Goal: Task Accomplishment & Management: Manage account settings

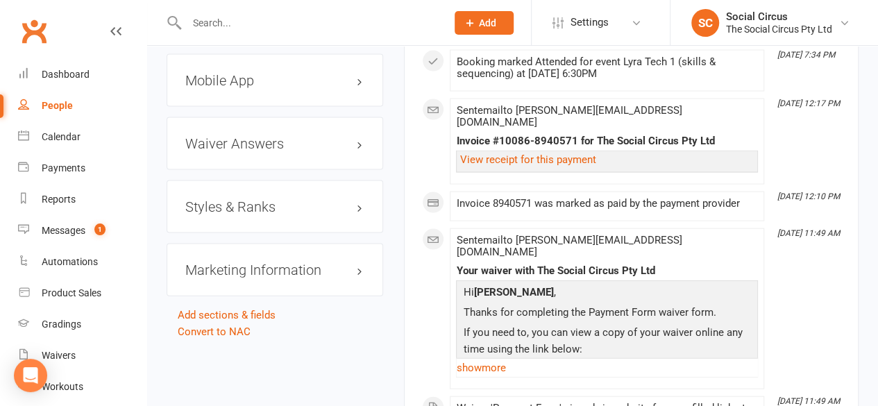
scroll to position [1319, 0]
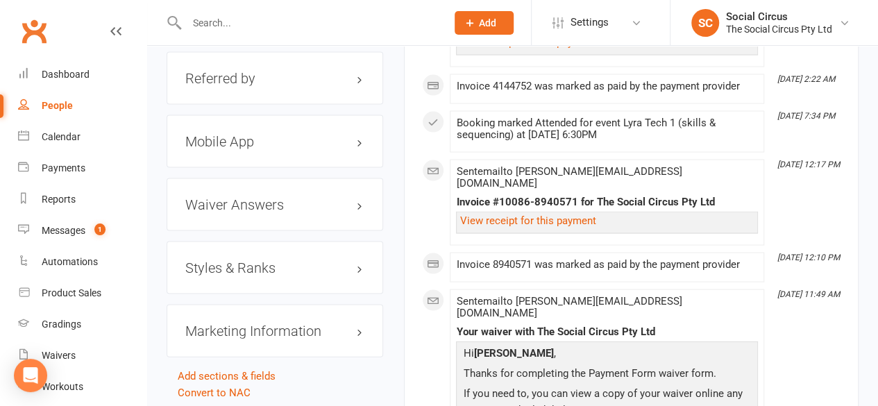
click at [275, 260] on h3 "Styles & Ranks" at bounding box center [274, 267] width 179 height 15
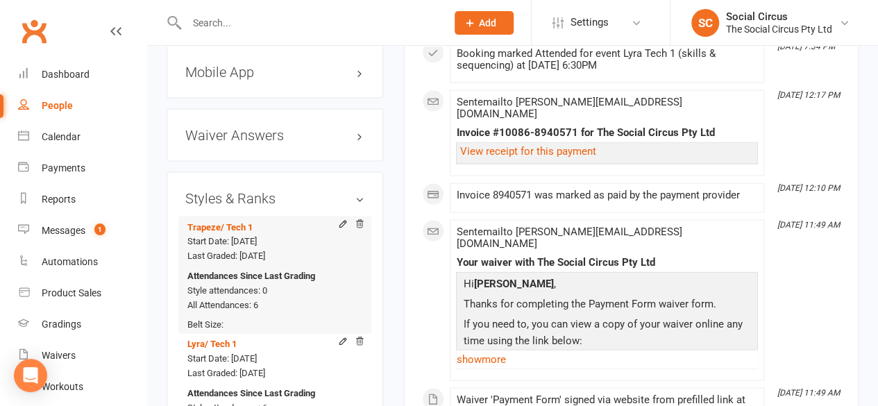
scroll to position [1457, 0]
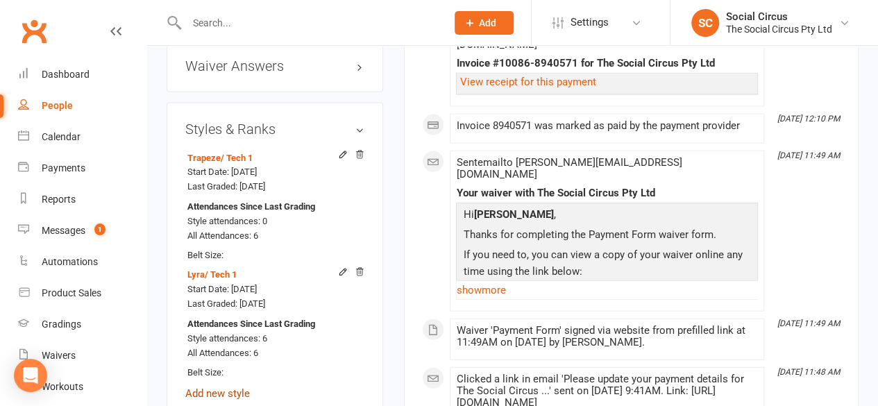
click at [207, 387] on link "Add new style" at bounding box center [217, 393] width 65 height 12
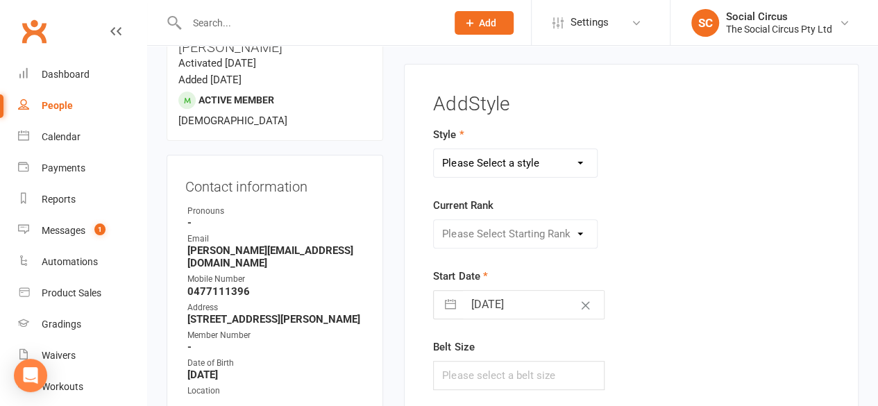
scroll to position [118, 0]
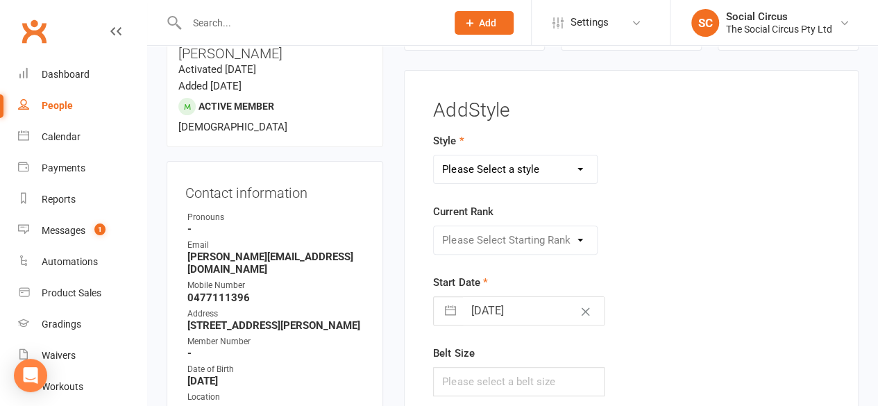
click at [487, 173] on select "Please Select a style Corde Lisse Hammock Lyra Silks Trapeze" at bounding box center [515, 169] width 163 height 28
select select "3470"
click at [434, 155] on select "Please Select a style Corde Lisse Hammock Lyra Silks Trapeze" at bounding box center [515, 169] width 163 height 28
click at [469, 238] on select "Please Select Starting Rank Beginners Tech 1 Tech 2 Tech 3 Advanced" at bounding box center [515, 240] width 163 height 28
select select "43161"
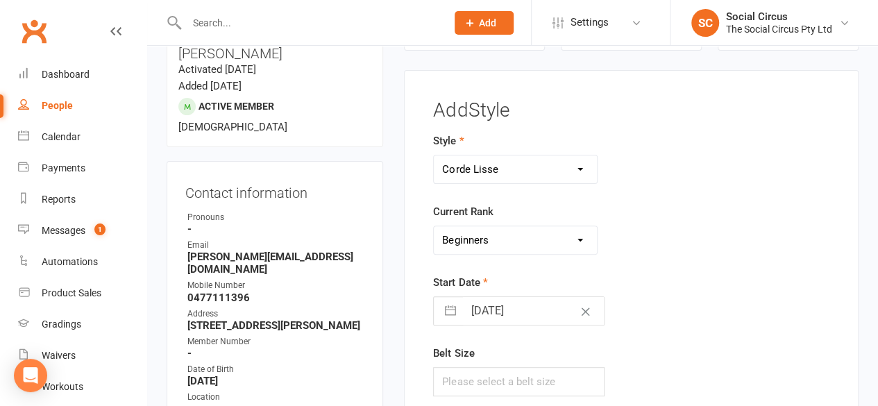
click at [434, 226] on select "Please Select Starting Rank Beginners Tech 1 Tech 2 Tech 3 Advanced" at bounding box center [515, 240] width 163 height 28
click at [594, 274] on div "Start Date 15 Aug 2025 Navigate forward to interact with the calendar and selec…" at bounding box center [561, 299] width 257 height 51
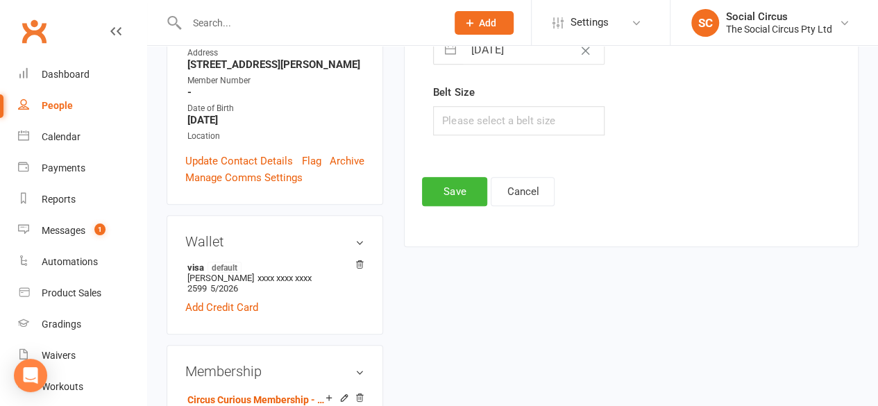
scroll to position [396, 0]
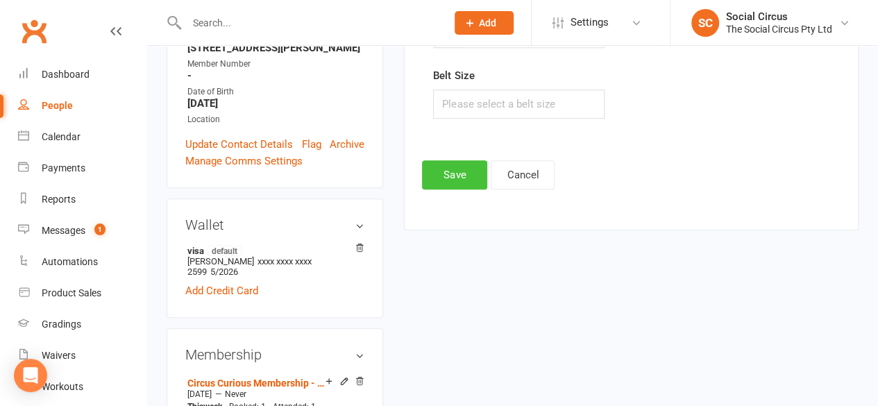
click at [459, 162] on button "Save" at bounding box center [454, 174] width 65 height 29
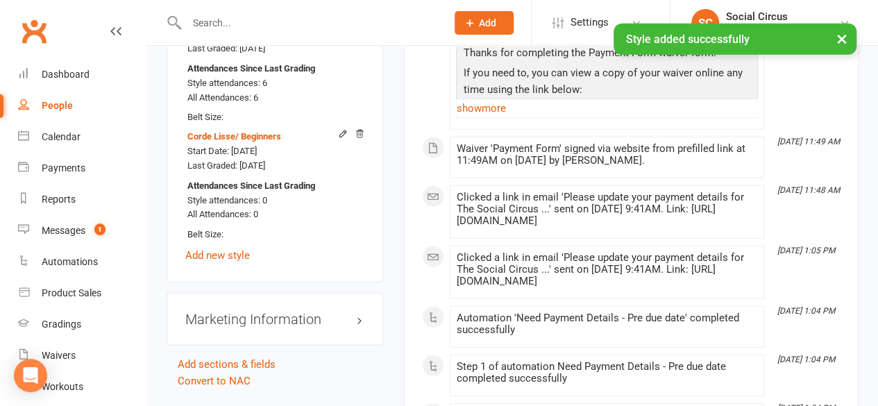
scroll to position [1714, 0]
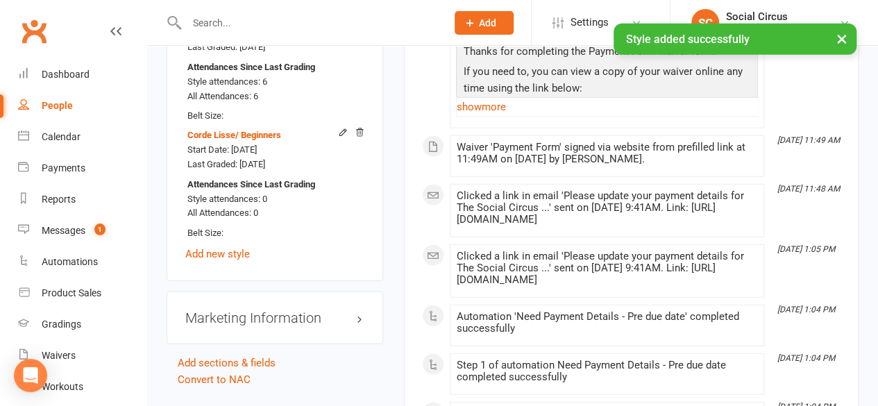
click at [225, 210] on div "Trapeze / Tech 1 Start Date: 19 Jun 2025 Last Graded: 19 Jun 2025 Attendances S…" at bounding box center [274, 76] width 179 height 372
click at [226, 248] on link "Add new style" at bounding box center [217, 254] width 65 height 12
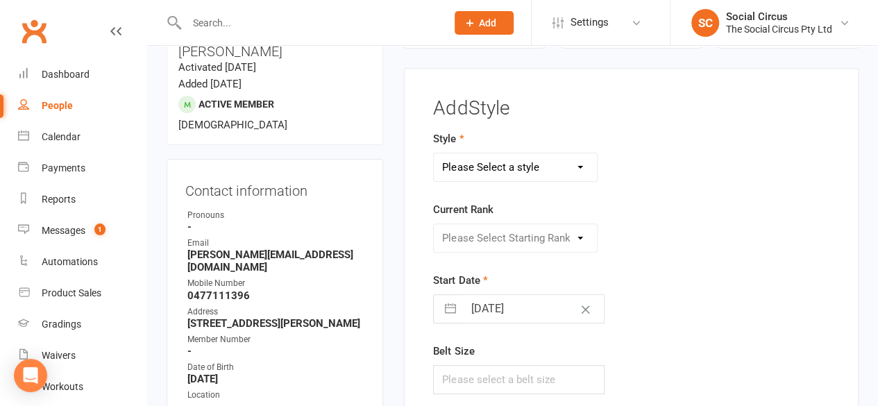
scroll to position [118, 0]
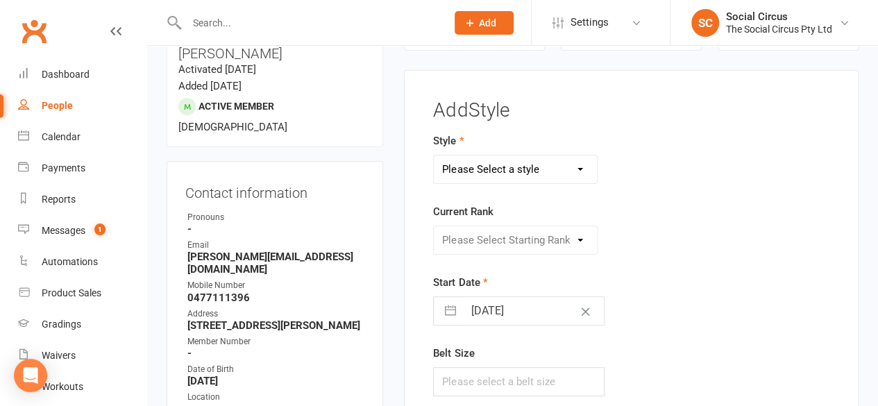
click at [502, 169] on select "Please Select a style Corde Lisse [PERSON_NAME] Silks Trapeze" at bounding box center [515, 169] width 163 height 28
select select "3467"
click at [434, 155] on select "Please Select a style Corde Lisse Hammock Lyra Silks Trapeze" at bounding box center [515, 169] width 163 height 28
click at [498, 236] on select "Please Select Starting Rank Beginners Tech 1 Tech 2 Tech 3 Advanced" at bounding box center [515, 240] width 163 height 28
select select "43158"
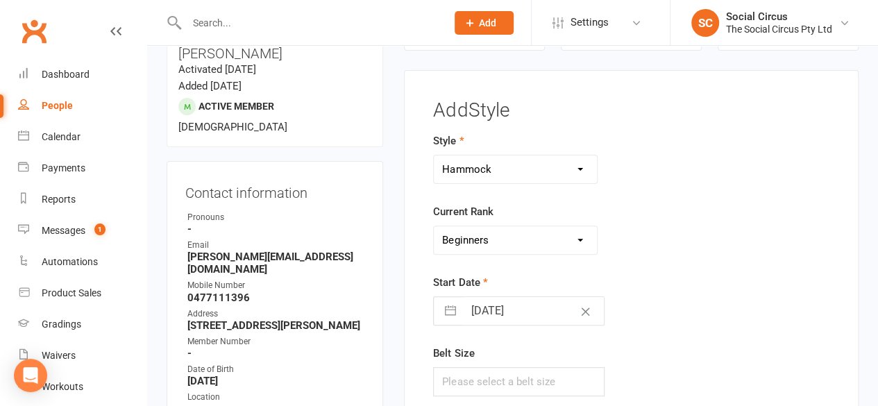
click at [434, 226] on select "Please Select Starting Rank Beginners Tech 1 Tech 2 Tech 3 Advanced" at bounding box center [515, 240] width 163 height 28
click at [702, 255] on div "Style Corde Lisse Hammock Lyra Silks Trapeze Current Rank Please Select Startin…" at bounding box center [631, 274] width 417 height 283
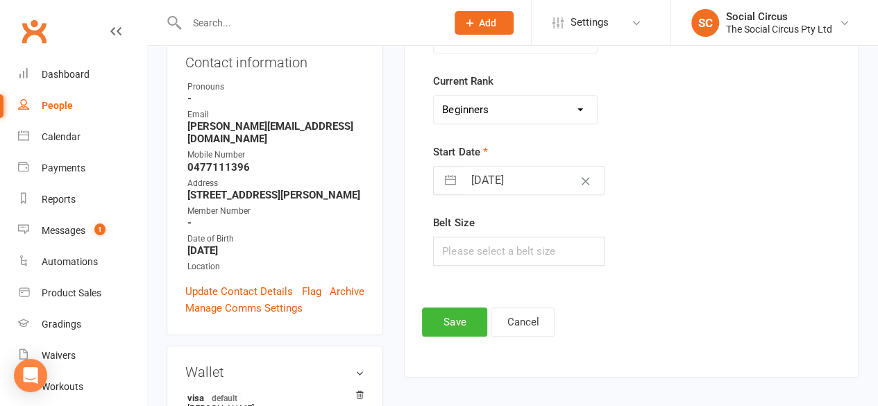
scroll to position [396, 0]
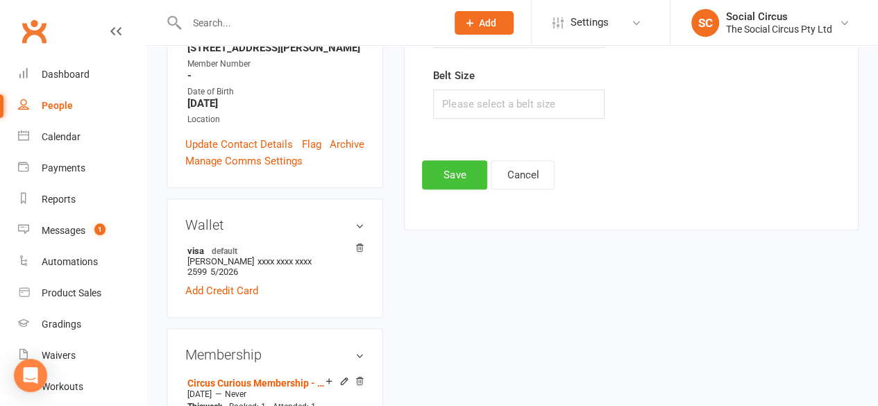
click at [466, 167] on button "Save" at bounding box center [454, 174] width 65 height 29
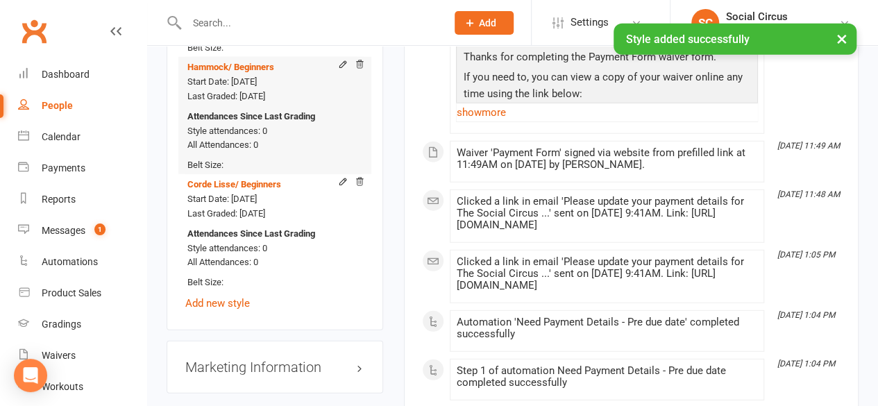
scroll to position [1783, 0]
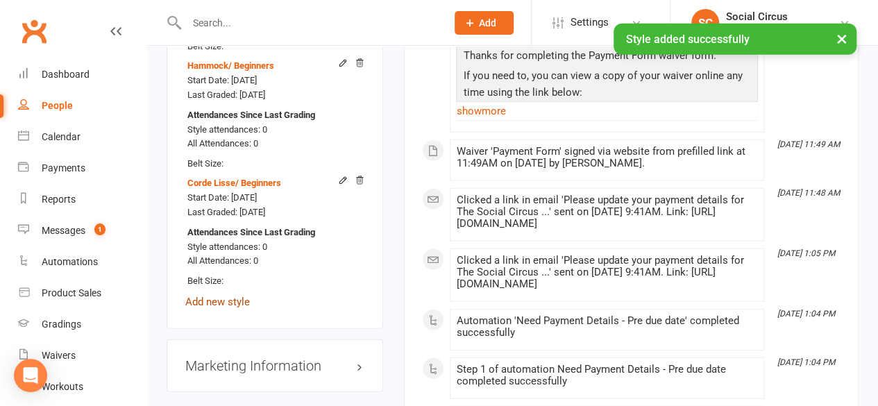
click at [218, 296] on link "Add new style" at bounding box center [217, 302] width 65 height 12
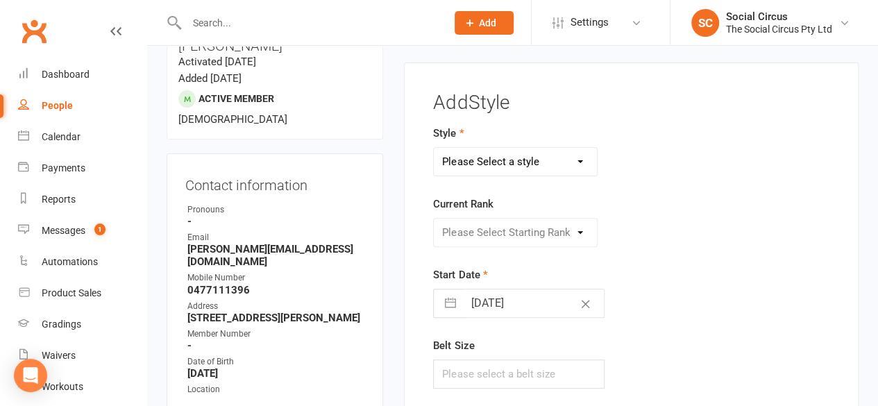
scroll to position [118, 0]
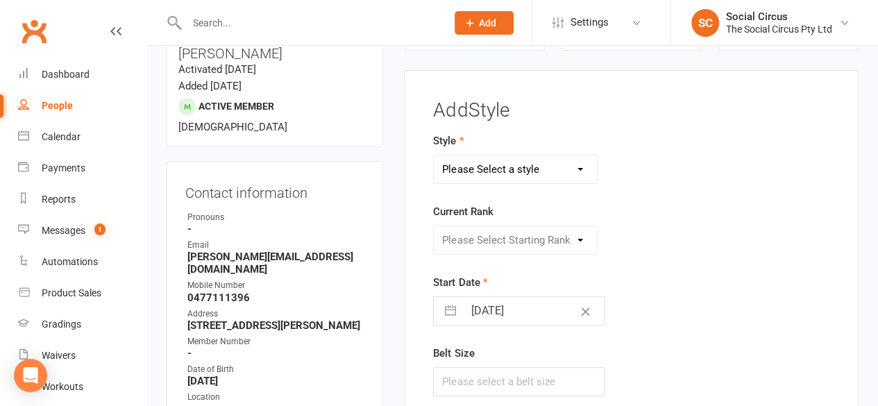
click at [469, 178] on select "Please Select a style Corde Lisse Hammock Lyra Silks Trapeze" at bounding box center [515, 169] width 163 height 28
select select "3468"
click at [434, 155] on select "Please Select a style Corde Lisse [PERSON_NAME] Silks Trapeze" at bounding box center [515, 169] width 163 height 28
click at [504, 238] on select "Please Select Starting Rank Beginners Tech 1 Tech 2 Tech 3 Advanced" at bounding box center [515, 240] width 163 height 28
select select "43160"
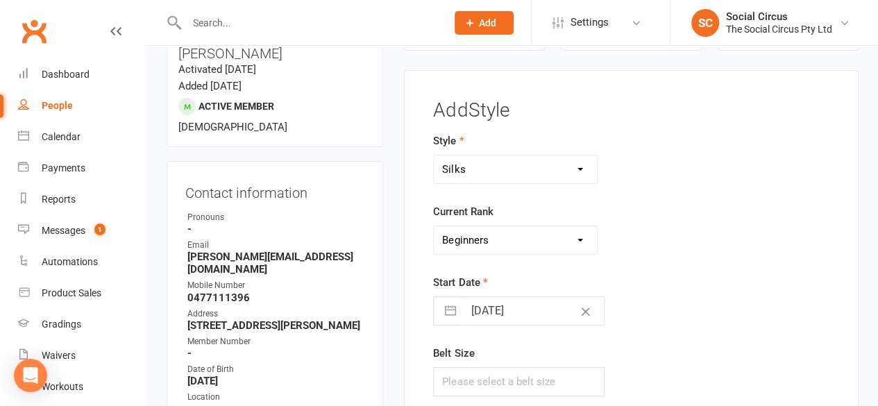
click at [434, 226] on select "Please Select Starting Rank Beginners Tech 1 Tech 2 Tech 3 Advanced" at bounding box center [515, 240] width 163 height 28
click at [648, 239] on div "Please Select Starting Rank Beginners Tech 1 Tech 2 Tech 3 Advanced" at bounding box center [562, 240] width 278 height 29
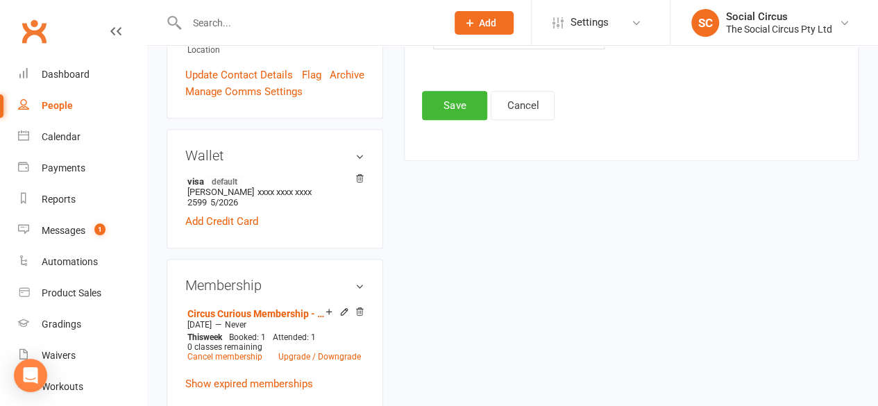
scroll to position [257, 0]
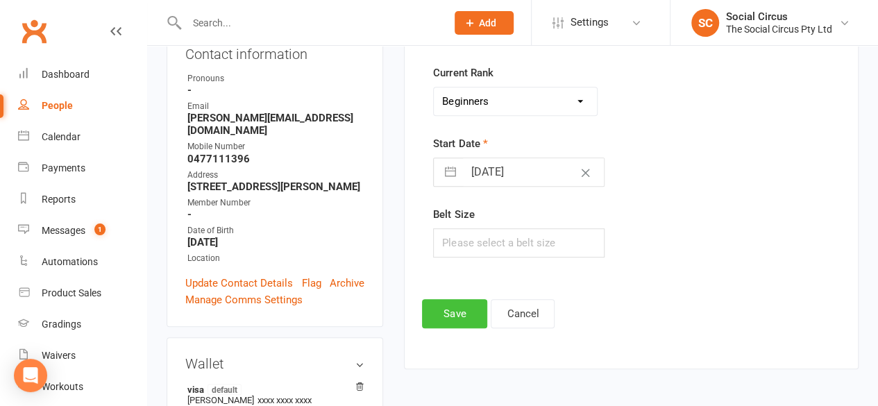
click at [463, 309] on button "Save" at bounding box center [454, 313] width 65 height 29
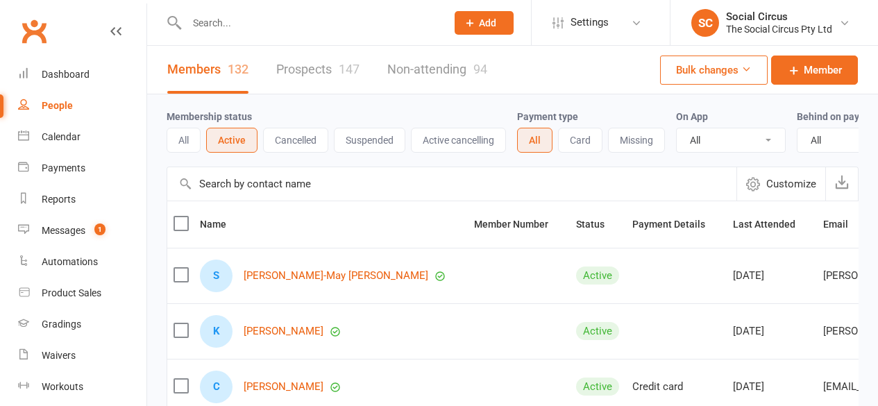
select select "100"
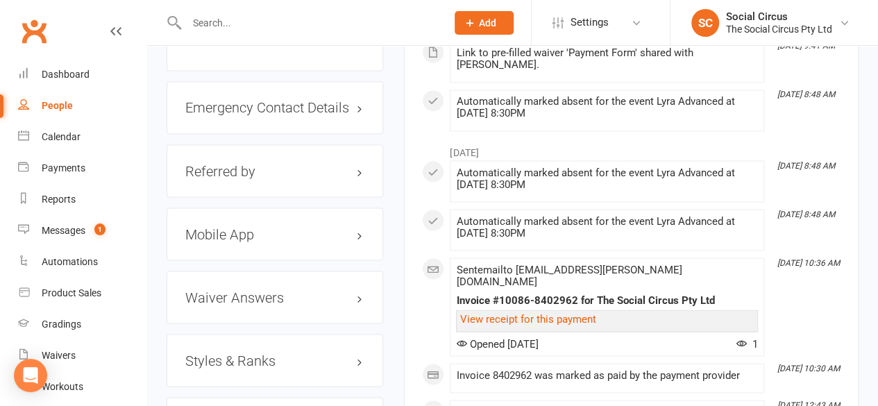
scroll to position [1180, 0]
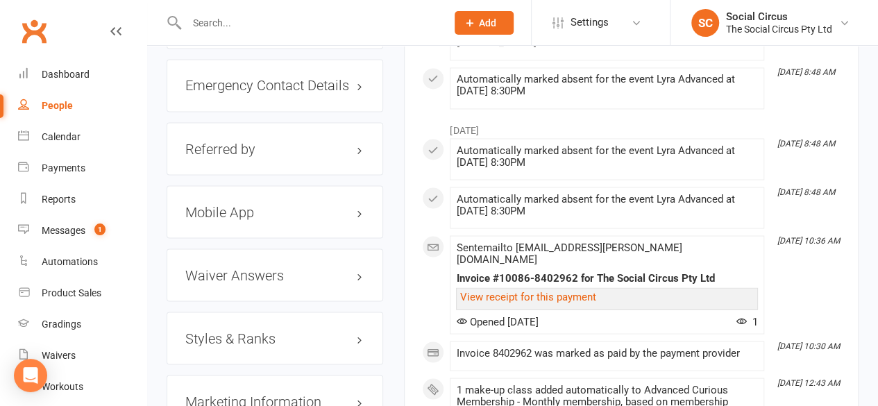
click at [260, 330] on h3 "Styles & Ranks" at bounding box center [274, 337] width 179 height 15
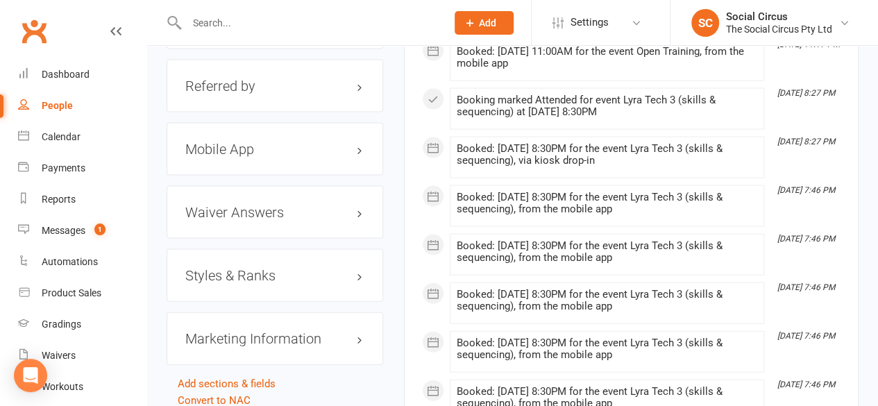
scroll to position [1388, 0]
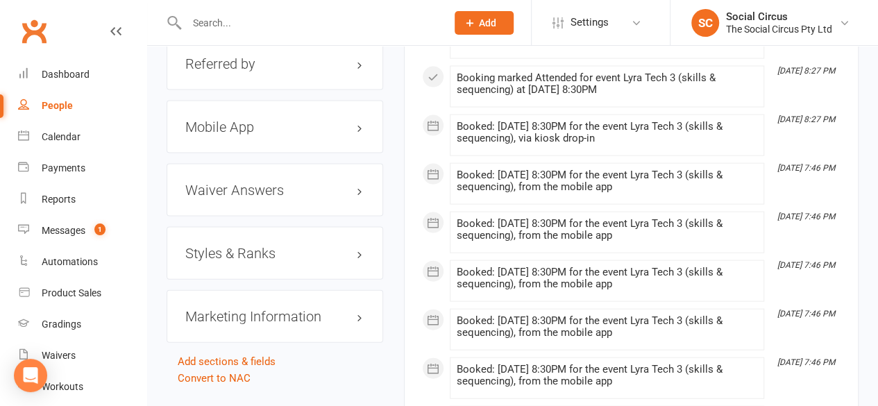
click at [282, 231] on div "Styles & Ranks" at bounding box center [275, 253] width 217 height 53
click at [250, 246] on h3 "Styles & Ranks" at bounding box center [274, 253] width 179 height 15
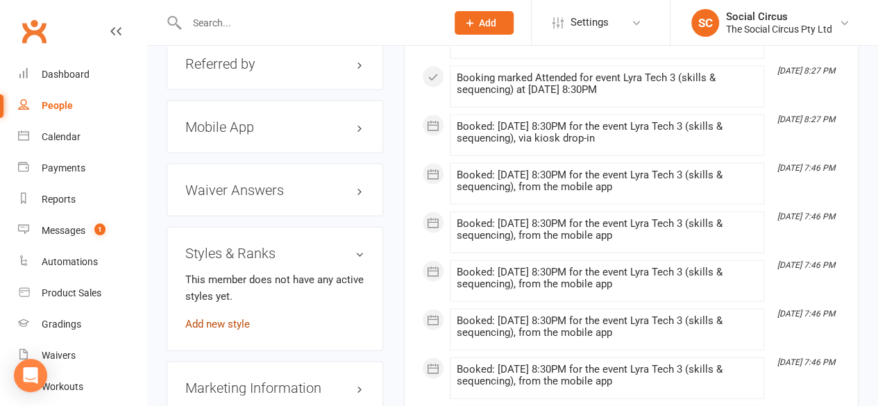
click at [229, 318] on link "Add new style" at bounding box center [217, 324] width 65 height 12
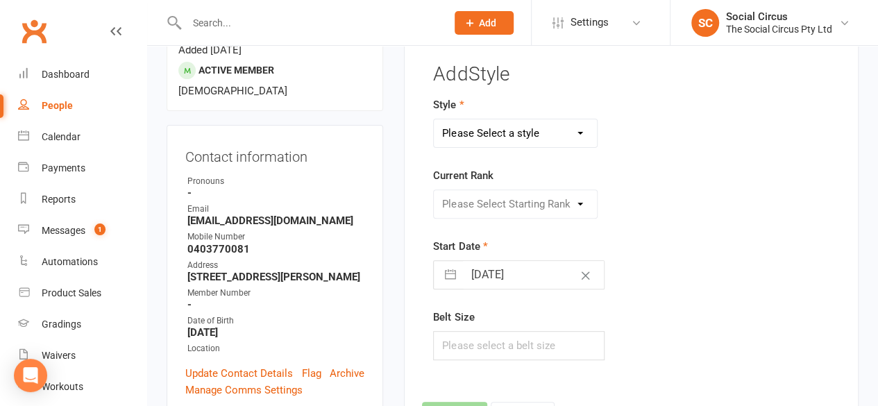
scroll to position [118, 0]
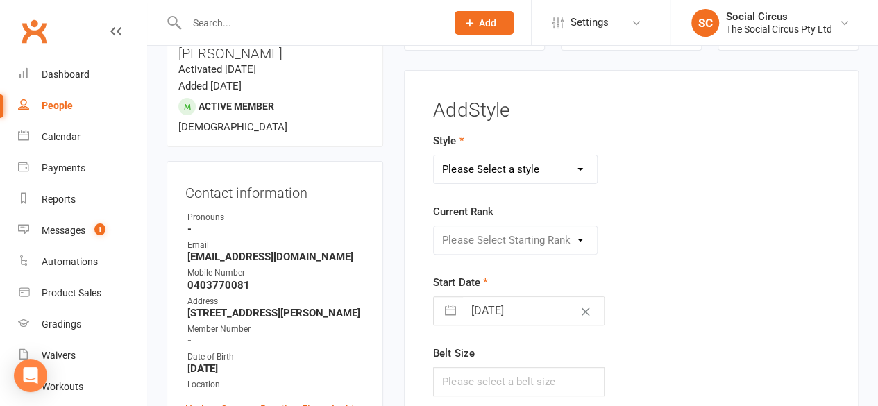
click at [470, 167] on select "Please Select a style Corde Lisse Hammock Lyra Silks Trapeze" at bounding box center [515, 169] width 163 height 28
select select "3470"
click at [434, 155] on select "Please Select a style Corde Lisse Hammock Lyra Silks Trapeze" at bounding box center [515, 169] width 163 height 28
click at [461, 230] on select "Please Select Starting Rank Beginners Tech 1 Tech 2 Tech 3 Advanced" at bounding box center [515, 240] width 163 height 28
select select "43161"
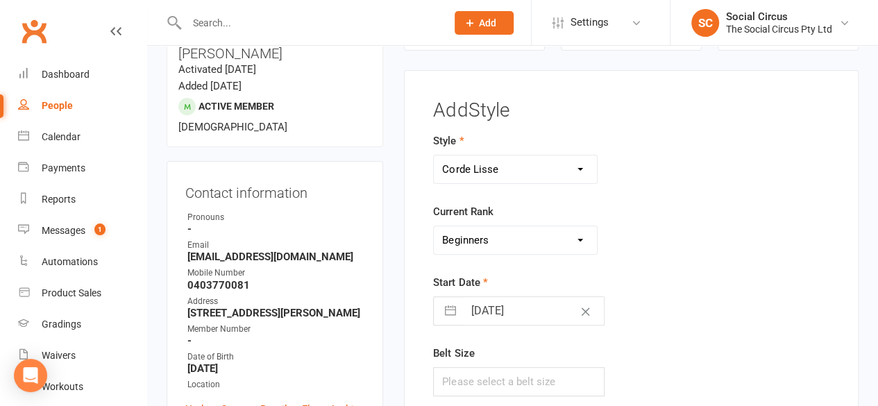
click at [434, 226] on select "Please Select Starting Rank Beginners Tech 1 Tech 2 Tech 3 Advanced" at bounding box center [515, 240] width 163 height 28
click at [566, 266] on form "Style Corde Lisse [PERSON_NAME] Silks Trapeze Current Rank Please Select Starti…" at bounding box center [561, 265] width 257 height 264
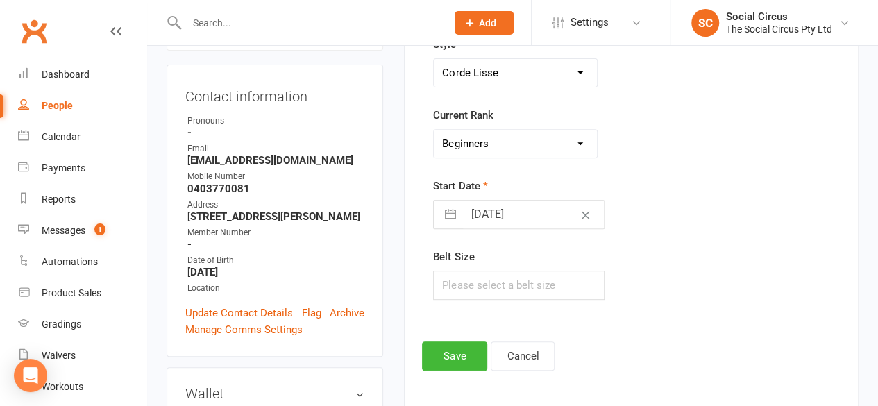
scroll to position [326, 0]
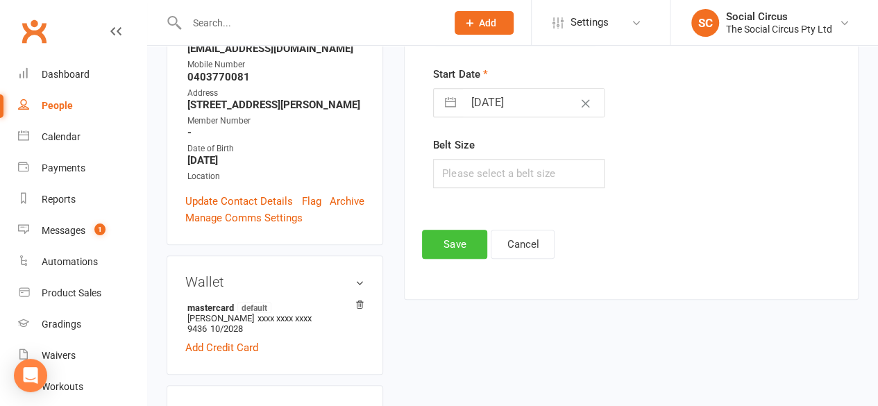
click at [476, 244] on button "Save" at bounding box center [454, 244] width 65 height 29
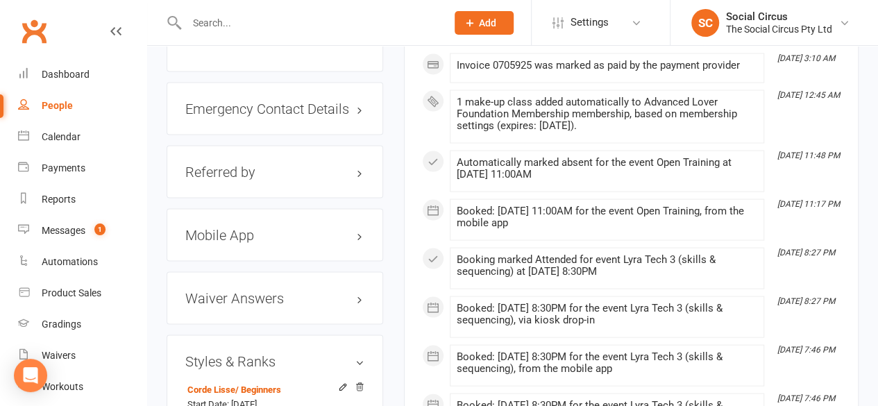
scroll to position [1298, 0]
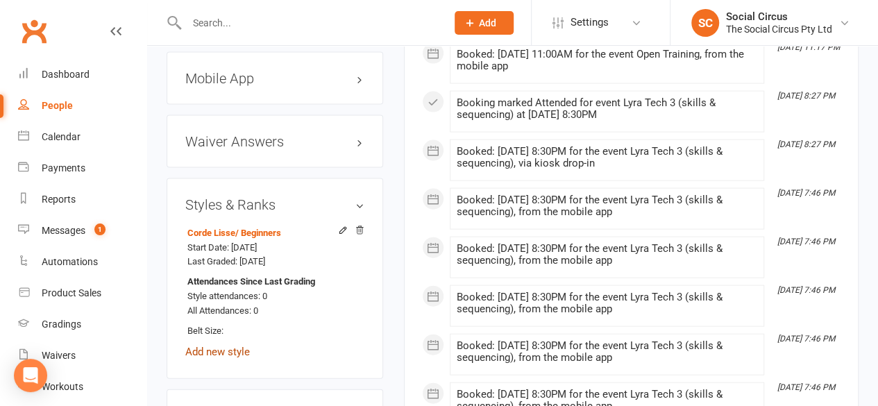
click at [239, 346] on link "Add new style" at bounding box center [217, 352] width 65 height 12
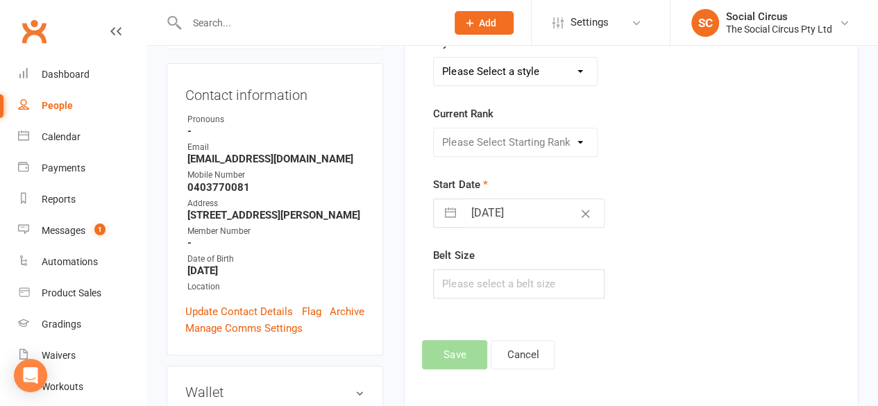
scroll to position [118, 0]
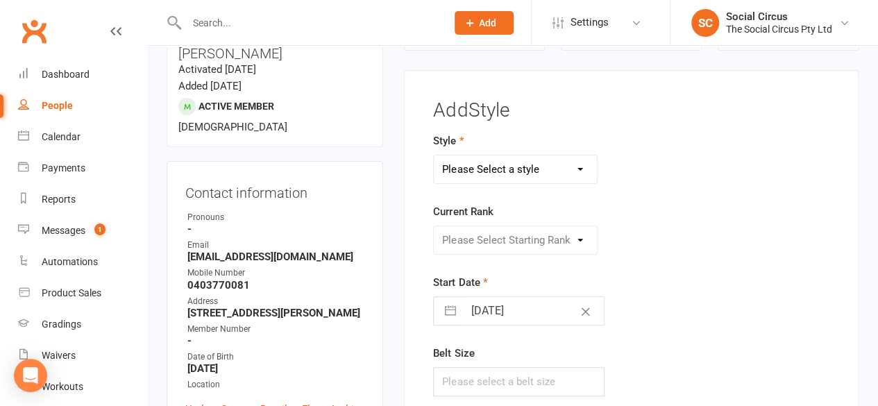
click at [482, 167] on select "Please Select a style Corde Lisse [PERSON_NAME] Silks Trapeze" at bounding box center [515, 169] width 163 height 28
select select "3467"
click at [434, 155] on select "Please Select a style Corde Lisse [PERSON_NAME] Silks Trapeze" at bounding box center [515, 169] width 163 height 28
click at [499, 246] on select "Please Select Starting Rank Beginners Tech 1 Tech 2 Tech 3 Advanced" at bounding box center [515, 240] width 163 height 28
select select "41158"
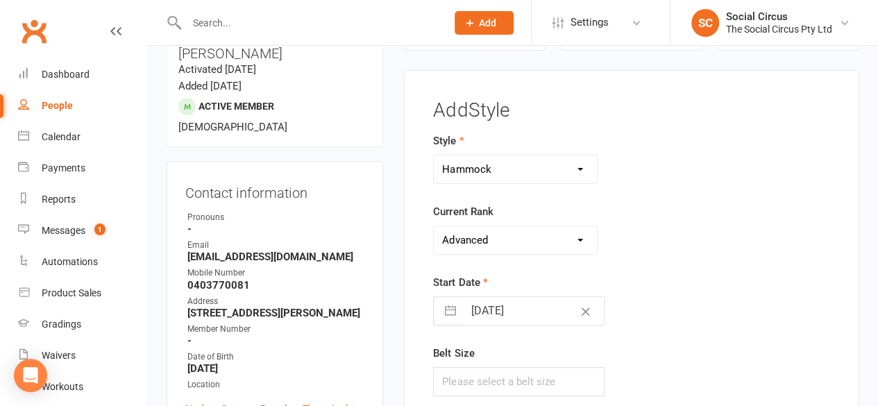
click at [434, 226] on select "Please Select Starting Rank Beginners Tech 1 Tech 2 Tech 3 Advanced" at bounding box center [515, 240] width 163 height 28
click at [678, 309] on div "Start Date [DATE] Navigate forward to interact with the calendar and select a d…" at bounding box center [561, 299] width 257 height 51
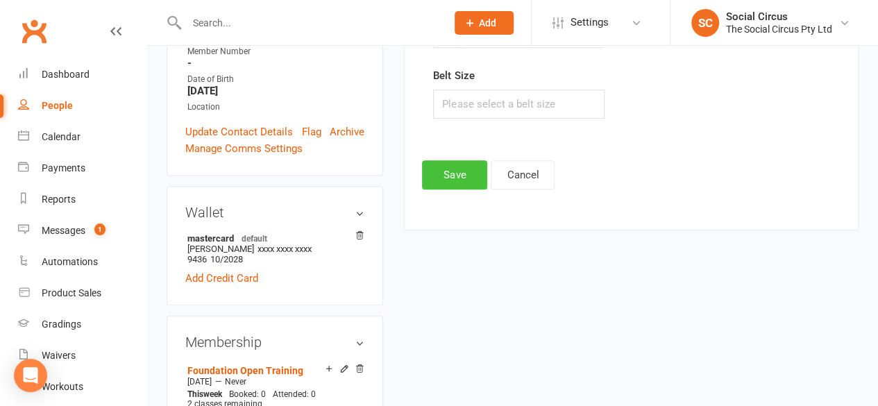
click at [464, 180] on button "Save" at bounding box center [454, 174] width 65 height 29
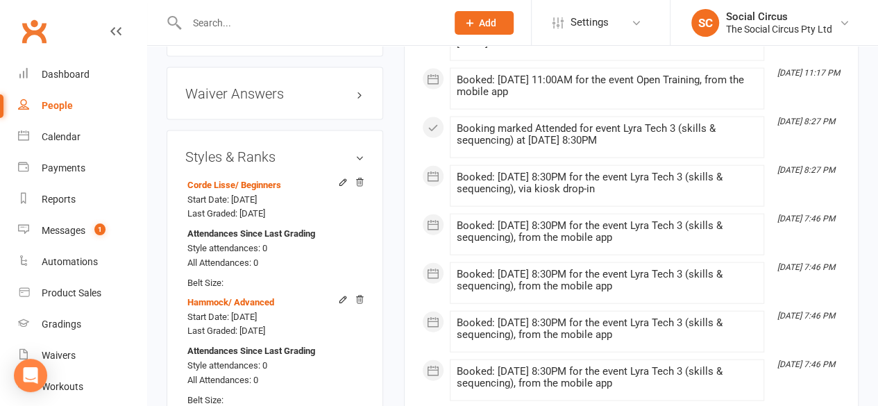
scroll to position [1506, 0]
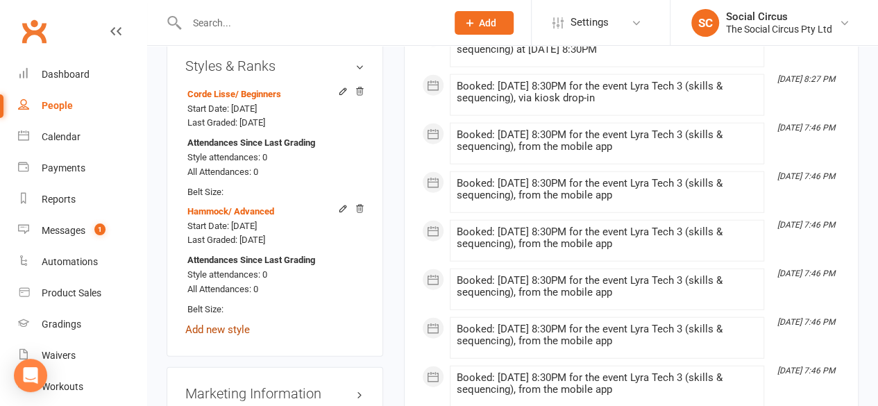
click at [230, 323] on link "Add new style" at bounding box center [217, 329] width 65 height 12
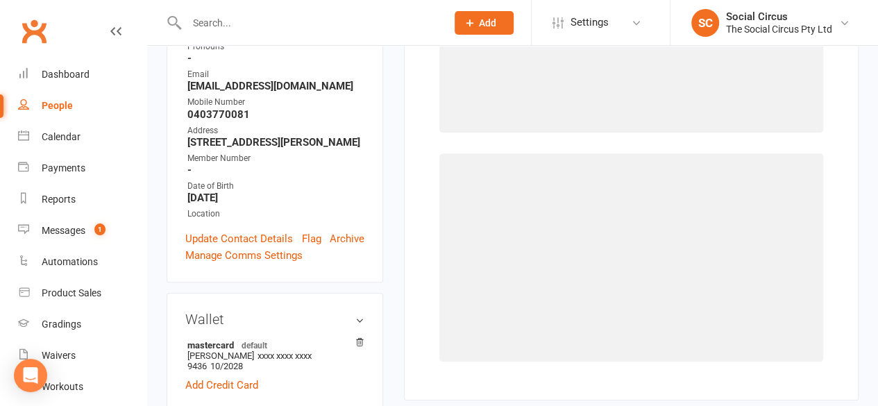
scroll to position [118, 0]
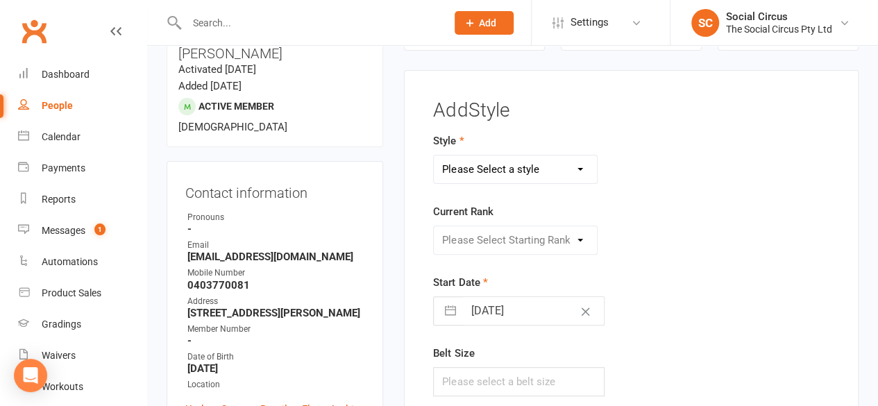
click at [483, 167] on select "Please Select a style Corde Lisse [PERSON_NAME] Silks Trapeze" at bounding box center [515, 169] width 163 height 28
select select "3466"
click at [434, 155] on select "Please Select a style Corde Lisse [PERSON_NAME] Silks Trapeze" at bounding box center [515, 169] width 163 height 28
click at [493, 239] on select "Please Select Starting Rank Beginners Tech 1 Tech 2 Tech 3 Advanced" at bounding box center [515, 240] width 163 height 28
select select "41153"
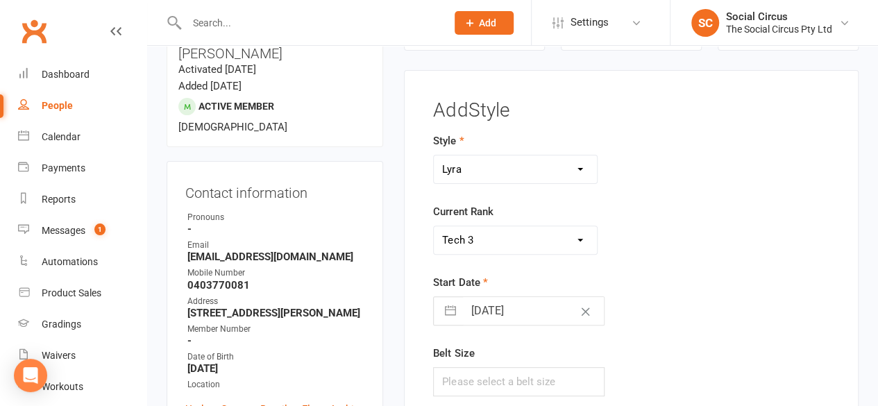
click at [434, 226] on select "Please Select Starting Rank Beginners Tech 1 Tech 2 Tech 3 Advanced" at bounding box center [515, 240] width 163 height 28
click at [733, 264] on div "Style Corde Lisse [PERSON_NAME] Silks Trapeze Current Rank Please Select Starti…" at bounding box center [631, 274] width 417 height 283
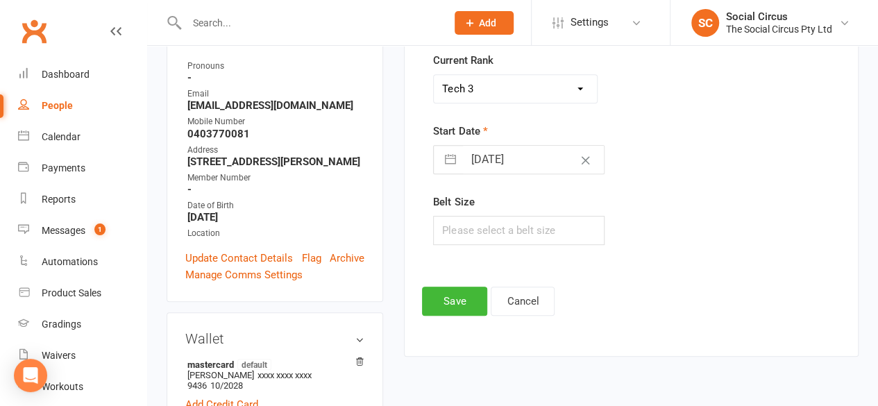
scroll to position [396, 0]
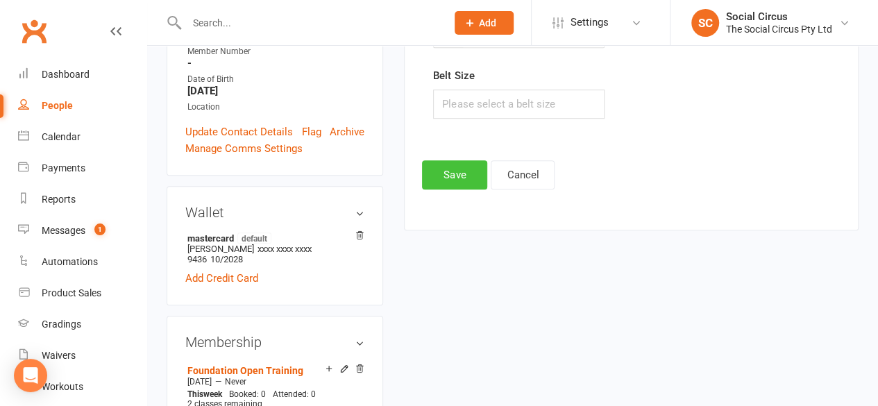
click at [458, 169] on button "Save" at bounding box center [454, 174] width 65 height 29
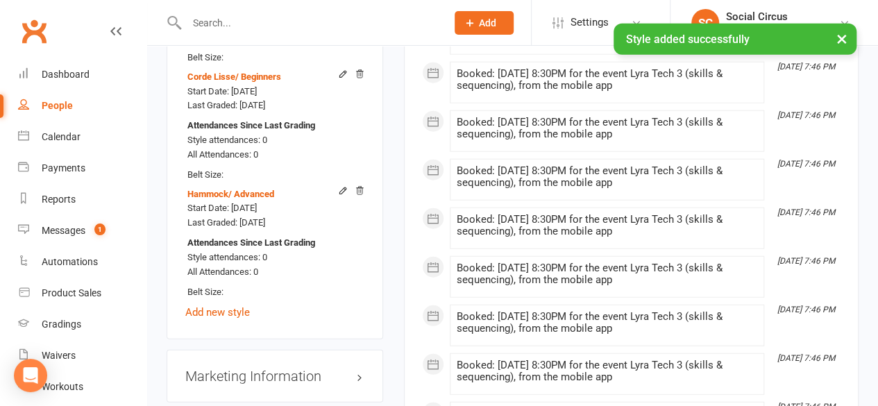
scroll to position [1714, 0]
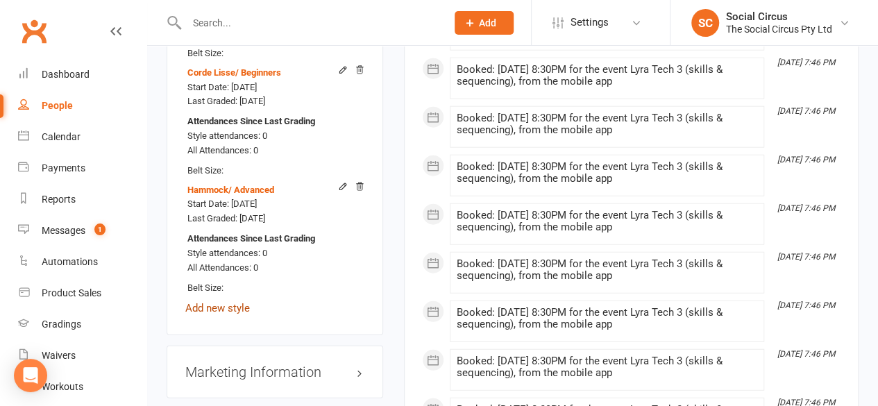
click at [205, 302] on link "Add new style" at bounding box center [217, 308] width 65 height 12
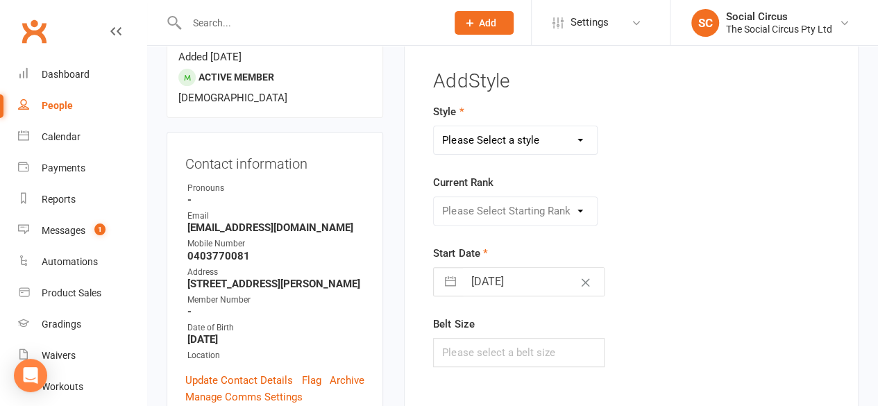
scroll to position [118, 0]
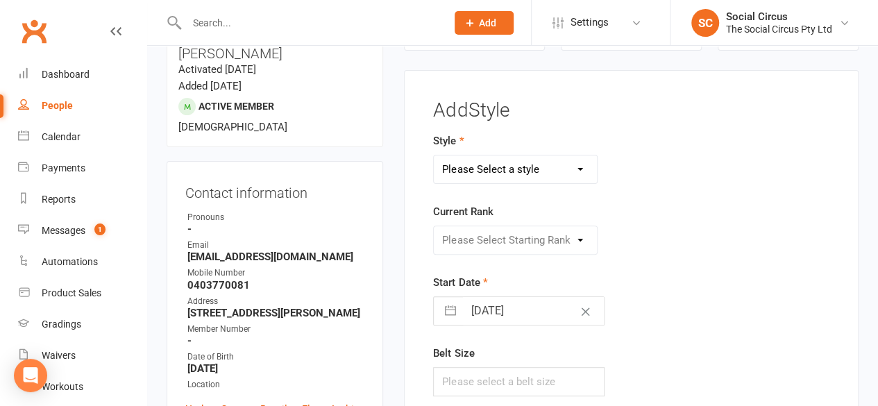
click at [473, 164] on select "Please Select a style Corde Lisse [PERSON_NAME] Silks Trapeze" at bounding box center [515, 169] width 163 height 28
select select "3468"
click at [434, 155] on select "Please Select a style Corde Lisse [PERSON_NAME] Silks Trapeze" at bounding box center [515, 169] width 163 height 28
click at [493, 246] on select "Please Select Starting Rank Beginners Tech 1 Tech 2 Tech 3 Advanced" at bounding box center [515, 240] width 163 height 28
select select "43160"
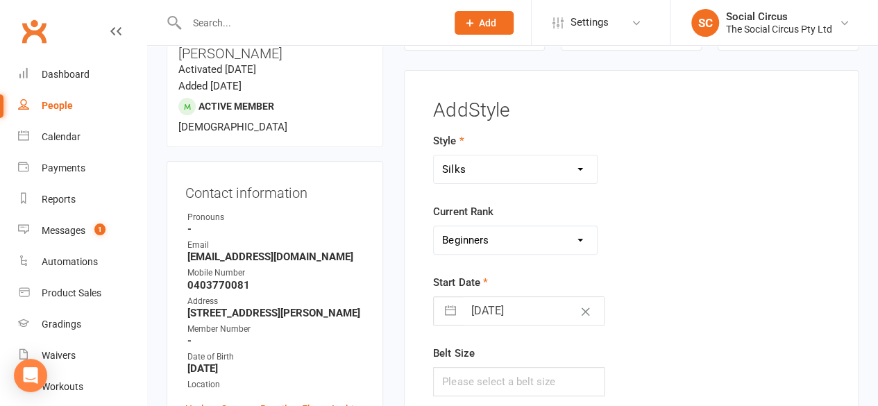
click at [434, 226] on select "Please Select Starting Rank Beginners Tech 1 Tech 2 Tech 3 Advanced" at bounding box center [515, 240] width 163 height 28
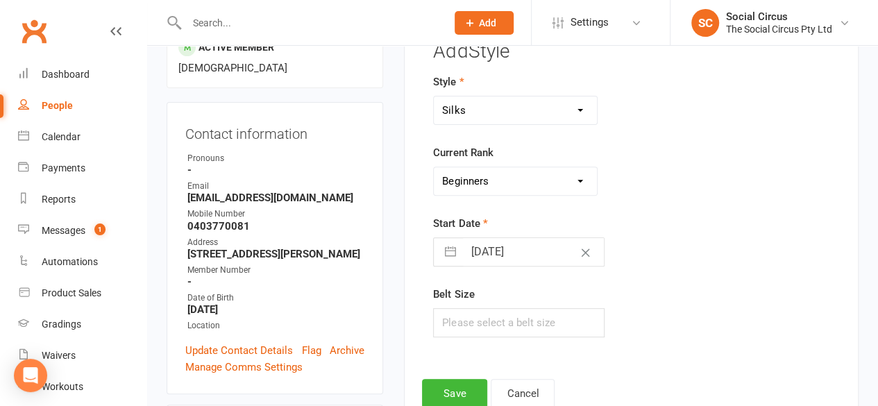
scroll to position [326, 0]
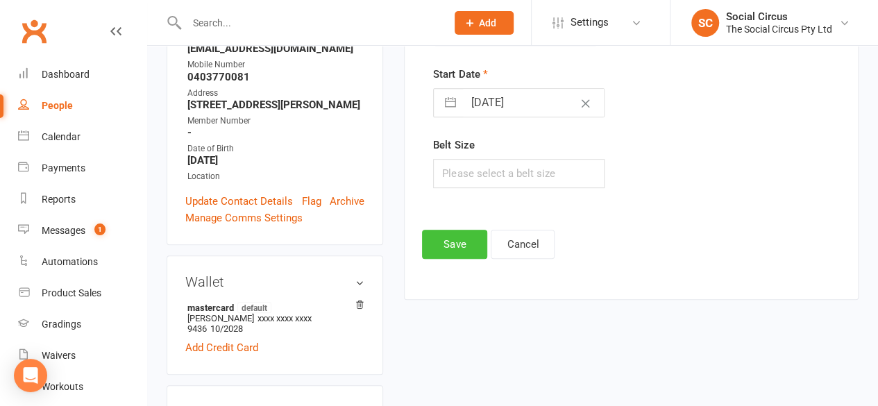
click at [466, 238] on button "Save" at bounding box center [454, 244] width 65 height 29
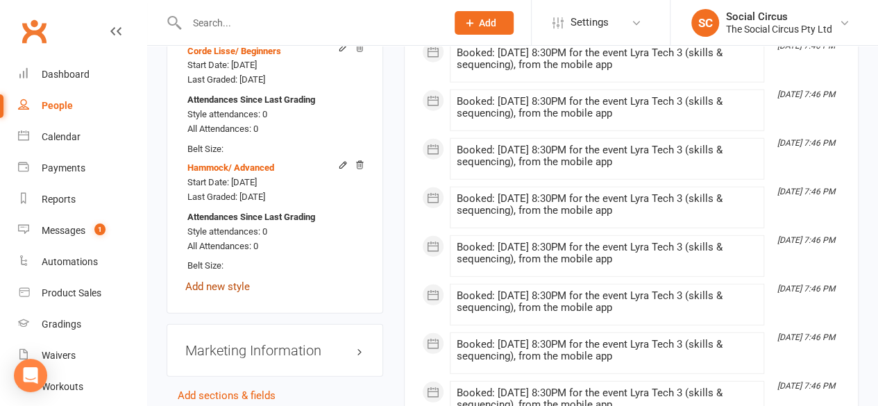
click at [226, 280] on link "Add new style" at bounding box center [217, 286] width 65 height 12
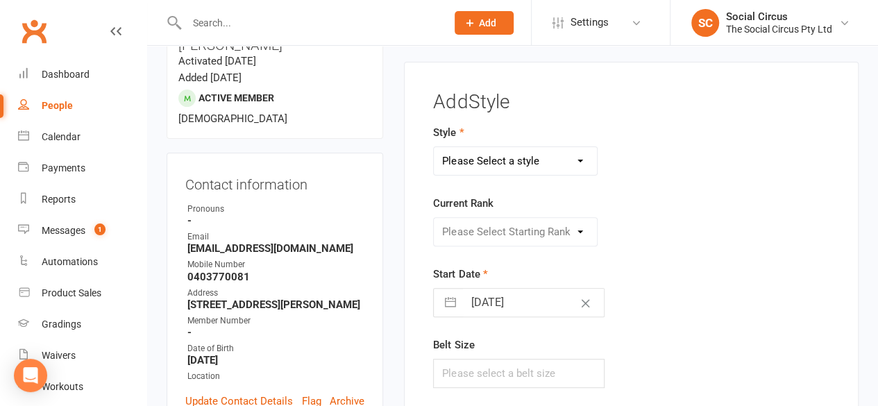
scroll to position [118, 0]
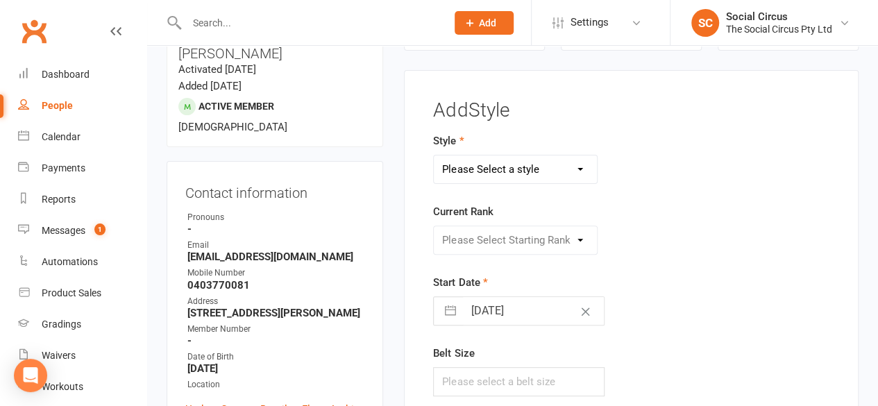
click at [457, 168] on select "Please Select a style Corde Lisse [PERSON_NAME] Silks Trapeze" at bounding box center [515, 169] width 163 height 28
select select "3469"
click at [434, 155] on select "Please Select a style Corde Lisse [PERSON_NAME] Silks Trapeze" at bounding box center [515, 169] width 163 height 28
drag, startPoint x: 477, startPoint y: 235, endPoint x: 475, endPoint y: 249, distance: 14.0
click at [477, 235] on select "Please Select Starting Rank Beginners Tech 1 Tech 2 Tech 3 Advanced" at bounding box center [515, 240] width 163 height 28
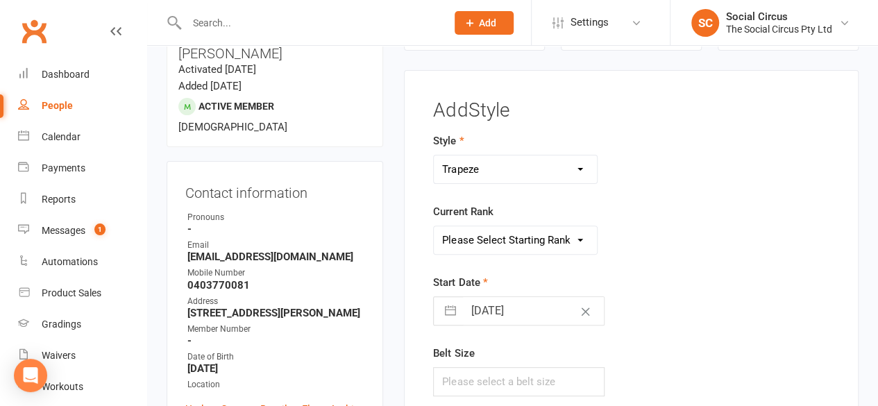
select select "43162"
click at [434, 226] on select "Please Select Starting Rank Beginners Tech 1 Tech 2 Tech 3 Advanced" at bounding box center [515, 240] width 163 height 28
click at [624, 248] on div "Please Select Starting Rank Beginners Tech 1 Tech 2 Tech 3 Advanced" at bounding box center [562, 240] width 278 height 29
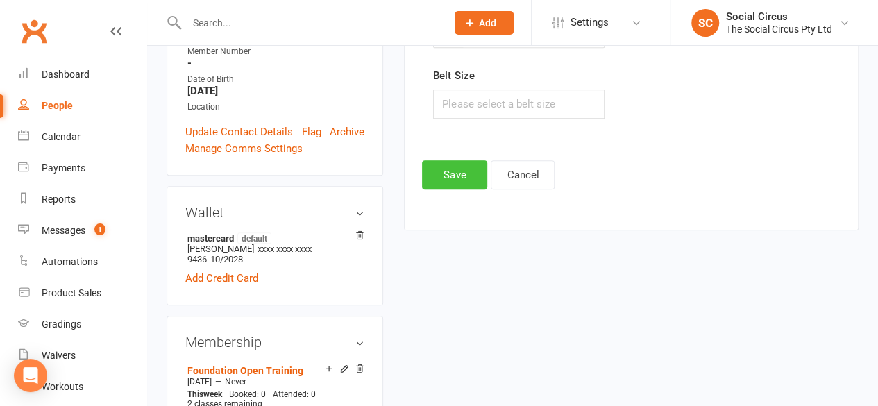
click at [445, 169] on button "Save" at bounding box center [454, 174] width 65 height 29
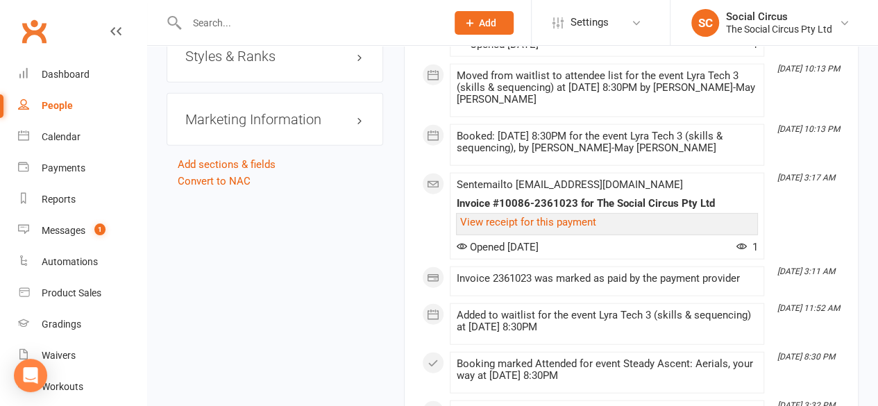
scroll to position [1377, 0]
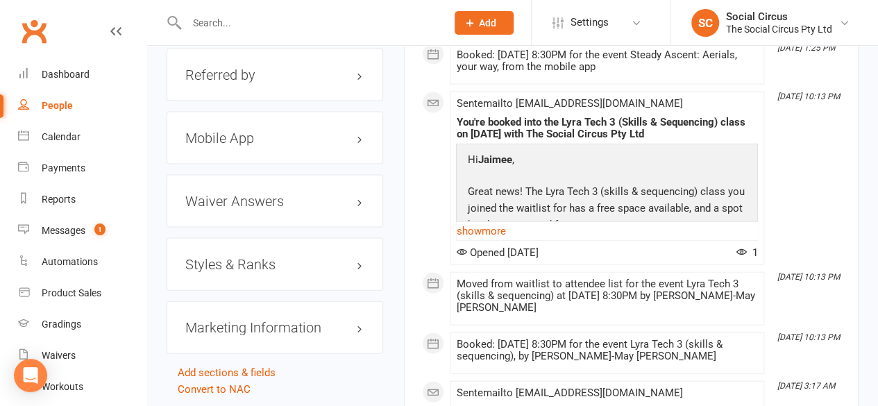
click at [273, 257] on h3 "Styles & Ranks" at bounding box center [274, 264] width 179 height 15
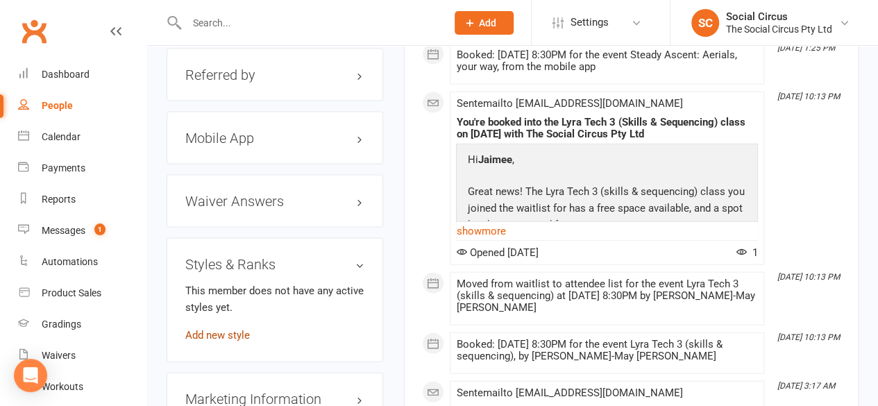
click at [223, 329] on link "Add new style" at bounding box center [217, 335] width 65 height 12
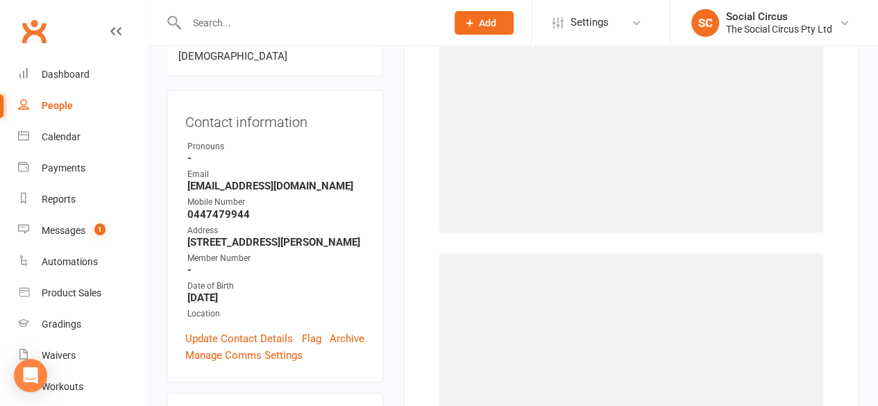
scroll to position [118, 0]
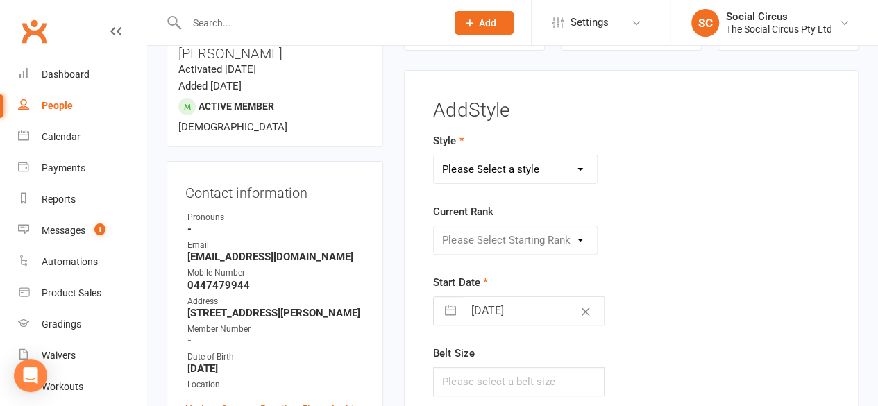
click at [495, 164] on select "Please Select a style Corde Lisse [PERSON_NAME] Silks Trapeze" at bounding box center [515, 169] width 163 height 28
select select "3470"
click at [434, 155] on select "Please Select a style Corde Lisse [PERSON_NAME] Silks Trapeze" at bounding box center [515, 169] width 163 height 28
click at [483, 239] on select "Please Select Starting Rank Beginners Tech 1 Tech 2 Tech 3 Advanced" at bounding box center [515, 240] width 163 height 28
select select "43161"
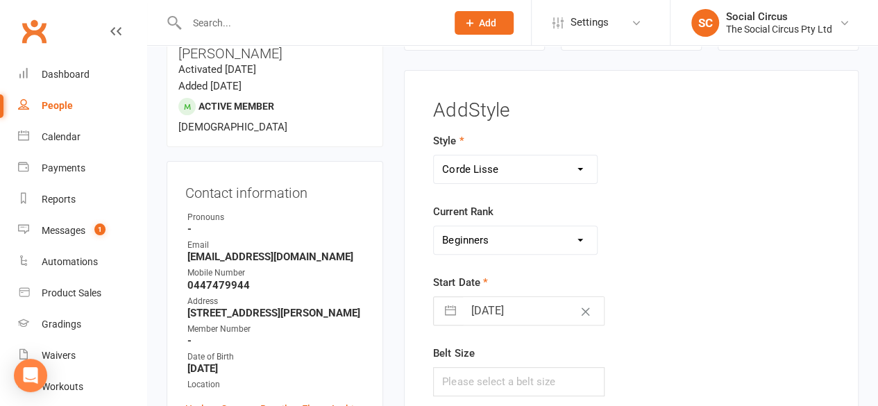
click at [434, 226] on select "Please Select Starting Rank Beginners Tech 1 Tech 2 Tech 3 Advanced" at bounding box center [515, 240] width 163 height 28
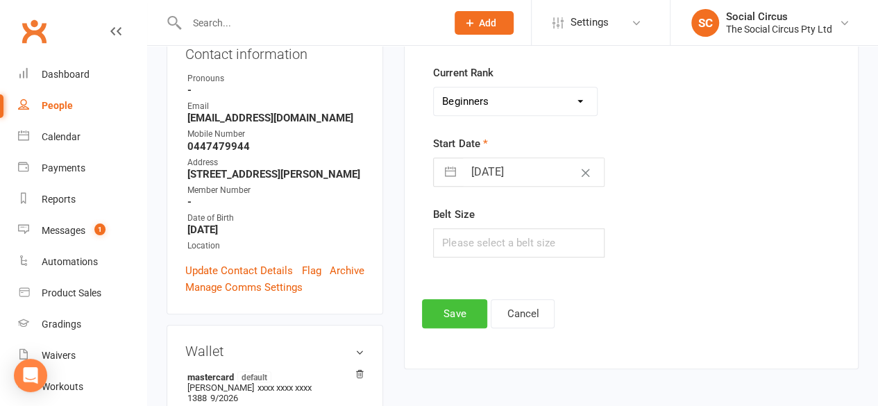
click at [454, 316] on button "Save" at bounding box center [454, 313] width 65 height 29
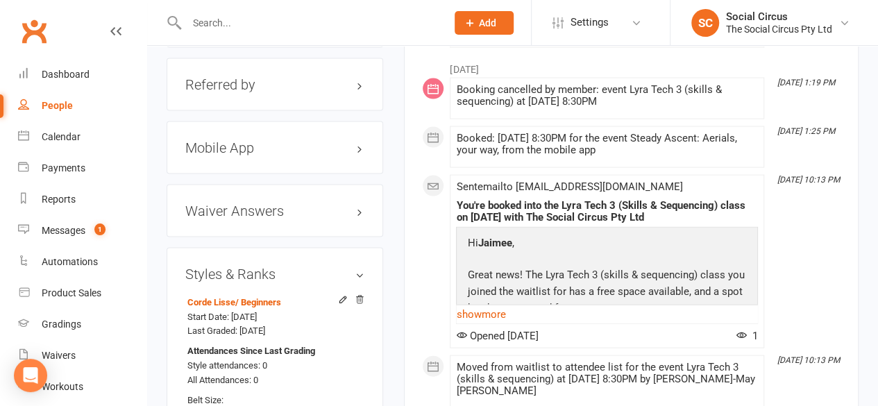
scroll to position [1437, 0]
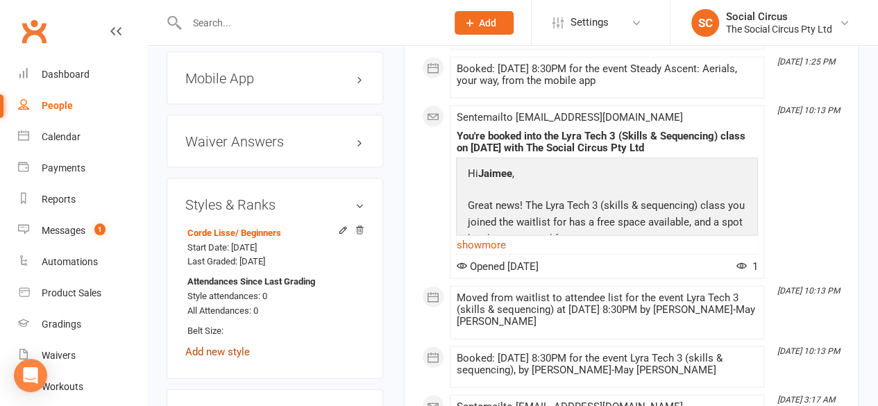
click at [223, 346] on link "Add new style" at bounding box center [217, 352] width 65 height 12
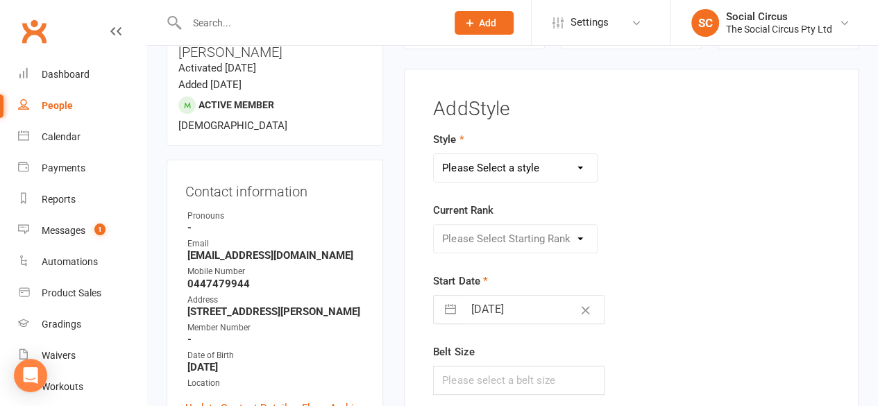
scroll to position [118, 0]
click at [491, 166] on select "Please Select a style Corde Lisse Hammock Lyra Silks Trapeze" at bounding box center [515, 169] width 163 height 28
select select "3467"
click at [434, 155] on select "Please Select a style Corde Lisse [PERSON_NAME] Silks Trapeze" at bounding box center [515, 169] width 163 height 28
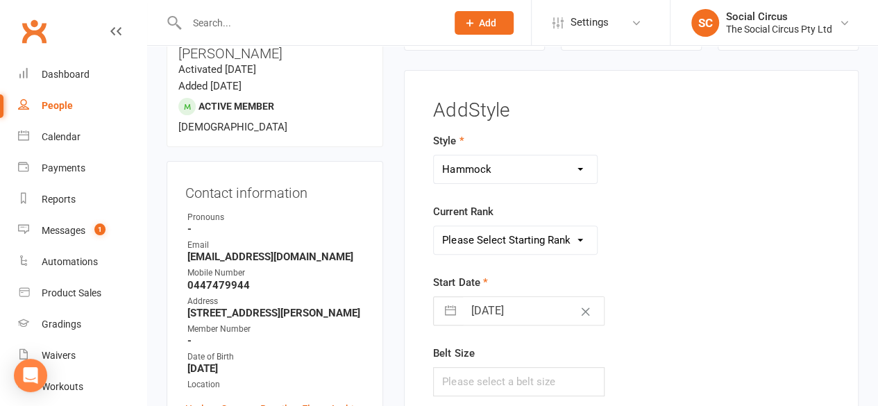
click at [490, 232] on select "Please Select Starting Rank Beginners Tech 1 Tech 2 Tech 3 Advanced" at bounding box center [515, 240] width 163 height 28
select select "43158"
click at [434, 226] on select "Please Select Starting Rank Beginners Tech 1 Tech 2 Tech 3 Advanced" at bounding box center [515, 240] width 163 height 28
click at [635, 245] on div "Please Select Starting Rank Beginners Tech 1 Tech 2 Tech 3 Advanced" at bounding box center [562, 240] width 278 height 29
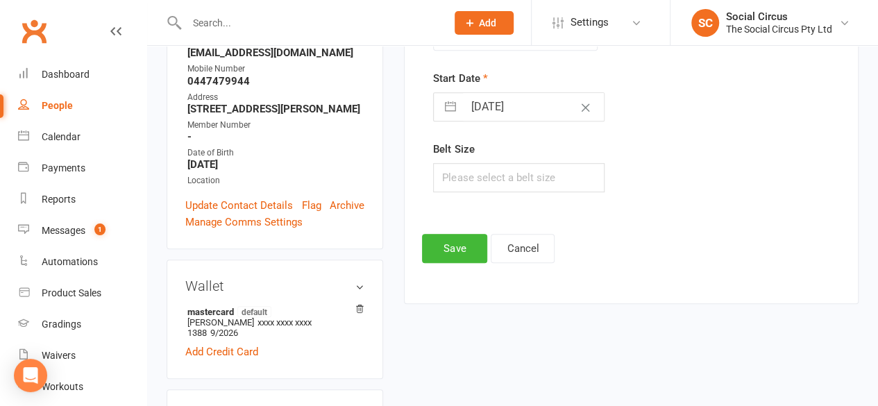
scroll to position [326, 0]
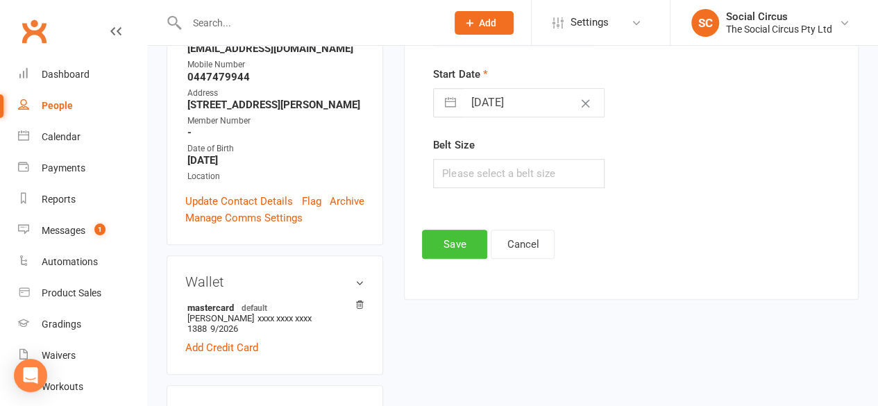
click at [475, 246] on button "Save" at bounding box center [454, 244] width 65 height 29
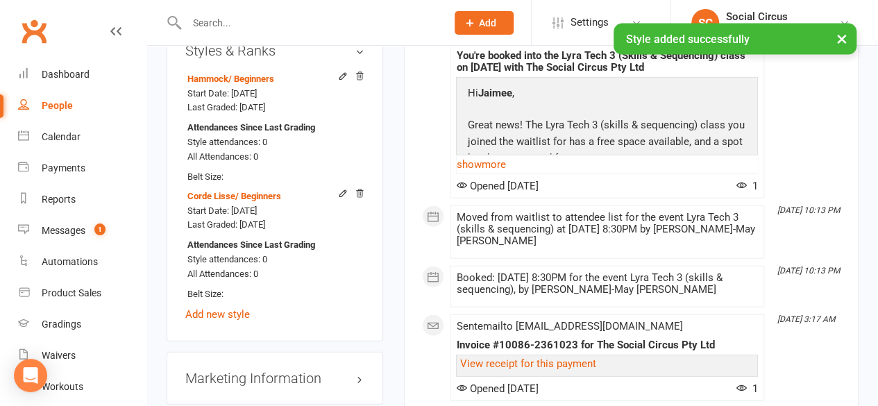
scroll to position [1714, 0]
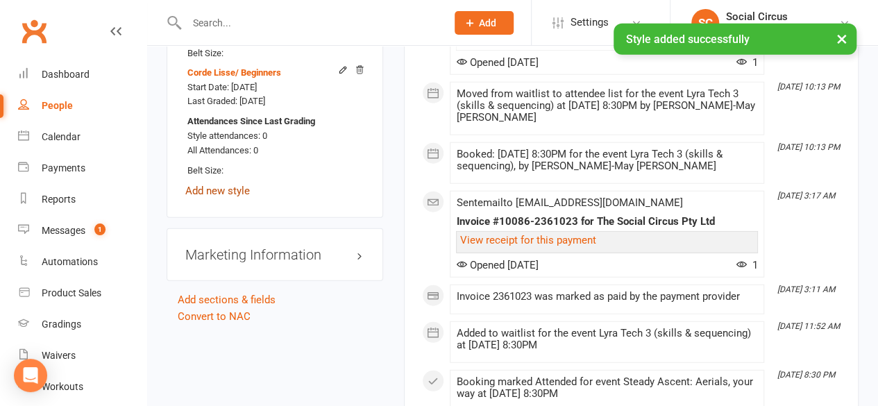
click at [214, 185] on link "Add new style" at bounding box center [217, 191] width 65 height 12
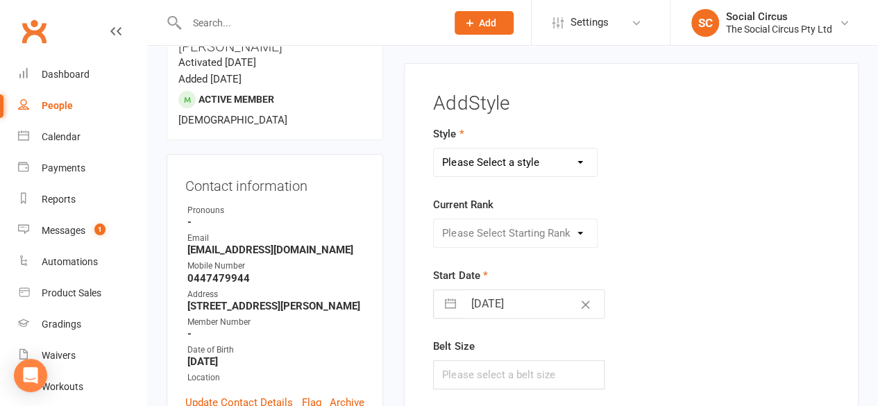
scroll to position [118, 0]
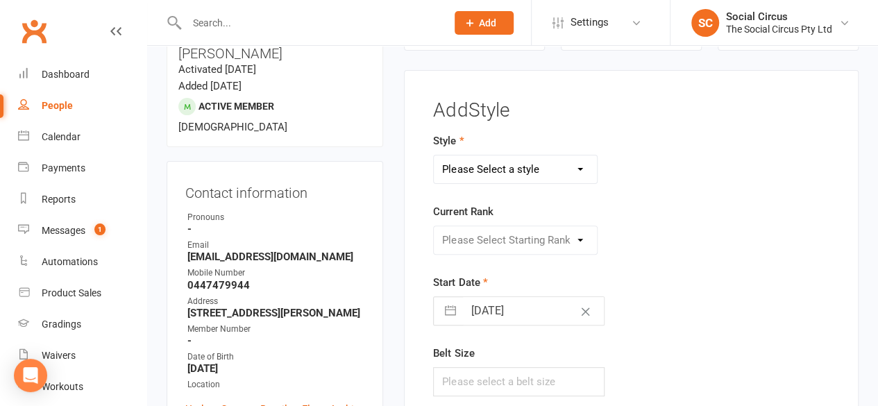
click at [485, 167] on select "Please Select a style Corde Lisse Hammock Lyra Silks Trapeze" at bounding box center [515, 169] width 163 height 28
select select "3466"
click at [434, 155] on select "Please Select a style Corde Lisse Hammock Lyra Silks Trapeze" at bounding box center [515, 169] width 163 height 28
click at [500, 242] on select "Please Select Starting Rank Beginners Tech 1 Tech 2 Tech 3 Advanced" at bounding box center [515, 240] width 163 height 28
select select "41152"
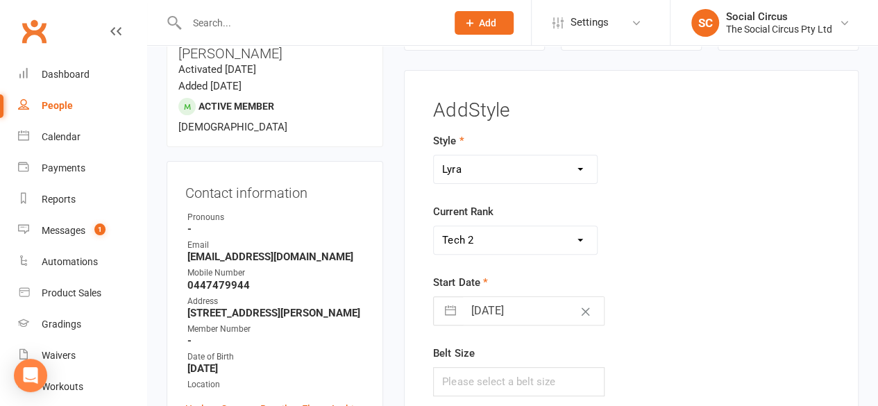
click at [434, 226] on select "Please Select Starting Rank Beginners Tech 1 Tech 2 Tech 3 Advanced" at bounding box center [515, 240] width 163 height 28
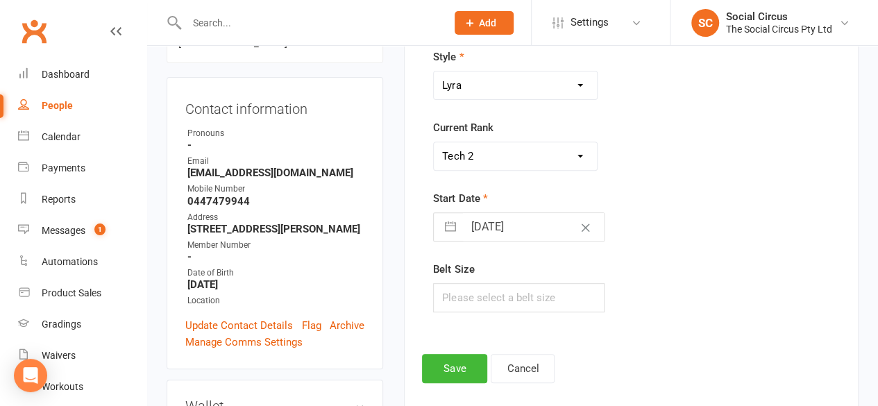
scroll to position [326, 0]
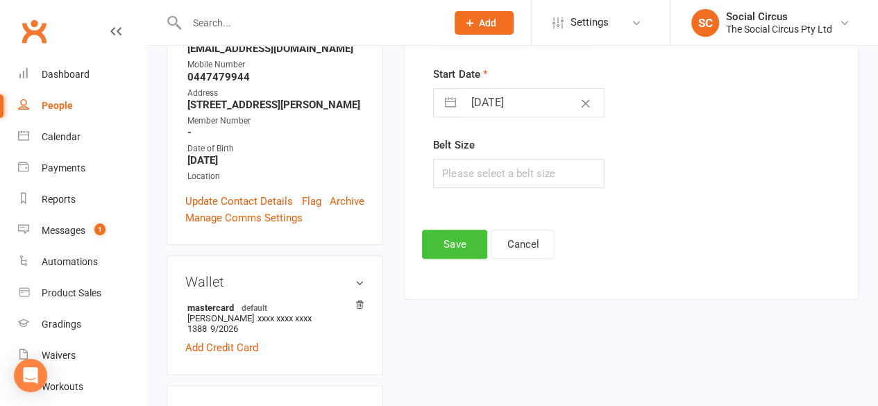
click at [445, 236] on button "Save" at bounding box center [454, 244] width 65 height 29
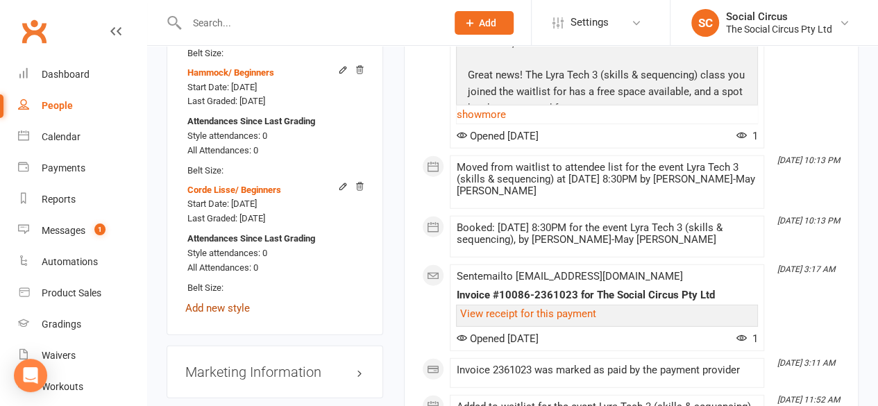
click at [232, 302] on link "Add new style" at bounding box center [217, 308] width 65 height 12
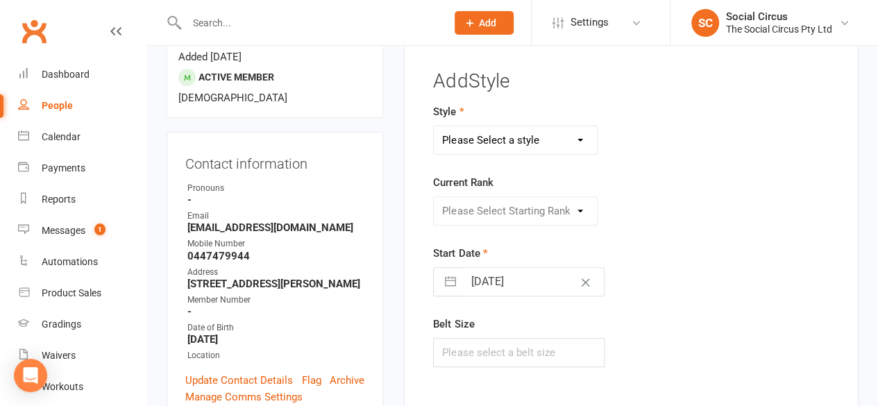
scroll to position [118, 0]
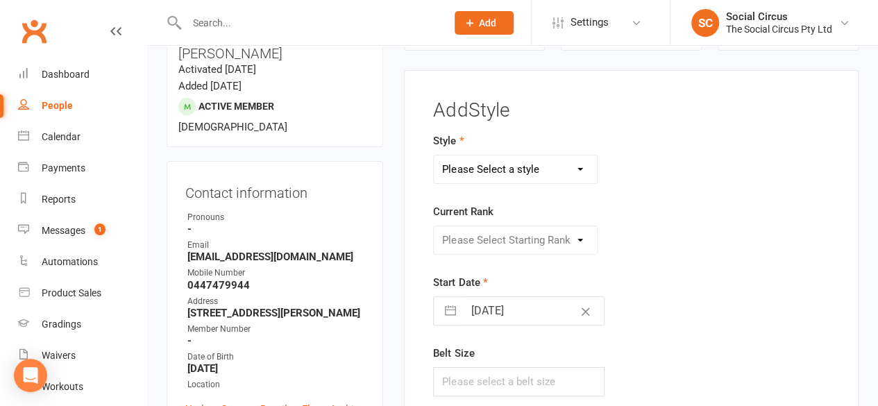
click at [493, 169] on select "Please Select a style Corde Lisse [PERSON_NAME] Silks Trapeze" at bounding box center [515, 169] width 163 height 28
select select "3468"
click at [434, 155] on select "Please Select a style Corde Lisse [PERSON_NAME] Silks Trapeze" at bounding box center [515, 169] width 163 height 28
click at [511, 244] on select "Please Select Starting Rank Beginners Tech 1 Tech 2 Tech 3 Advanced" at bounding box center [515, 240] width 163 height 28
select select "41159"
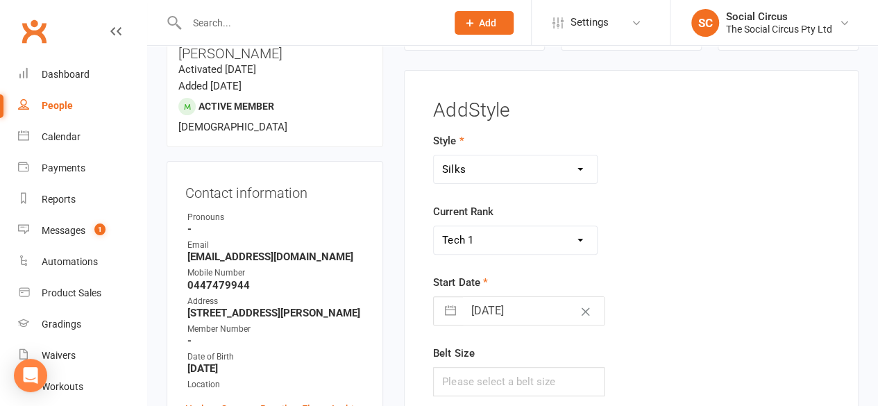
click at [434, 226] on select "Please Select Starting Rank Beginners Tech 1 Tech 2 Tech 3 Advanced" at bounding box center [515, 240] width 163 height 28
click at [681, 271] on form "Style Corde Lisse [PERSON_NAME] Silks Trapeze Current Rank Please Select Starti…" at bounding box center [561, 265] width 257 height 264
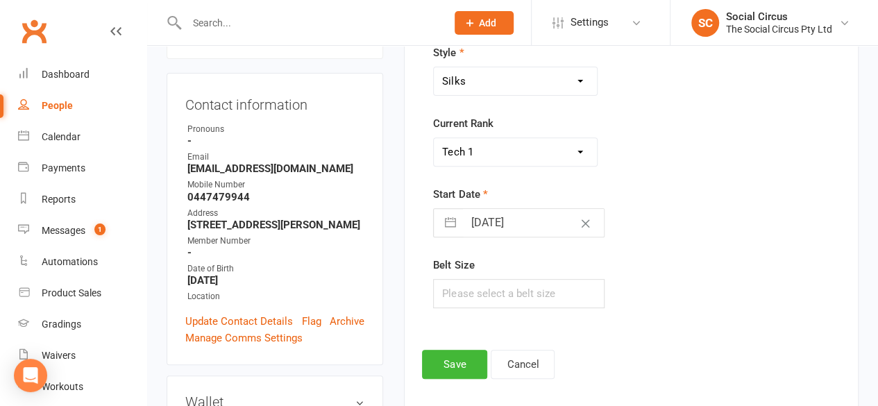
scroll to position [326, 0]
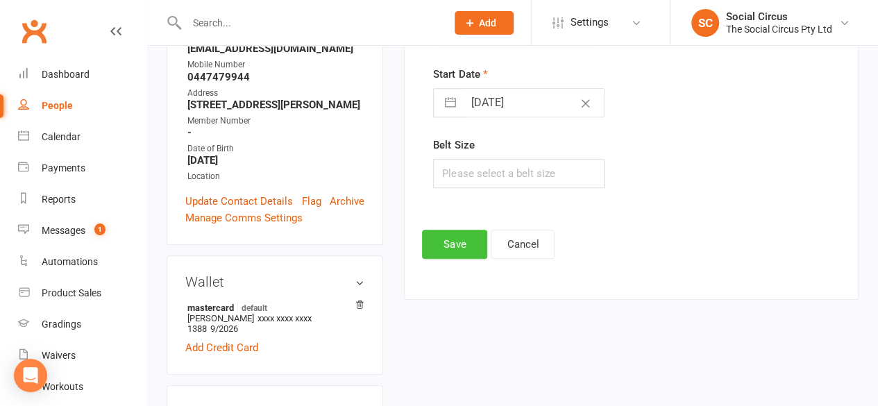
click at [461, 234] on button "Save" at bounding box center [454, 244] width 65 height 29
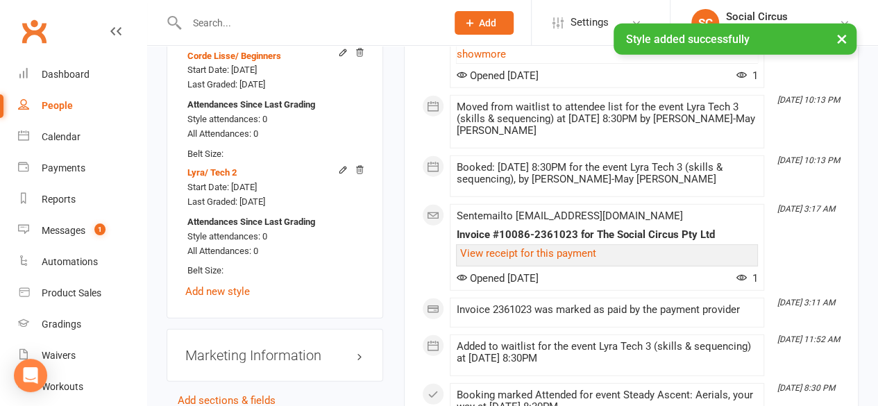
scroll to position [1922, 0]
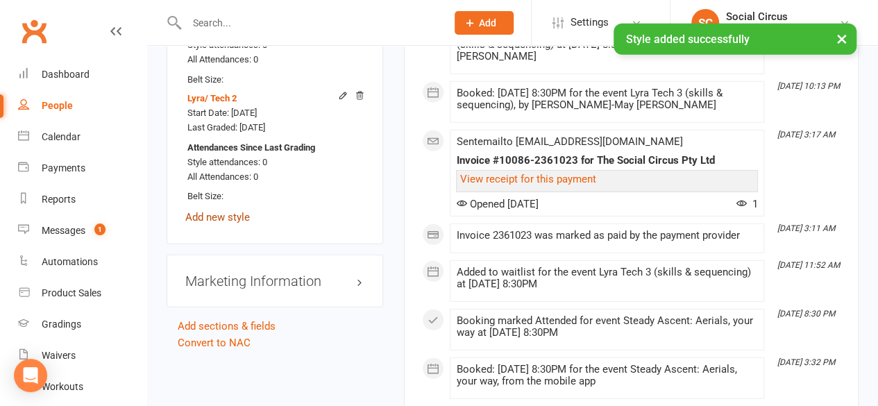
click at [214, 211] on link "Add new style" at bounding box center [217, 217] width 65 height 12
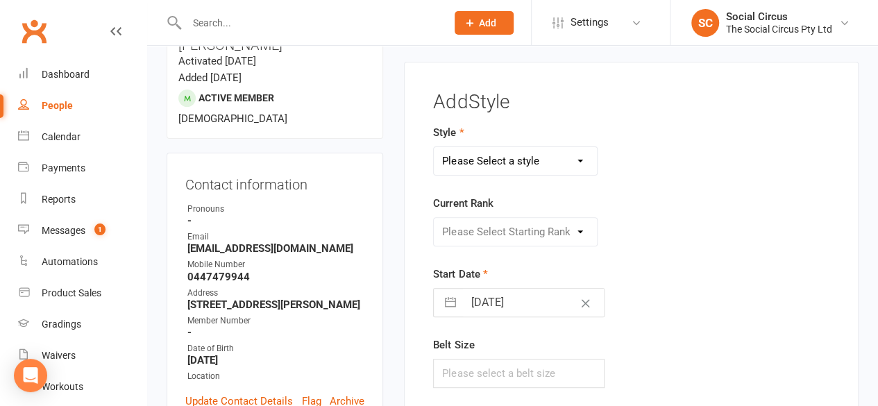
scroll to position [118, 0]
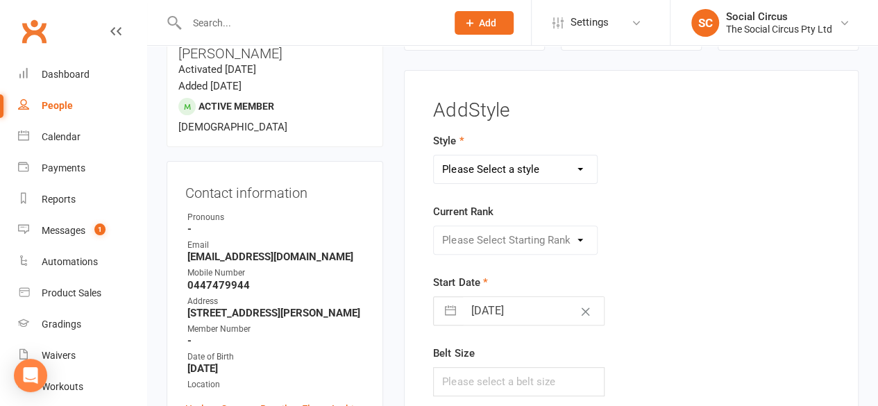
click at [529, 167] on select "Please Select a style Corde Lisse [PERSON_NAME] Silks Trapeze" at bounding box center [515, 169] width 163 height 28
select select "3469"
click at [434, 155] on select "Please Select a style Corde Lisse [PERSON_NAME] Silks Trapeze" at bounding box center [515, 169] width 163 height 28
click at [490, 230] on select "Please Select Starting Rank Beginners Tech 1 Tech 2 Tech 3 Advanced" at bounding box center [515, 240] width 163 height 28
select select "43162"
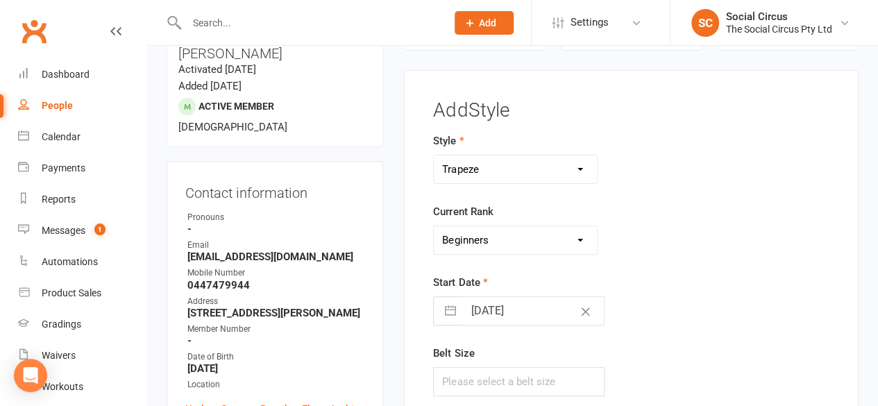
click at [434, 226] on select "Please Select Starting Rank Beginners Tech 1 Tech 2 Tech 3 Advanced" at bounding box center [515, 240] width 163 height 28
click at [633, 265] on form "Style Corde Lisse [PERSON_NAME] Silks Trapeze Current Rank Please Select Starti…" at bounding box center [561, 265] width 257 height 264
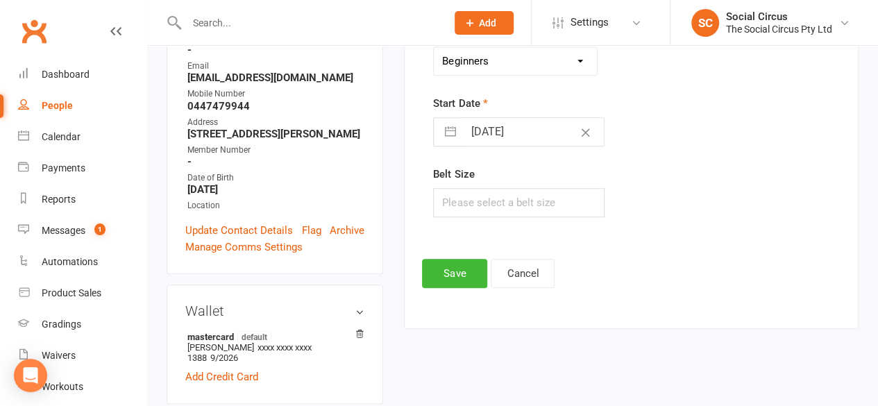
scroll to position [396, 0]
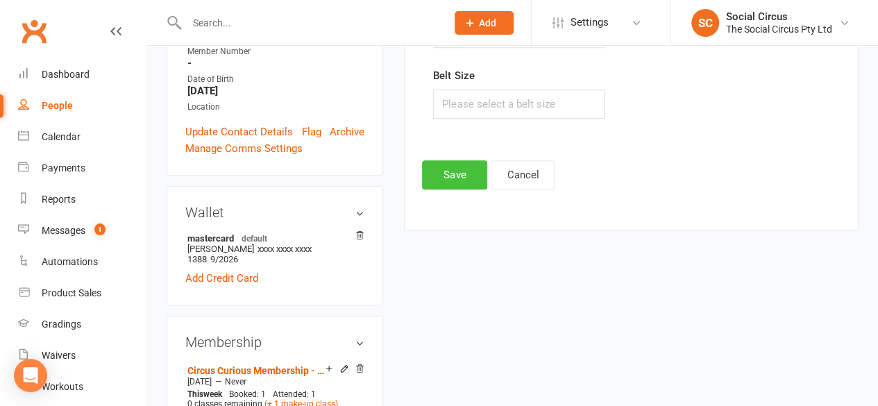
click at [451, 173] on button "Save" at bounding box center [454, 174] width 65 height 29
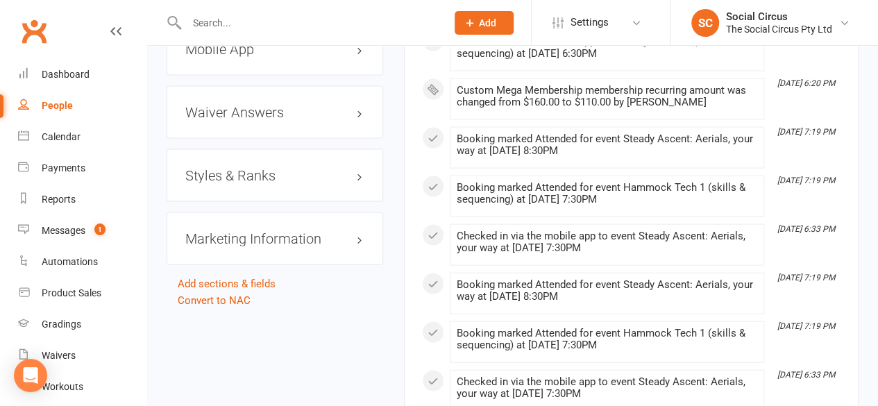
scroll to position [1457, 0]
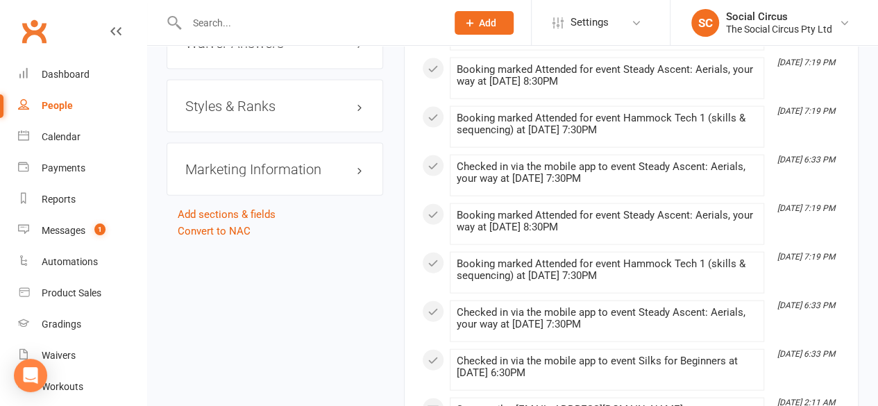
click at [282, 99] on h3 "Styles & Ranks" at bounding box center [274, 106] width 179 height 15
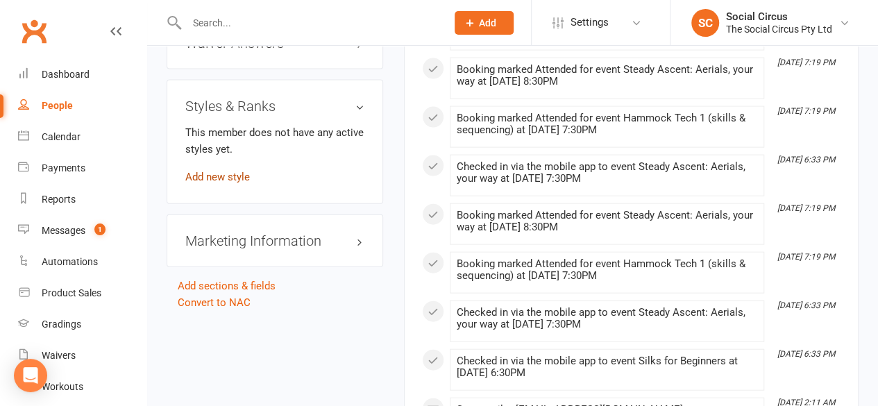
click at [224, 171] on link "Add new style" at bounding box center [217, 177] width 65 height 12
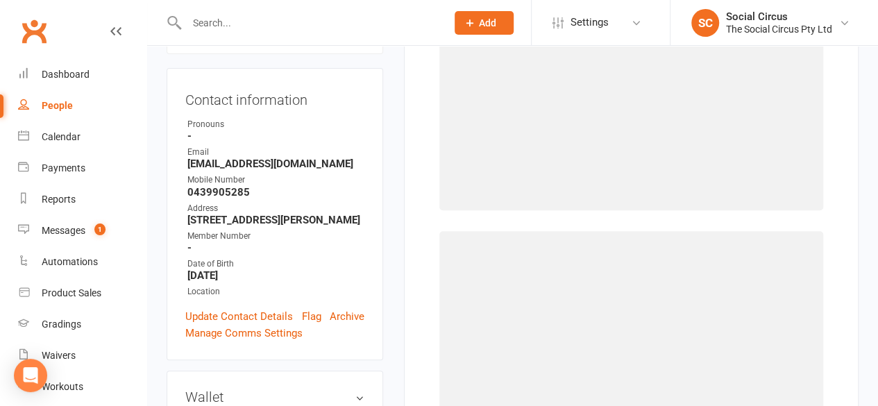
scroll to position [118, 0]
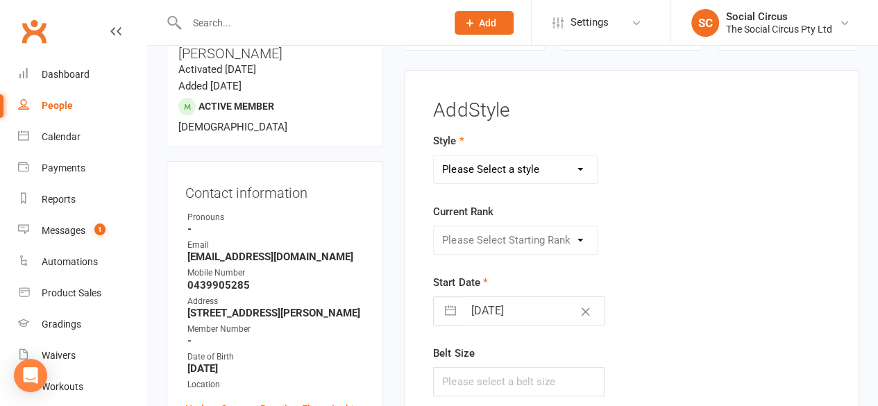
click at [507, 158] on select "Please Select a style Corde Lisse Hammock Lyra Silks Trapeze" at bounding box center [515, 169] width 163 height 28
select select "3470"
click at [434, 155] on select "Please Select a style Corde Lisse [PERSON_NAME] Silks Trapeze" at bounding box center [515, 169] width 163 height 28
click at [480, 242] on select "Please Select Starting Rank Beginners Tech 1 Tech 2 Tech 3 Advanced" at bounding box center [515, 240] width 163 height 28
select select "43161"
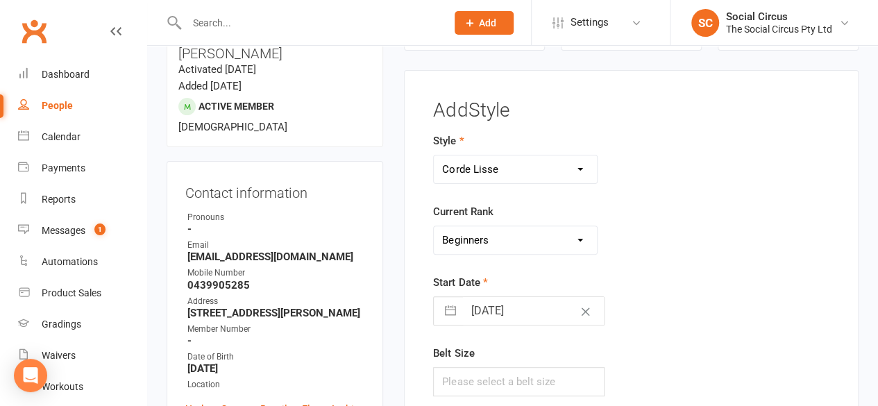
click at [434, 226] on select "Please Select Starting Rank Beginners Tech 1 Tech 2 Tech 3 Advanced" at bounding box center [515, 240] width 163 height 28
click at [680, 235] on div "Please Select Starting Rank Beginners Tech 1 Tech 2 Tech 3 Advanced" at bounding box center [562, 240] width 278 height 29
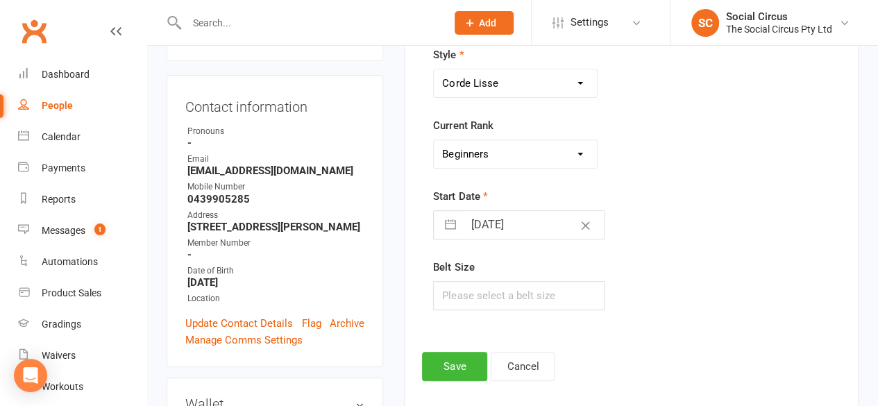
scroll to position [326, 0]
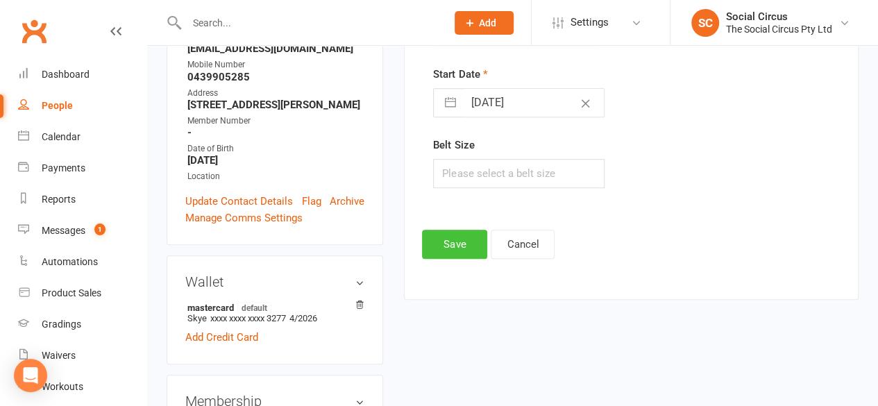
click at [457, 239] on button "Save" at bounding box center [454, 244] width 65 height 29
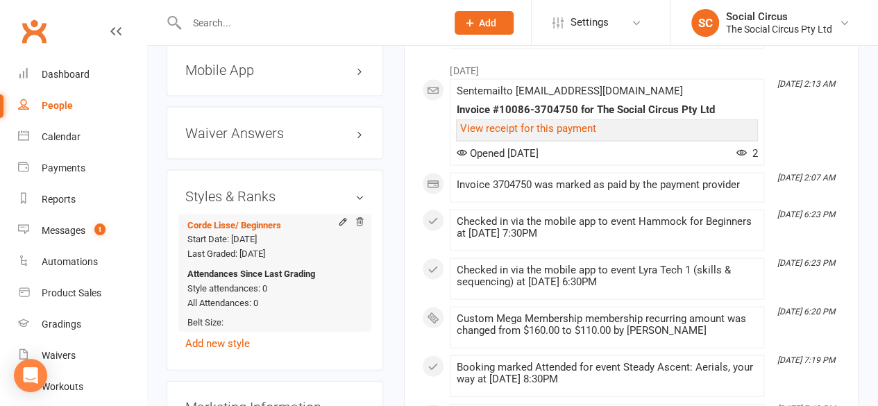
scroll to position [1367, 0]
click at [256, 303] on div "Corde Lisse / Beginners Start Date: 15 Aug 2025 Last Graded: 15 Aug 2025 Attend…" at bounding box center [274, 282] width 179 height 137
click at [235, 337] on link "Add new style" at bounding box center [217, 343] width 65 height 12
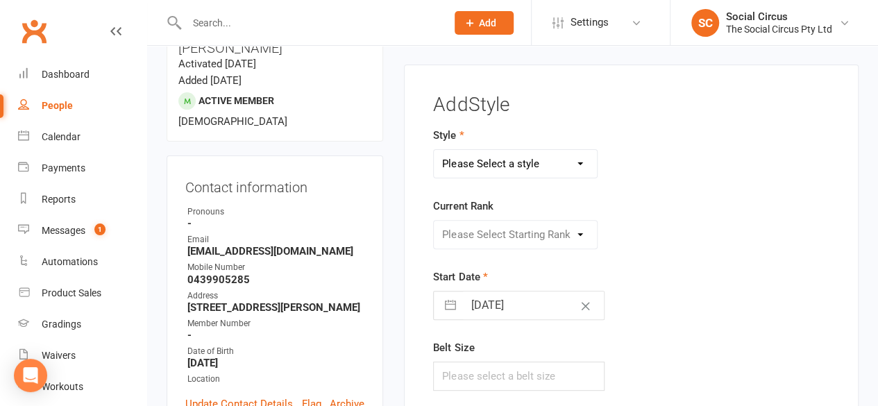
scroll to position [118, 0]
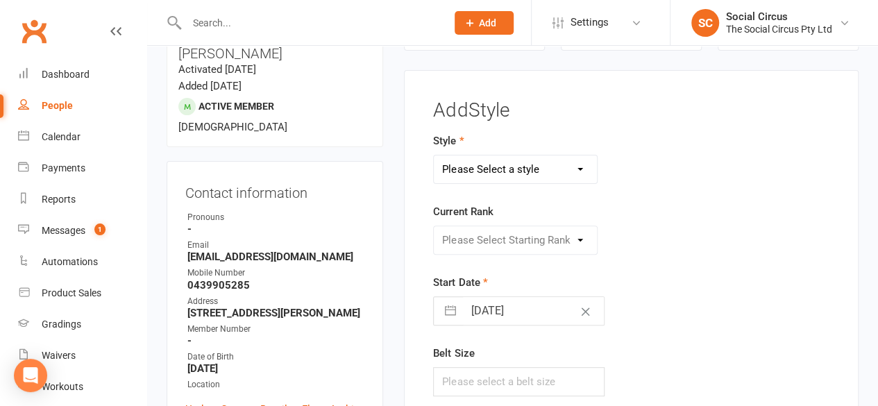
click at [491, 173] on select "Please Select a style Corde Lisse [PERSON_NAME] Silks Trapeze" at bounding box center [515, 169] width 163 height 28
select select "3467"
click at [434, 155] on select "Please Select a style Corde Lisse [PERSON_NAME] Silks Trapeze" at bounding box center [515, 169] width 163 height 28
click at [485, 235] on select "Please Select Starting Rank Beginners Tech 1 Tech 2 Tech 3 Advanced" at bounding box center [515, 240] width 163 height 28
select select "41155"
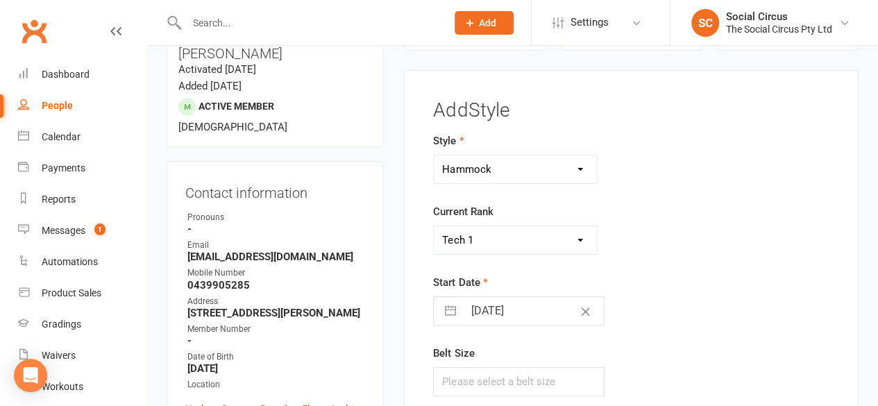
click at [434, 226] on select "Please Select Starting Rank Beginners Tech 1 Tech 2 Tech 3 Advanced" at bounding box center [515, 240] width 163 height 28
click at [618, 280] on div "Start Date 15 Aug 2025 Navigate forward to interact with the calendar and selec…" at bounding box center [561, 299] width 257 height 51
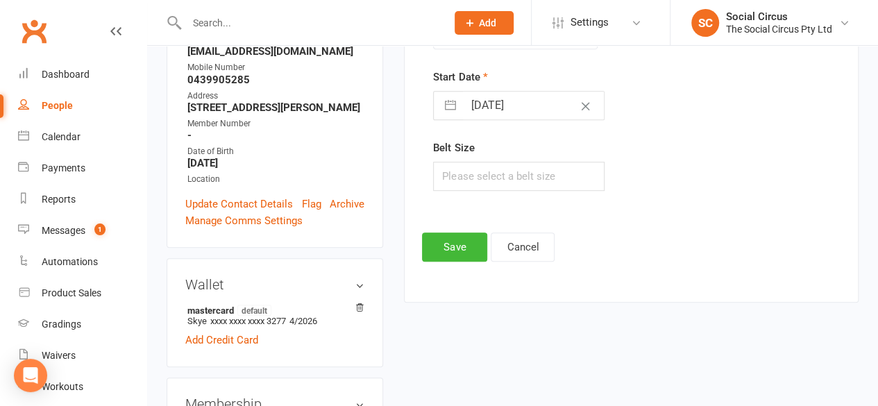
scroll to position [326, 0]
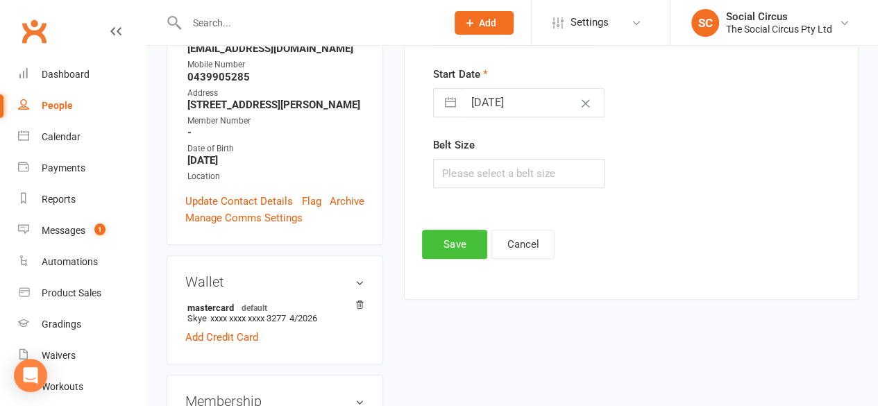
click at [457, 238] on button "Save" at bounding box center [454, 244] width 65 height 29
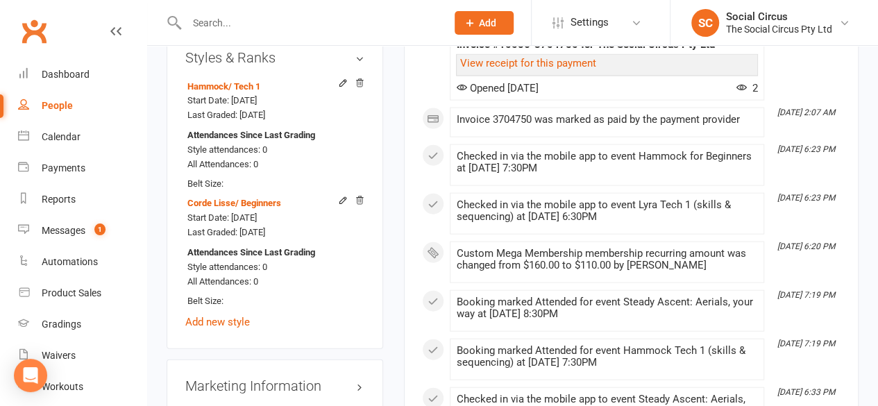
scroll to position [1645, 0]
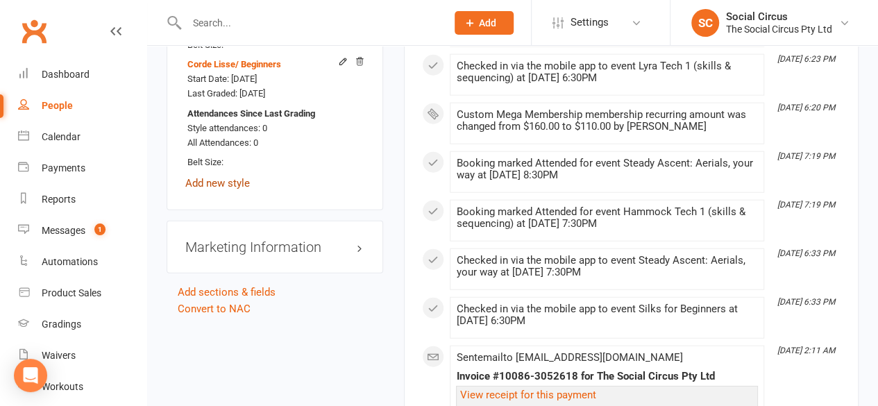
click at [222, 177] on link "Add new style" at bounding box center [217, 183] width 65 height 12
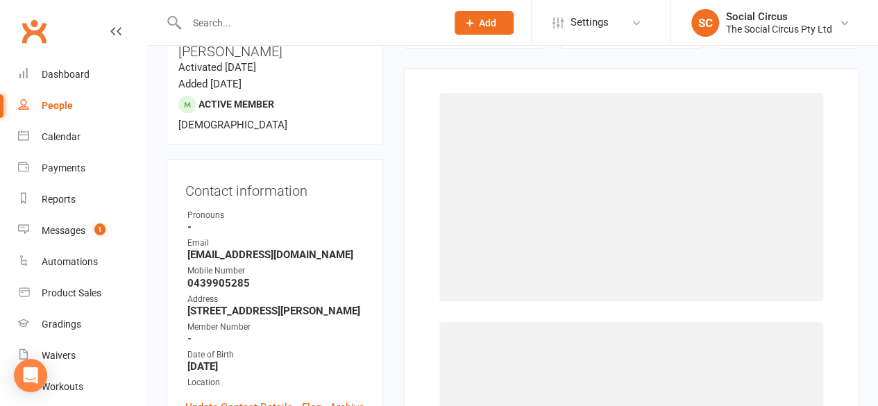
scroll to position [118, 0]
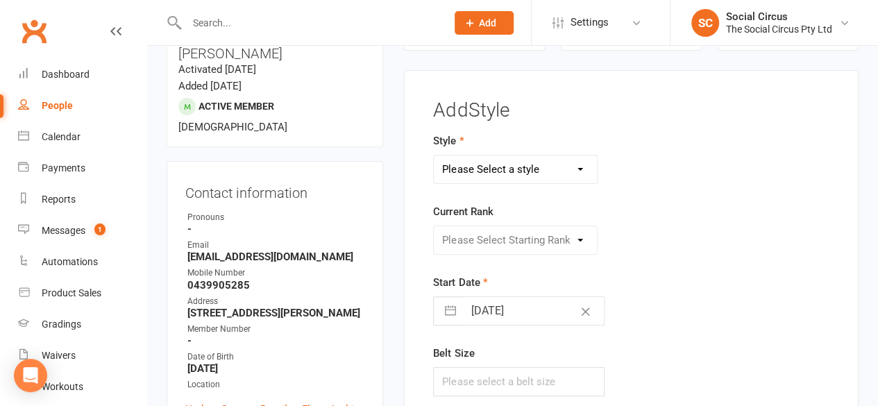
click at [493, 162] on select "Please Select a style Corde Lisse [PERSON_NAME] Silks Trapeze" at bounding box center [515, 169] width 163 height 28
select select "3466"
click at [434, 155] on select "Please Select a style Corde Lisse [PERSON_NAME] Silks Trapeze" at bounding box center [515, 169] width 163 height 28
click at [514, 244] on select "Please Select Starting Rank Beginners Tech 1 Tech 2 Tech 3 Advanced" at bounding box center [515, 240] width 163 height 28
select select "41151"
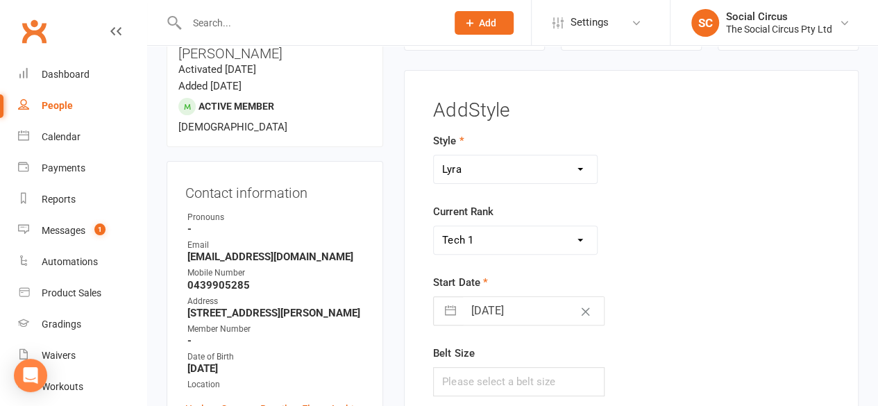
click at [434, 226] on select "Please Select Starting Rank Beginners Tech 1 Tech 2 Tech 3 Advanced" at bounding box center [515, 240] width 163 height 28
click at [631, 276] on div "Start Date 15 Aug 2025 Navigate forward to interact with the calendar and selec…" at bounding box center [561, 299] width 257 height 51
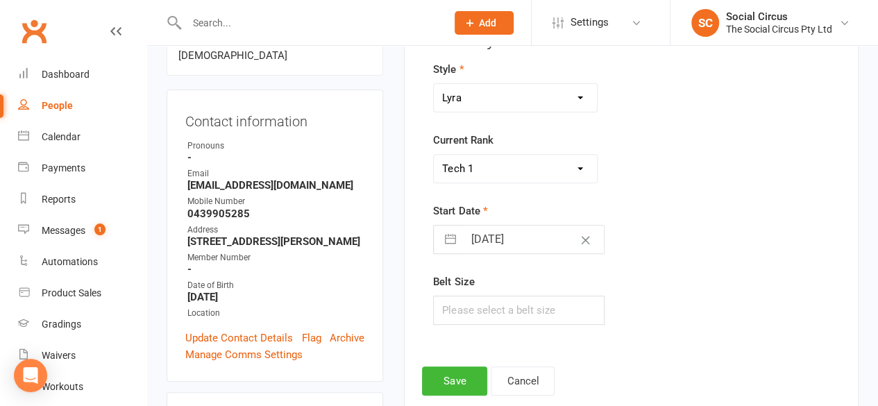
scroll to position [257, 0]
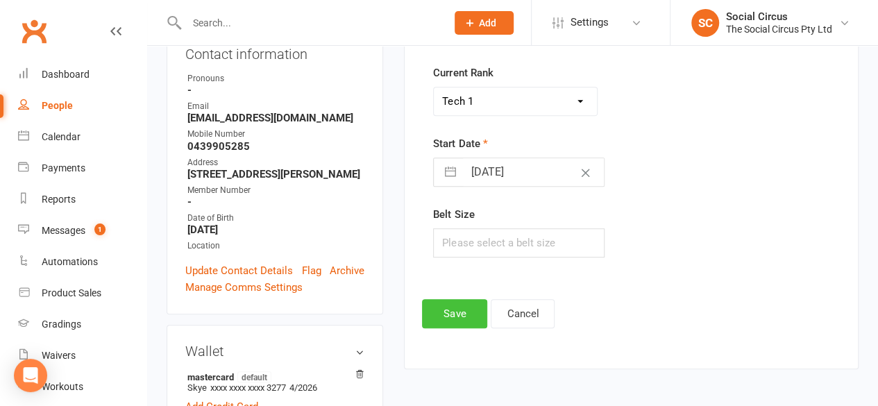
click at [466, 306] on button "Save" at bounding box center [454, 313] width 65 height 29
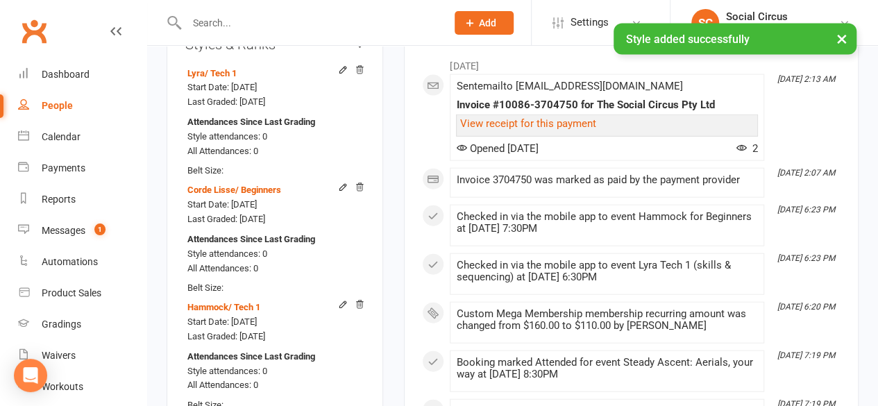
scroll to position [1645, 0]
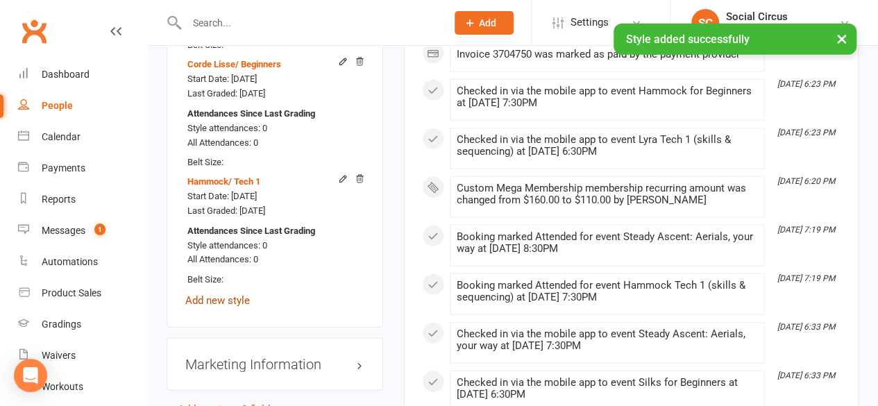
click at [227, 294] on link "Add new style" at bounding box center [217, 300] width 65 height 12
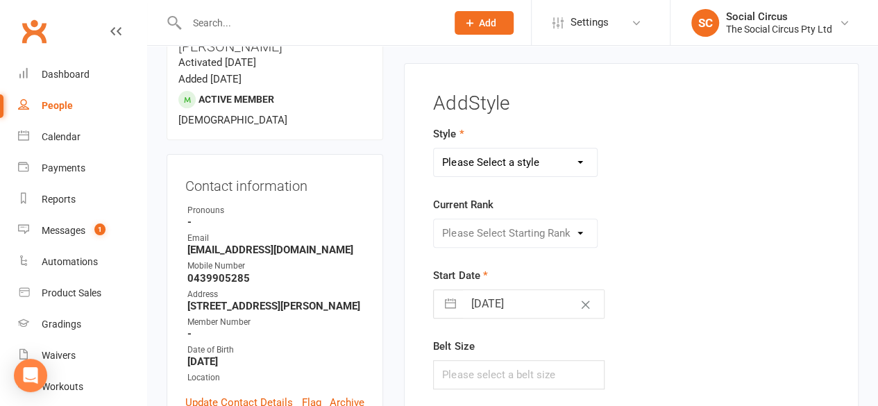
scroll to position [118, 0]
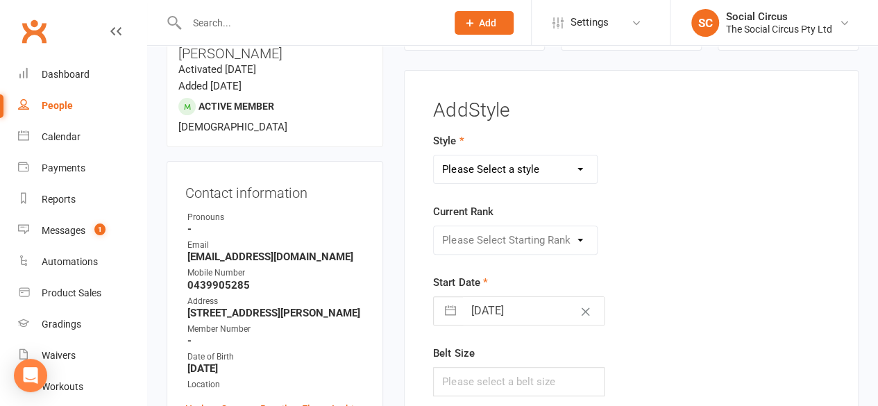
click at [493, 164] on select "Please Select a style Corde Lisse [PERSON_NAME] Silks Trapeze" at bounding box center [515, 169] width 163 height 28
select select "3468"
click at [434, 155] on select "Please Select a style Corde Lisse [PERSON_NAME] Silks Trapeze" at bounding box center [515, 169] width 163 height 28
click at [483, 244] on select "Please Select Starting Rank Beginners Tech 1 Tech 2 Tech 3 Advanced" at bounding box center [515, 240] width 163 height 28
select select "43160"
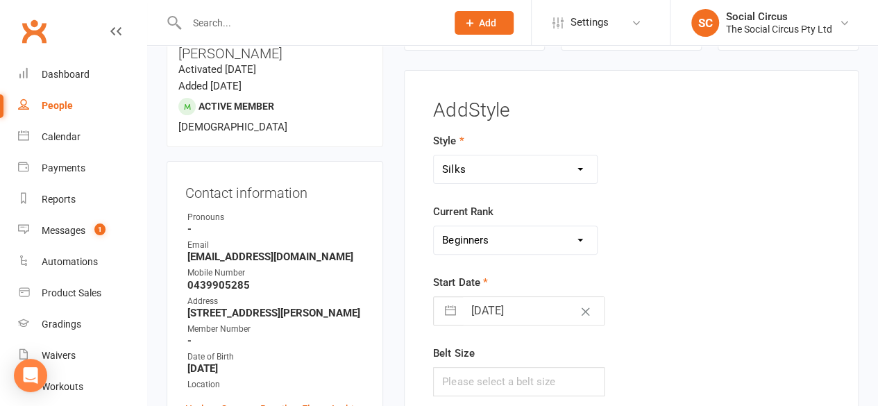
click at [434, 226] on select "Please Select Starting Rank Beginners Tech 1 Tech 2 Tech 3 Advanced" at bounding box center [515, 240] width 163 height 28
click at [622, 282] on div "Start Date 15 Aug 2025 Navigate forward to interact with the calendar and selec…" at bounding box center [561, 299] width 257 height 51
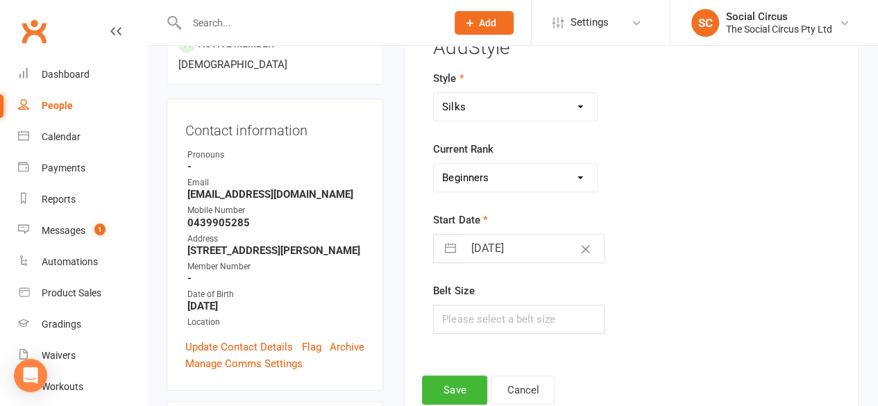
scroll to position [326, 0]
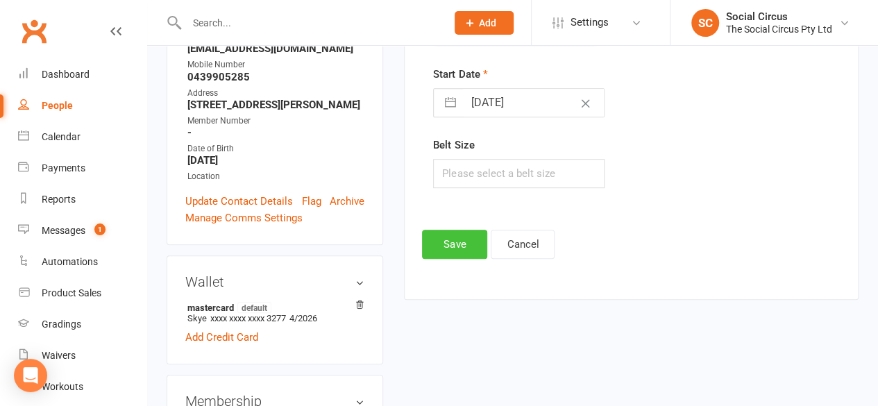
click at [452, 246] on button "Save" at bounding box center [454, 244] width 65 height 29
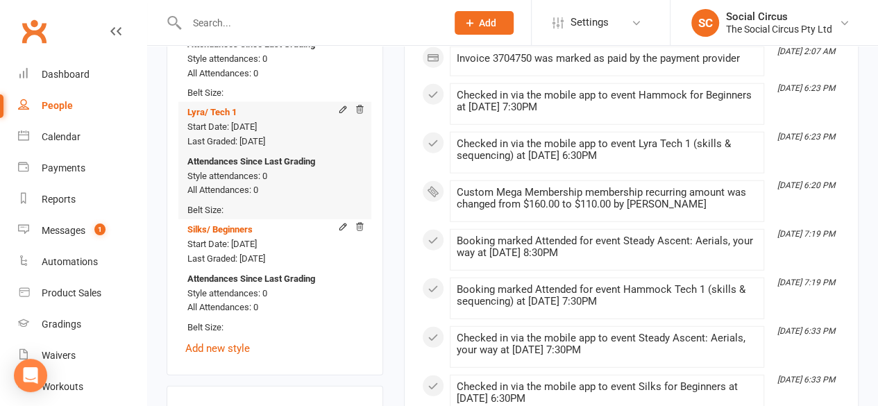
scroll to position [1714, 0]
click at [210, 301] on div "Corde Lisse / Beginners Start Date: 15 Aug 2025 Last Graded: 15 Aug 2025 Attend…" at bounding box center [274, 111] width 179 height 489
click at [210, 342] on link "Add new style" at bounding box center [217, 348] width 65 height 12
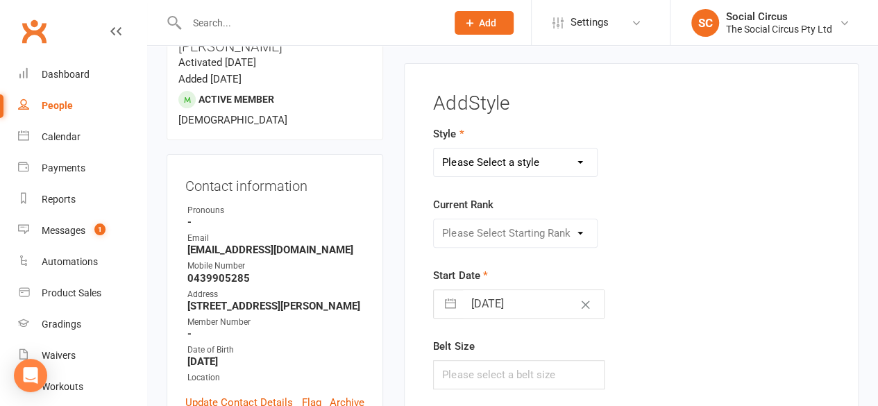
scroll to position [118, 0]
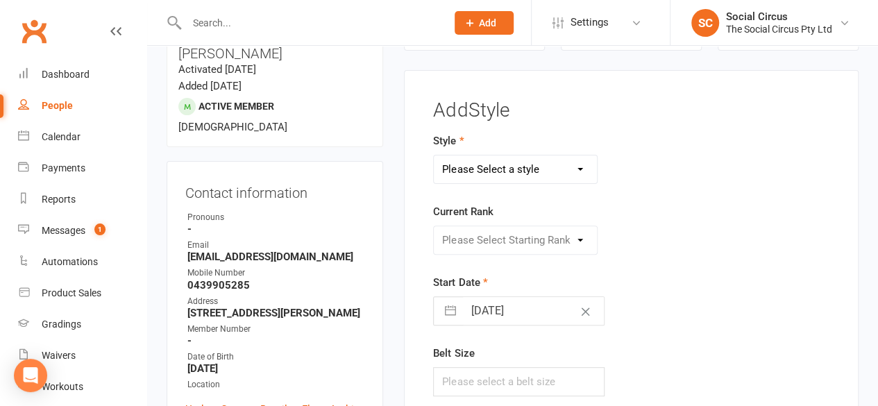
click at [479, 163] on select "Please Select a style Corde Lisse [PERSON_NAME] Silks Trapeze" at bounding box center [515, 169] width 163 height 28
select select "3469"
click at [434, 155] on select "Please Select a style Corde Lisse [PERSON_NAME] Silks Trapeze" at bounding box center [515, 169] width 163 height 28
click at [462, 237] on select "Please Select Starting Rank Beginners Tech 1 Tech 2 Tech 3 Advanced" at bounding box center [515, 240] width 163 height 28
select select "43162"
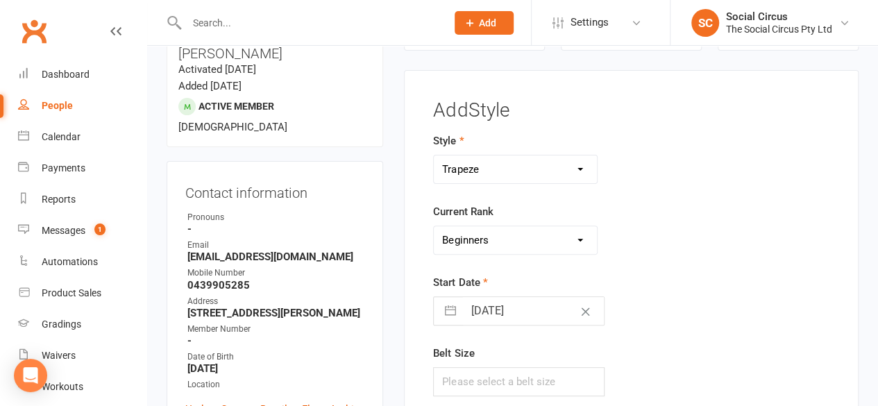
click at [434, 226] on select "Please Select Starting Rank Beginners Tech 1 Tech 2 Tech 3 Advanced" at bounding box center [515, 240] width 163 height 28
click at [694, 259] on div "Style Corde Lisse Hammock Lyra Silks Trapeze Current Rank Please Select Startin…" at bounding box center [562, 274] width 278 height 283
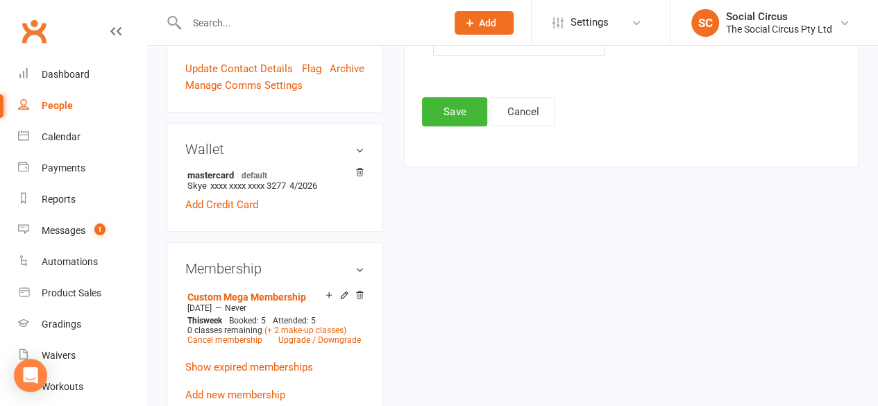
scroll to position [465, 0]
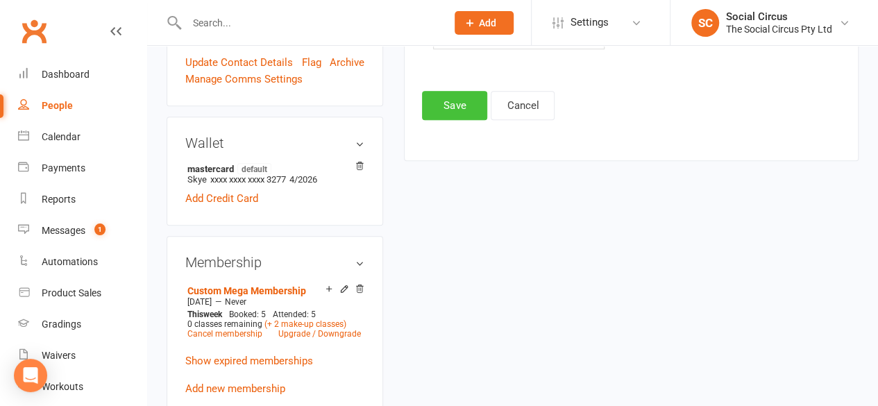
click at [456, 109] on button "Save" at bounding box center [454, 105] width 65 height 29
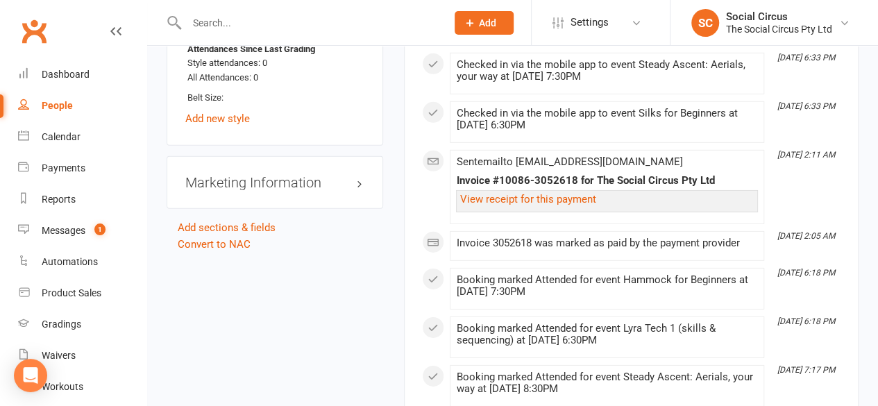
scroll to position [1853, 0]
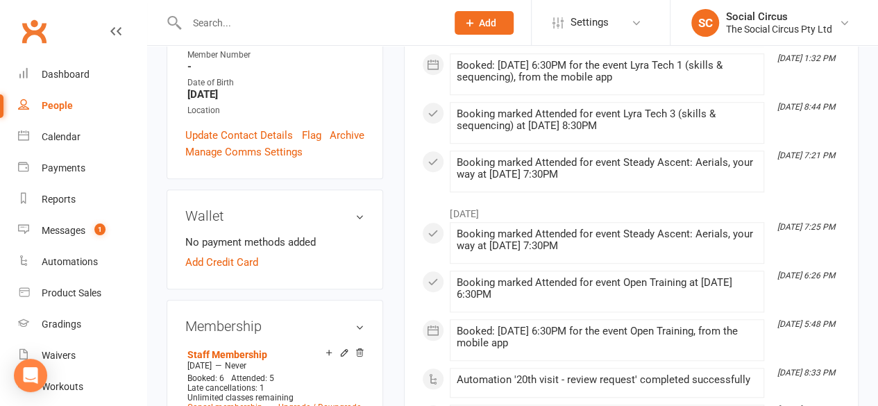
scroll to position [486, 0]
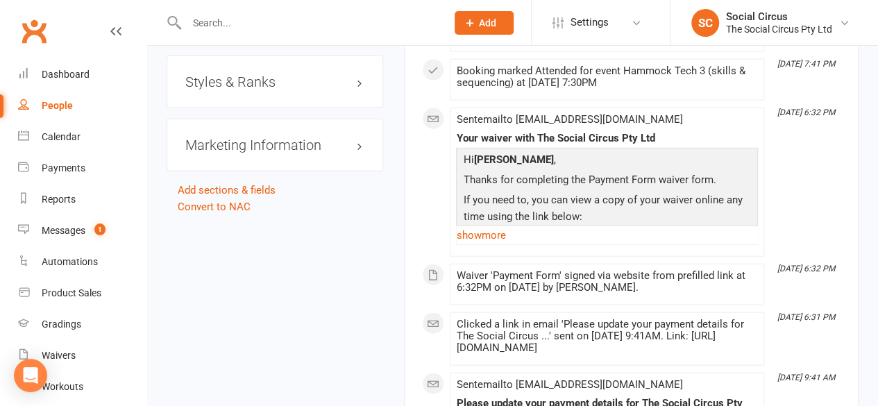
scroll to position [1388, 0]
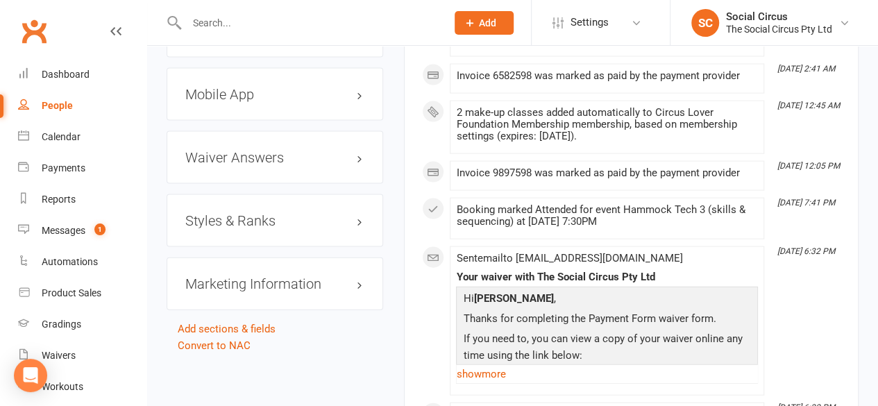
click at [248, 213] on h3 "Styles & Ranks" at bounding box center [274, 220] width 179 height 15
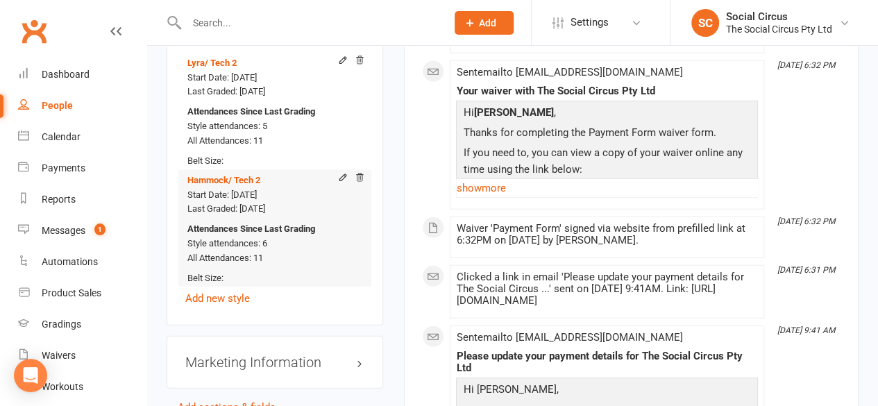
scroll to position [1596, 0]
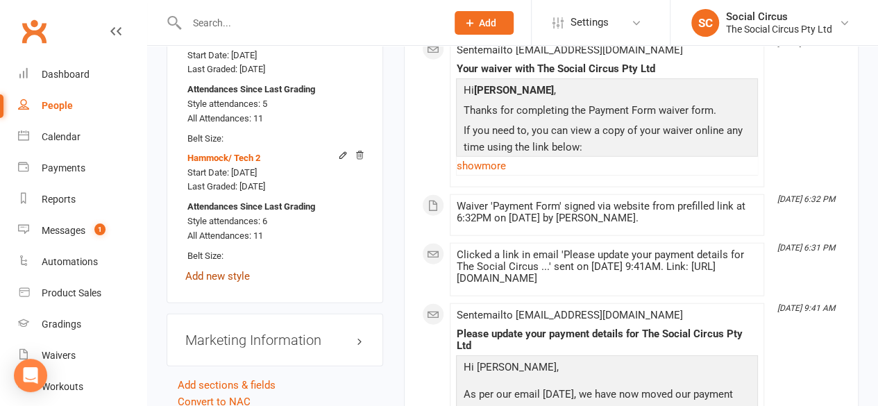
click at [210, 270] on link "Add new style" at bounding box center [217, 276] width 65 height 12
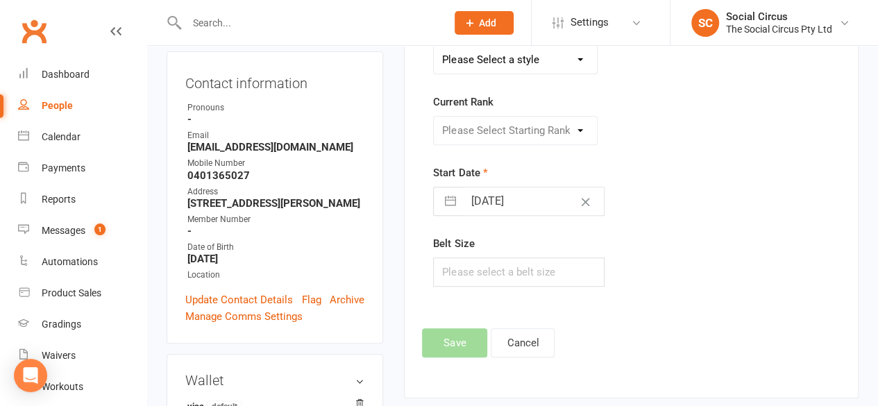
scroll to position [118, 0]
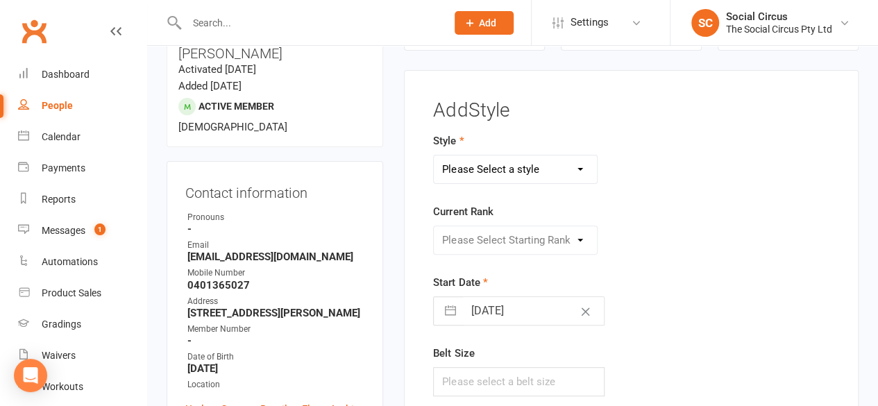
click at [501, 161] on select "Please Select a style Corde Lisse [PERSON_NAME] Silks Trapeze" at bounding box center [515, 169] width 163 height 28
select select "3470"
click at [434, 155] on select "Please Select a style Corde Lisse [PERSON_NAME] Silks Trapeze" at bounding box center [515, 169] width 163 height 28
click at [482, 239] on select "Please Select Starting Rank Beginners Tech 1 Tech 2 Tech 3 Advanced" at bounding box center [515, 240] width 163 height 28
select select "43161"
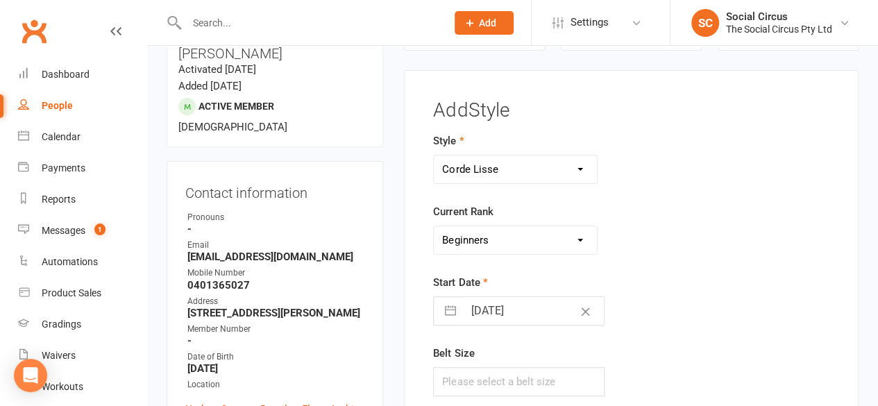
click at [434, 226] on select "Please Select Starting Rank Beginners Tech 1 Tech 2 Tech 3 Advanced" at bounding box center [515, 240] width 163 height 28
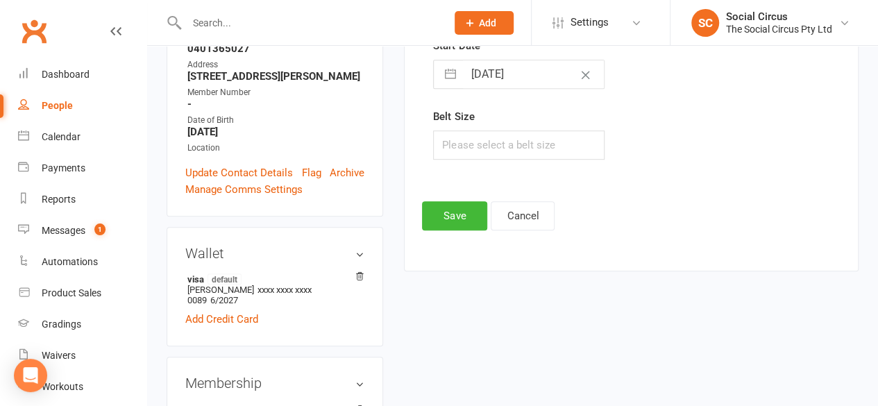
scroll to position [396, 0]
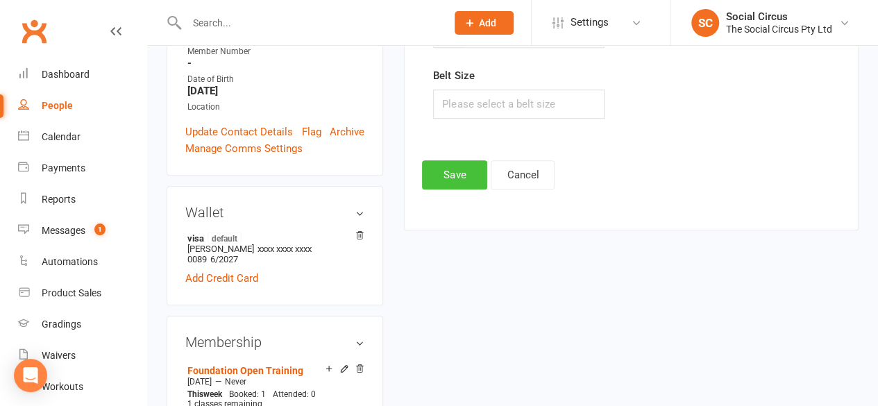
click at [453, 167] on button "Save" at bounding box center [454, 174] width 65 height 29
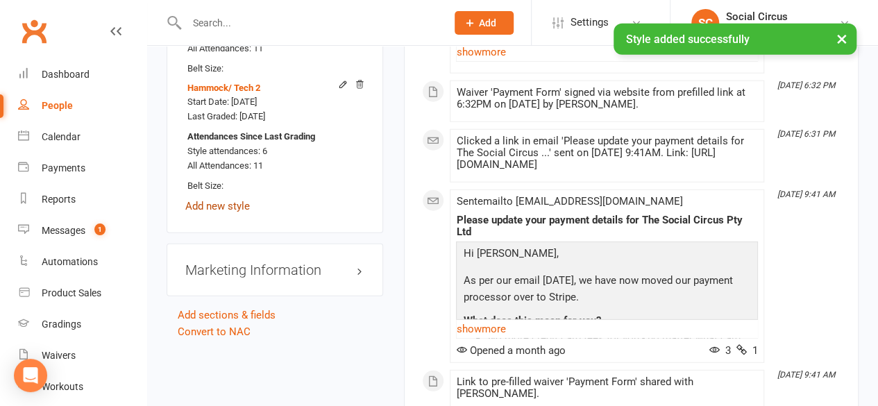
click at [222, 200] on link "Add new style" at bounding box center [217, 206] width 65 height 12
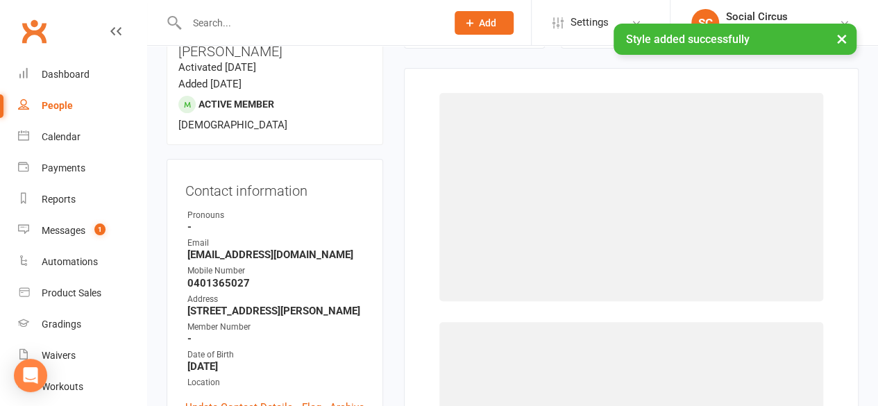
scroll to position [118, 0]
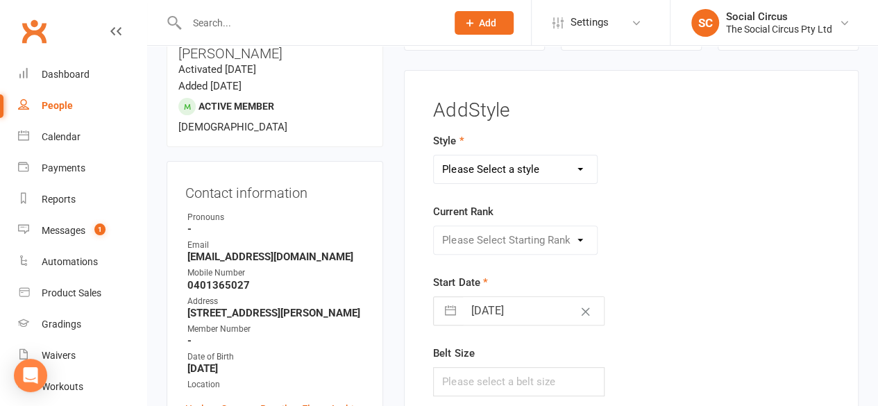
click at [456, 176] on select "Please Select a style Corde Lisse [PERSON_NAME] Silks Trapeze" at bounding box center [515, 169] width 163 height 28
select select "3468"
click at [434, 155] on select "Please Select a style Corde Lisse [PERSON_NAME] Silks Trapeze" at bounding box center [515, 169] width 163 height 28
click at [487, 242] on select "Please Select Starting Rank Beginners Tech 1 Tech 2 Tech 3 Advanced" at bounding box center [515, 240] width 163 height 28
select select "43160"
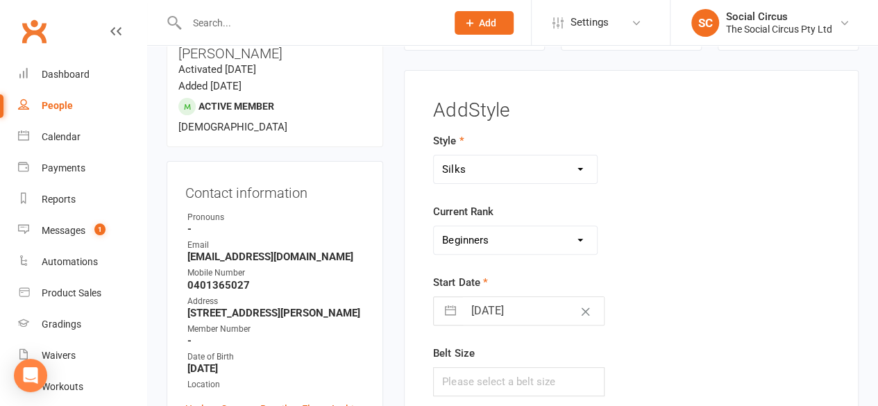
click at [434, 226] on select "Please Select Starting Rank Beginners Tech 1 Tech 2 Tech 3 Advanced" at bounding box center [515, 240] width 163 height 28
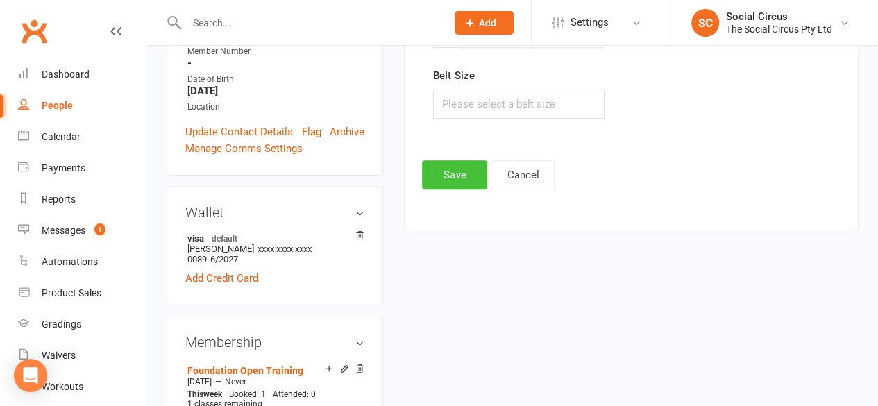
click at [450, 169] on button "Save" at bounding box center [454, 174] width 65 height 29
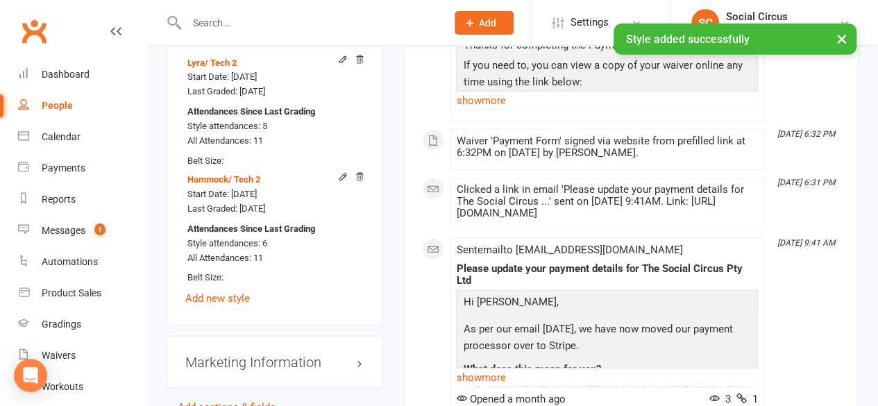
scroll to position [1853, 0]
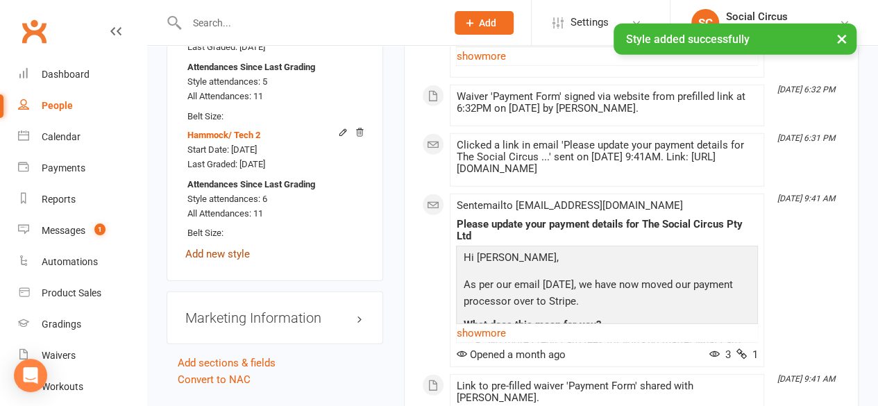
click at [221, 248] on link "Add new style" at bounding box center [217, 254] width 65 height 12
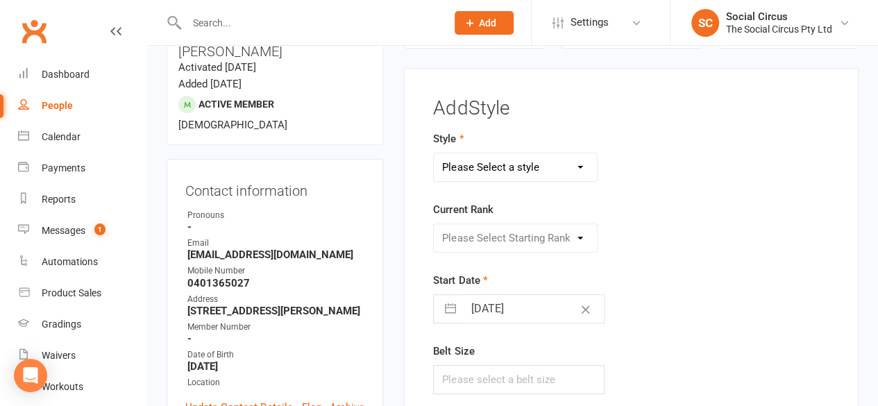
scroll to position [118, 0]
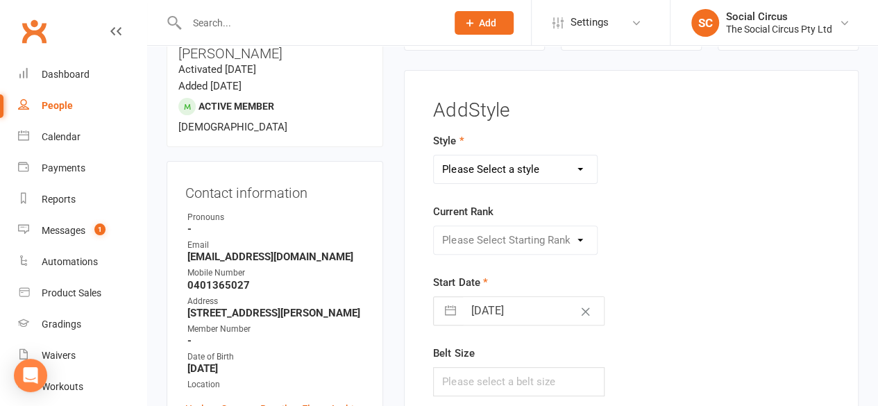
click at [469, 164] on select "Please Select a style Corde Lisse [PERSON_NAME] Silks Trapeze" at bounding box center [515, 169] width 163 height 28
select select "3469"
click at [434, 155] on select "Please Select a style Corde Lisse [PERSON_NAME] Silks Trapeze" at bounding box center [515, 169] width 163 height 28
drag, startPoint x: 486, startPoint y: 242, endPoint x: 486, endPoint y: 251, distance: 8.4
click at [486, 242] on select "Please Select Starting Rank Beginners Tech 1 Tech 2 Tech 3 Advanced" at bounding box center [515, 240] width 163 height 28
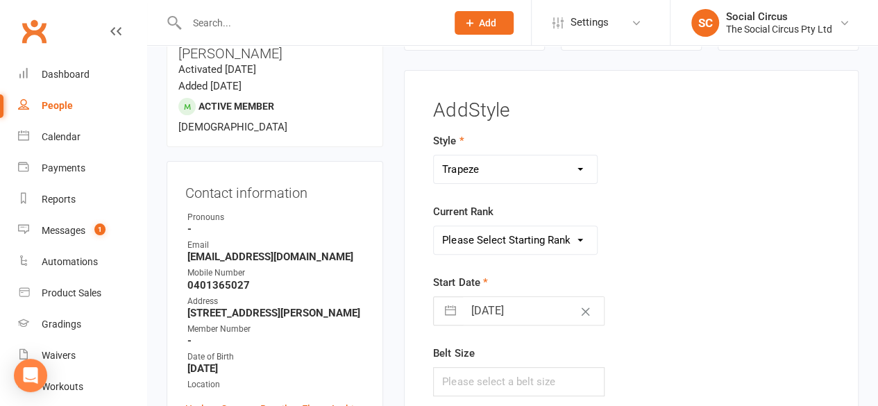
select select "43162"
click at [434, 226] on select "Please Select Starting Rank Beginners Tech 1 Tech 2 Tech 3 Advanced" at bounding box center [515, 240] width 163 height 28
click at [713, 254] on div "Style Corde Lisse [PERSON_NAME] Silks Trapeze Current Rank Please Select Starti…" at bounding box center [631, 274] width 417 height 283
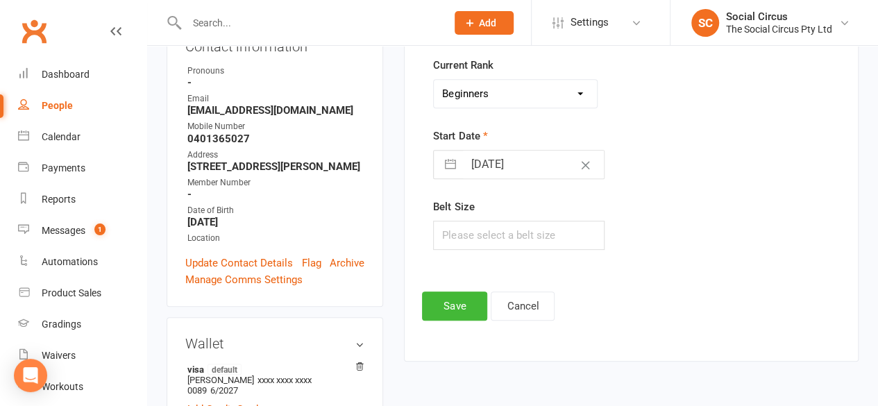
scroll to position [396, 0]
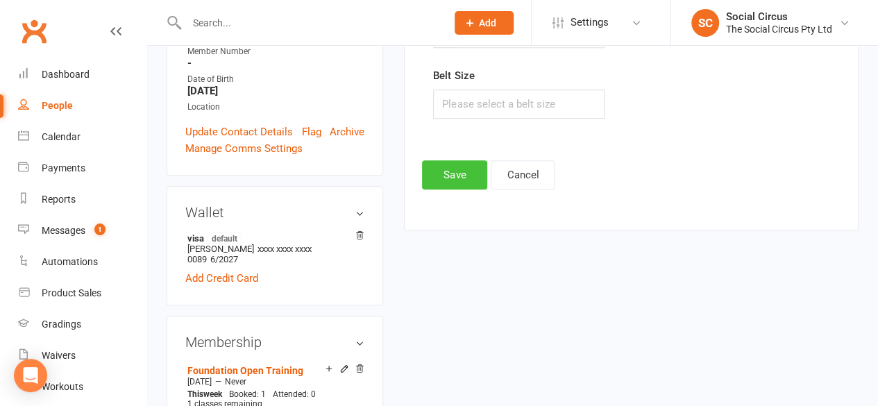
click at [463, 171] on button "Save" at bounding box center [454, 174] width 65 height 29
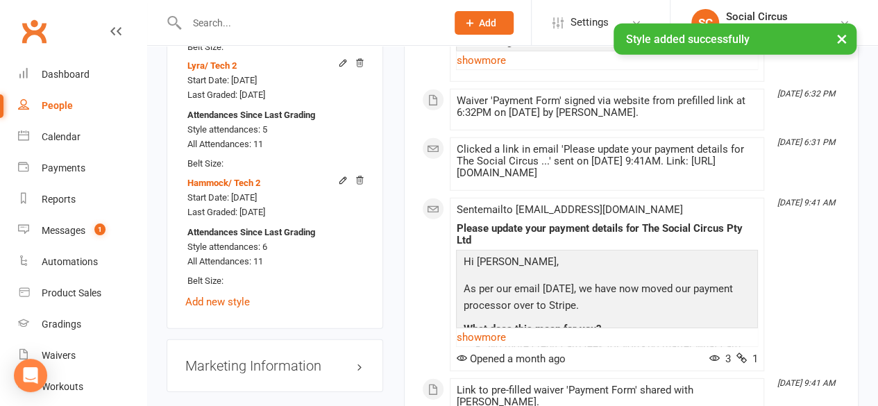
scroll to position [2061, 0]
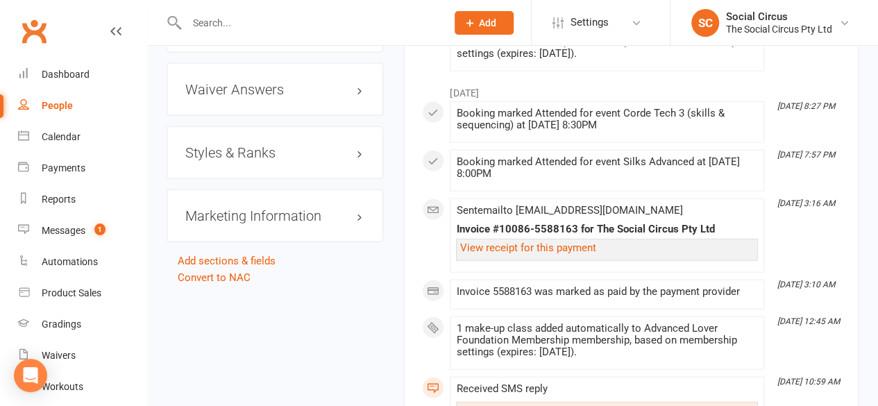
scroll to position [1527, 0]
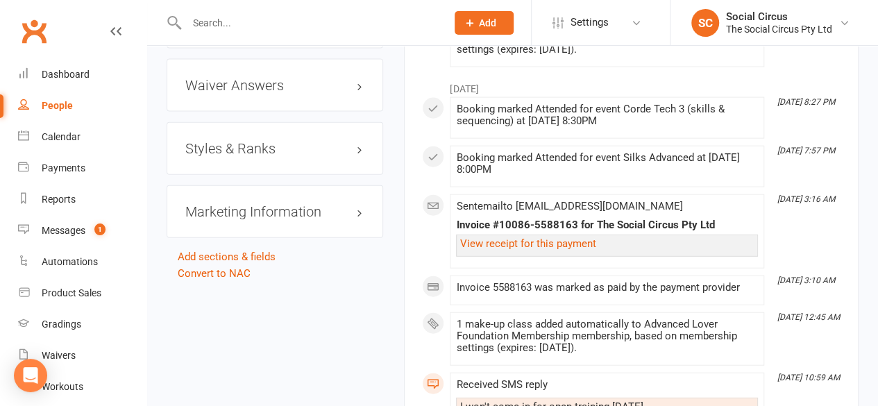
click at [247, 141] on h3 "Styles & Ranks" at bounding box center [274, 148] width 179 height 15
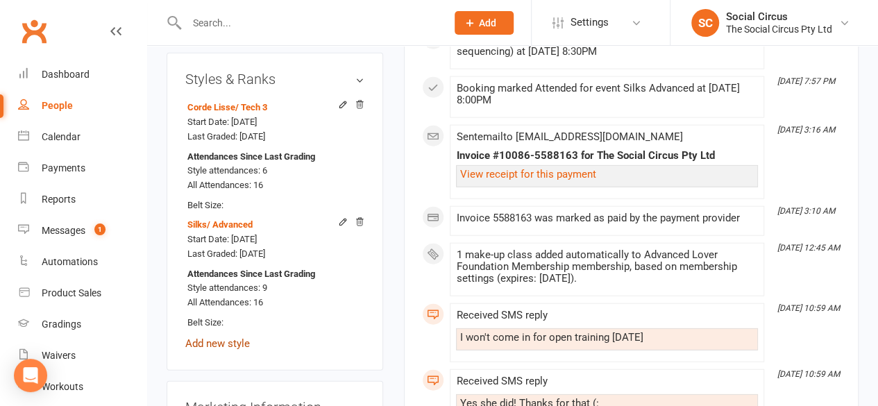
click at [224, 337] on link "Add new style" at bounding box center [217, 343] width 65 height 12
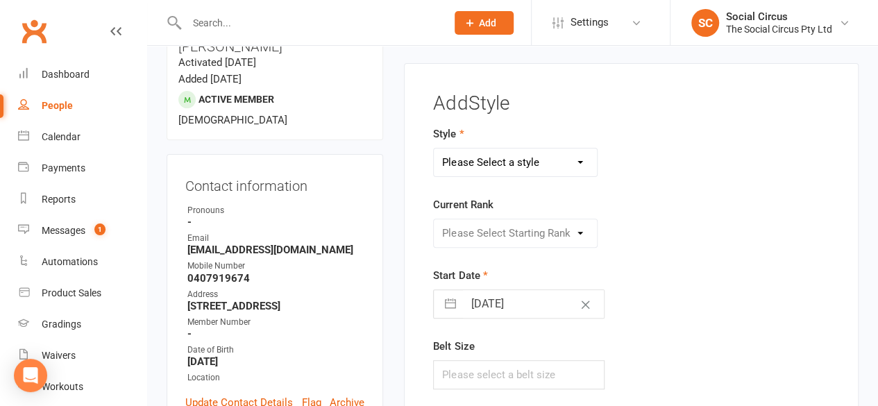
scroll to position [118, 0]
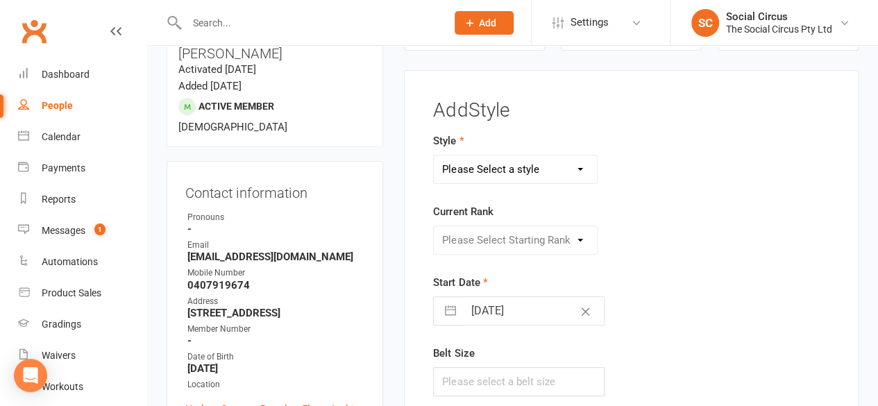
click at [487, 172] on select "Please Select a style Corde Lisse [PERSON_NAME] Silks Trapeze" at bounding box center [515, 169] width 163 height 28
select select "3467"
click at [434, 155] on select "Please Select a style Corde Lisse [PERSON_NAME] Silks Trapeze" at bounding box center [515, 169] width 163 height 28
click at [479, 238] on select "Please Select Starting Rank Beginners Tech 1 Tech 2 Tech 3 Advanced" at bounding box center [515, 240] width 163 height 28
click at [434, 226] on select "Please Select Starting Rank Beginners Tech 1 Tech 2 Tech 3 Advanced" at bounding box center [515, 240] width 163 height 28
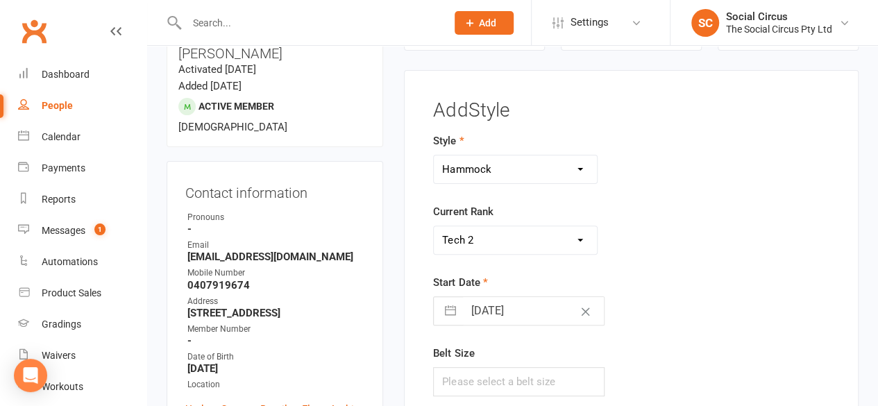
click at [564, 242] on select "Please Select Starting Rank Beginners Tech 1 Tech 2 Tech 3 Advanced" at bounding box center [515, 240] width 163 height 28
select select "41157"
click at [434, 226] on select "Please Select Starting Rank Beginners Tech 1 Tech 2 Tech 3 Advanced" at bounding box center [515, 240] width 163 height 28
click at [651, 279] on div "Start Date [DATE] Navigate forward to interact with the calendar and select a d…" at bounding box center [561, 299] width 257 height 51
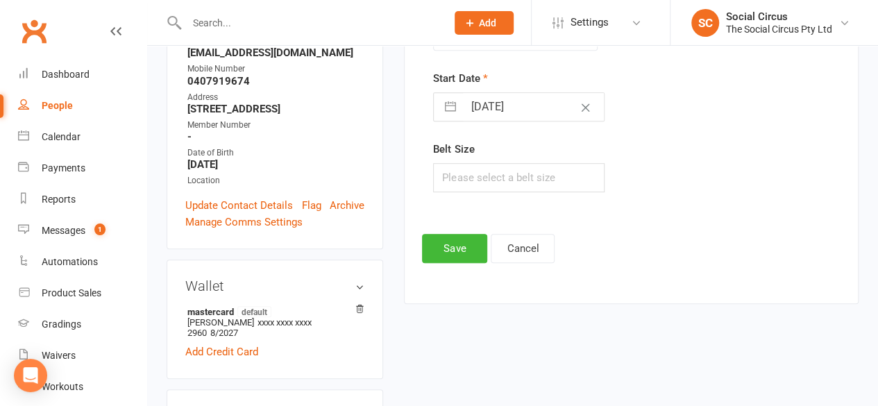
scroll to position [396, 0]
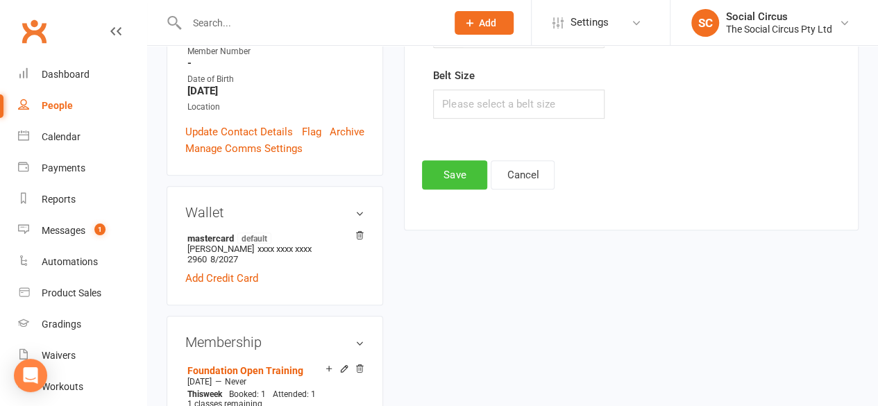
click at [444, 171] on button "Save" at bounding box center [454, 174] width 65 height 29
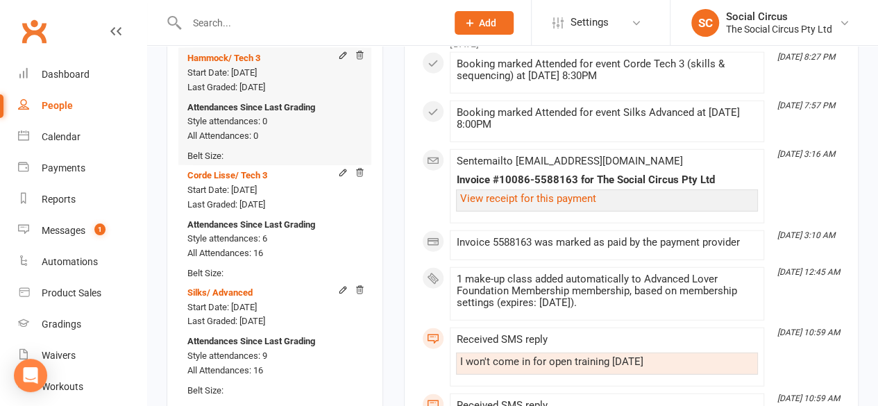
scroll to position [1714, 0]
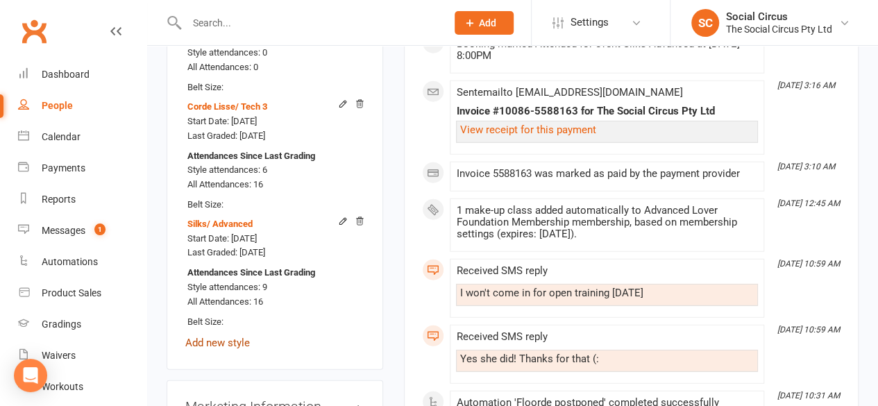
click at [235, 337] on link "Add new style" at bounding box center [217, 343] width 65 height 12
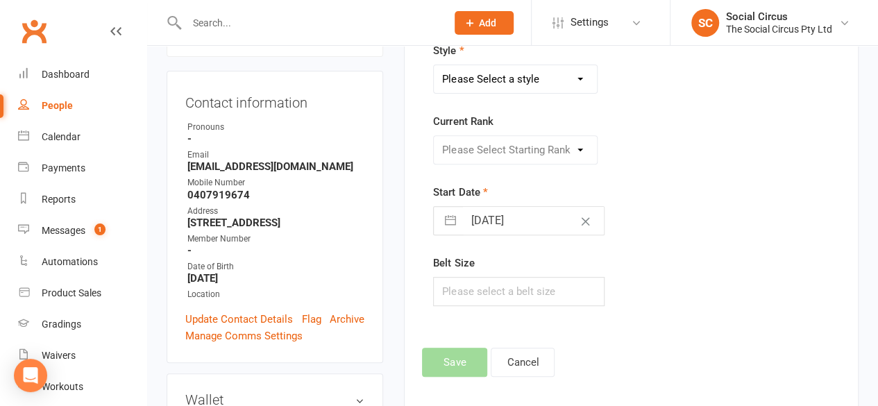
scroll to position [118, 0]
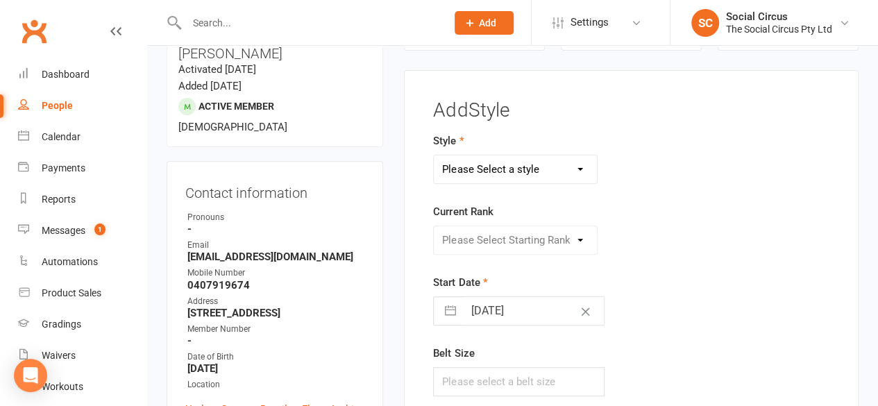
click at [476, 173] on select "Please Select a style Corde Lisse [PERSON_NAME] Silks Trapeze" at bounding box center [515, 169] width 163 height 28
select select "3466"
click at [434, 155] on select "Please Select a style Corde Lisse [PERSON_NAME] Silks Trapeze" at bounding box center [515, 169] width 163 height 28
click at [472, 243] on select "Please Select Starting Rank Beginners Tech 1 Tech 2 Tech 3 Advanced" at bounding box center [515, 240] width 163 height 28
select select "41152"
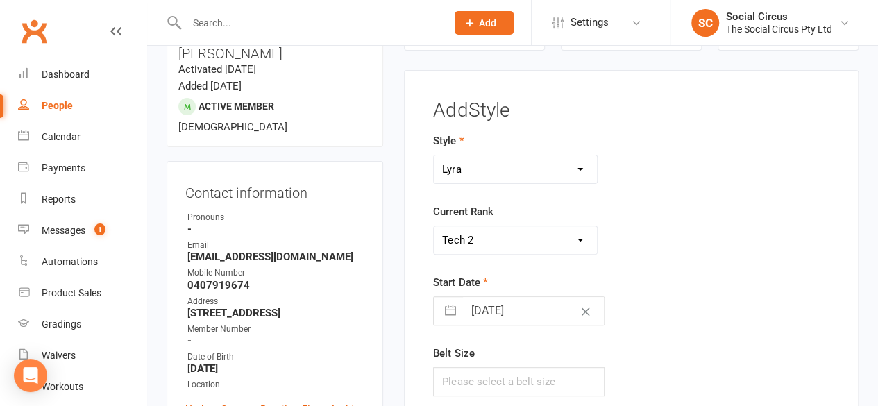
click at [434, 226] on select "Please Select Starting Rank Beginners Tech 1 Tech 2 Tech 3 Advanced" at bounding box center [515, 240] width 163 height 28
click at [577, 287] on div "Start Date [DATE] Navigate forward to interact with the calendar and select a d…" at bounding box center [561, 299] width 257 height 51
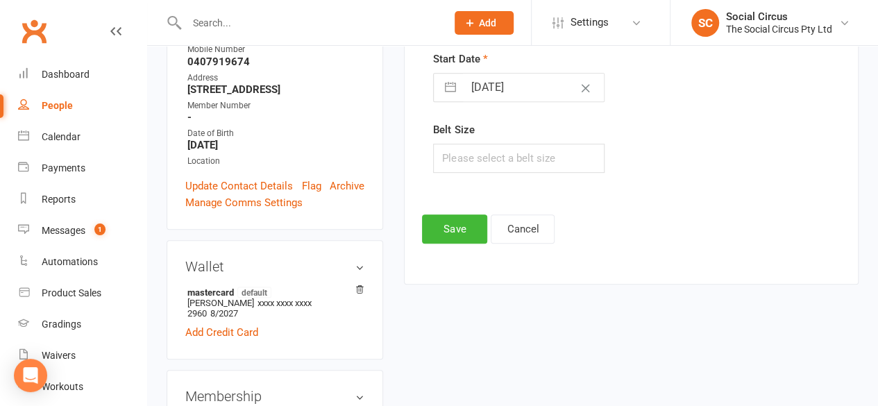
scroll to position [396, 0]
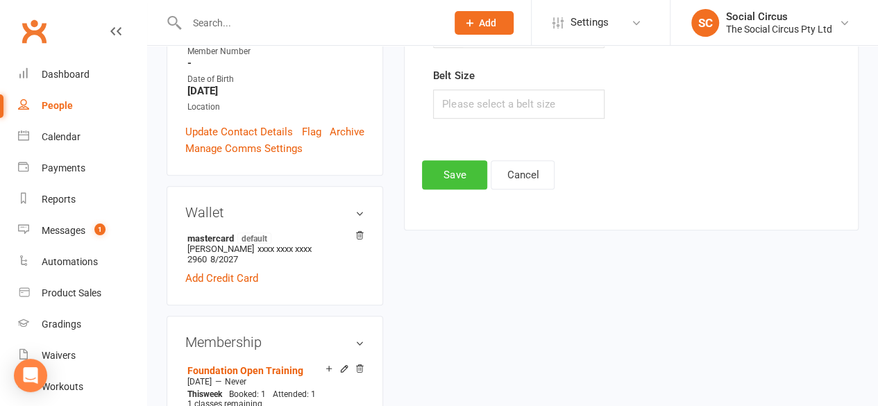
click at [463, 171] on button "Save" at bounding box center [454, 174] width 65 height 29
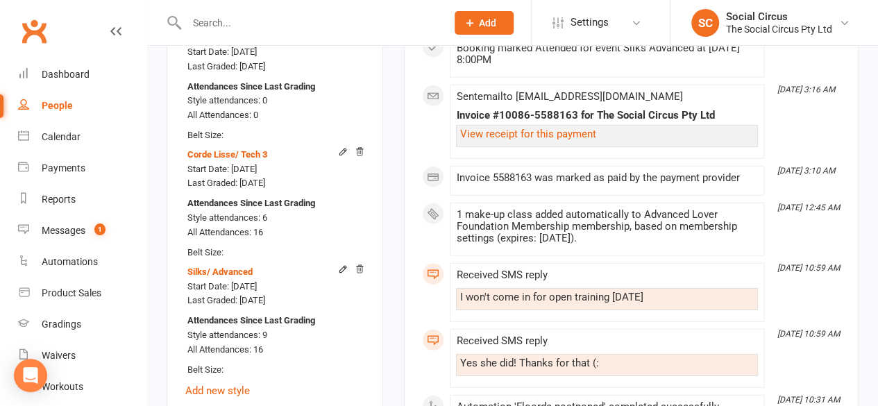
scroll to position [1853, 0]
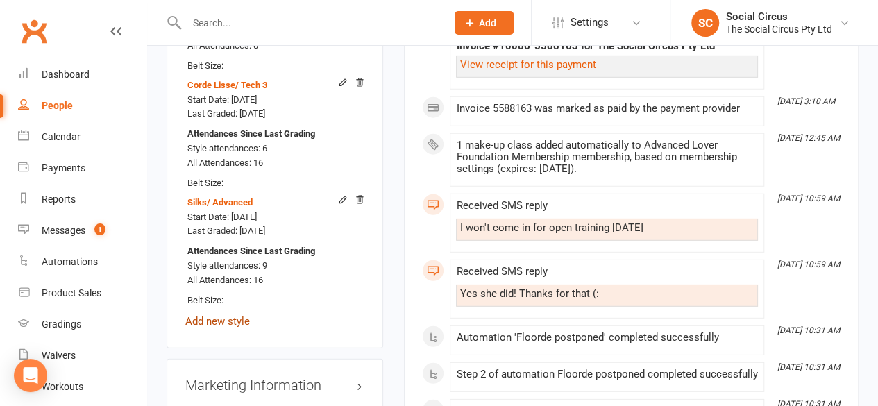
click at [212, 315] on link "Add new style" at bounding box center [217, 321] width 65 height 12
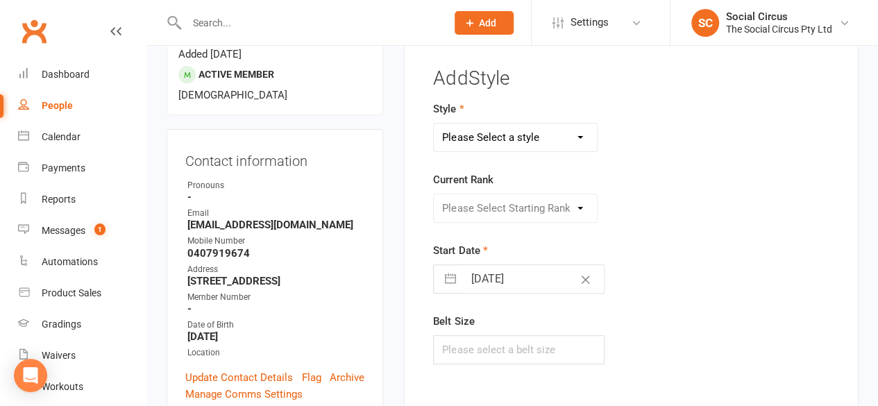
scroll to position [118, 0]
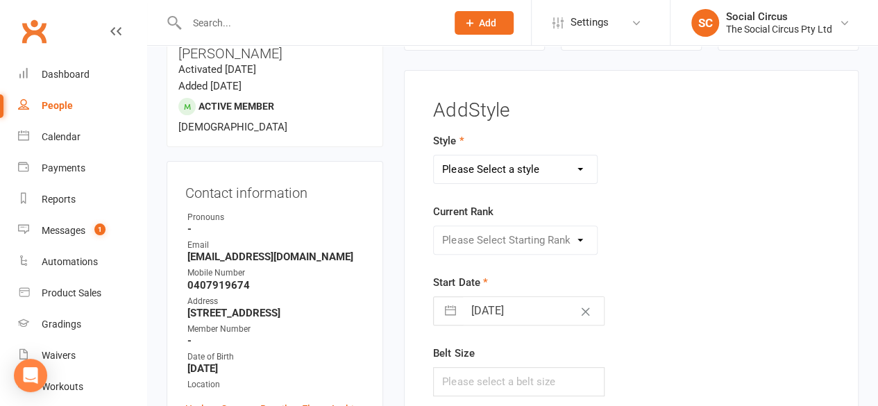
click at [461, 162] on select "Please Select a style Corde Lisse [PERSON_NAME] Silks Trapeze" at bounding box center [515, 169] width 163 height 28
select select "3469"
click at [434, 155] on select "Please Select a style Corde Lisse [PERSON_NAME] Silks Trapeze" at bounding box center [515, 169] width 163 height 28
click at [468, 245] on select "Please Select Starting Rank Beginners Tech 1 Tech 2 Tech 3 Advanced" at bounding box center [515, 240] width 163 height 28
select select "43162"
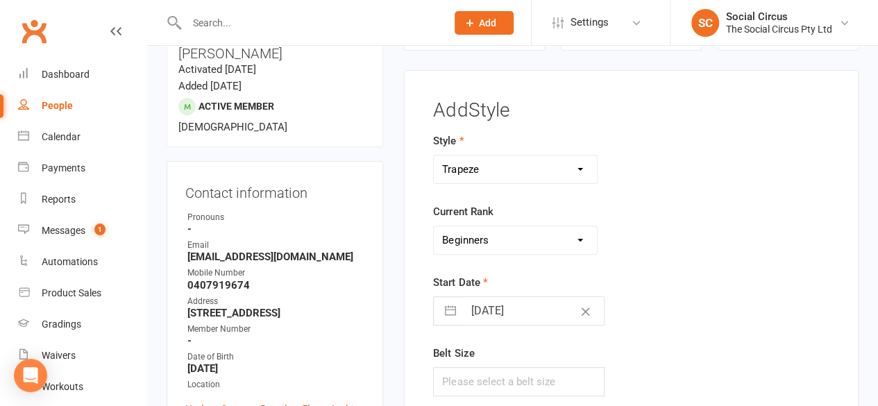
click at [434, 226] on select "Please Select Starting Rank Beginners Tech 1 Tech 2 Tech 3 Advanced" at bounding box center [515, 240] width 163 height 28
click at [636, 232] on div "Please Select Starting Rank Beginners Tech 1 Tech 2 Tech 3 Advanced" at bounding box center [562, 240] width 278 height 29
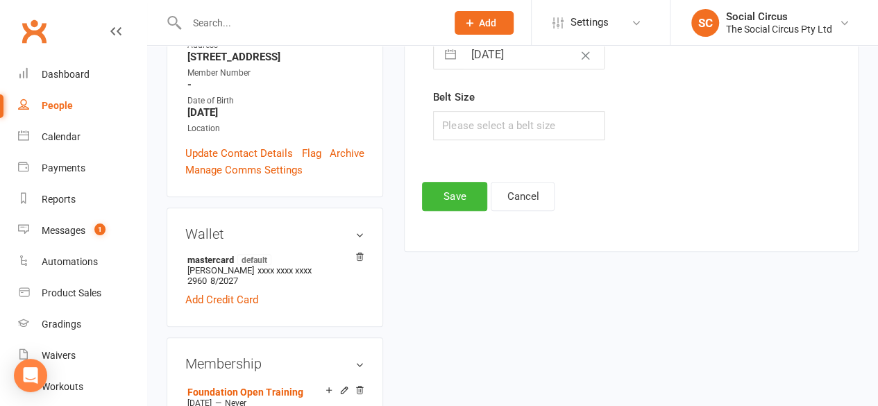
scroll to position [396, 0]
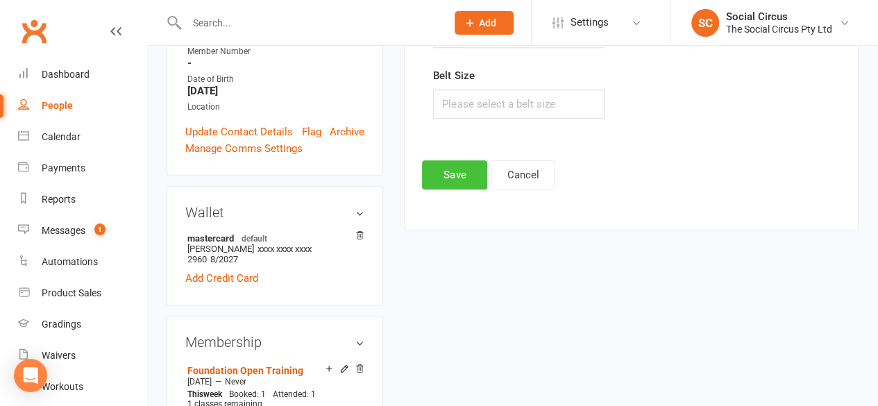
click at [454, 177] on button "Save" at bounding box center [454, 174] width 65 height 29
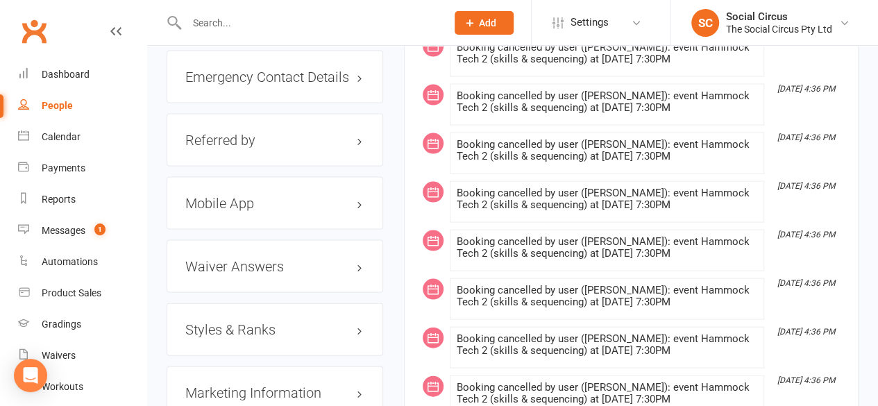
scroll to position [1388, 0]
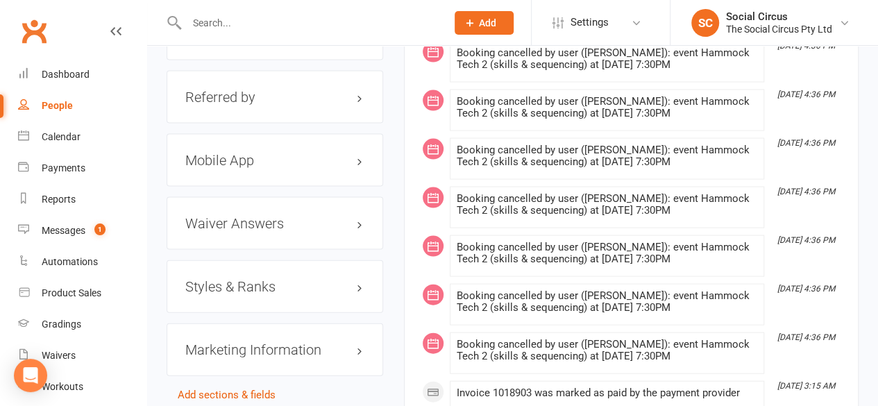
click at [257, 279] on h3 "Styles & Ranks" at bounding box center [274, 286] width 179 height 15
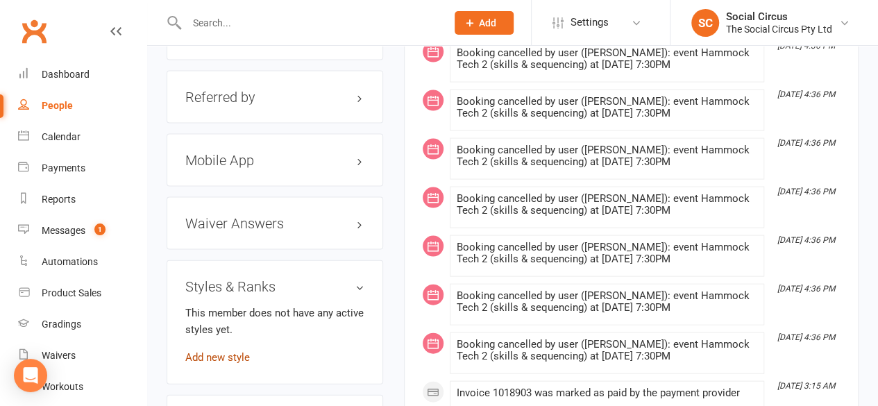
click at [215, 351] on link "Add new style" at bounding box center [217, 357] width 65 height 12
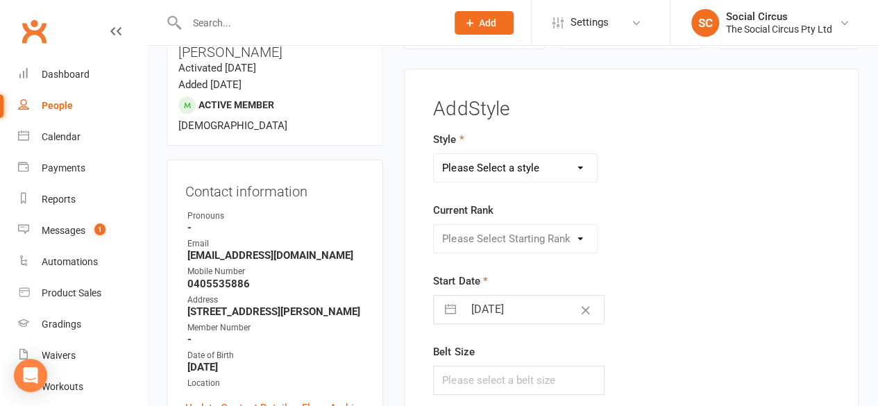
scroll to position [118, 0]
click at [477, 163] on select "Please Select a style Corde Lisse [PERSON_NAME] Silks Trapeze" at bounding box center [515, 169] width 163 height 28
select select "3470"
click at [434, 155] on select "Please Select a style Corde Lisse [PERSON_NAME] Silks Trapeze" at bounding box center [515, 169] width 163 height 28
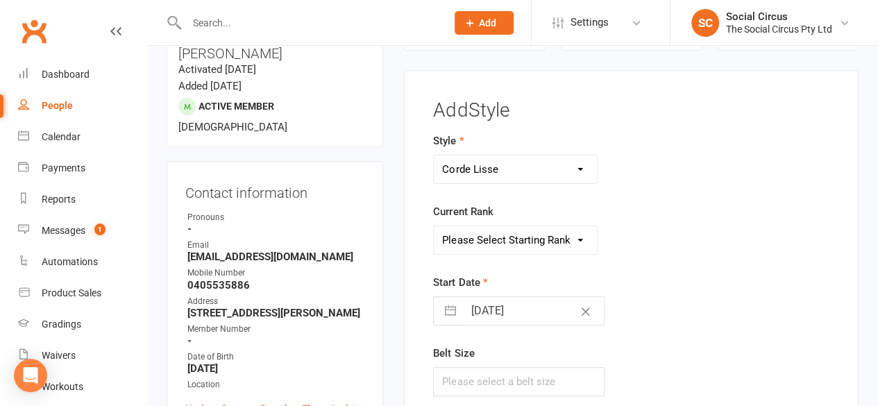
click at [472, 226] on select "Please Select Starting Rank Beginners Tech 1 Tech 2 Tech 3 Advanced" at bounding box center [515, 240] width 163 height 28
select select "43161"
click at [434, 226] on select "Please Select Starting Rank Beginners Tech 1 Tech 2 Tech 3 Advanced" at bounding box center [515, 240] width 163 height 28
click at [686, 255] on form "Style Corde Lisse [PERSON_NAME] Silks Trapeze Current Rank Please Select Starti…" at bounding box center [561, 265] width 257 height 264
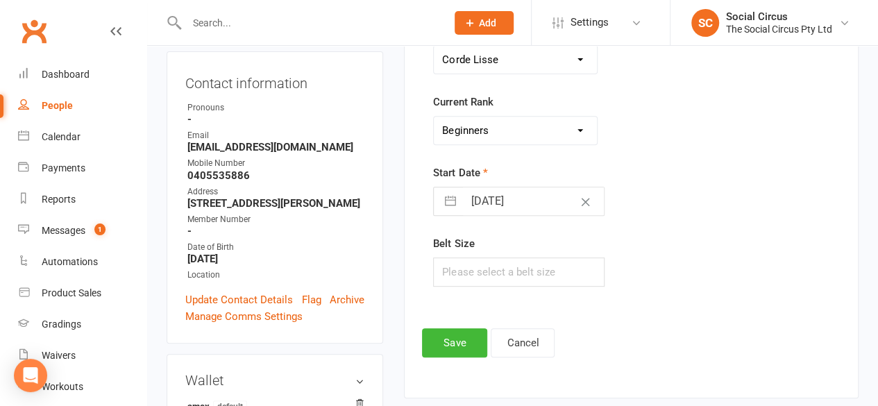
scroll to position [396, 0]
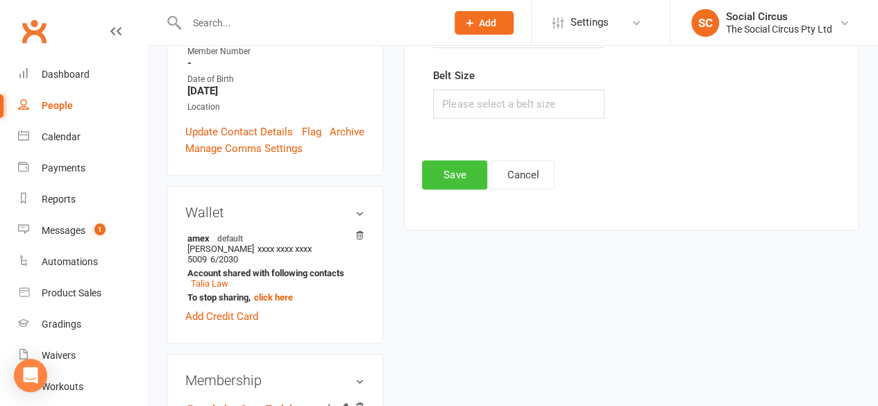
click at [474, 165] on button "Save" at bounding box center [454, 174] width 65 height 29
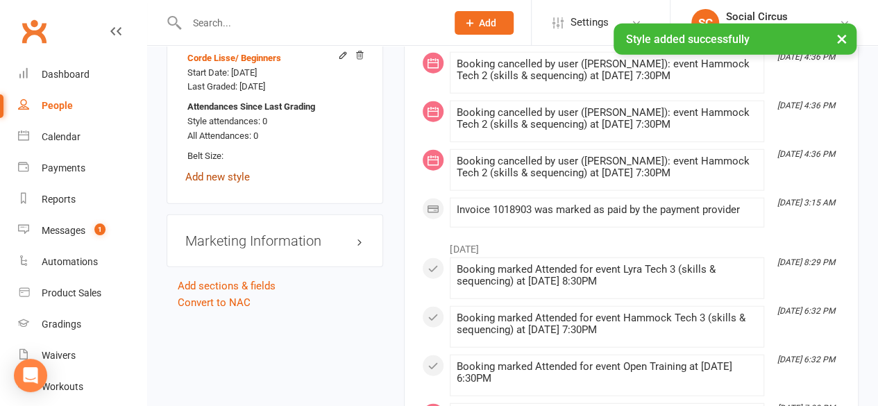
click at [226, 171] on link "Add new style" at bounding box center [217, 177] width 65 height 12
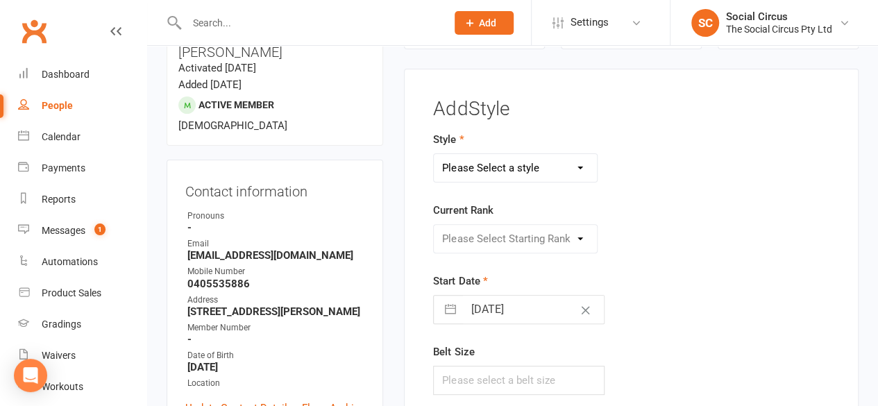
scroll to position [118, 0]
click at [472, 164] on select "Please Select a style Corde Lisse [PERSON_NAME] Silks Trapeze" at bounding box center [515, 169] width 163 height 28
select select "3467"
click at [434, 155] on select "Please Select a style Corde Lisse [PERSON_NAME] Silks Trapeze" at bounding box center [515, 169] width 163 height 28
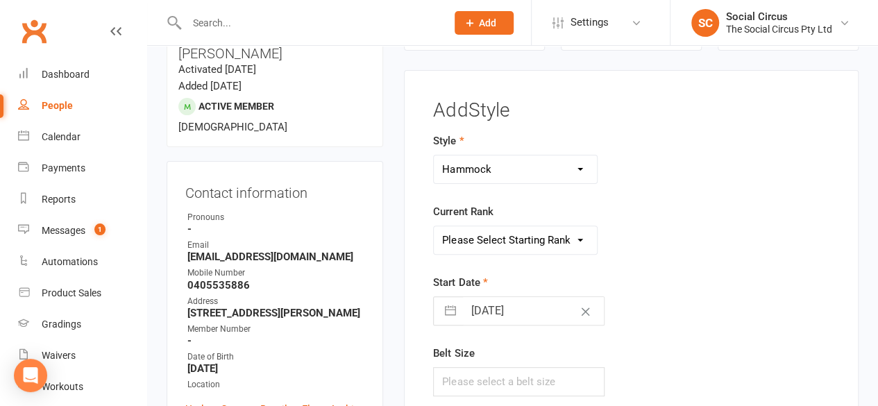
click at [511, 234] on select "Please Select Starting Rank Beginners Tech 1 Tech 2 Tech 3 Advanced" at bounding box center [515, 240] width 163 height 28
select select "41157"
click at [434, 226] on select "Please Select Starting Rank Beginners Tech 1 Tech 2 Tech 3 Advanced" at bounding box center [515, 240] width 163 height 28
click at [694, 262] on div "Style Corde Lisse [PERSON_NAME] Silks Trapeze Current Rank Please Select Starti…" at bounding box center [562, 274] width 278 height 283
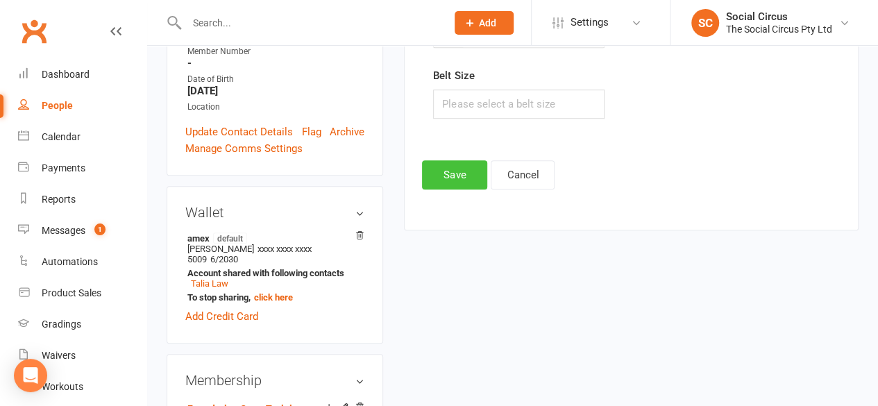
click at [452, 169] on button "Save" at bounding box center [454, 174] width 65 height 29
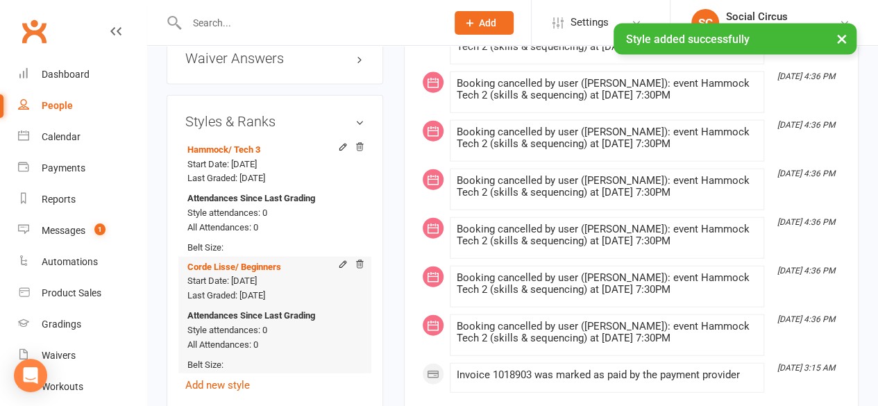
scroll to position [1575, 0]
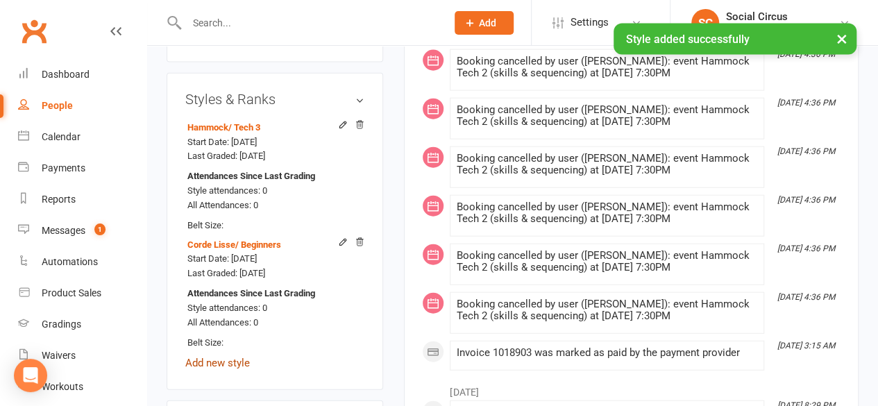
click at [203, 357] on link "Add new style" at bounding box center [217, 363] width 65 height 12
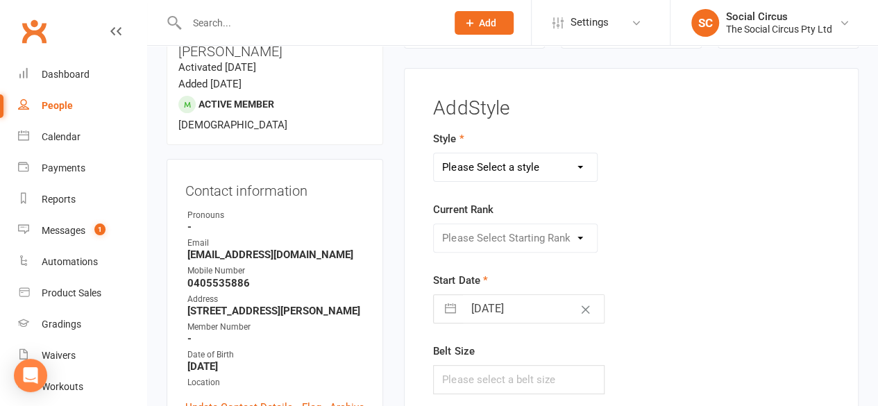
scroll to position [118, 0]
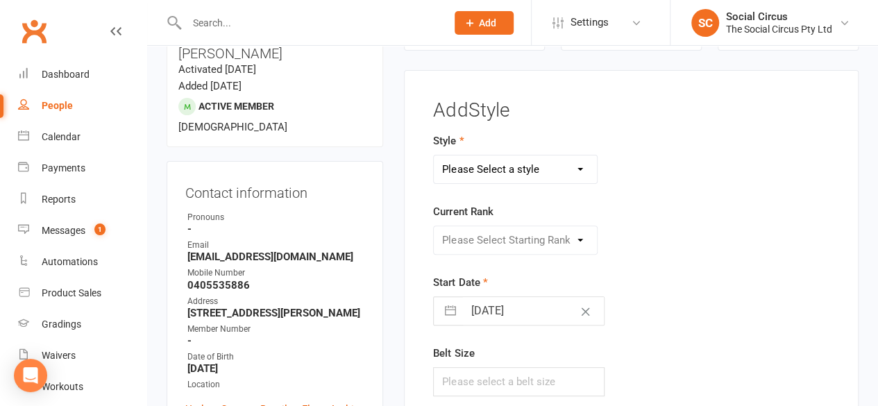
click at [484, 173] on select "Please Select a style Corde Lisse [PERSON_NAME] Silks Trapeze" at bounding box center [515, 169] width 163 height 28
select select "3466"
click at [434, 155] on select "Please Select a style Corde Lisse [PERSON_NAME] Silks Trapeze" at bounding box center [515, 169] width 163 height 28
click at [481, 230] on select "Please Select Starting Rank Beginners Tech 1 Tech 2 Tech 3 Advanced" at bounding box center [515, 240] width 163 height 28
select select "41153"
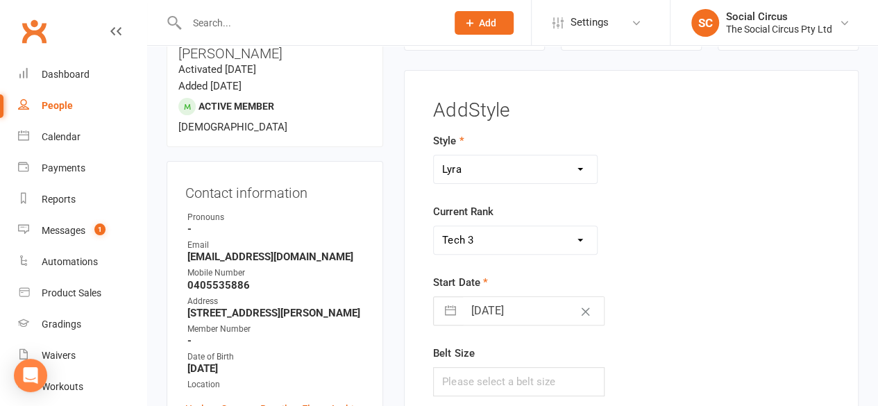
click at [434, 226] on select "Please Select Starting Rank Beginners Tech 1 Tech 2 Tech 3 Advanced" at bounding box center [515, 240] width 163 height 28
click at [622, 287] on div "Start Date [DATE] Navigate forward to interact with the calendar and select a d…" at bounding box center [561, 299] width 257 height 51
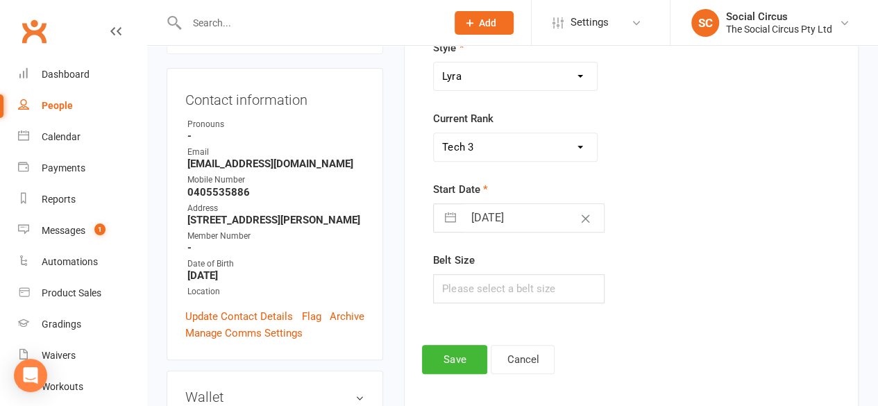
scroll to position [326, 0]
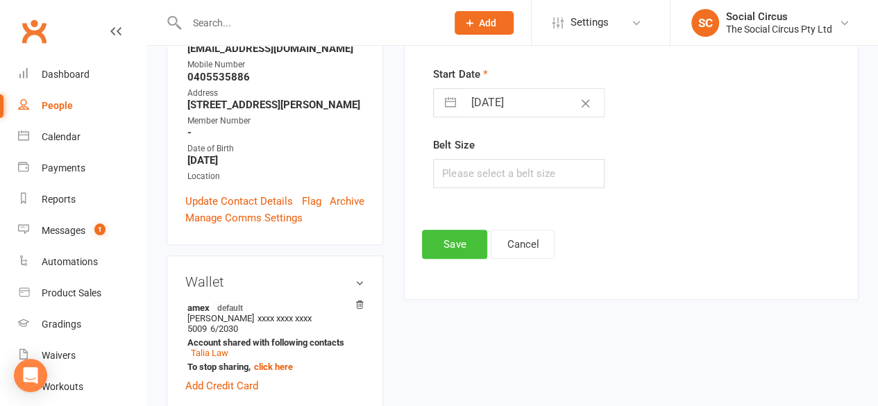
click at [458, 246] on button "Save" at bounding box center [454, 244] width 65 height 29
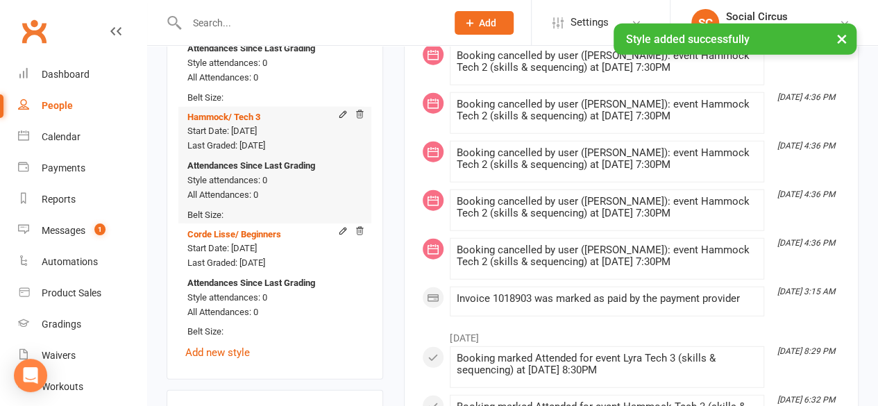
scroll to position [1783, 0]
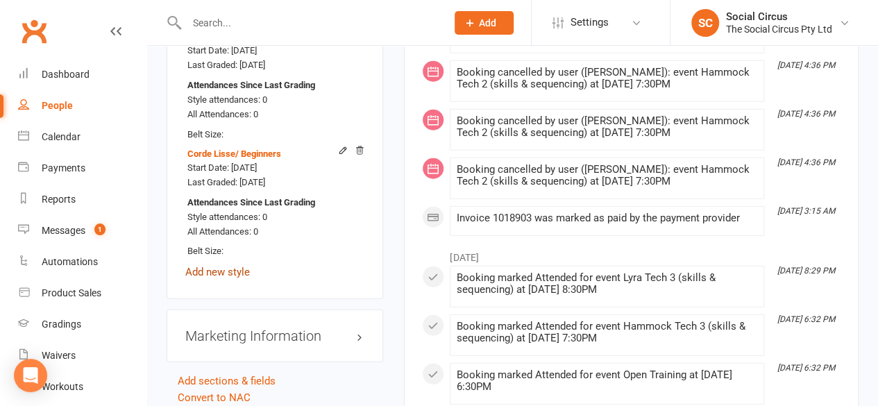
click at [230, 266] on link "Add new style" at bounding box center [217, 272] width 65 height 12
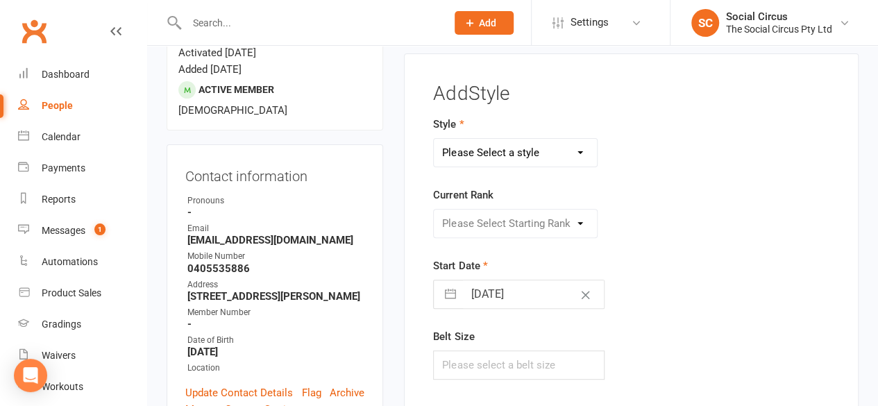
scroll to position [118, 0]
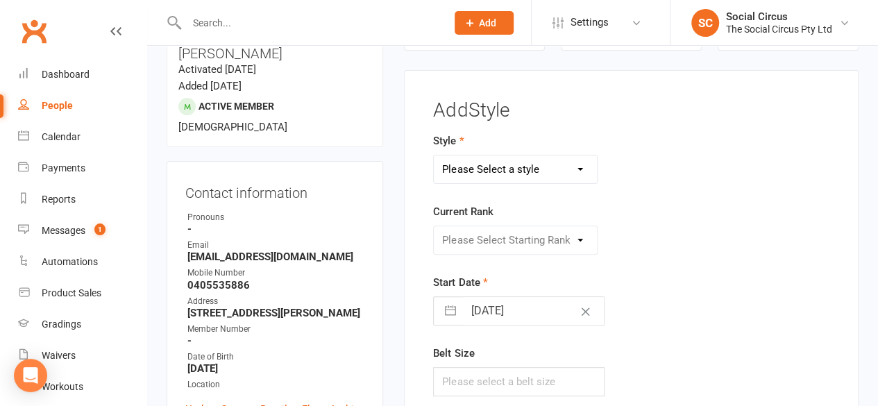
click at [519, 167] on select "Please Select a style Corde Lisse [PERSON_NAME] Silks Trapeze" at bounding box center [515, 169] width 163 height 28
select select "3468"
click at [434, 155] on select "Please Select a style Corde Lisse [PERSON_NAME] Silks Trapeze" at bounding box center [515, 169] width 163 height 28
click at [500, 230] on select "Please Select Starting Rank Beginners Tech 1 Tech 2 Tech 3 Advanced" at bounding box center [515, 240] width 163 height 28
select select "43160"
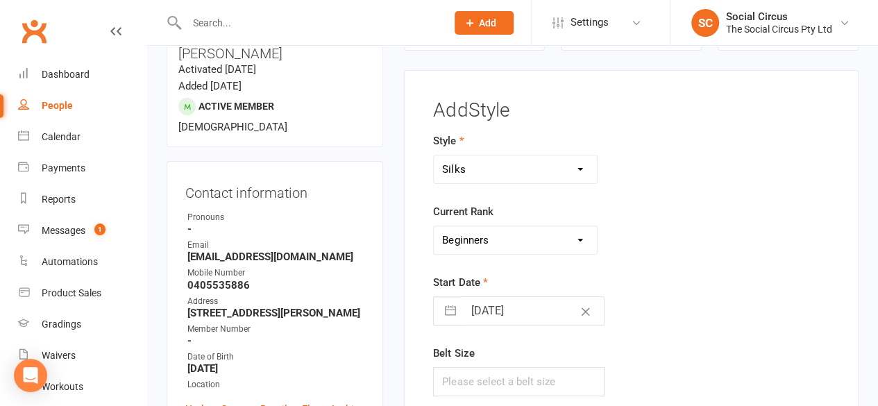
click at [434, 226] on select "Please Select Starting Rank Beginners Tech 1 Tech 2 Tech 3 Advanced" at bounding box center [515, 240] width 163 height 28
click at [693, 230] on div "Please Select Starting Rank Beginners Tech 1 Tech 2 Tech 3 Advanced" at bounding box center [562, 240] width 278 height 29
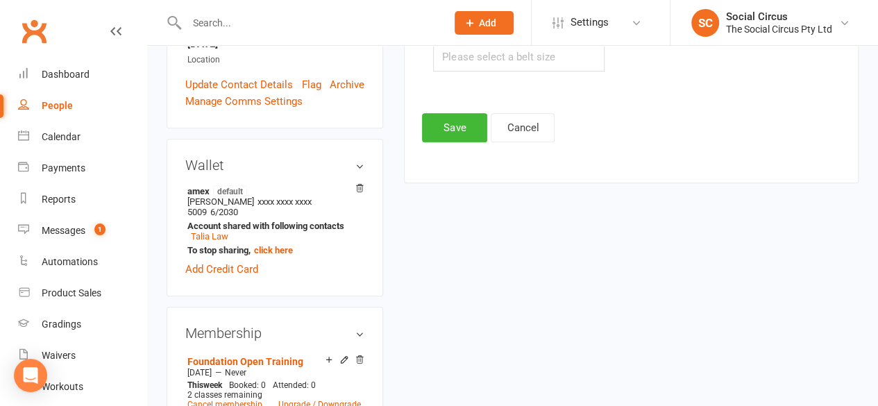
scroll to position [465, 0]
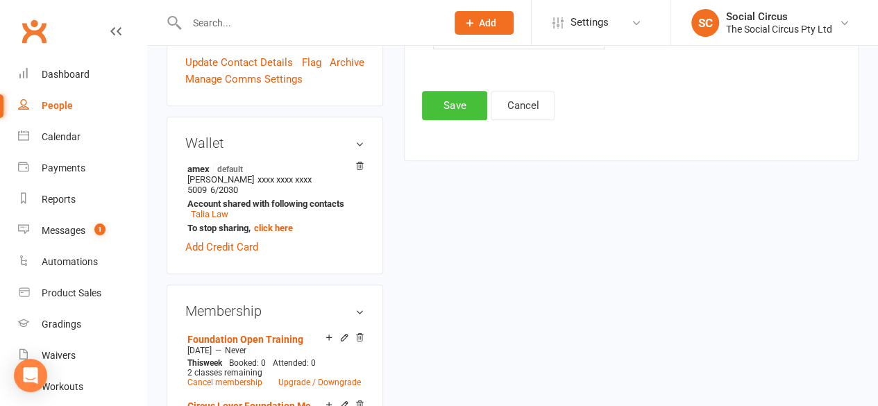
click at [446, 95] on button "Save" at bounding box center [454, 105] width 65 height 29
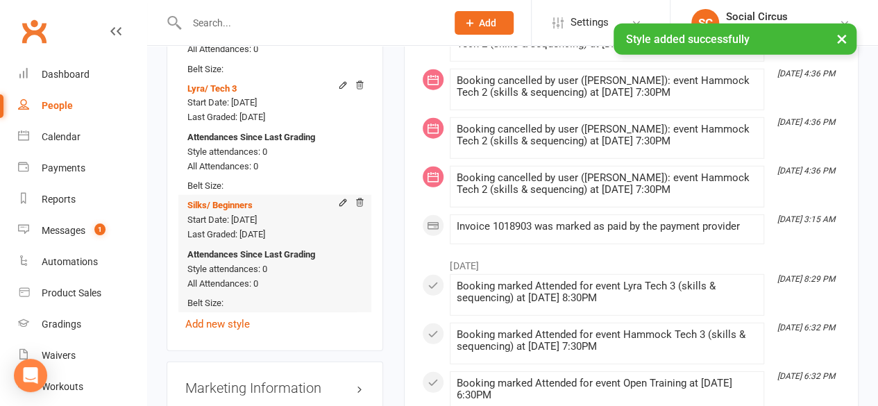
scroll to position [1853, 0]
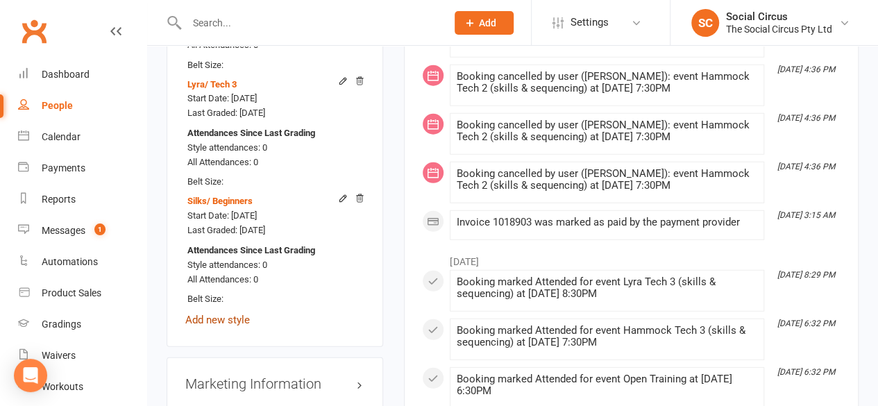
click at [235, 314] on link "Add new style" at bounding box center [217, 320] width 65 height 12
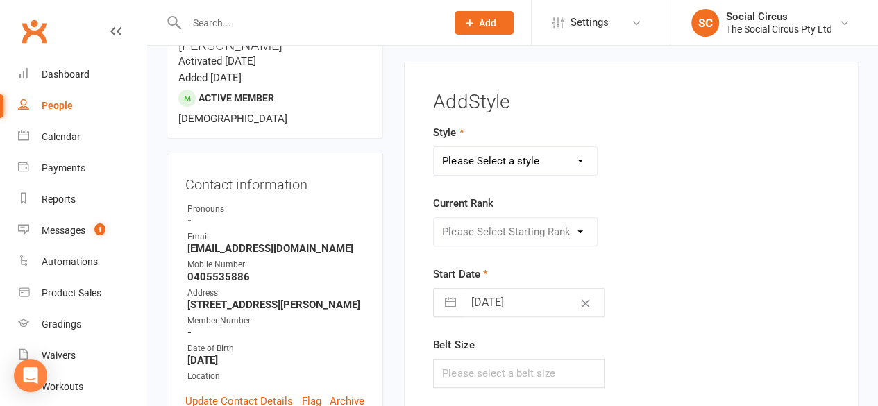
scroll to position [118, 0]
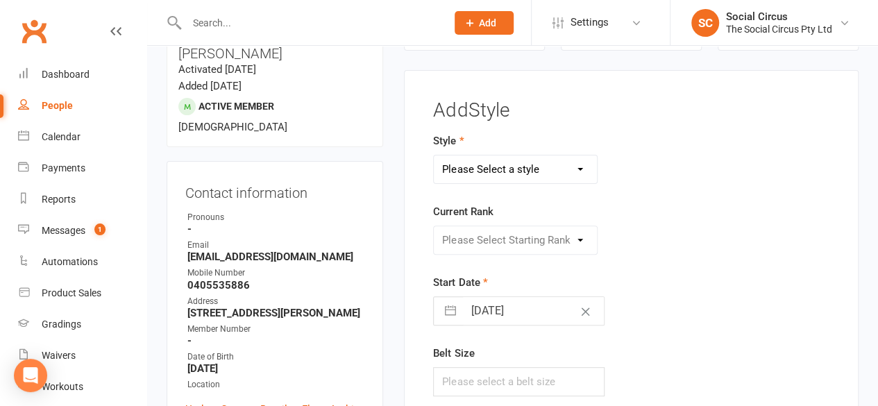
click at [491, 166] on select "Please Select a style Corde Lisse Hammock Lyra Silks Trapeze" at bounding box center [515, 169] width 163 height 28
select select "3469"
click at [434, 155] on select "Please Select a style Corde Lisse Hammock Lyra Silks Trapeze" at bounding box center [515, 169] width 163 height 28
click at [519, 241] on select "Please Select Starting Rank Beginners Tech 1 Tech 2 Tech 3 Advanced" at bounding box center [515, 240] width 163 height 28
select select "43162"
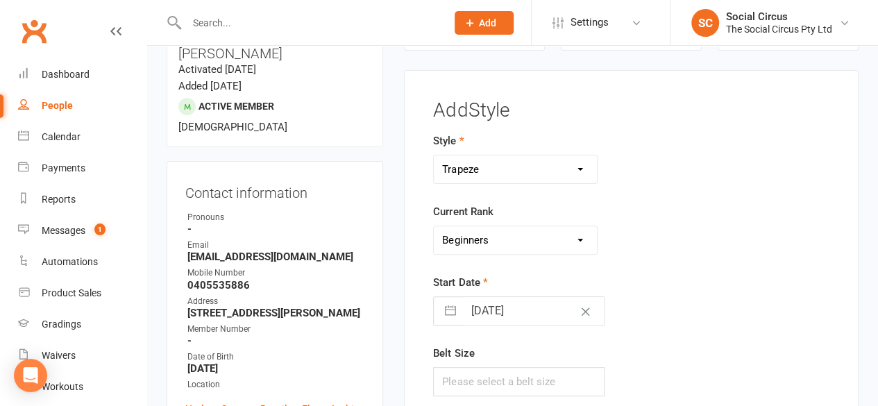
click at [434, 226] on select "Please Select Starting Rank Beginners Tech 1 Tech 2 Tech 3 Advanced" at bounding box center [515, 240] width 163 height 28
click at [654, 214] on div "Current Rank Please Select Starting Rank Beginners Tech 1 Tech 2 Tech 3 Advanced" at bounding box center [561, 228] width 257 height 51
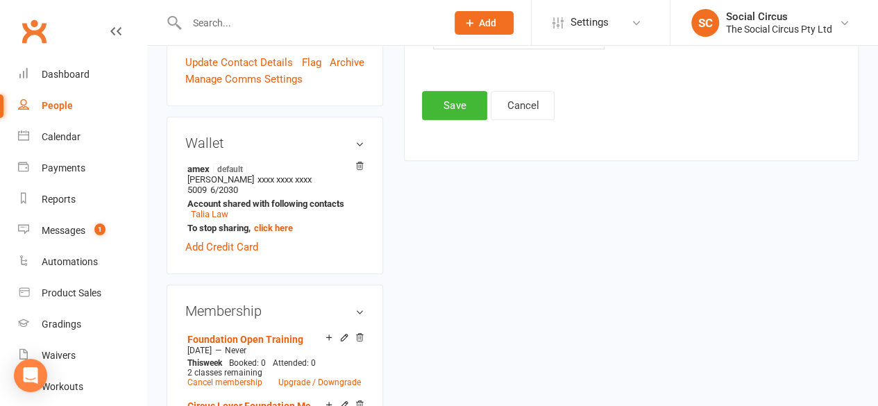
scroll to position [465, 0]
click at [455, 103] on button "Save" at bounding box center [454, 105] width 65 height 29
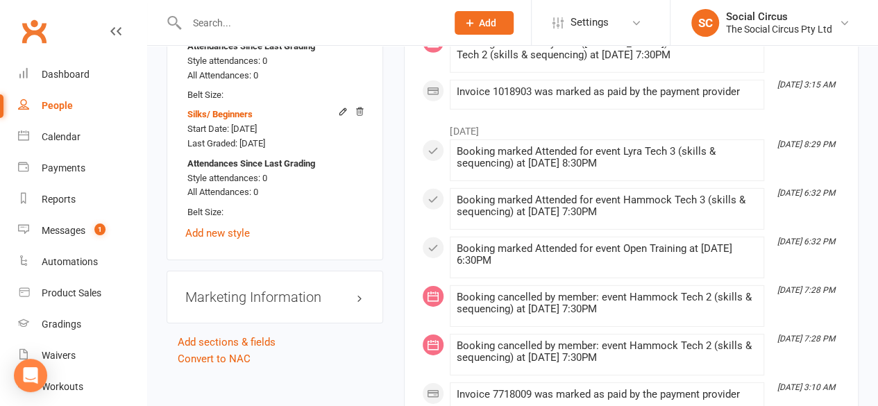
scroll to position [2130, 0]
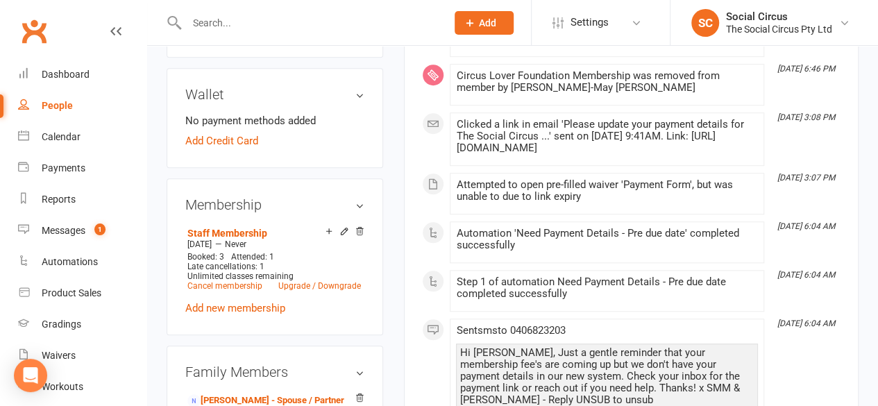
scroll to position [555, 0]
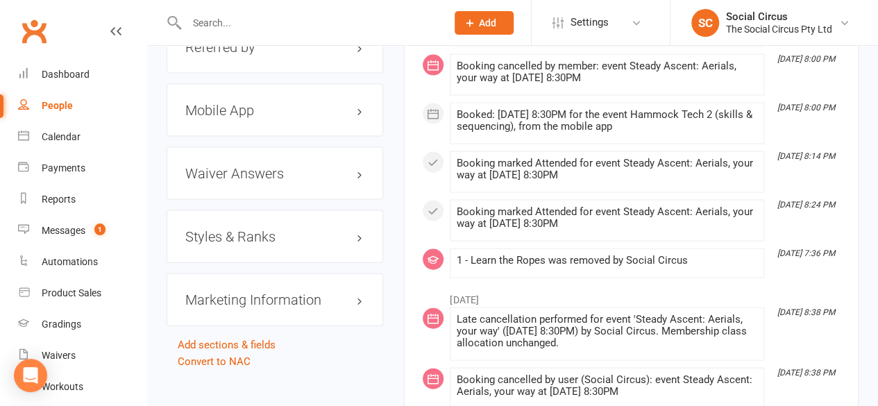
scroll to position [1388, 0]
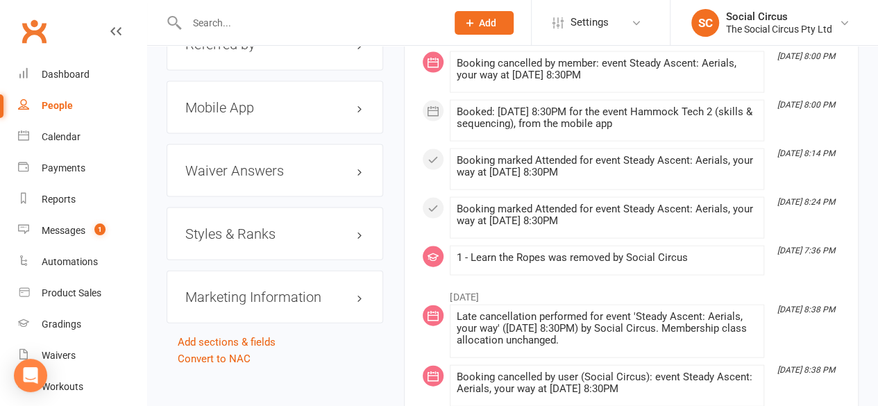
click at [254, 226] on h3 "Styles & Ranks" at bounding box center [274, 233] width 179 height 15
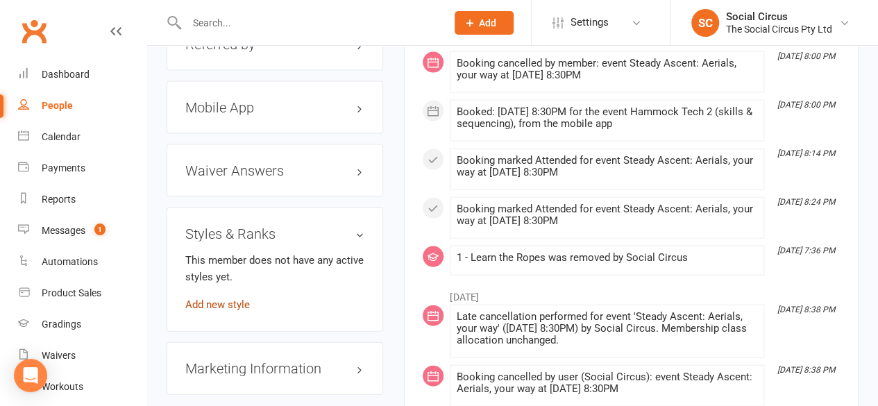
click at [227, 298] on link "Add new style" at bounding box center [217, 304] width 65 height 12
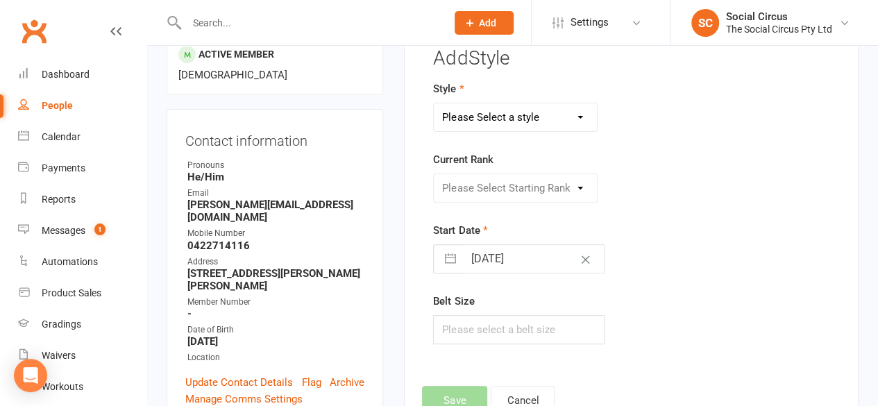
scroll to position [118, 0]
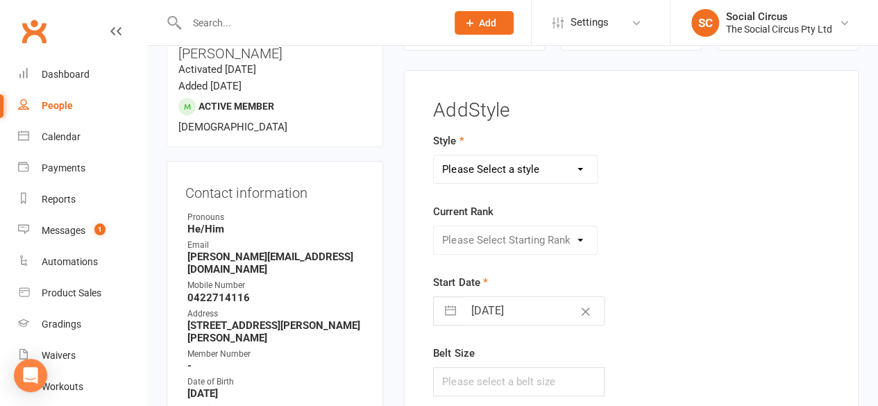
click at [516, 170] on select "Please Select a style Corde Lisse Hammock Lyra Silks Trapeze" at bounding box center [515, 169] width 163 height 28
select select "3470"
click at [434, 155] on select "Please Select a style Corde Lisse Hammock Lyra Silks Trapeze" at bounding box center [515, 169] width 163 height 28
click at [489, 241] on select "Please Select Starting Rank Beginners Tech 1 Tech 2 Tech 3 Advanced" at bounding box center [515, 240] width 163 height 28
select select "43161"
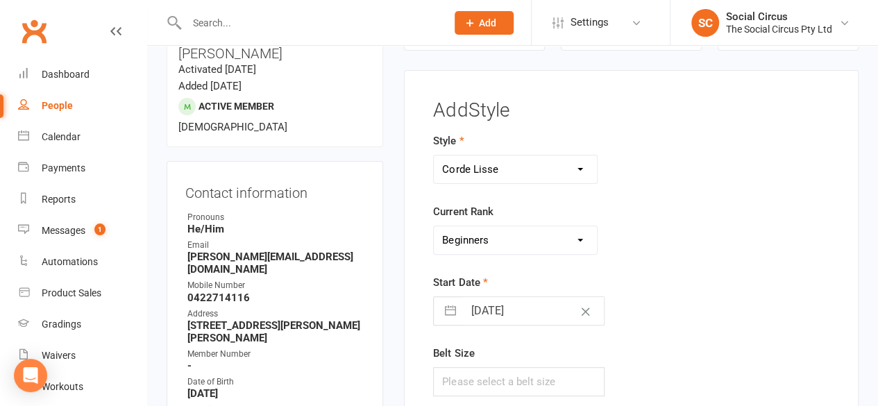
click at [434, 226] on select "Please Select Starting Rank Beginners Tech 1 Tech 2 Tech 3 Advanced" at bounding box center [515, 240] width 163 height 28
click at [720, 199] on div "Style Corde Lisse Hammock Lyra Silks Trapeze Current Rank Please Select Startin…" at bounding box center [631, 274] width 417 height 283
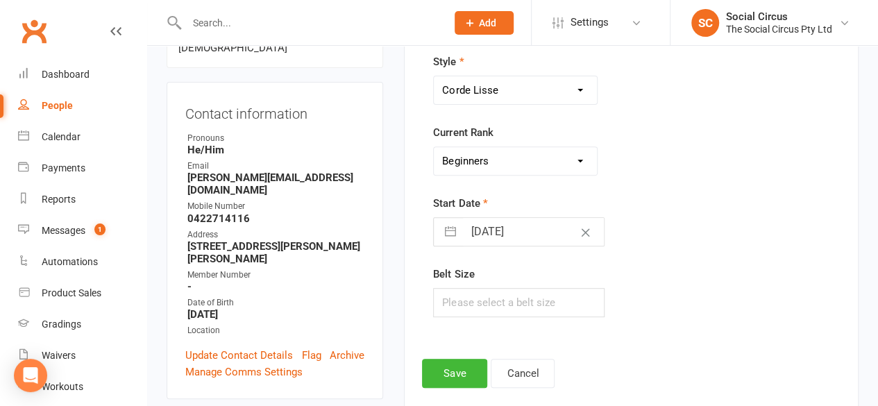
scroll to position [257, 0]
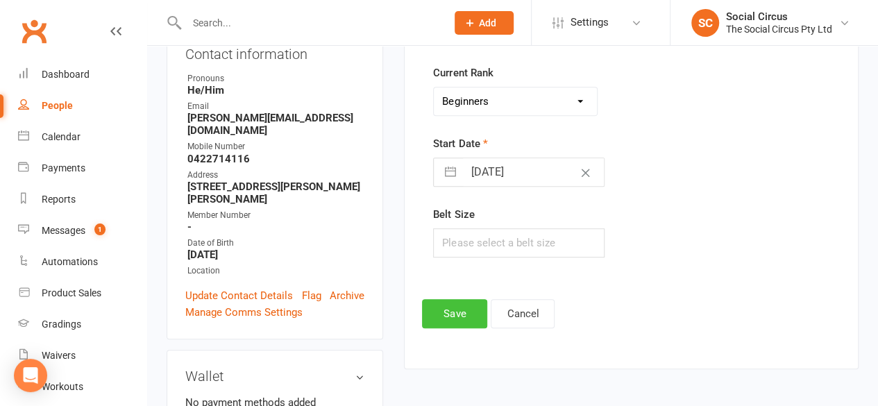
click at [466, 313] on button "Save" at bounding box center [454, 313] width 65 height 29
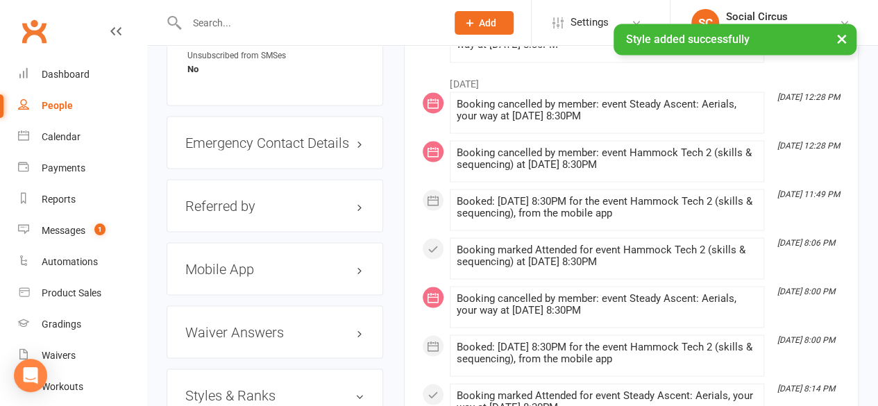
scroll to position [1367, 0]
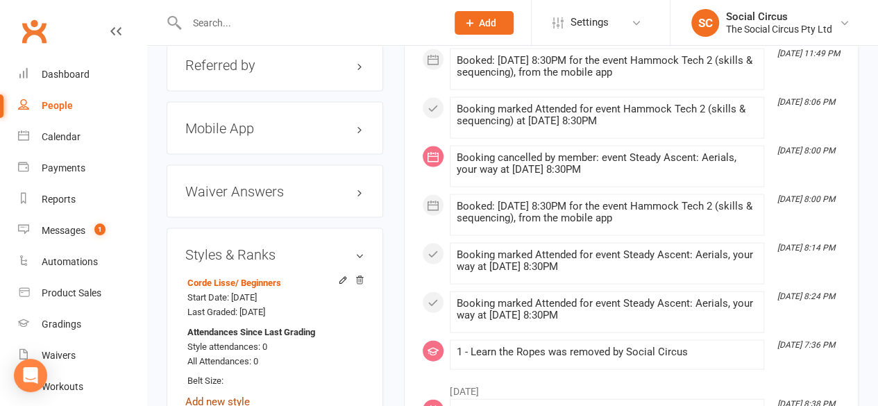
click at [217, 396] on link "Add new style" at bounding box center [217, 402] width 65 height 12
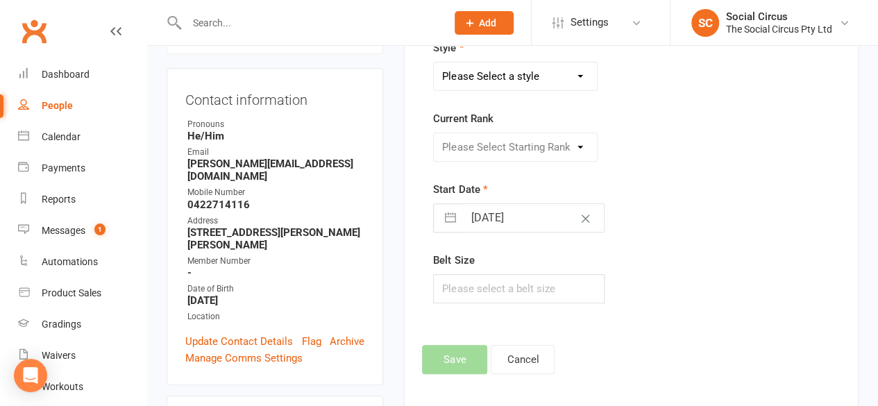
scroll to position [118, 0]
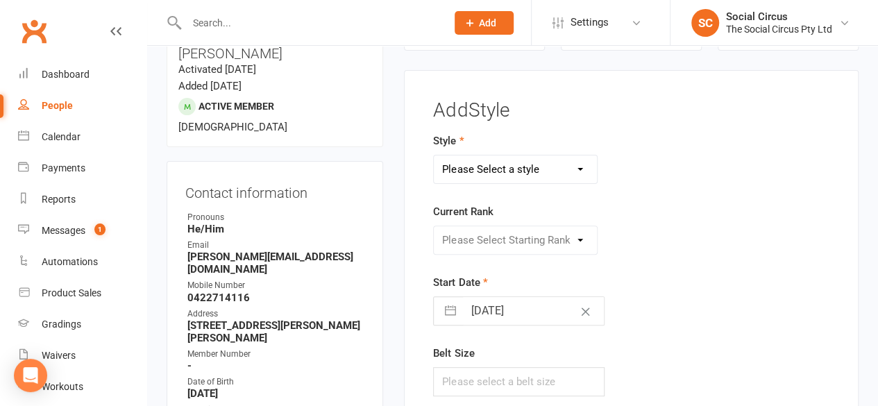
click at [486, 166] on select "Please Select a style Corde Lisse Hammock Lyra Silks Trapeze" at bounding box center [515, 169] width 163 height 28
select select "3467"
click at [434, 155] on select "Please Select a style Corde Lisse Hammock Lyra Silks Trapeze" at bounding box center [515, 169] width 163 height 28
click at [522, 241] on select "Please Select Starting Rank Beginners Tech 1 Tech 2 Tech 3 Advanced" at bounding box center [515, 240] width 163 height 28
select select "43158"
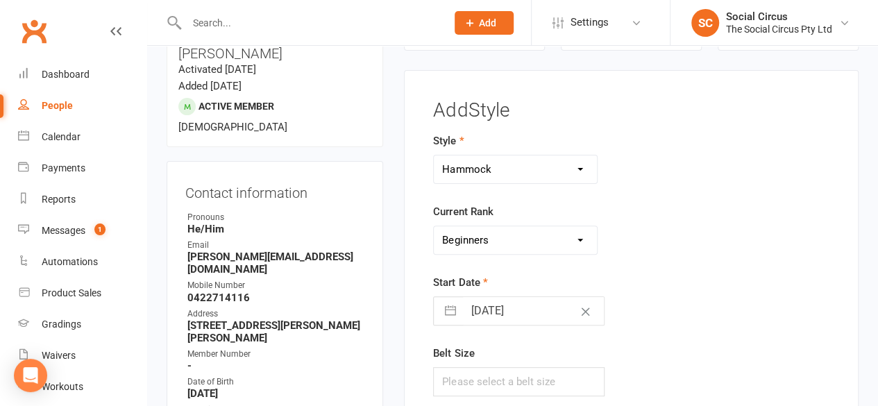
click at [434, 226] on select "Please Select Starting Rank Beginners Tech 1 Tech 2 Tech 3 Advanced" at bounding box center [515, 240] width 163 height 28
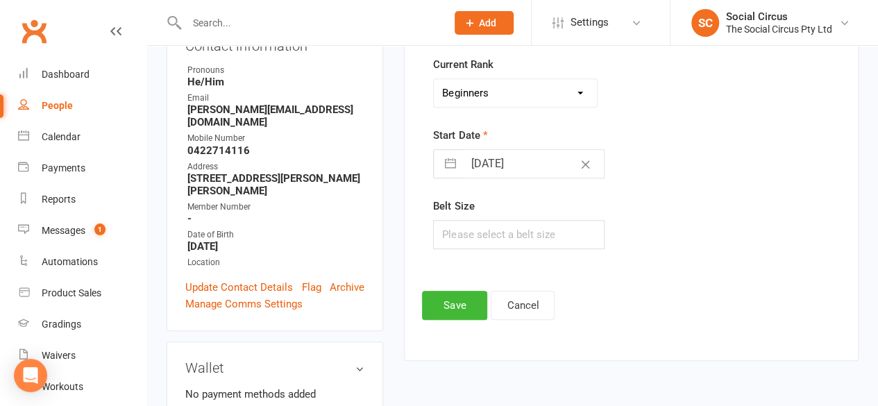
scroll to position [326, 0]
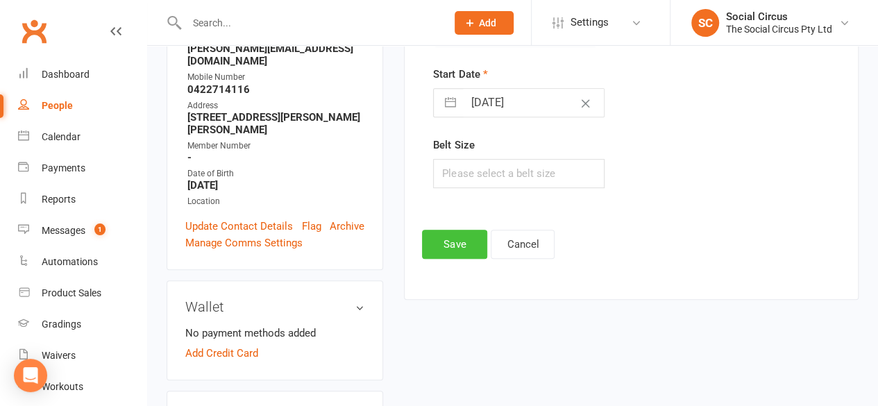
click at [450, 237] on button "Save" at bounding box center [454, 244] width 65 height 29
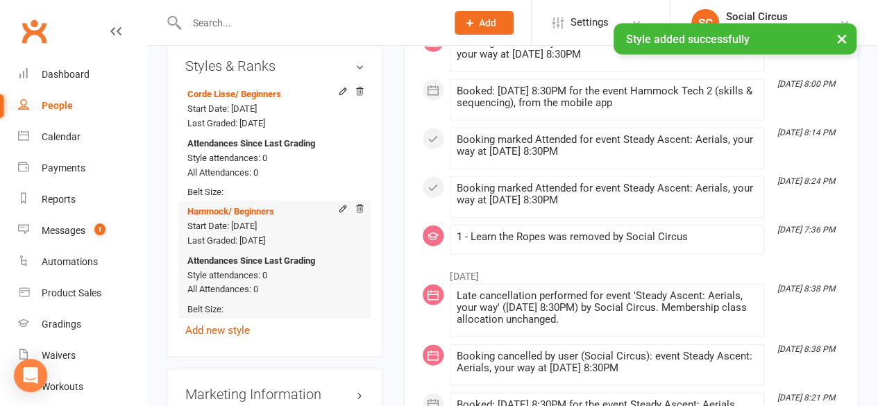
scroll to position [1575, 0]
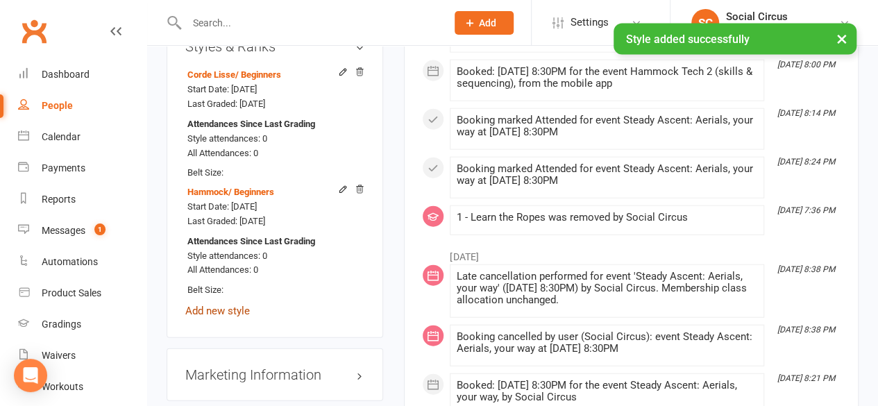
click at [228, 305] on link "Add new style" at bounding box center [217, 311] width 65 height 12
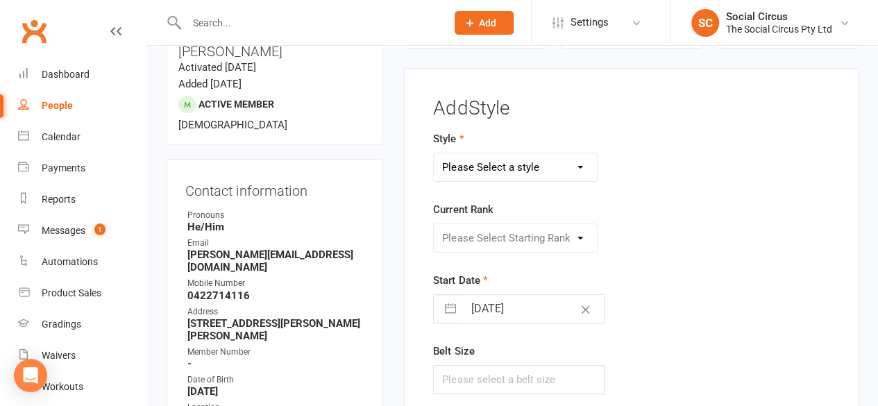
scroll to position [118, 0]
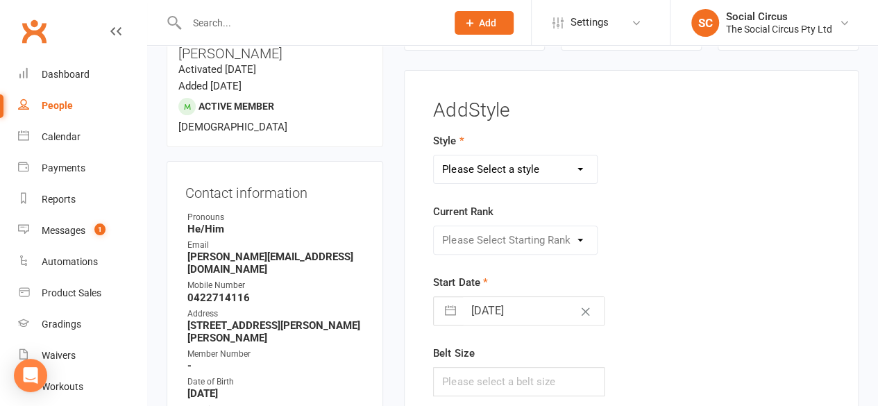
click at [508, 163] on select "Please Select a style Corde Lisse Hammock Lyra Silks Trapeze" at bounding box center [515, 169] width 163 height 28
select select "3466"
click at [434, 155] on select "Please Select a style Corde Lisse Hammock Lyra Silks Trapeze" at bounding box center [515, 169] width 163 height 28
click at [529, 246] on select "Please Select Starting Rank Beginners Tech 1 Tech 2 Tech 3 Advanced" at bounding box center [515, 240] width 163 height 28
select select "43159"
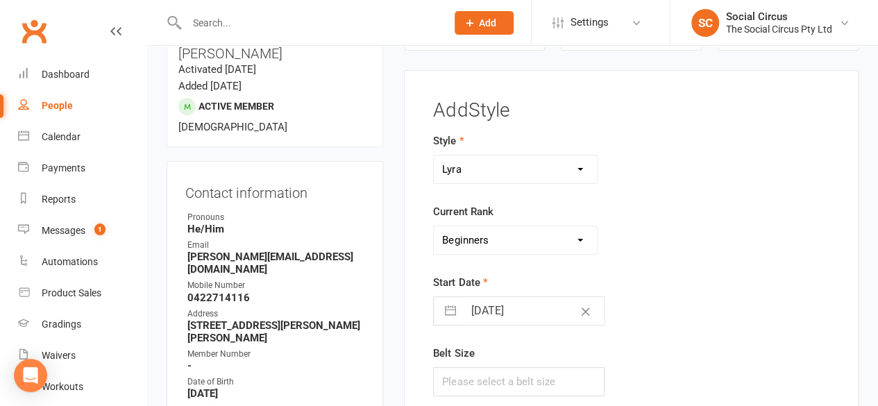
click at [434, 226] on select "Please Select Starting Rank Beginners Tech 1 Tech 2 Tech 3 Advanced" at bounding box center [515, 240] width 163 height 28
click at [807, 225] on div "Style Corde Lisse Hammock Lyra Silks Trapeze Current Rank Please Select Startin…" at bounding box center [631, 274] width 417 height 283
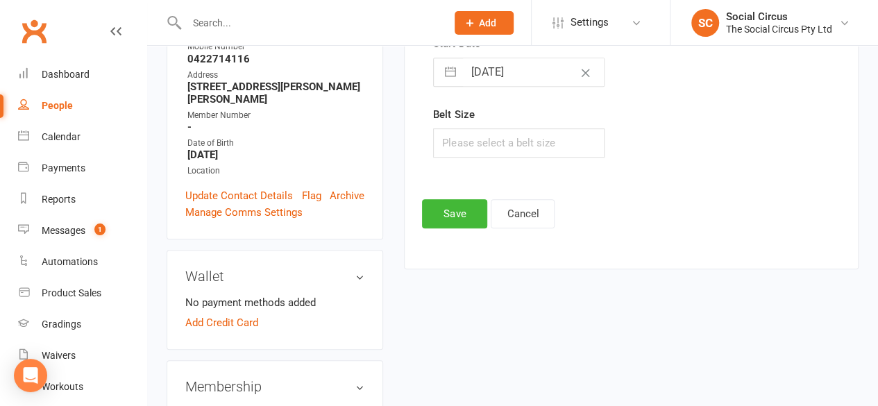
scroll to position [396, 0]
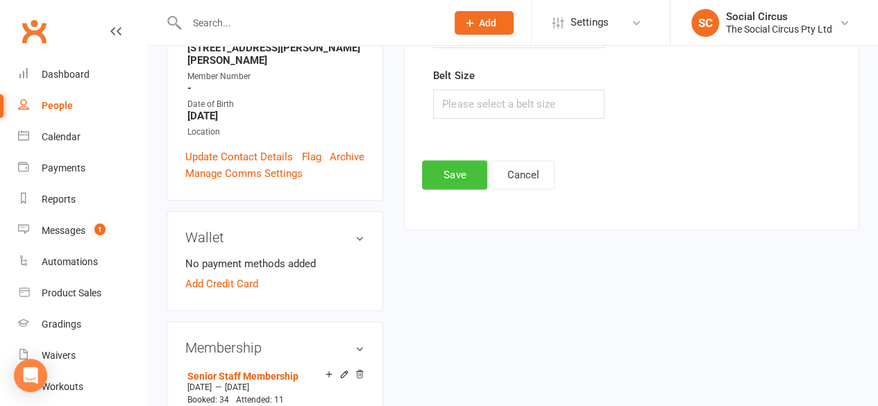
click at [462, 178] on button "Save" at bounding box center [454, 174] width 65 height 29
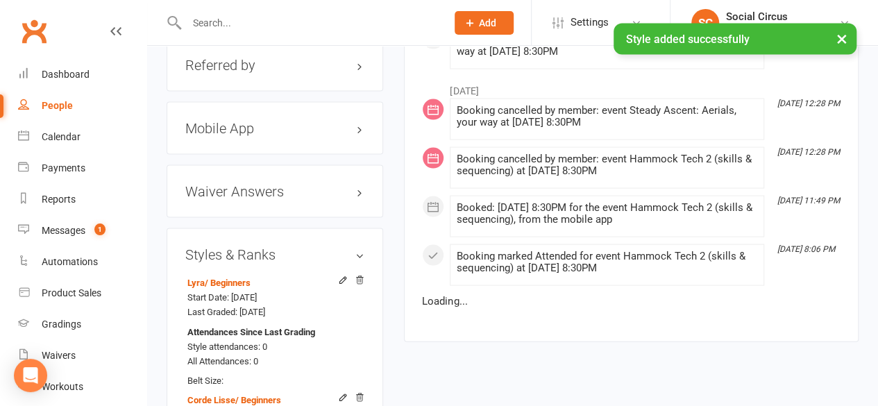
scroll to position [1575, 0]
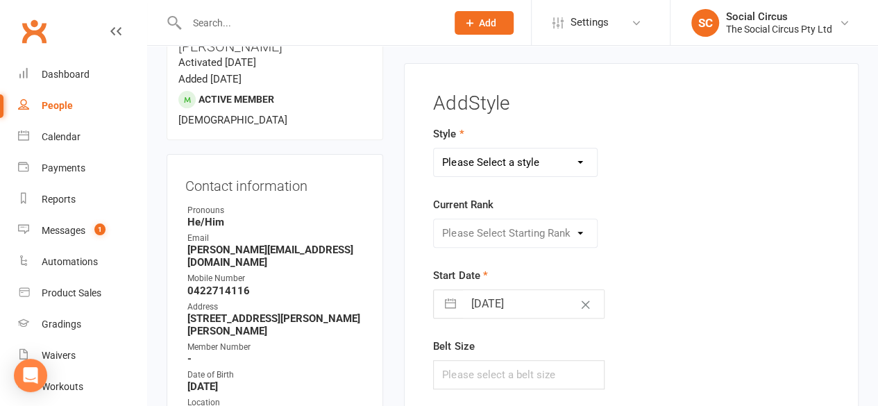
scroll to position [118, 0]
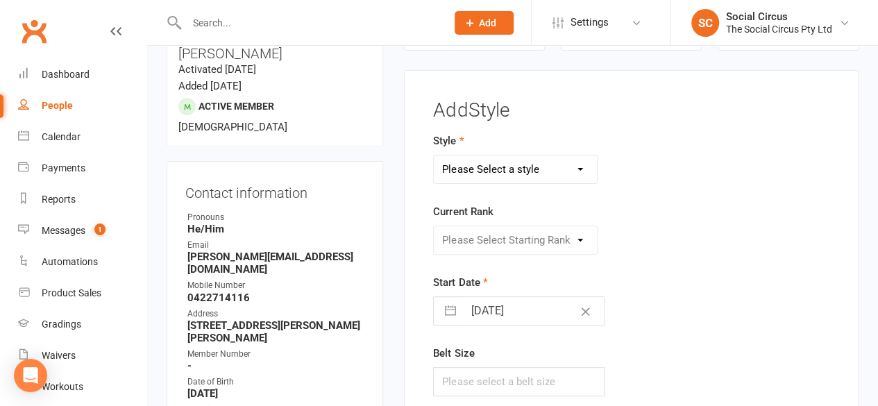
click at [514, 163] on select "Please Select a style Corde Lisse Hammock Lyra Silks Trapeze" at bounding box center [515, 169] width 163 height 28
select select "3468"
click at [434, 155] on select "Please Select a style Corde Lisse Hammock Lyra Silks Trapeze" at bounding box center [515, 169] width 163 height 28
click at [500, 243] on select "Please Select Starting Rank Beginners Tech 1 Tech 2 Tech 3 Advanced" at bounding box center [515, 240] width 163 height 28
select select "43160"
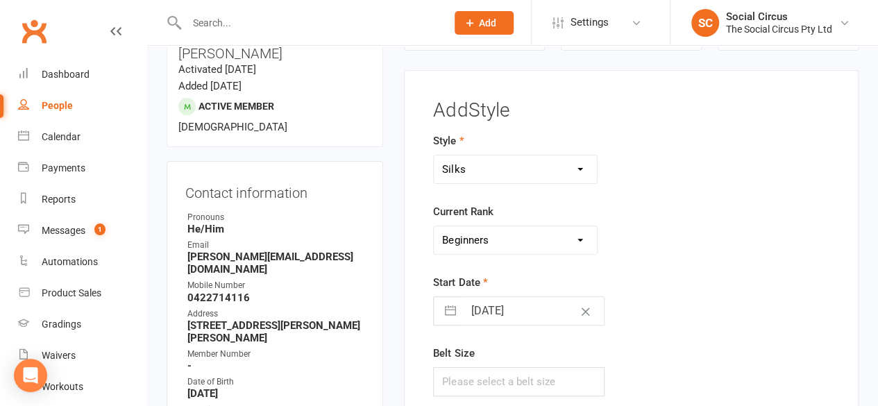
click at [434, 226] on select "Please Select Starting Rank Beginners Tech 1 Tech 2 Tech 3 Advanced" at bounding box center [515, 240] width 163 height 28
click at [672, 233] on div "Please Select Starting Rank Beginners Tech 1 Tech 2 Tech 3 Advanced" at bounding box center [562, 240] width 278 height 29
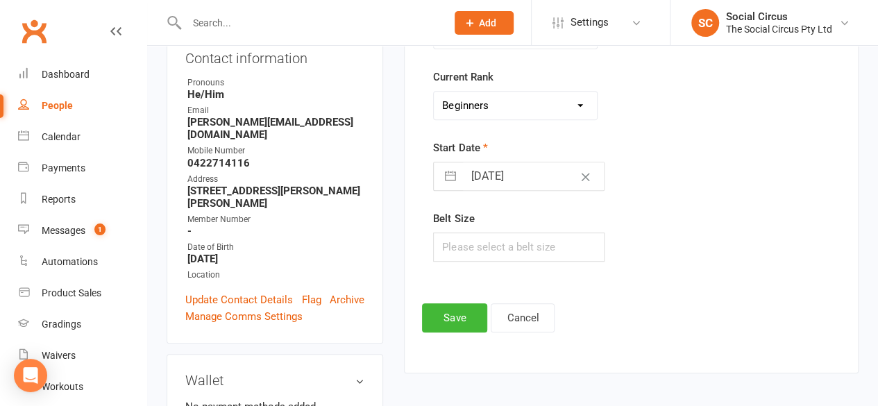
scroll to position [257, 0]
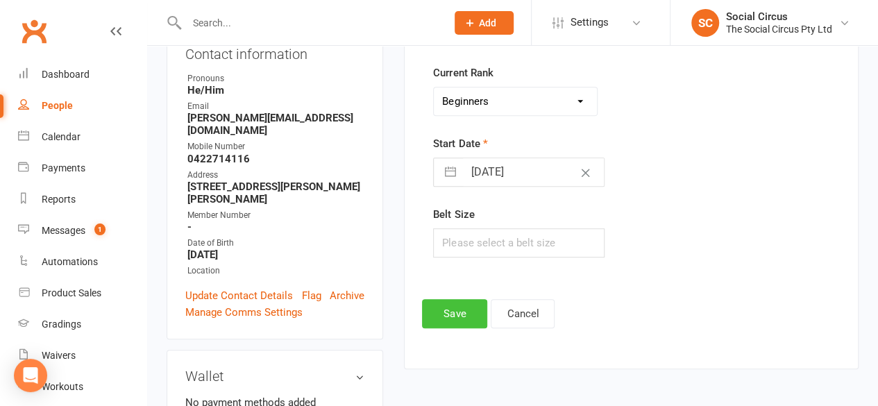
click at [468, 309] on button "Save" at bounding box center [454, 313] width 65 height 29
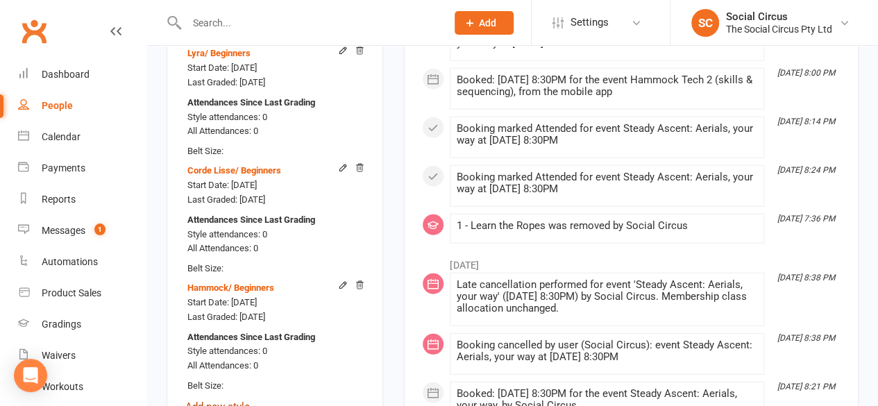
click at [230, 400] on link "Add new style" at bounding box center [217, 406] width 65 height 12
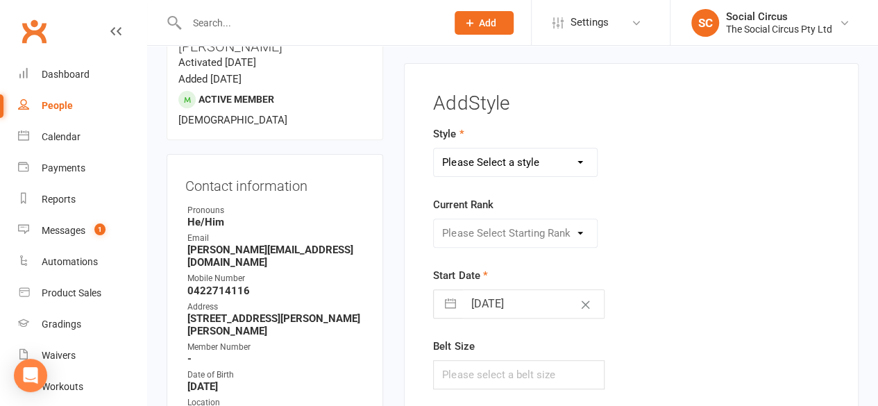
scroll to position [118, 0]
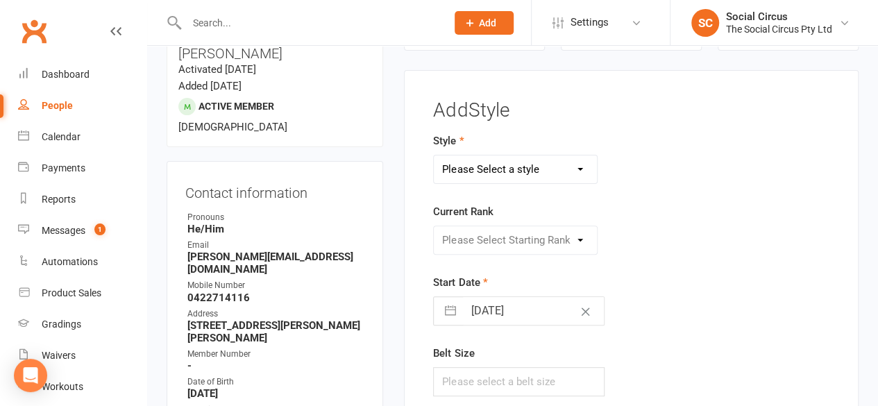
click at [500, 164] on select "Please Select a style Corde Lisse Hammock Lyra Silks Trapeze" at bounding box center [515, 169] width 163 height 28
select select "3469"
click at [434, 155] on select "Please Select a style Corde Lisse Hammock Lyra Silks Trapeze" at bounding box center [515, 169] width 163 height 28
click at [537, 238] on select "Please Select Starting Rank Beginners Tech 1 Tech 2 Tech 3 Advanced" at bounding box center [515, 240] width 163 height 28
select select "43162"
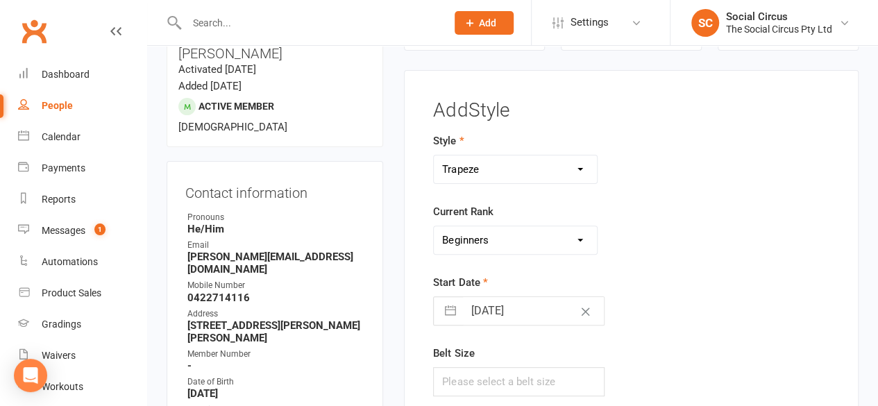
click at [434, 226] on select "Please Select Starting Rank Beginners Tech 1 Tech 2 Tech 3 Advanced" at bounding box center [515, 240] width 163 height 28
click at [743, 230] on div "Style Corde Lisse Hammock Lyra Silks Trapeze Current Rank Please Select Startin…" at bounding box center [631, 274] width 417 height 283
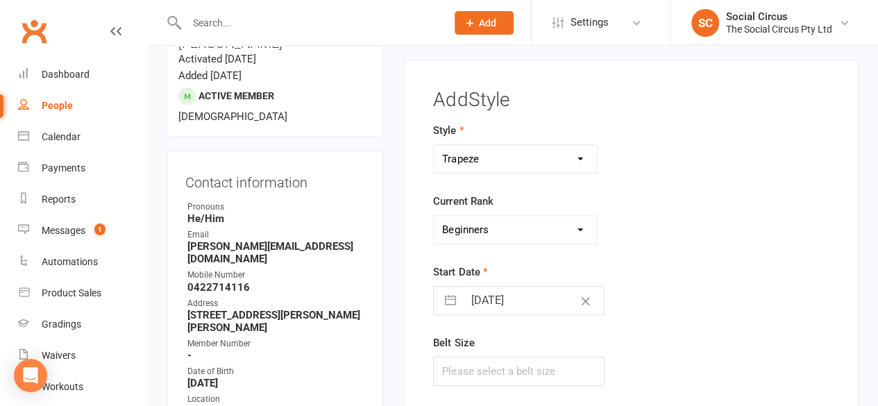
scroll to position [465, 0]
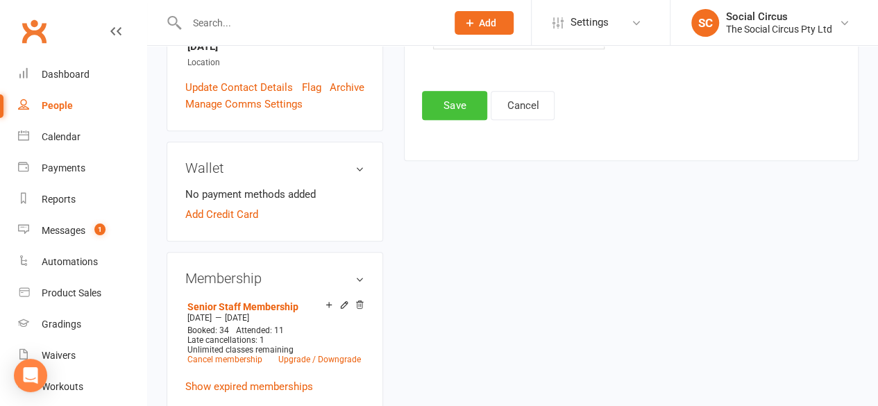
click at [441, 105] on button "Save" at bounding box center [454, 105] width 65 height 29
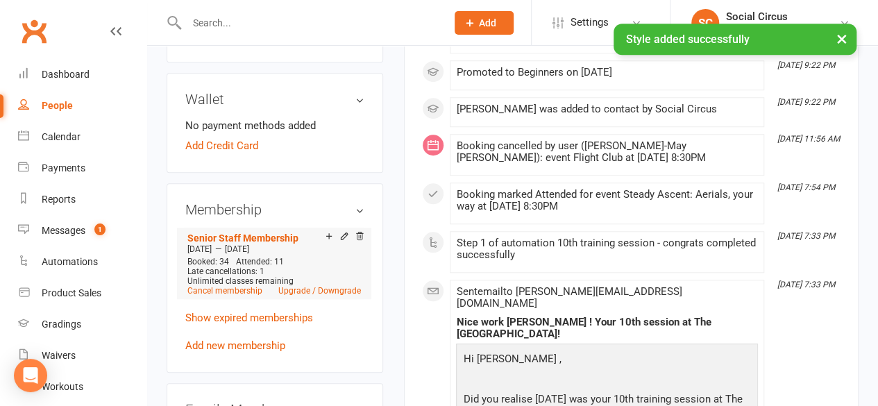
scroll to position [743, 0]
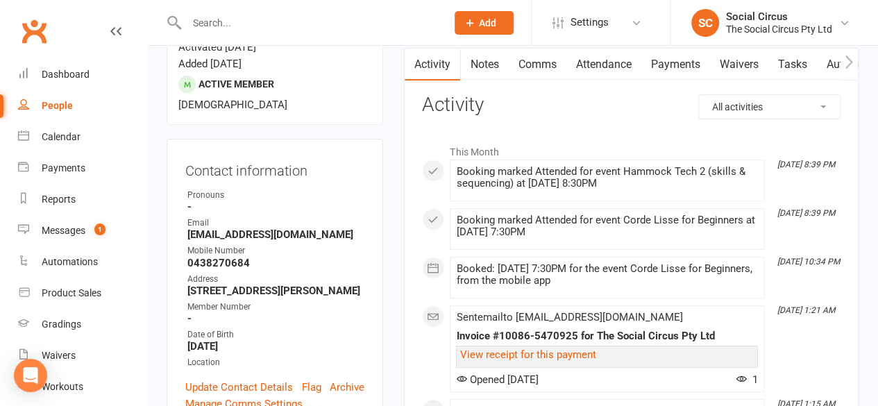
scroll to position [139, 0]
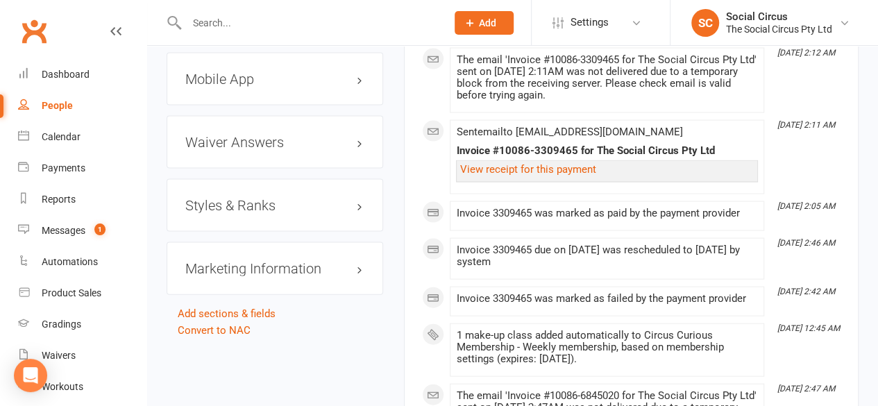
scroll to position [1388, 0]
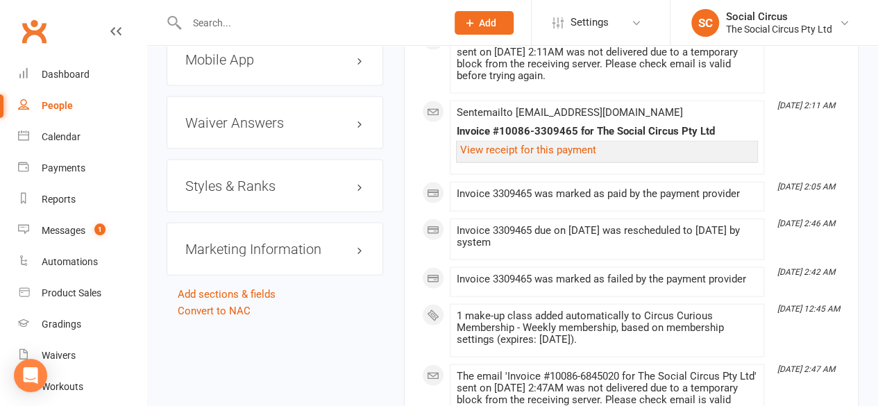
click at [273, 178] on h3 "Styles & Ranks" at bounding box center [274, 185] width 179 height 15
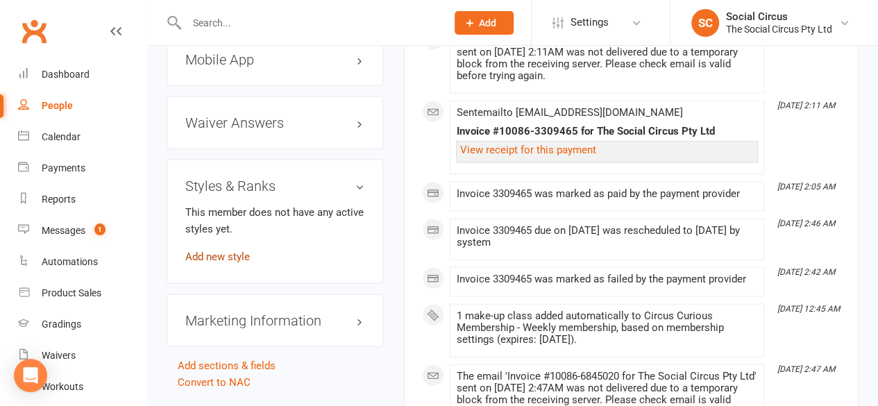
click at [210, 251] on link "Add new style" at bounding box center [217, 257] width 65 height 12
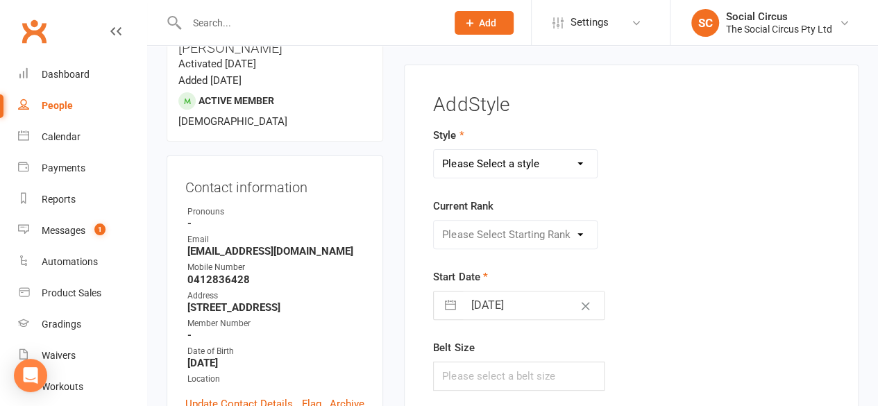
scroll to position [118, 0]
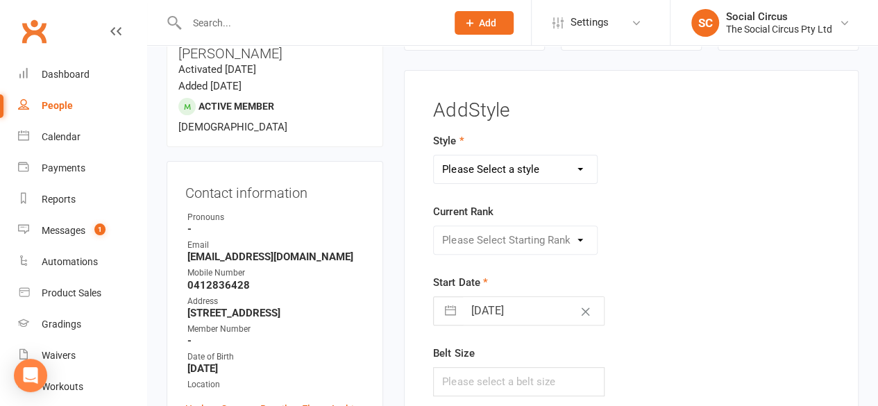
click at [471, 174] on select "Please Select a style Corde Lisse Hammock Lyra Silks Trapeze" at bounding box center [515, 169] width 163 height 28
select select "3470"
click at [434, 155] on select "Please Select a style Corde Lisse Hammock Lyra Silks Trapeze" at bounding box center [515, 169] width 163 height 28
click at [469, 246] on select "Please Select Starting Rank Beginners Tech 1 Tech 2 Tech 3 Advanced" at bounding box center [515, 240] width 163 height 28
select select "43161"
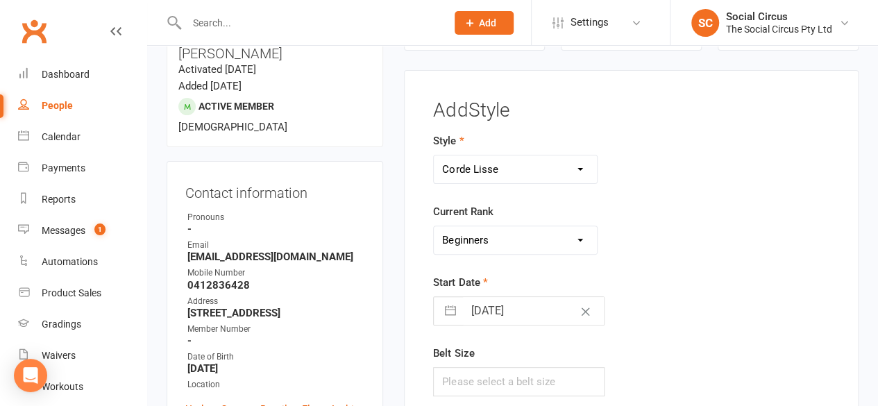
click at [434, 226] on select "Please Select Starting Rank Beginners Tech 1 Tech 2 Tech 3 Advanced" at bounding box center [515, 240] width 163 height 28
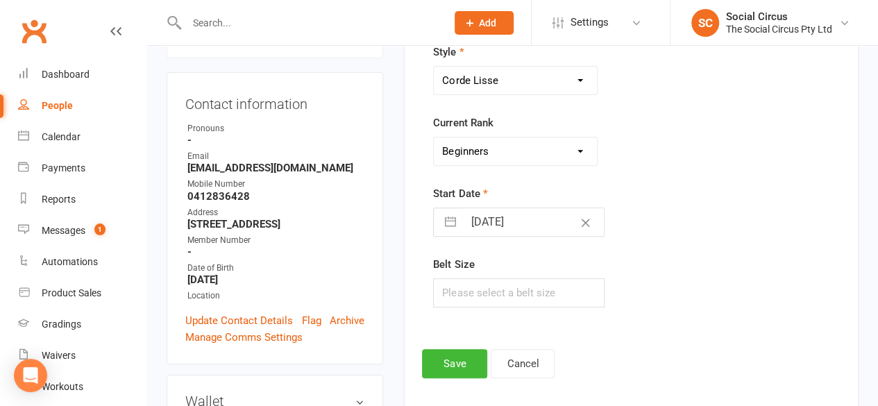
scroll to position [396, 0]
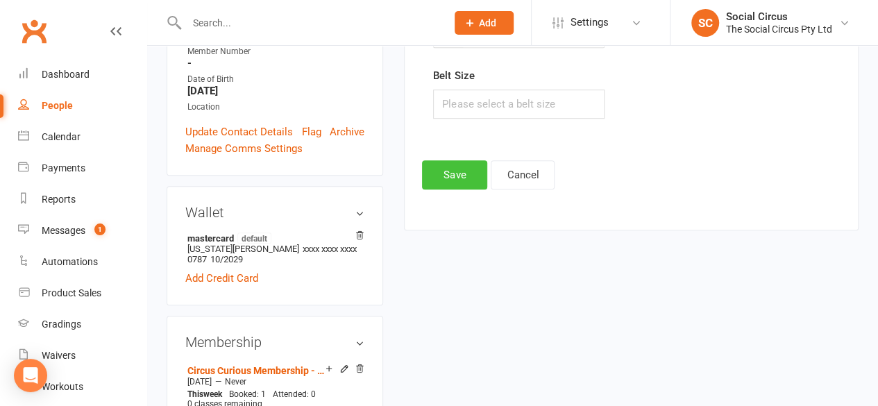
click at [448, 166] on button "Save" at bounding box center [454, 174] width 65 height 29
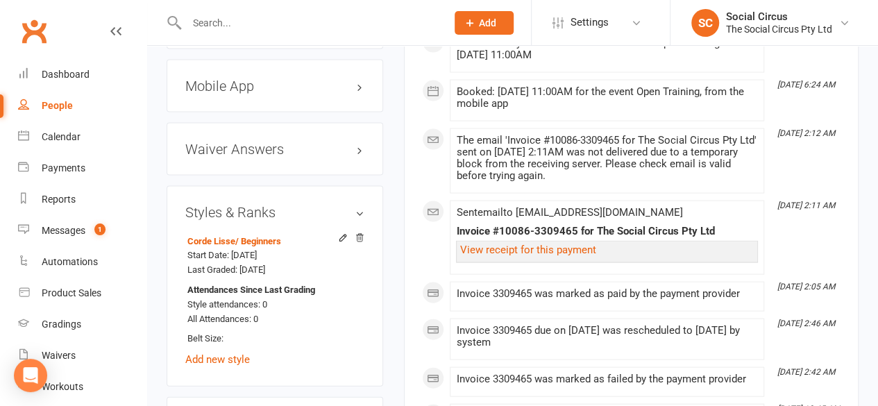
scroll to position [1367, 0]
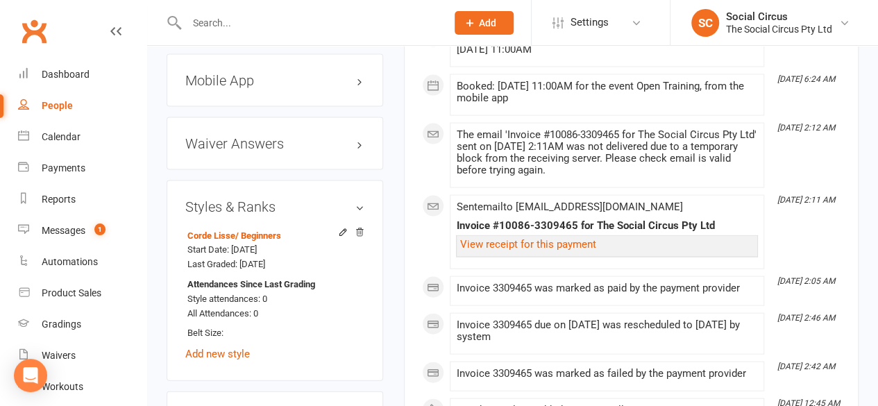
click at [217, 320] on div "Corde Lisse / Beginners Start Date: 15 Aug 2025 Last Graded: 15 Aug 2025 Attend…" at bounding box center [274, 293] width 179 height 137
click at [217, 348] on link "Add new style" at bounding box center [217, 354] width 65 height 12
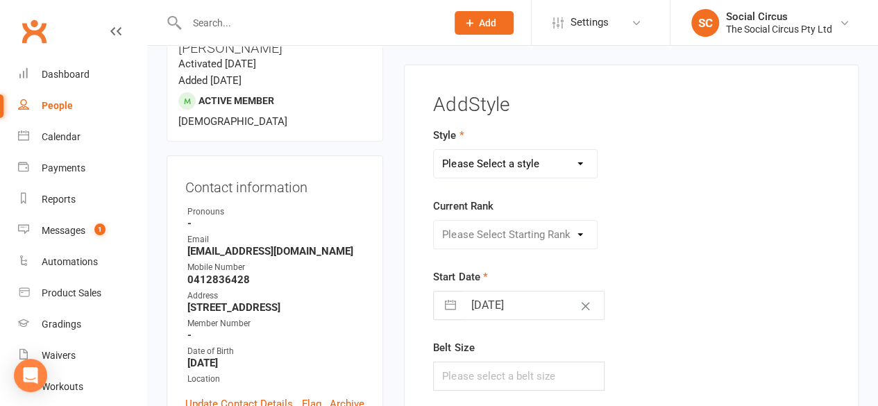
scroll to position [118, 0]
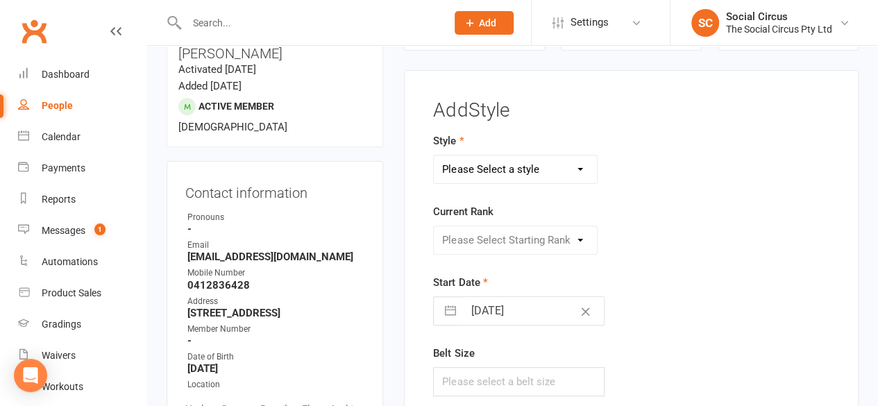
click at [527, 173] on select "Please Select a style Corde Lisse Hammock Lyra Silks Trapeze" at bounding box center [515, 169] width 163 height 28
select select "3467"
click at [434, 155] on select "Please Select a style Corde Lisse Hammock Lyra Silks Trapeze" at bounding box center [515, 169] width 163 height 28
click at [506, 248] on select "Please Select Starting Rank Beginners Tech 1 Tech 2 Tech 3 Advanced" at bounding box center [515, 240] width 163 height 28
select select "43158"
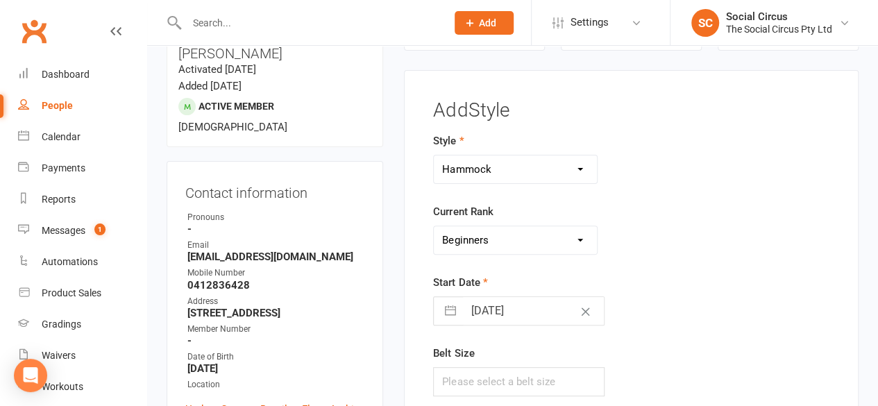
click at [434, 226] on select "Please Select Starting Rank Beginners Tech 1 Tech 2 Tech 3 Advanced" at bounding box center [515, 240] width 163 height 28
click at [636, 251] on div "Please Select Starting Rank Beginners Tech 1 Tech 2 Tech 3 Advanced" at bounding box center [562, 240] width 278 height 29
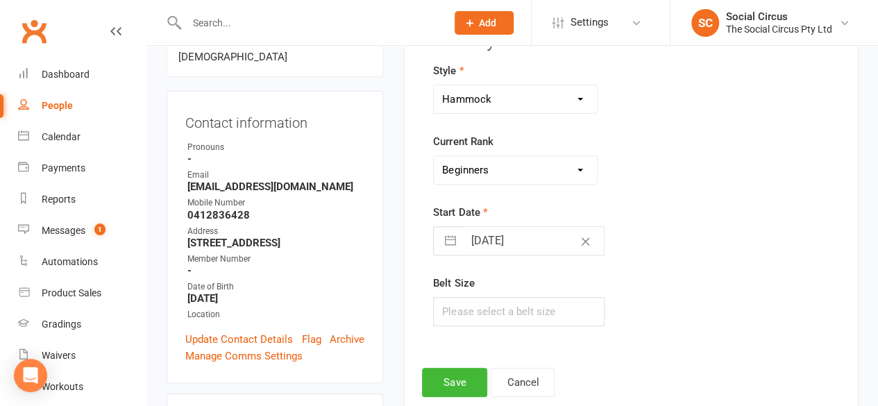
scroll to position [257, 0]
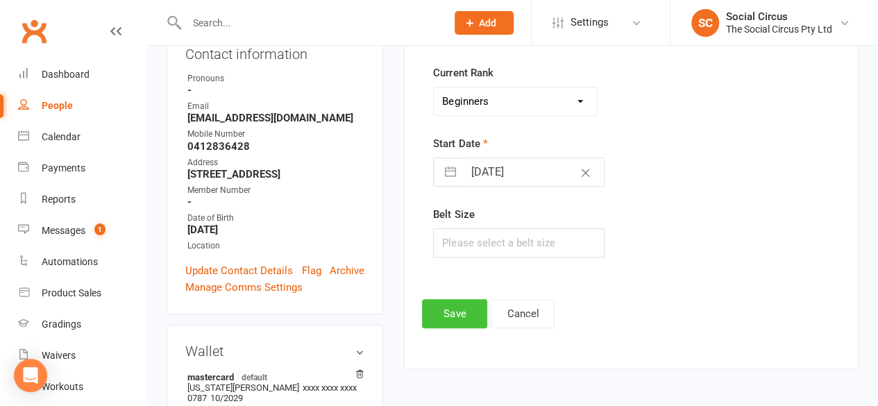
click at [454, 312] on button "Save" at bounding box center [454, 313] width 65 height 29
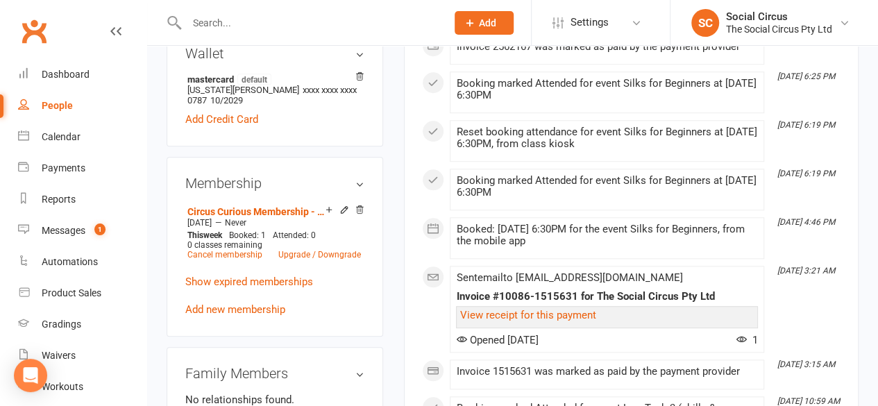
scroll to position [604, 0]
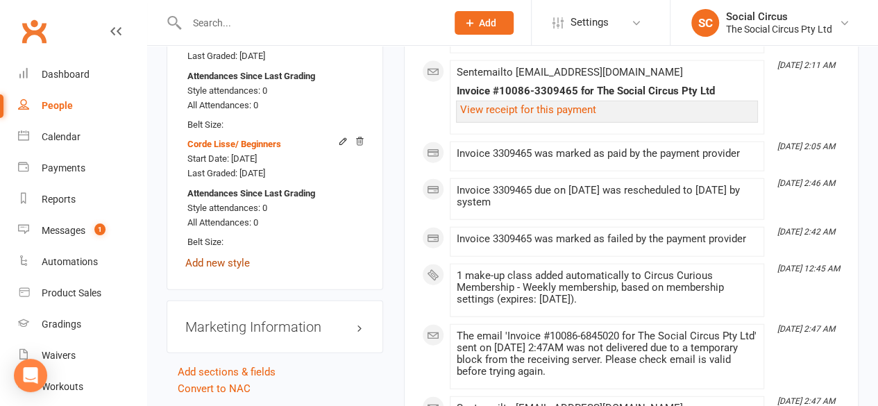
click at [230, 257] on link "Add new style" at bounding box center [217, 263] width 65 height 12
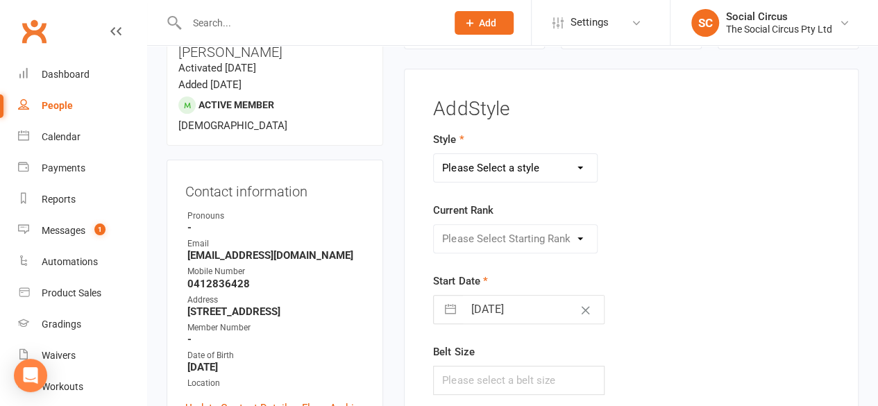
scroll to position [118, 0]
click at [523, 175] on select "Please Select a style Corde Lisse Hammock Lyra Silks Trapeze" at bounding box center [515, 169] width 163 height 28
select select "3466"
click at [434, 155] on select "Please Select a style Corde Lisse Hammock Lyra Silks Trapeze" at bounding box center [515, 169] width 163 height 28
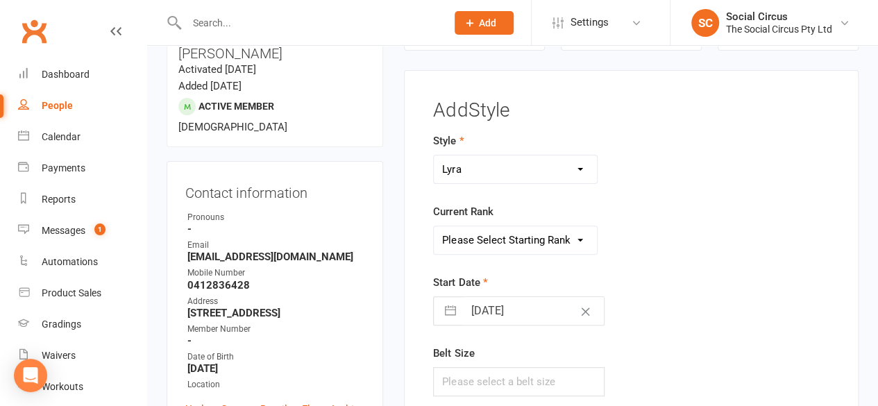
click at [501, 246] on select "Please Select Starting Rank Beginners Tech 1 Tech 2 Tech 3 Advanced" at bounding box center [515, 240] width 163 height 28
select select "41153"
click at [434, 226] on select "Please Select Starting Rank Beginners Tech 1 Tech 2 Tech 3 Advanced" at bounding box center [515, 240] width 163 height 28
click at [686, 289] on div "Start Date 15 Aug 2025 Navigate forward to interact with the calendar and selec…" at bounding box center [561, 299] width 257 height 51
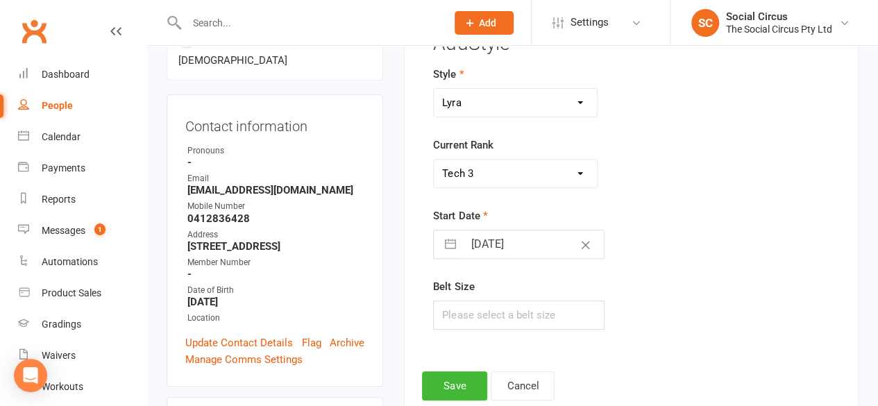
scroll to position [326, 0]
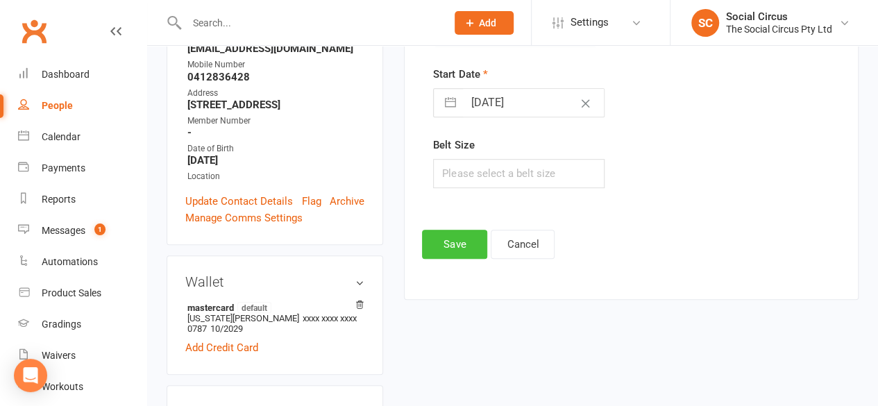
click at [450, 245] on button "Save" at bounding box center [454, 244] width 65 height 29
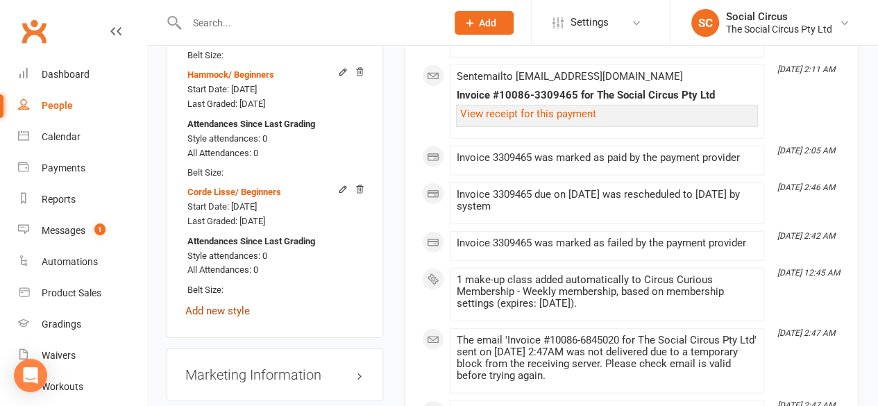
click at [226, 305] on link "Add new style" at bounding box center [217, 311] width 65 height 12
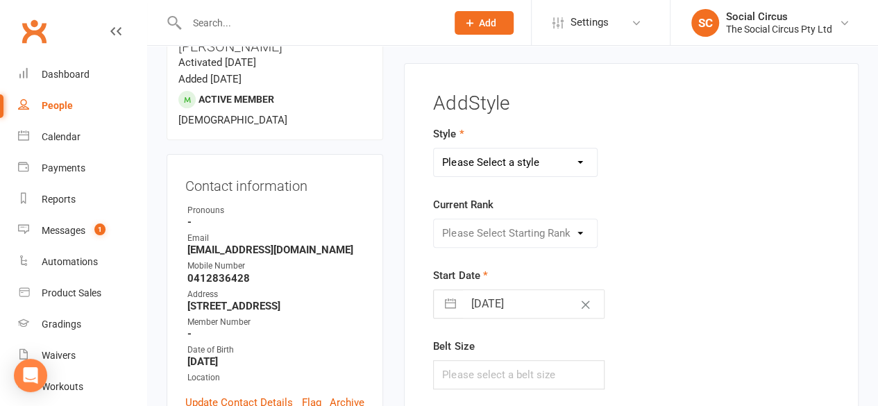
scroll to position [118, 0]
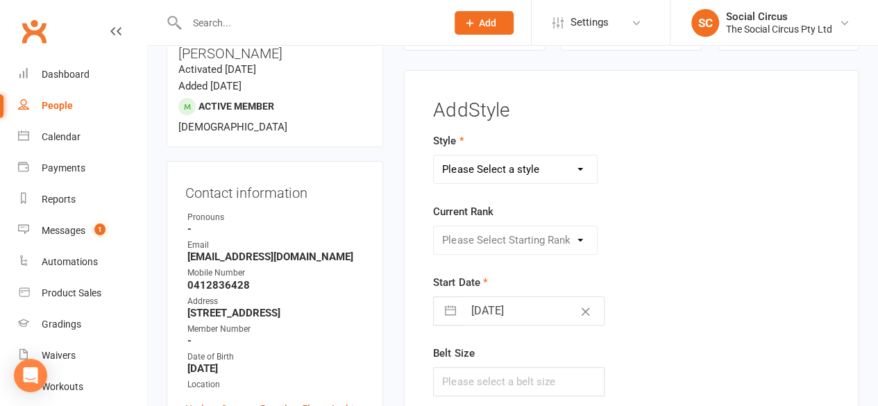
click at [473, 177] on select "Please Select a style Corde Lisse Hammock Lyra Silks Trapeze" at bounding box center [515, 169] width 163 height 28
select select "3468"
click at [434, 155] on select "Please Select a style Corde Lisse Hammock Lyra Silks Trapeze" at bounding box center [515, 169] width 163 height 28
drag, startPoint x: 493, startPoint y: 244, endPoint x: 489, endPoint y: 251, distance: 9.0
click at [493, 244] on select "Please Select Starting Rank Beginners Tech 1 Tech 2 Tech 3 Advanced" at bounding box center [515, 240] width 163 height 28
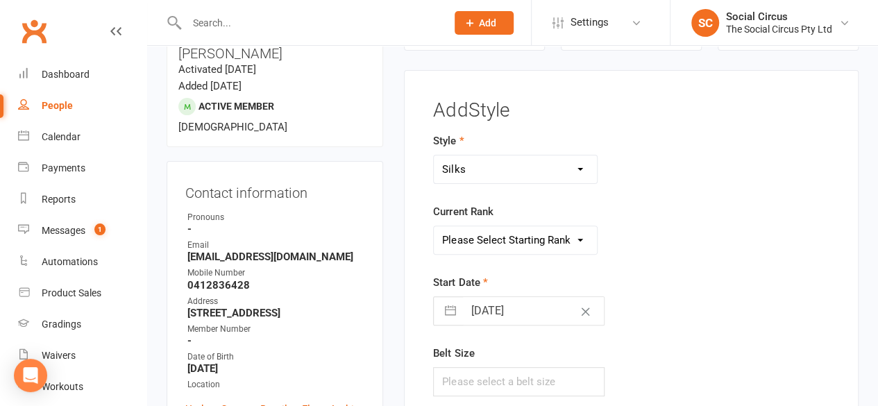
select select "43160"
click at [434, 226] on select "Please Select Starting Rank Beginners Tech 1 Tech 2 Tech 3 Advanced" at bounding box center [515, 240] width 163 height 28
click at [661, 245] on div "Please Select Starting Rank Beginners Tech 1 Tech 2 Tech 3 Advanced" at bounding box center [562, 240] width 278 height 29
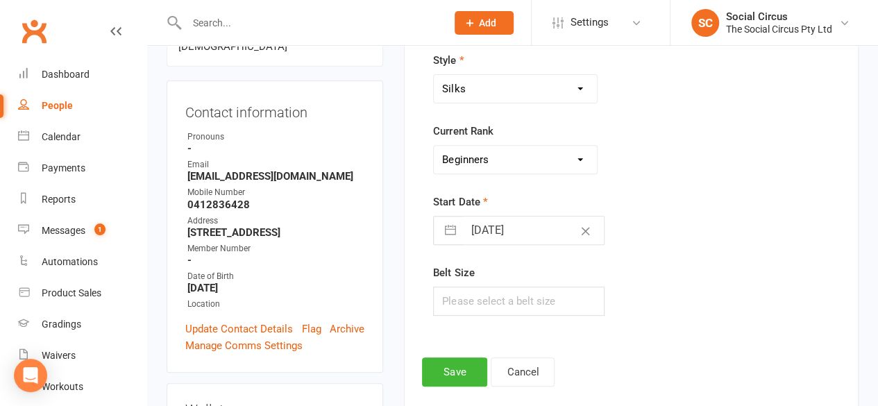
scroll to position [326, 0]
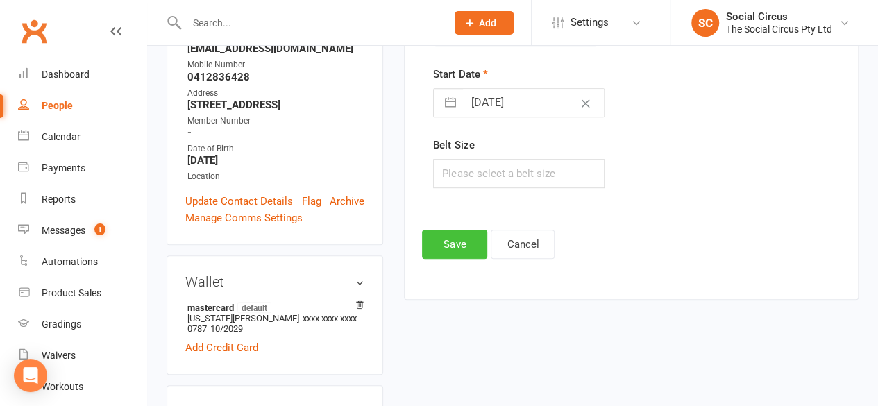
click at [447, 243] on button "Save" at bounding box center [454, 244] width 65 height 29
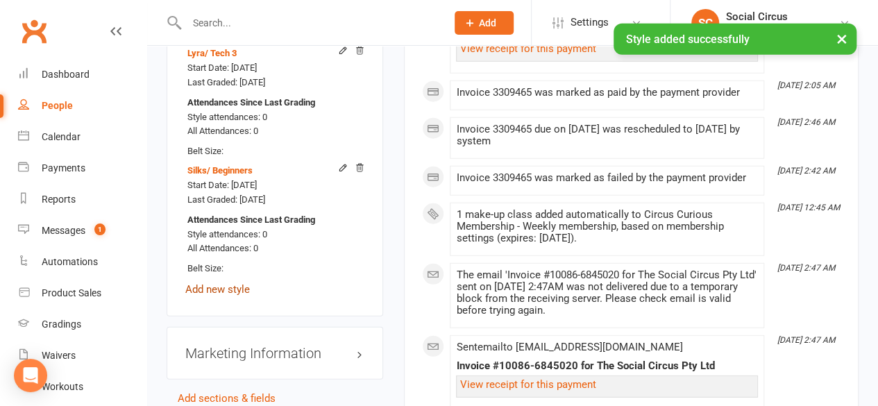
click at [222, 283] on link "Add new style" at bounding box center [217, 289] width 65 height 12
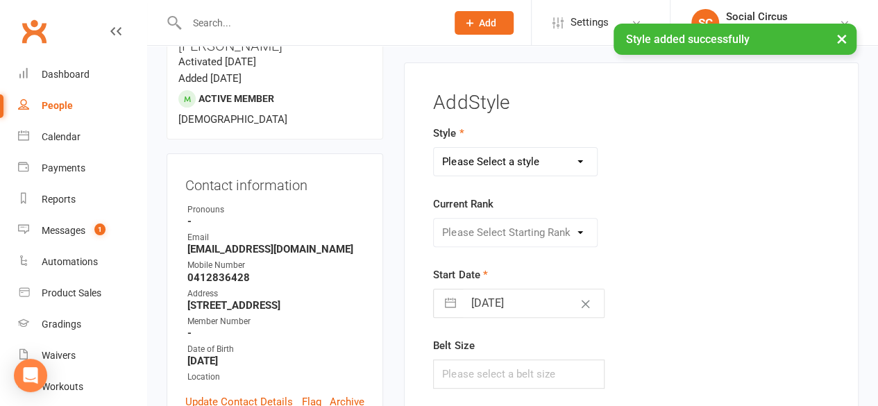
scroll to position [118, 0]
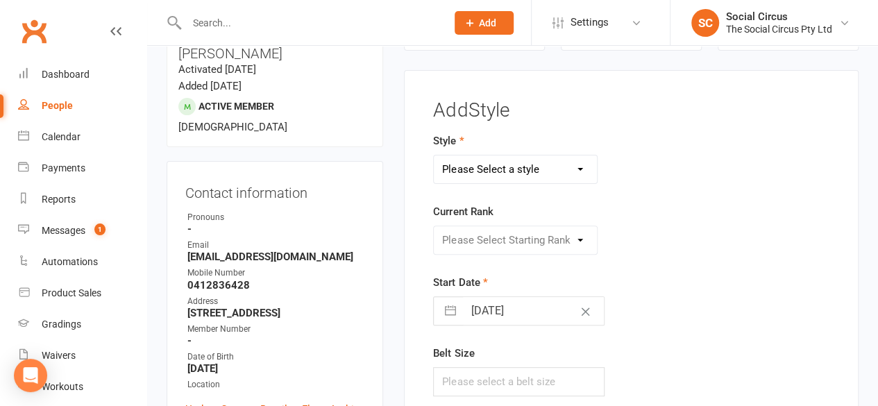
click at [461, 170] on select "Please Select a style Corde Lisse Hammock Lyra Silks Trapeze" at bounding box center [515, 169] width 163 height 28
select select "3469"
click at [434, 155] on select "Please Select a style Corde Lisse Hammock Lyra Silks Trapeze" at bounding box center [515, 169] width 163 height 28
click at [543, 238] on select "Please Select Starting Rank Beginners Tech 1 Tech 2 Tech 3 Advanced" at bounding box center [515, 240] width 163 height 28
select select "43162"
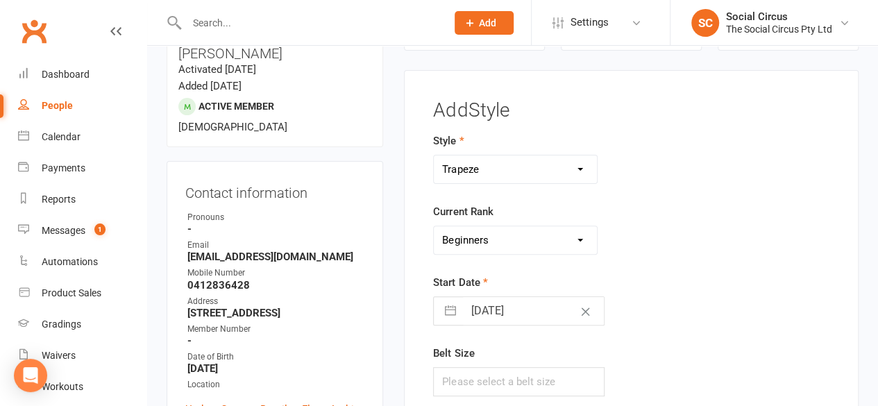
click at [434, 226] on select "Please Select Starting Rank Beginners Tech 1 Tech 2 Tech 3 Advanced" at bounding box center [515, 240] width 163 height 28
click at [637, 240] on div "Please Select Starting Rank Beginners Tech 1 Tech 2 Tech 3 Advanced" at bounding box center [562, 240] width 278 height 29
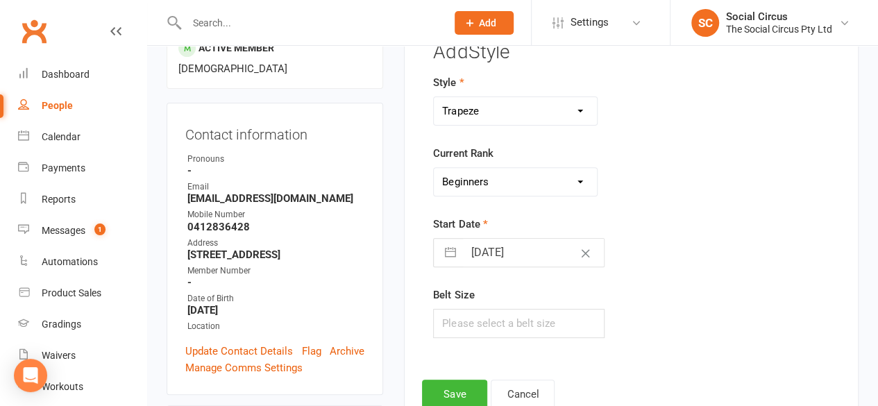
scroll to position [257, 0]
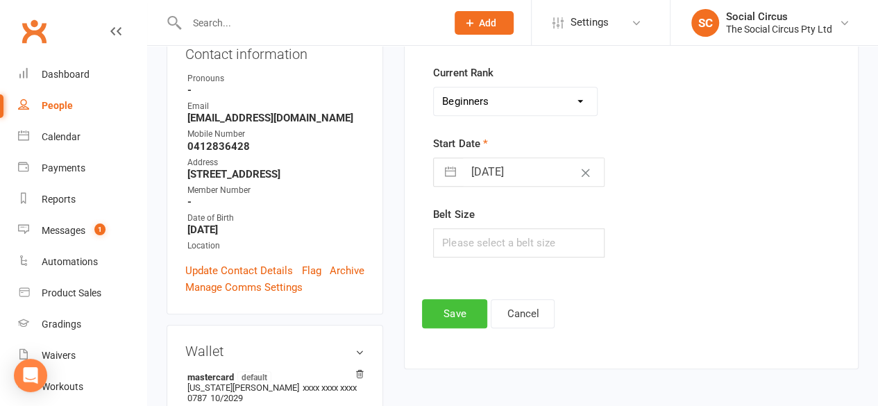
click at [454, 309] on button "Save" at bounding box center [454, 313] width 65 height 29
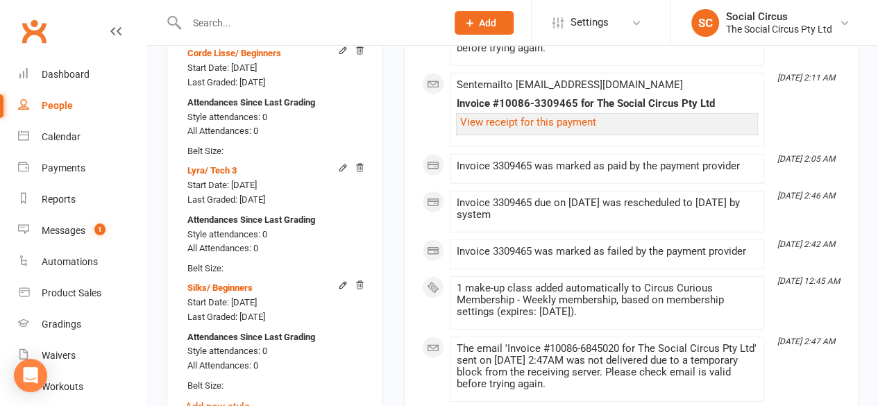
scroll to position [1853, 0]
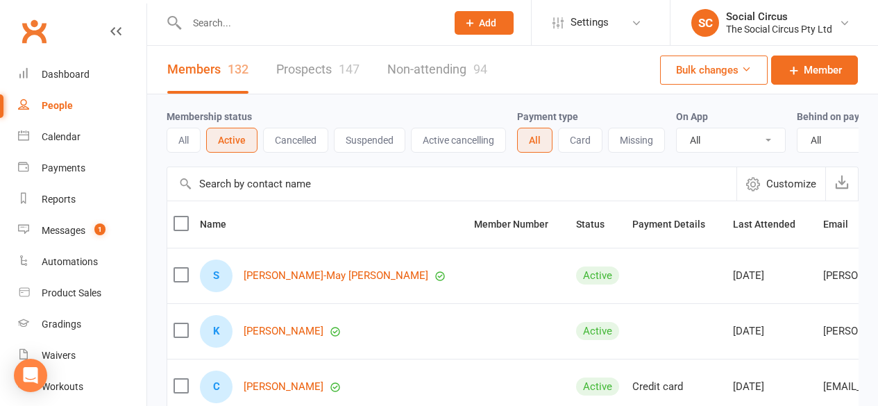
select select "100"
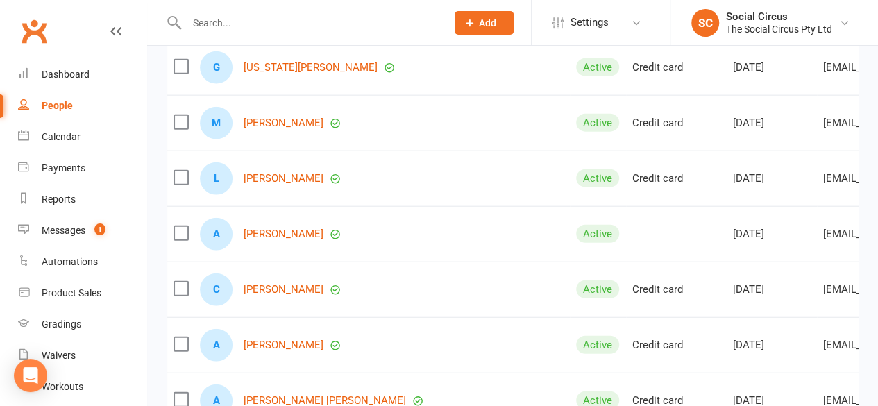
click at [223, 23] on input "text" at bounding box center [310, 22] width 255 height 19
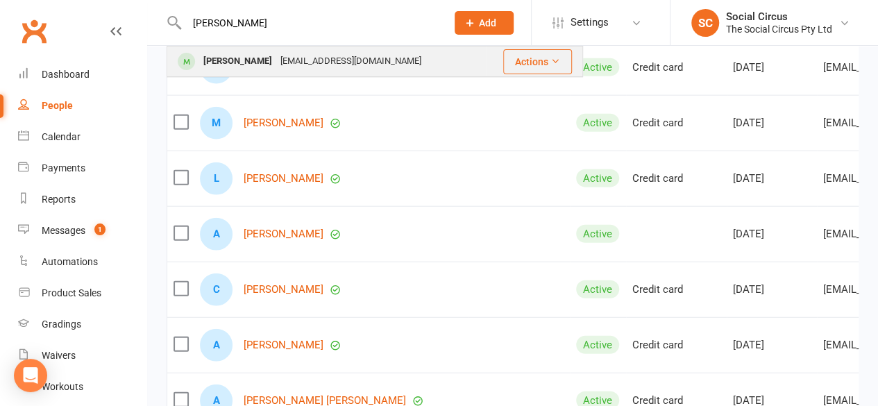
type input "[PERSON_NAME]"
click at [234, 65] on div "[PERSON_NAME]" at bounding box center [237, 61] width 77 height 20
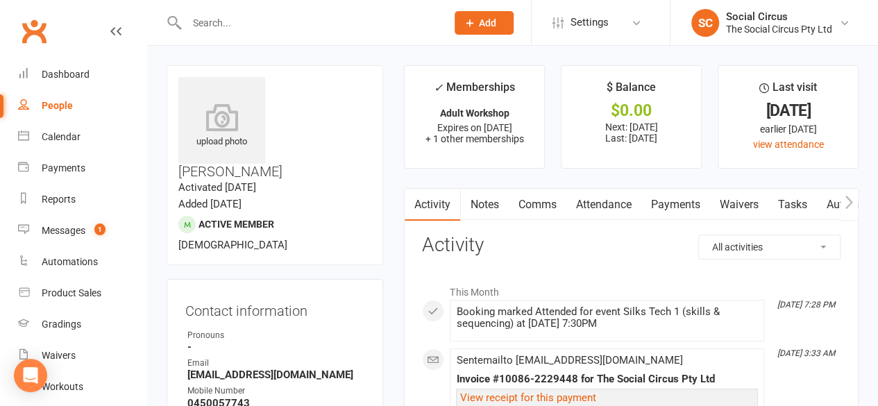
click at [849, 203] on icon "button" at bounding box center [849, 201] width 8 height 13
click at [418, 202] on button "button" at bounding box center [413, 204] width 17 height 31
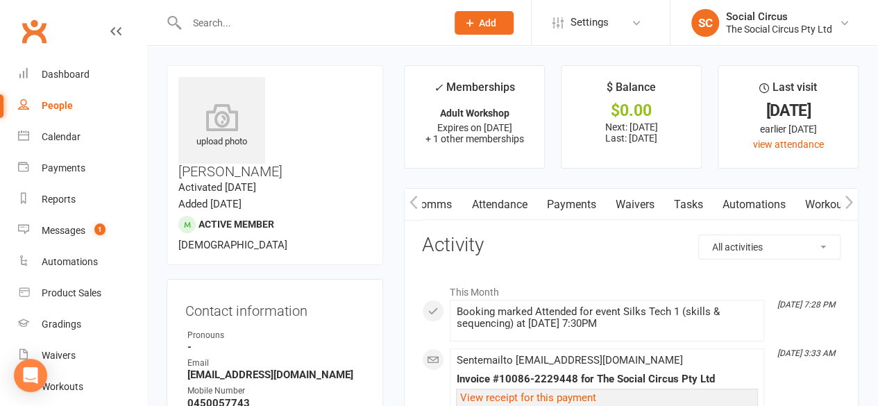
click at [418, 202] on button "button" at bounding box center [413, 204] width 17 height 31
click at [588, 202] on link "Attendance" at bounding box center [603, 205] width 75 height 32
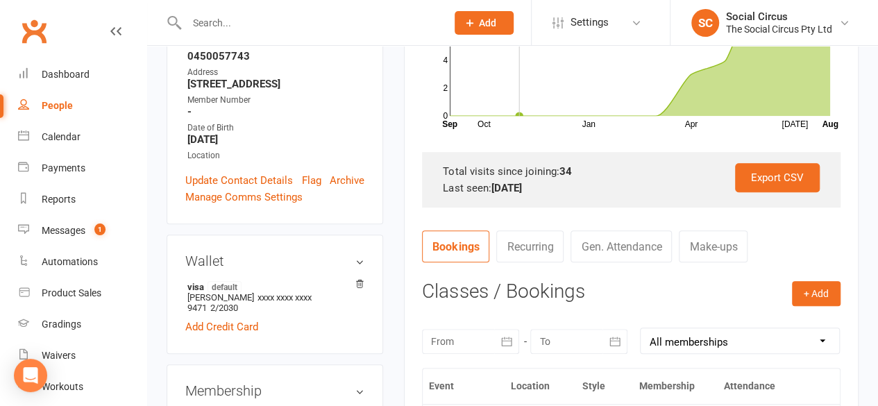
scroll to position [486, 0]
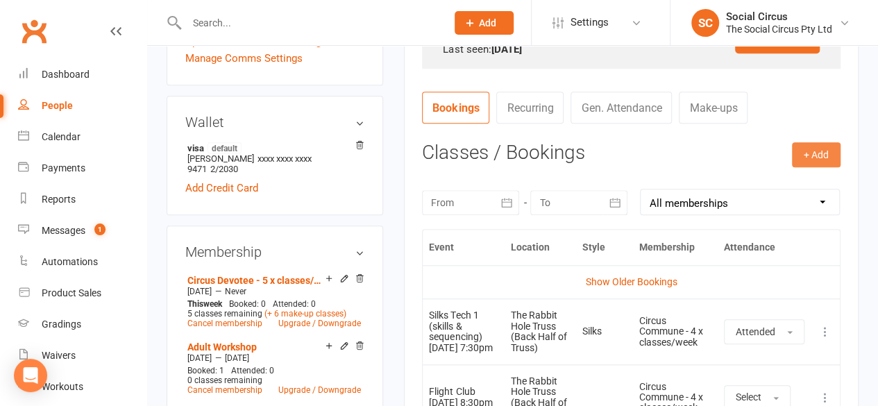
click at [809, 149] on button "+ Add" at bounding box center [816, 154] width 49 height 25
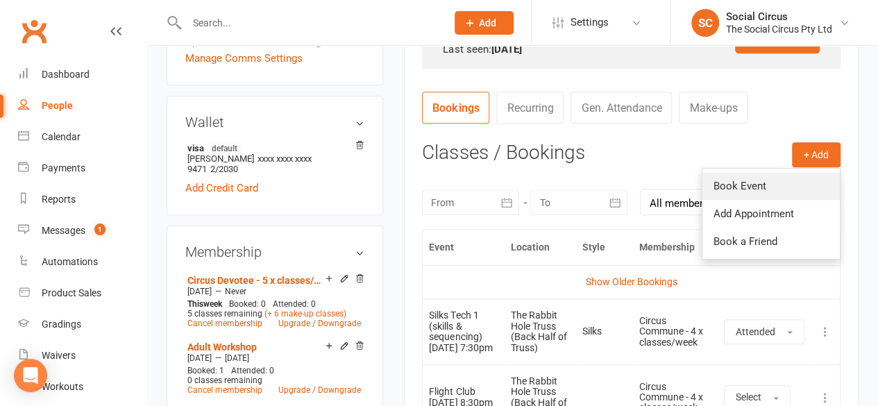
click at [774, 187] on link "Book Event" at bounding box center [770, 186] width 137 height 28
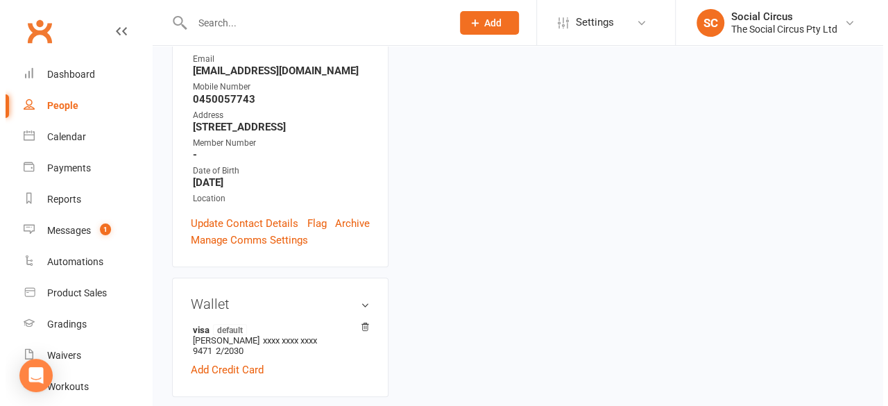
scroll to position [118, 0]
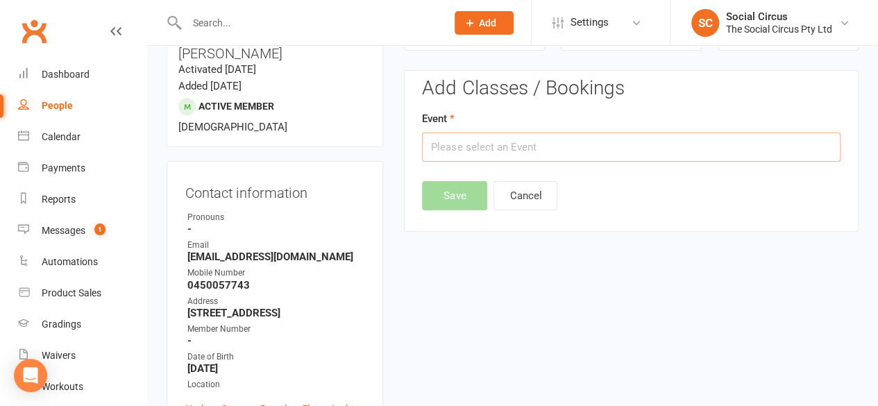
click at [656, 155] on input "text" at bounding box center [631, 147] width 418 height 29
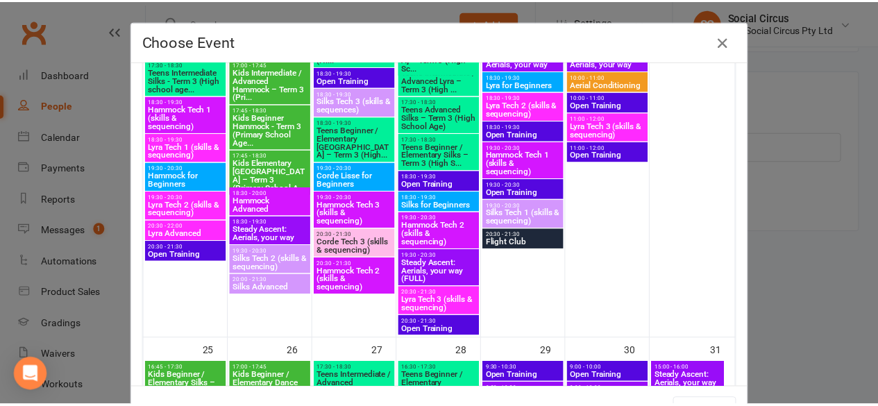
scroll to position [1180, 0]
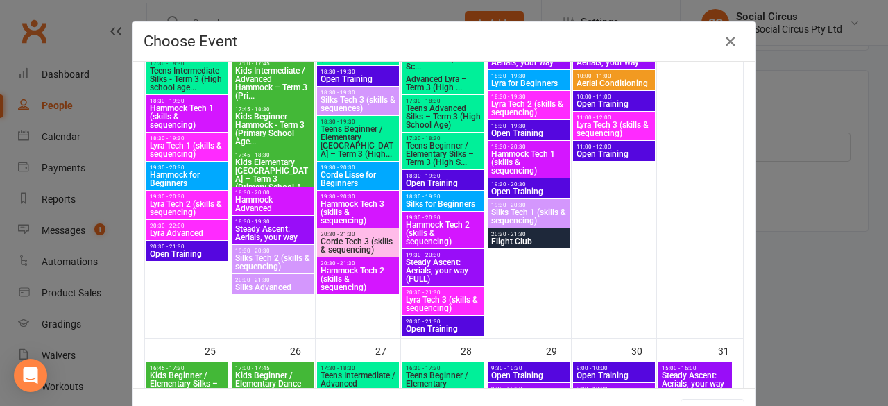
click at [273, 255] on span "Silks Tech 2 (skills & sequencing)" at bounding box center [273, 262] width 76 height 17
type input "Silks Tech 2 (skills & sequencing) - [DATE] 7:30:00 PM"
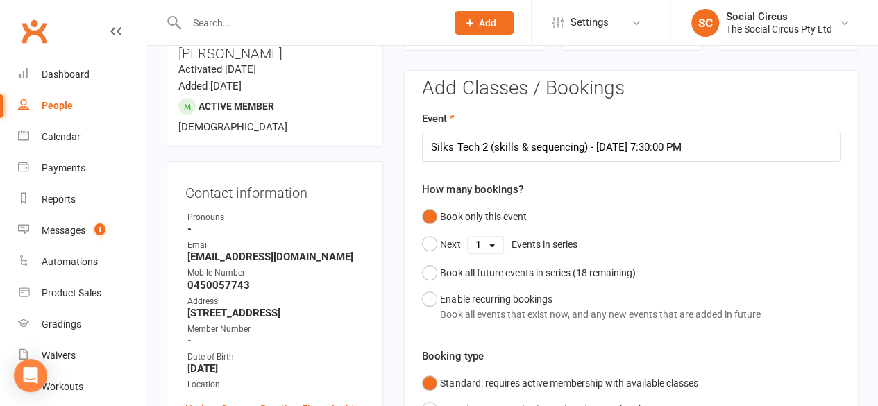
scroll to position [257, 0]
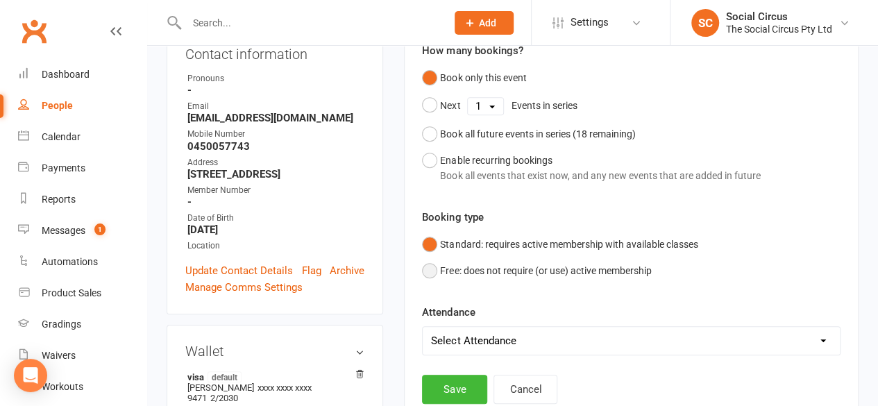
click at [429, 270] on button "Free: does not require (or use) active membership" at bounding box center [536, 270] width 229 height 26
click at [448, 384] on button "Save" at bounding box center [454, 389] width 65 height 29
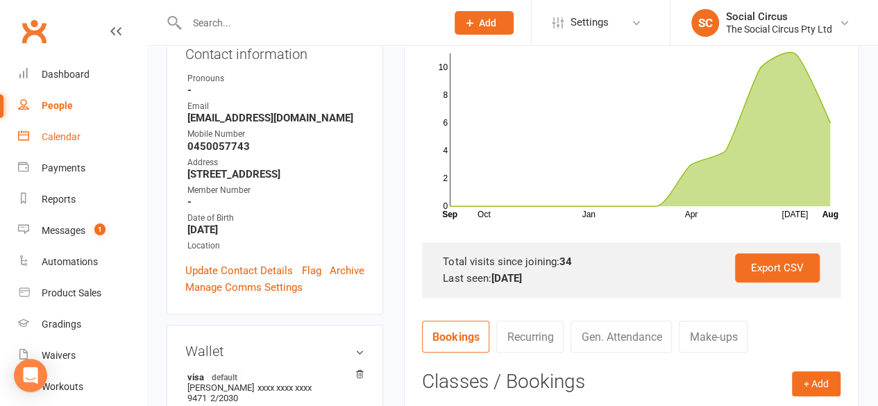
click at [65, 135] on div "Calendar" at bounding box center [61, 136] width 39 height 11
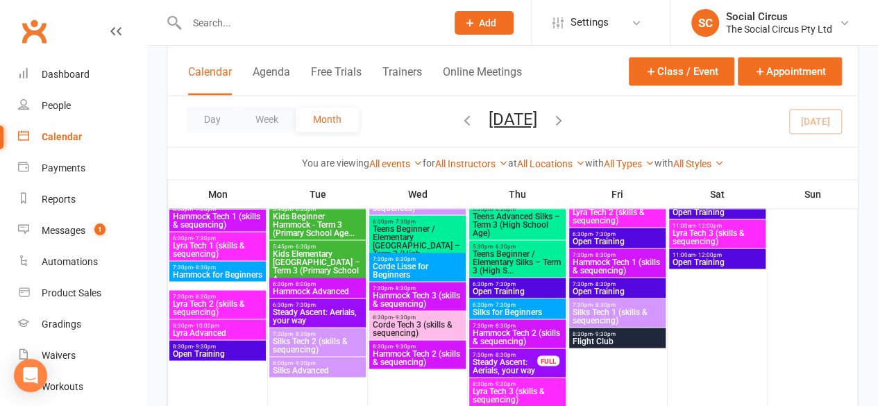
scroll to position [1180, 0]
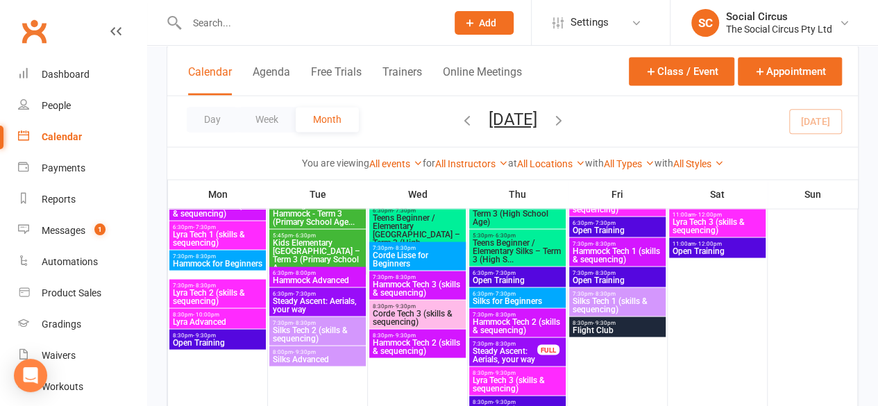
click at [310, 331] on span "Silks Tech 2 (skills & sequencing)" at bounding box center [317, 333] width 91 height 17
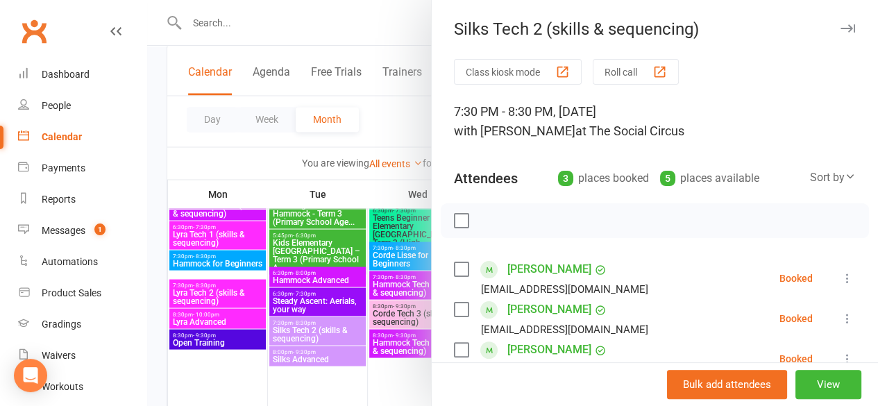
scroll to position [69, 0]
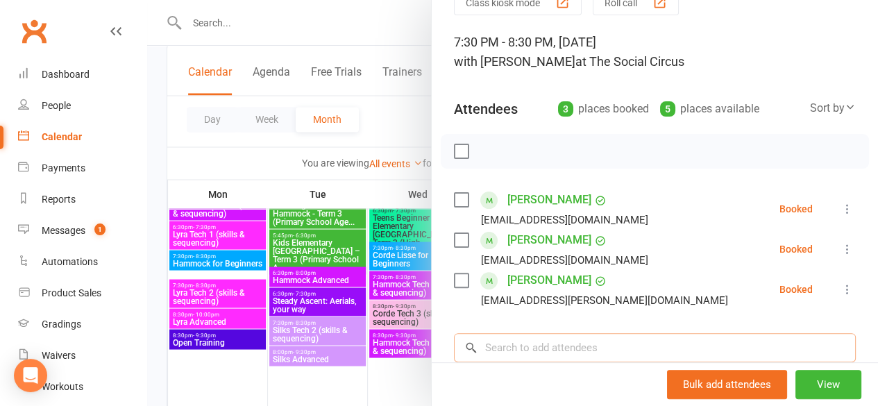
click at [519, 351] on input "search" at bounding box center [655, 347] width 402 height 29
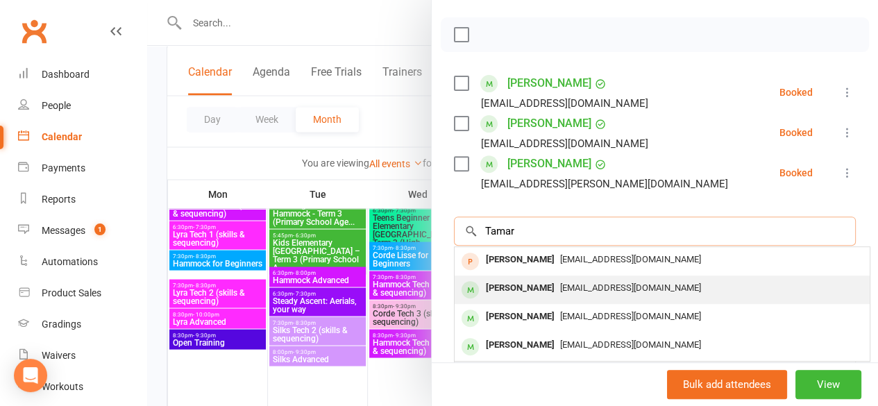
scroll to position [208, 0]
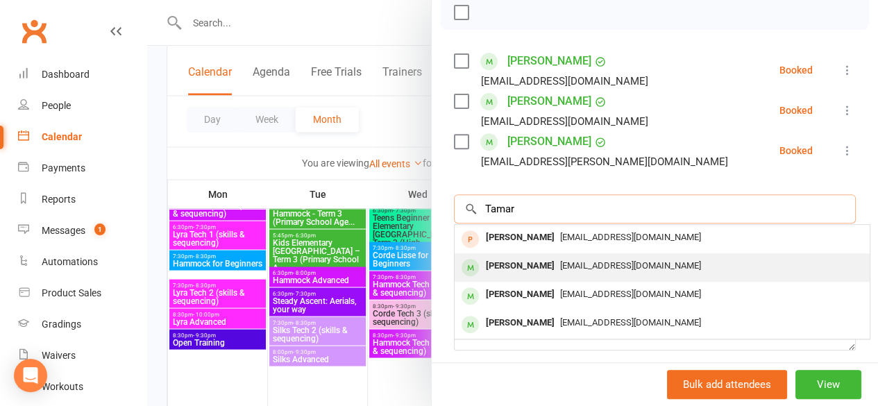
type input "Tamar"
click at [514, 266] on div "Tamar Coleman" at bounding box center [520, 266] width 80 height 20
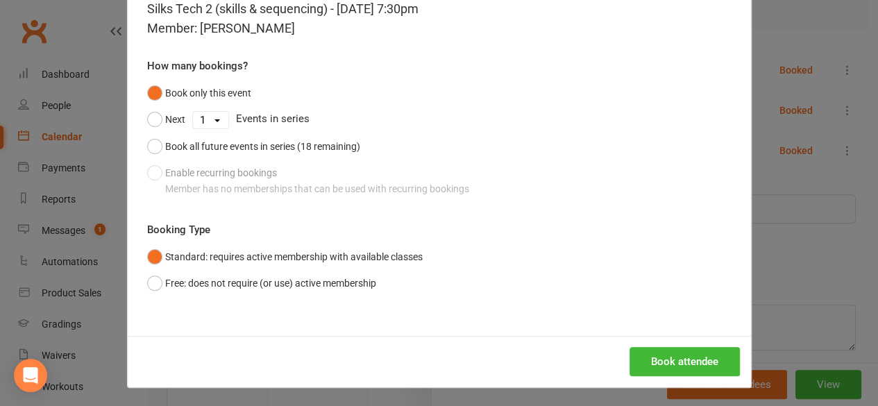
scroll to position [76, 0]
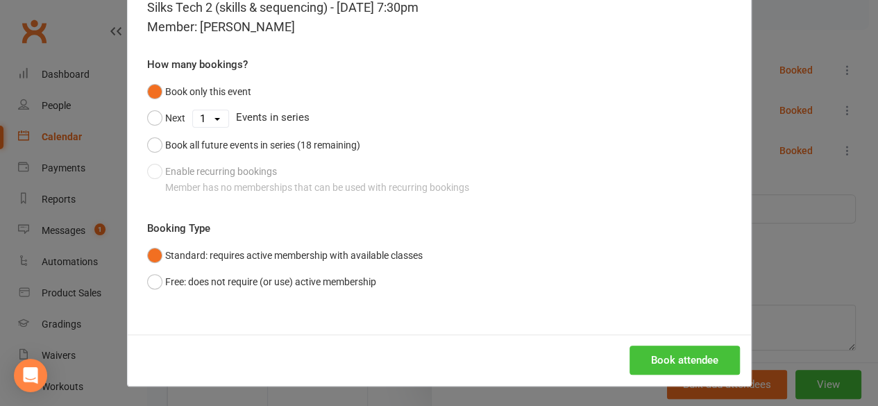
click at [643, 360] on button "Book attendee" at bounding box center [684, 360] width 110 height 29
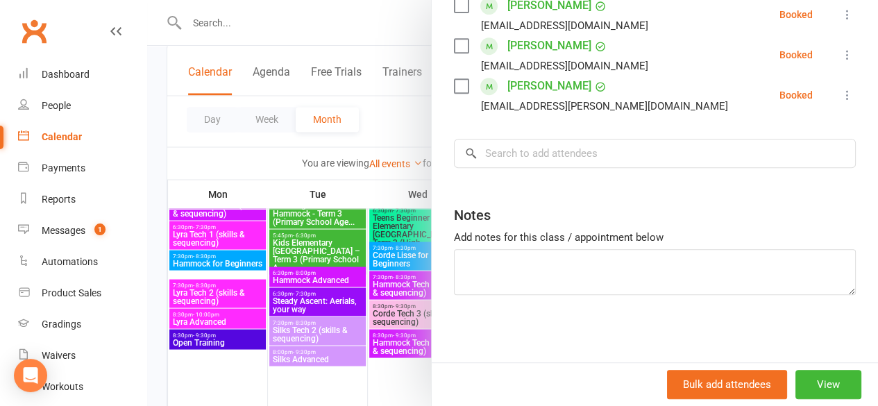
scroll to position [165, 0]
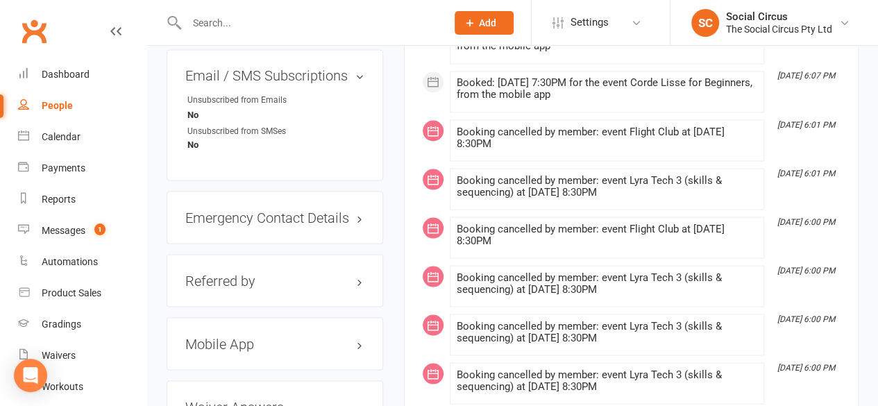
scroll to position [1319, 0]
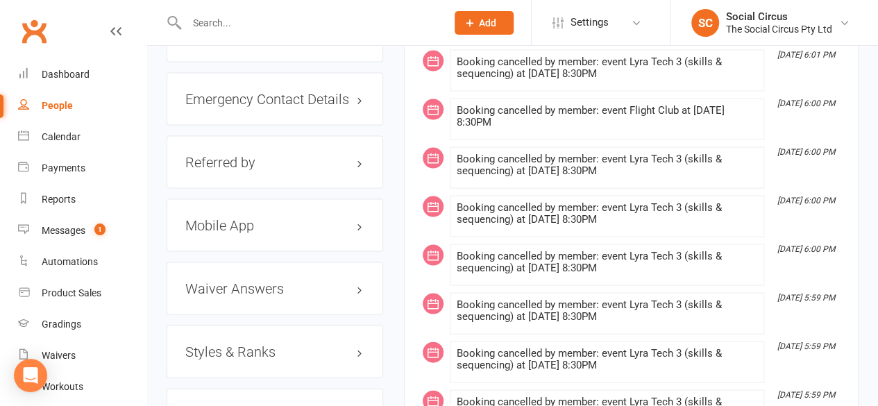
click at [266, 344] on h3 "Styles & Ranks" at bounding box center [274, 351] width 179 height 15
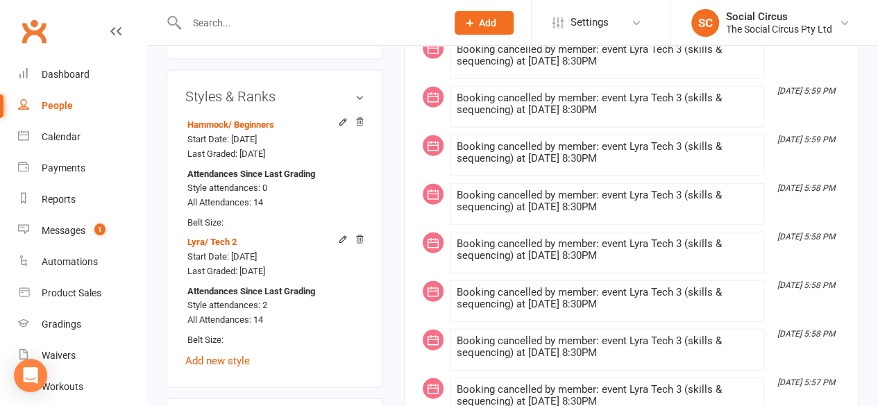
scroll to position [1596, 0]
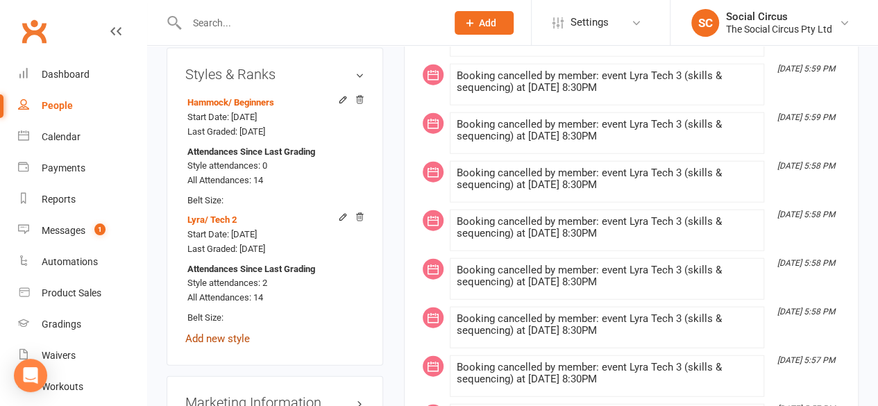
click at [222, 332] on link "Add new style" at bounding box center [217, 338] width 65 height 12
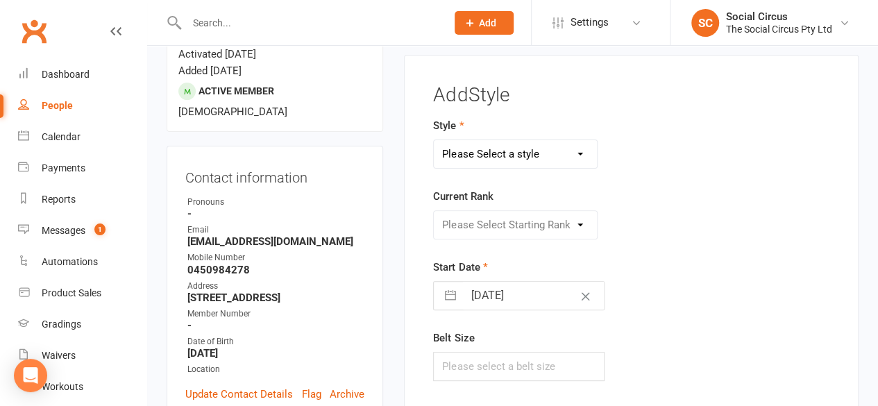
scroll to position [118, 0]
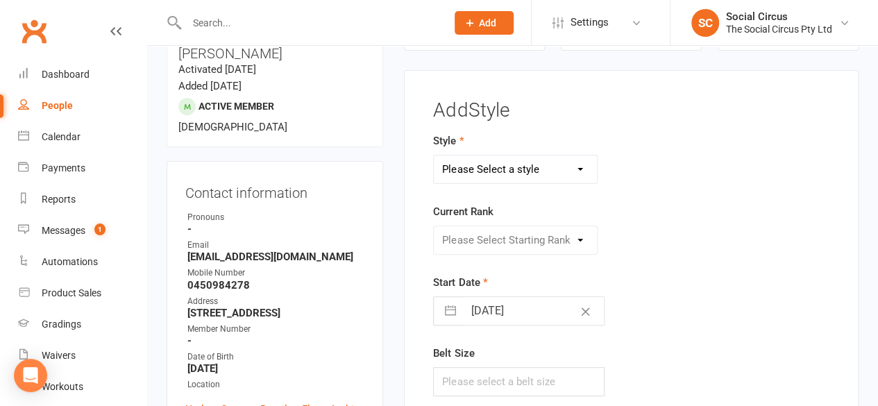
click at [491, 167] on select "Please Select a style Corde Lisse [PERSON_NAME] Silks Trapeze" at bounding box center [515, 169] width 163 height 28
select select "3470"
click at [434, 155] on select "Please Select a style Corde Lisse [PERSON_NAME] Silks Trapeze" at bounding box center [515, 169] width 163 height 28
click at [487, 239] on select "Please Select Starting Rank Beginners Tech 1 Tech 2 Tech 3 Advanced" at bounding box center [515, 240] width 163 height 28
select select "43161"
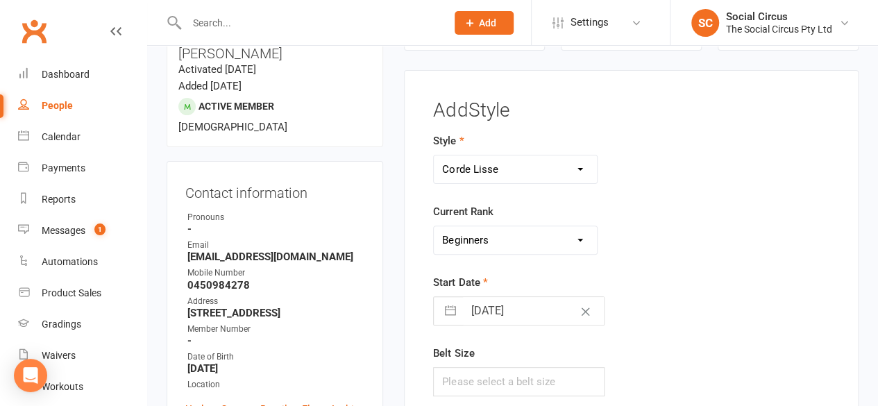
click at [434, 226] on select "Please Select Starting Rank Beginners Tech 1 Tech 2 Tech 3 Advanced" at bounding box center [515, 240] width 163 height 28
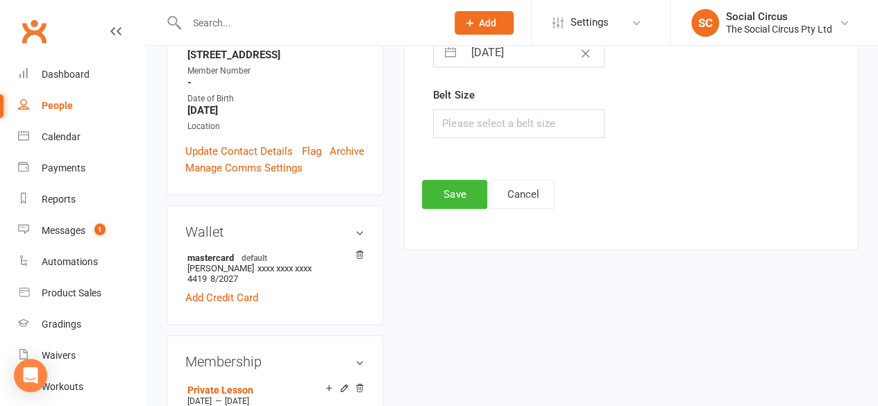
scroll to position [396, 0]
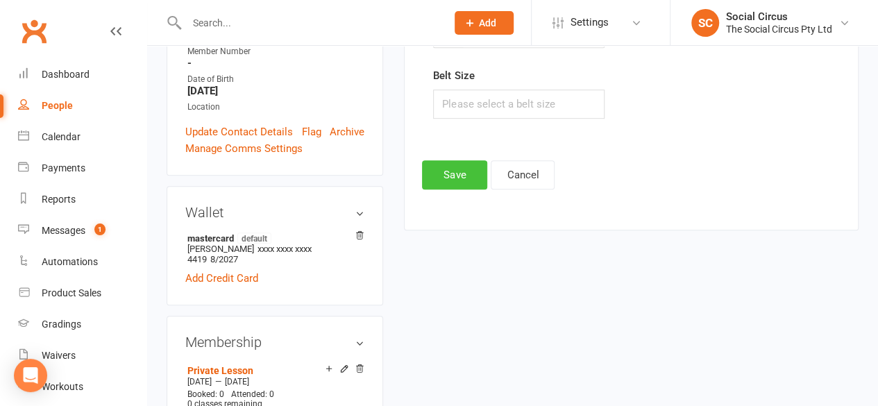
click at [471, 178] on button "Save" at bounding box center [454, 174] width 65 height 29
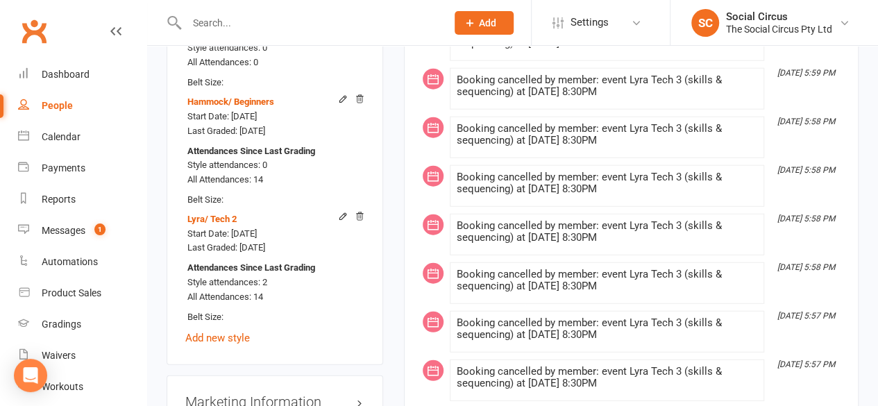
scroll to position [1783, 0]
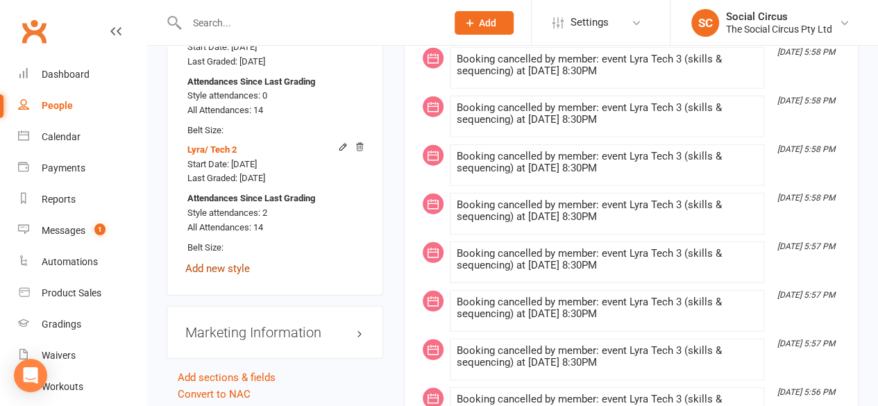
click at [226, 262] on link "Add new style" at bounding box center [217, 268] width 65 height 12
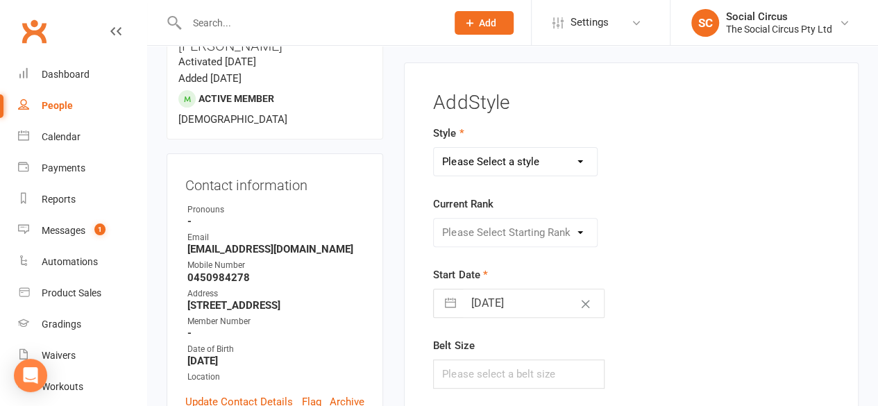
scroll to position [118, 0]
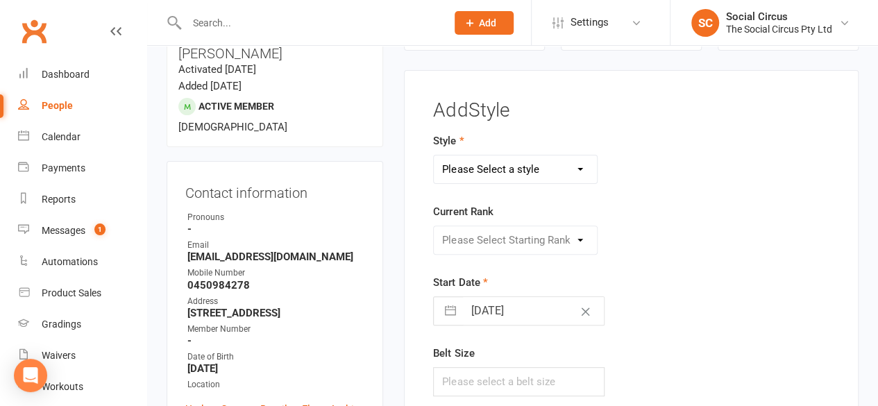
click at [537, 166] on select "Please Select a style Corde Lisse [PERSON_NAME] Silks Trapeze" at bounding box center [515, 169] width 163 height 28
select select "3468"
click at [434, 155] on select "Please Select a style Corde Lisse [PERSON_NAME] Silks Trapeze" at bounding box center [515, 169] width 163 height 28
click at [527, 237] on select "Please Select Starting Rank Beginners Tech 1 Tech 2 Tech 3 Advanced" at bounding box center [515, 240] width 163 height 28
select select "43160"
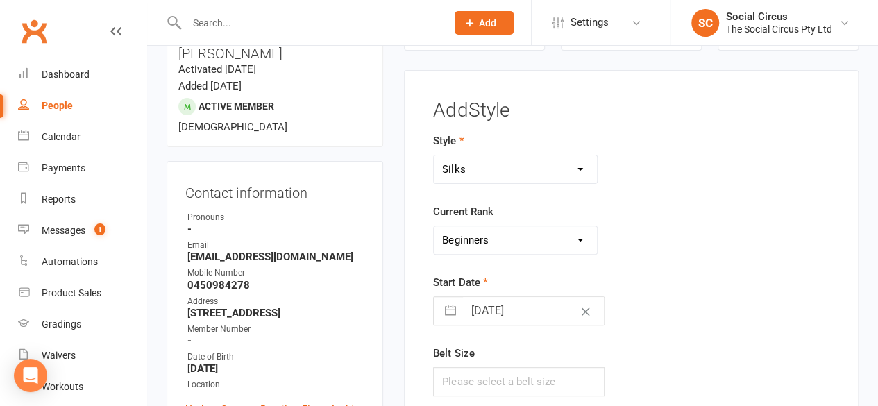
click at [434, 226] on select "Please Select Starting Rank Beginners Tech 1 Tech 2 Tech 3 Advanced" at bounding box center [515, 240] width 163 height 28
click at [673, 256] on form "Style Corde Lisse [PERSON_NAME] Silks Trapeze Current Rank Please Select Starti…" at bounding box center [561, 265] width 257 height 264
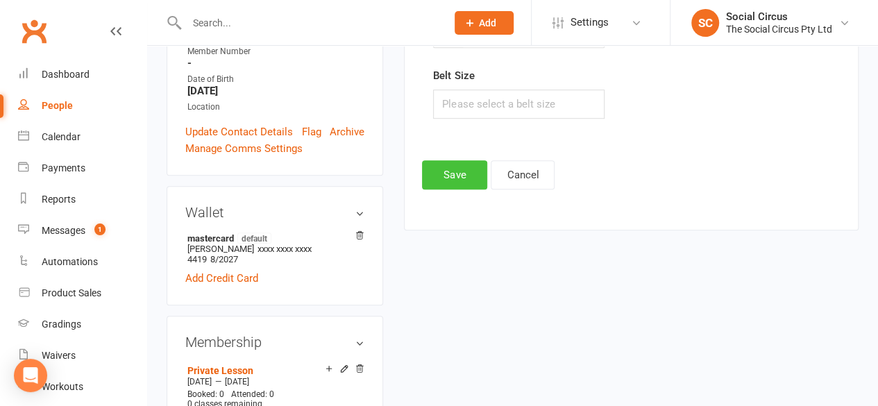
click at [469, 177] on button "Save" at bounding box center [454, 174] width 65 height 29
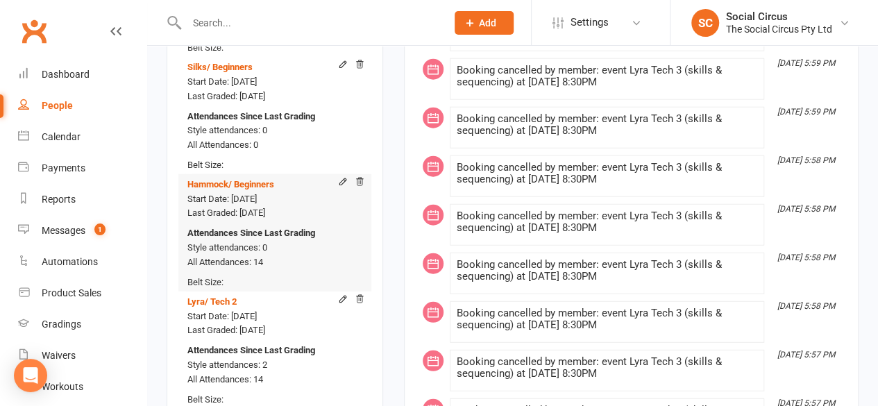
scroll to position [1853, 0]
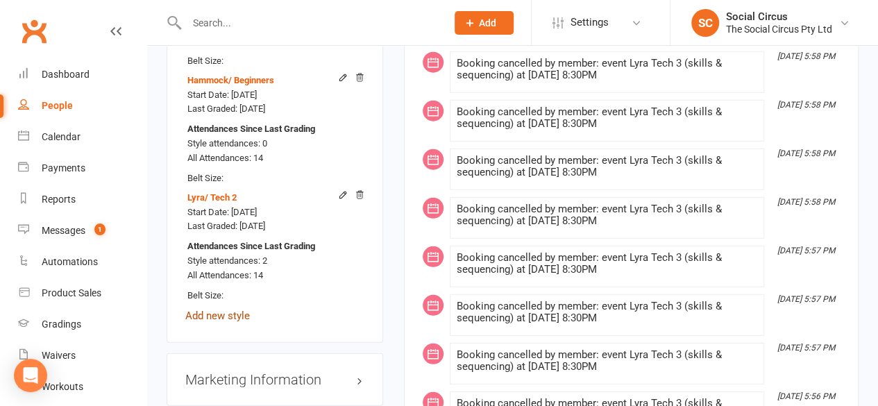
click at [229, 310] on link "Add new style" at bounding box center [217, 316] width 65 height 12
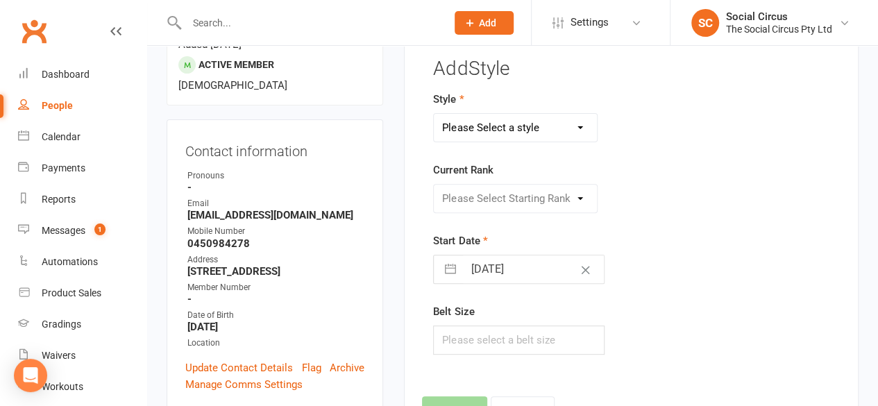
scroll to position [187, 0]
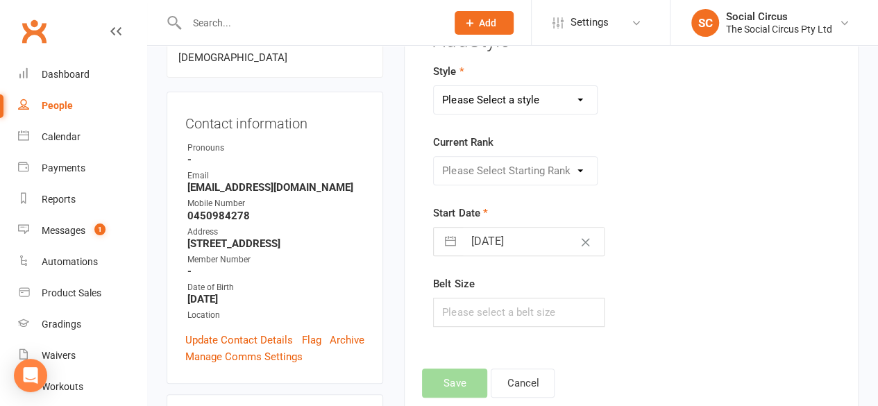
click at [538, 106] on select "Please Select a style Corde Lisse [PERSON_NAME] Silks Trapeze" at bounding box center [515, 100] width 163 height 28
select select "3469"
click at [434, 86] on select "Please Select a style Corde Lisse [PERSON_NAME] Silks Trapeze" at bounding box center [515, 100] width 163 height 28
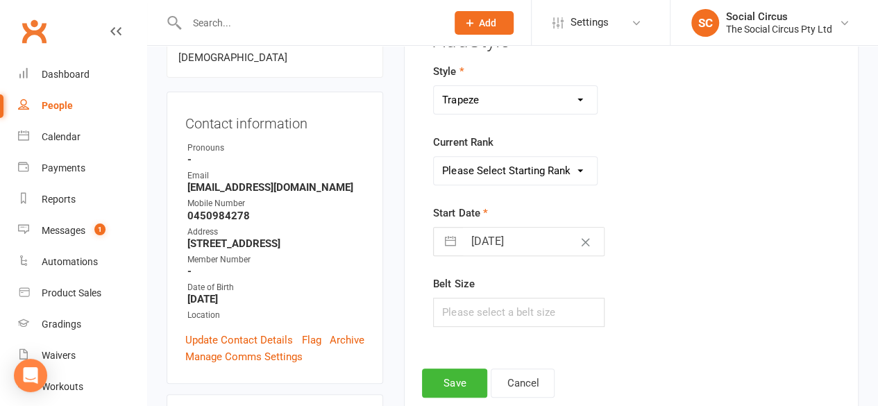
click at [532, 179] on select "Please Select Starting Rank Beginners Tech 1 Tech 2 Tech 3 Advanced" at bounding box center [515, 171] width 163 height 28
select select "43162"
click at [434, 157] on select "Please Select Starting Rank Beginners Tech 1 Tech 2 Tech 3 Advanced" at bounding box center [515, 171] width 163 height 28
click at [457, 375] on button "Save" at bounding box center [454, 382] width 65 height 29
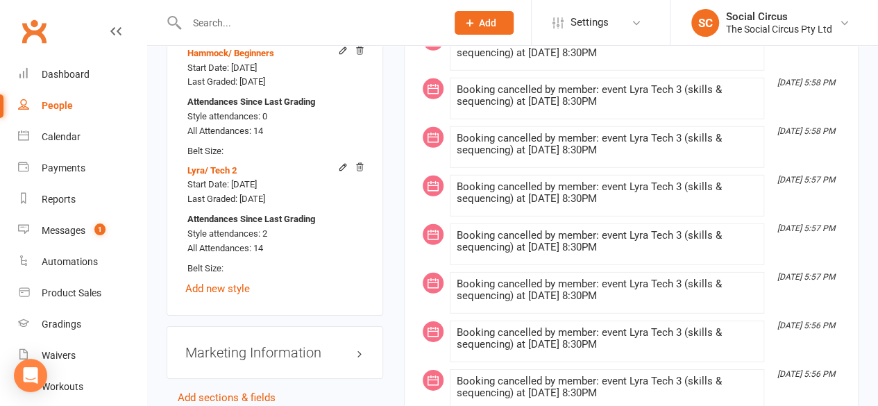
scroll to position [2013, 0]
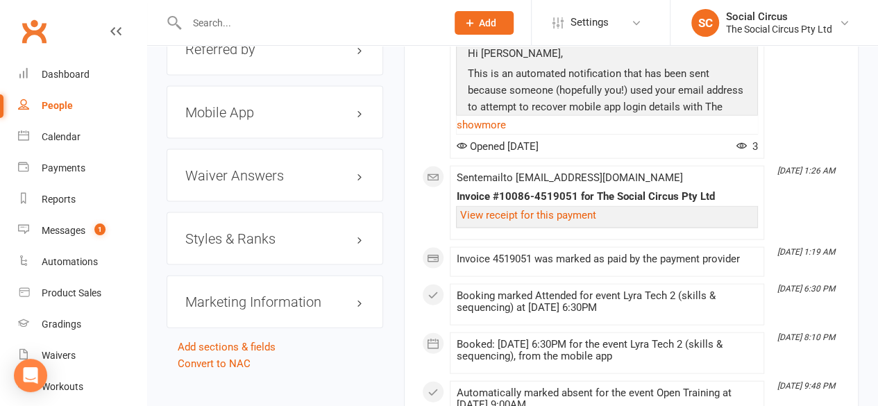
scroll to position [1388, 0]
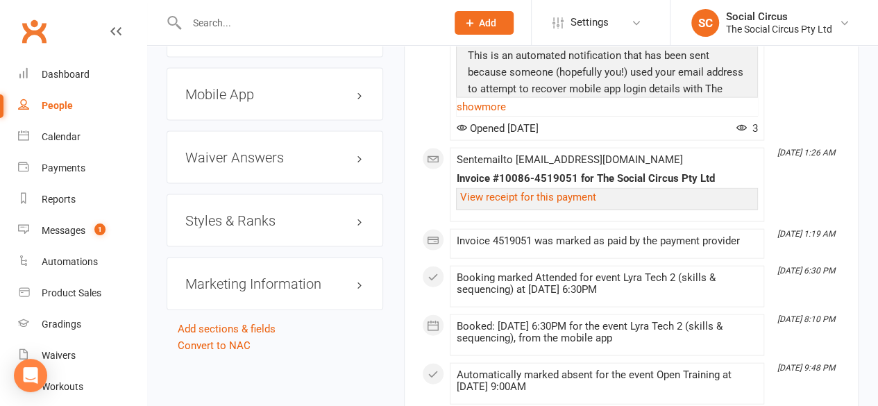
click at [329, 213] on h3 "Styles & Ranks" at bounding box center [274, 220] width 179 height 15
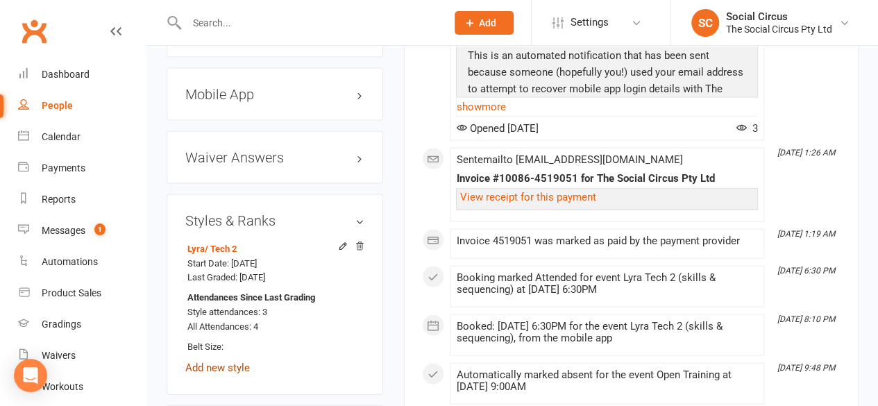
click at [231, 362] on link "Add new style" at bounding box center [217, 368] width 65 height 12
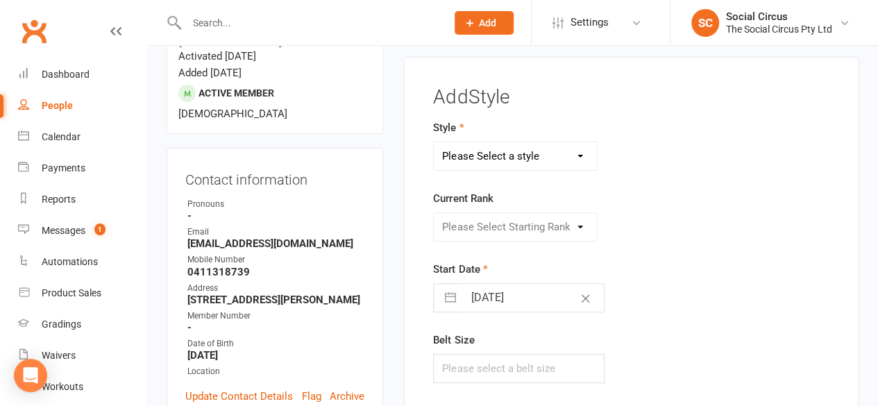
scroll to position [118, 0]
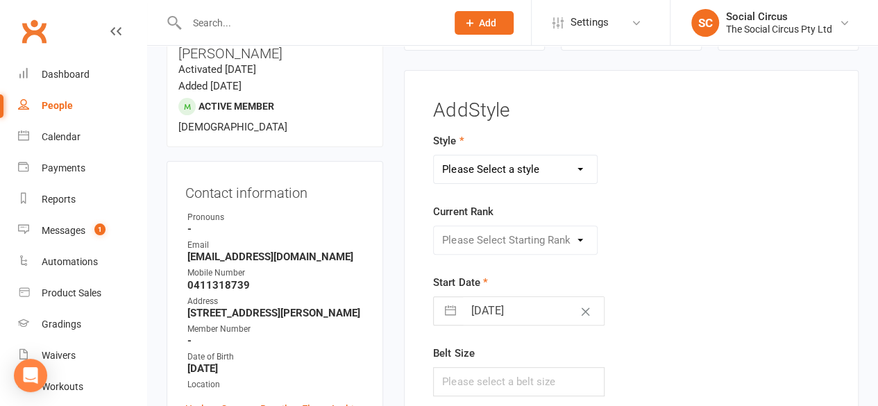
click at [470, 174] on select "Please Select a style Corde Lisse [PERSON_NAME] Silks Trapeze" at bounding box center [515, 169] width 163 height 28
select select "3470"
click at [434, 155] on select "Please Select a style Corde Lisse [PERSON_NAME] Silks Trapeze" at bounding box center [515, 169] width 163 height 28
drag, startPoint x: 480, startPoint y: 234, endPoint x: 480, endPoint y: 246, distance: 11.8
click at [480, 234] on select "Please Select Starting Rank Beginners Tech 1 Tech 2 Tech 3 Advanced" at bounding box center [515, 240] width 163 height 28
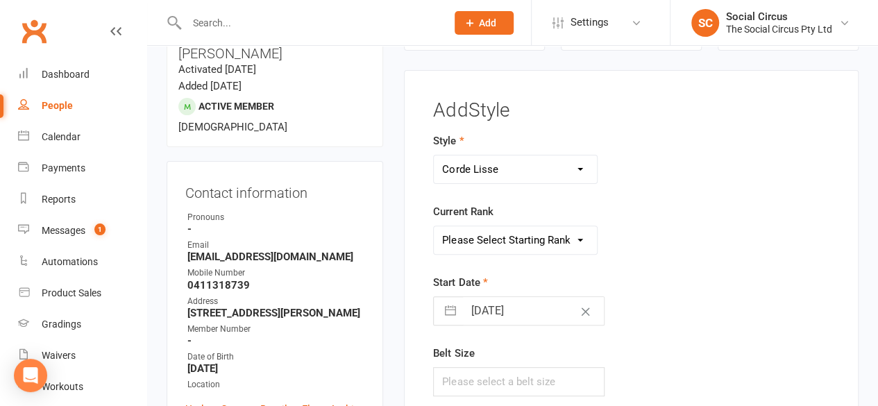
select select "43161"
click at [434, 226] on select "Please Select Starting Rank Beginners Tech 1 Tech 2 Tech 3 Advanced" at bounding box center [515, 240] width 163 height 28
click at [720, 261] on div "Style Corde Lisse [PERSON_NAME] Silks Trapeze Current Rank Please Select Starti…" at bounding box center [631, 274] width 417 height 283
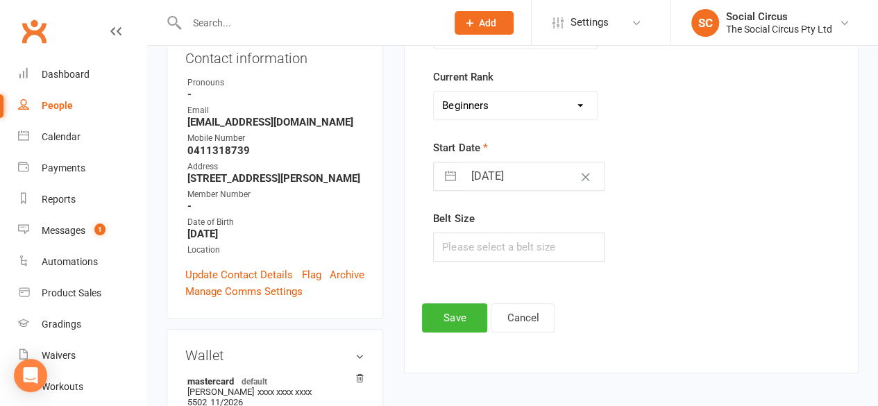
scroll to position [257, 0]
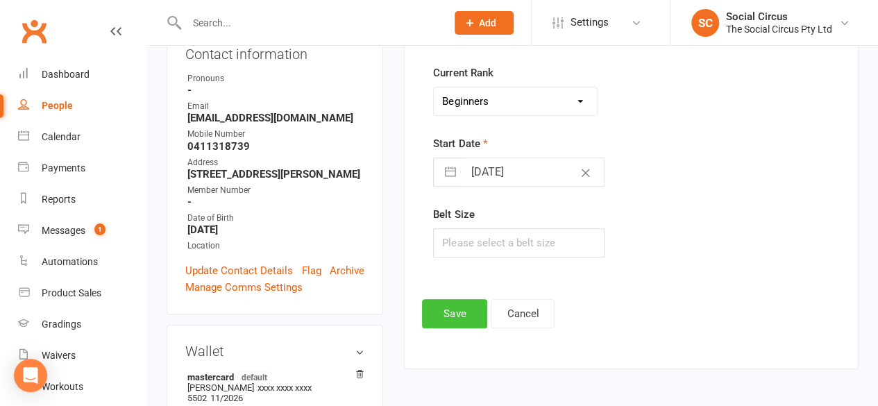
click at [457, 305] on button "Save" at bounding box center [454, 313] width 65 height 29
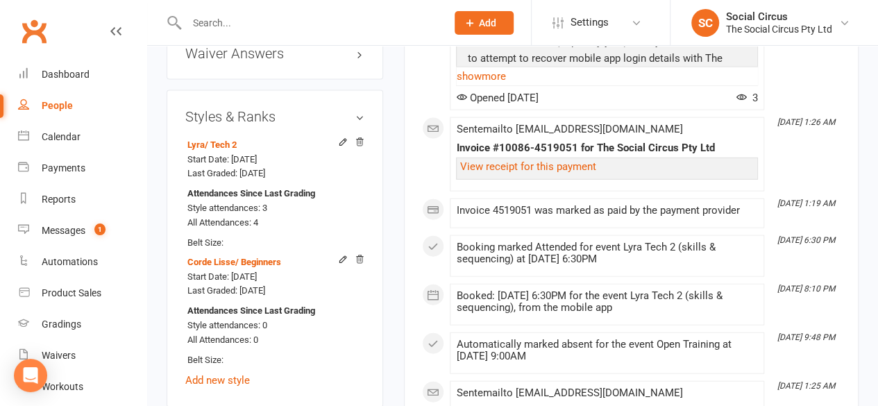
scroll to position [1506, 0]
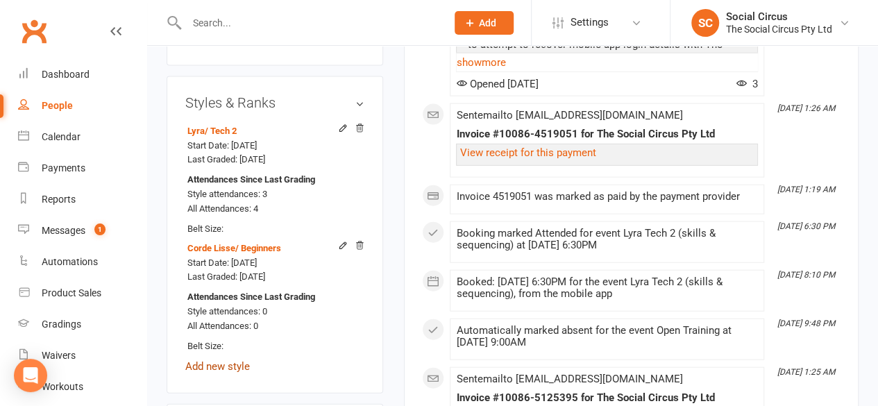
click at [239, 360] on link "Add new style" at bounding box center [217, 366] width 65 height 12
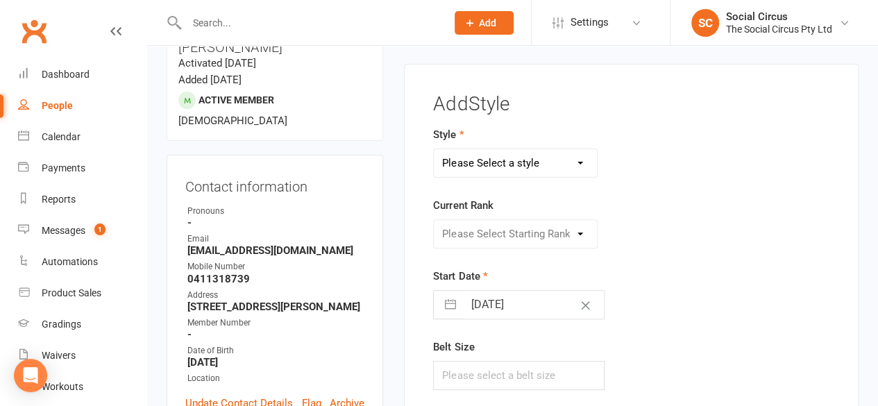
scroll to position [118, 0]
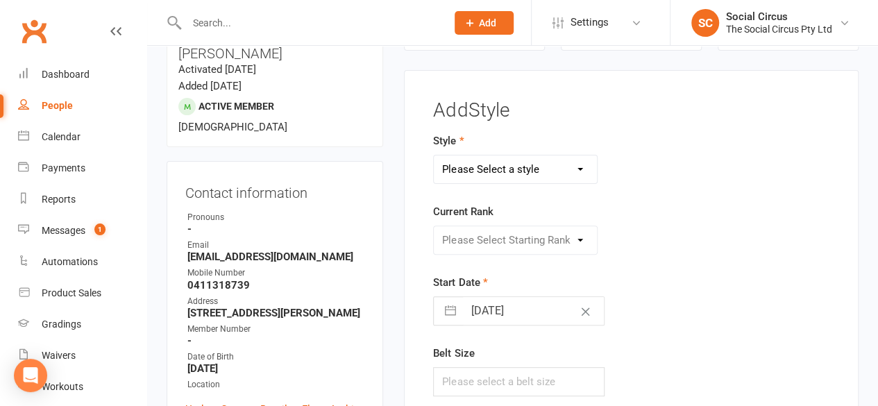
click at [459, 166] on select "Please Select a style Corde Lisse [PERSON_NAME] Silks Trapeze" at bounding box center [515, 169] width 163 height 28
select select "3467"
click at [434, 155] on select "Please Select a style Corde Lisse [PERSON_NAME] Silks Trapeze" at bounding box center [515, 169] width 163 height 28
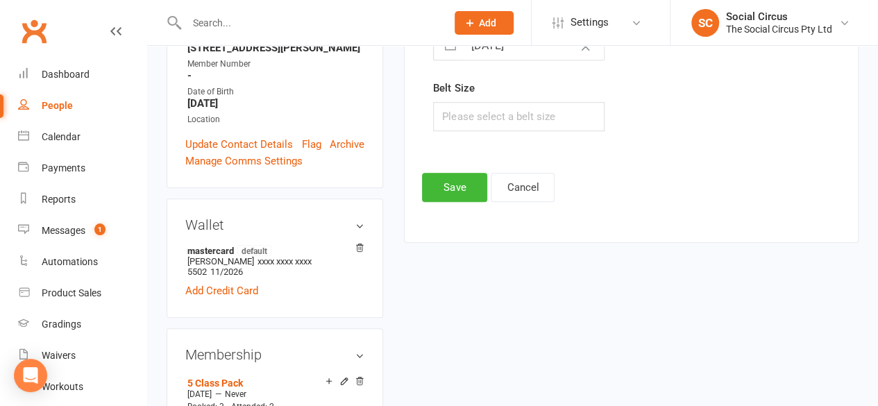
scroll to position [396, 0]
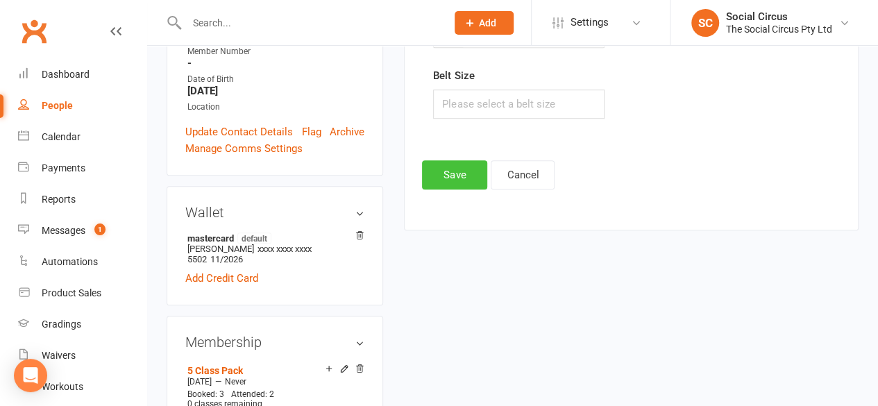
click at [457, 171] on button "Save" at bounding box center [454, 174] width 65 height 29
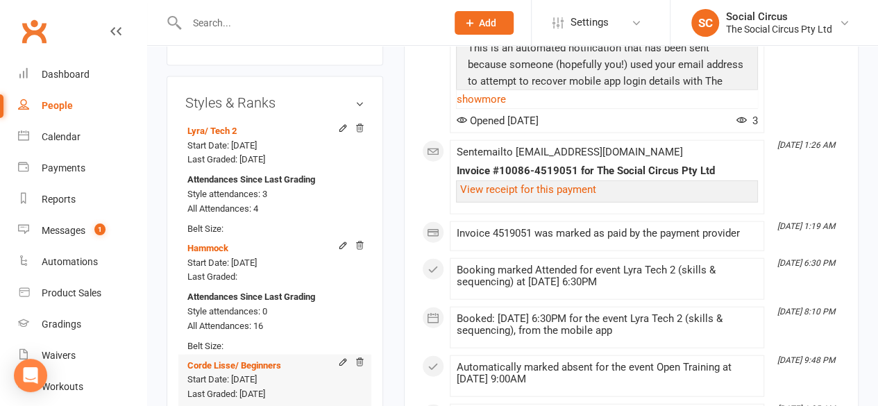
scroll to position [1575, 0]
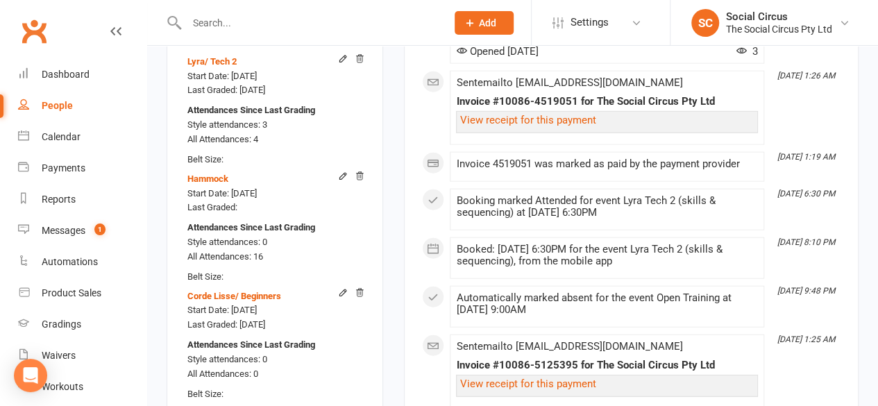
click at [229, 405] on link "Add new style" at bounding box center [217, 414] width 65 height 12
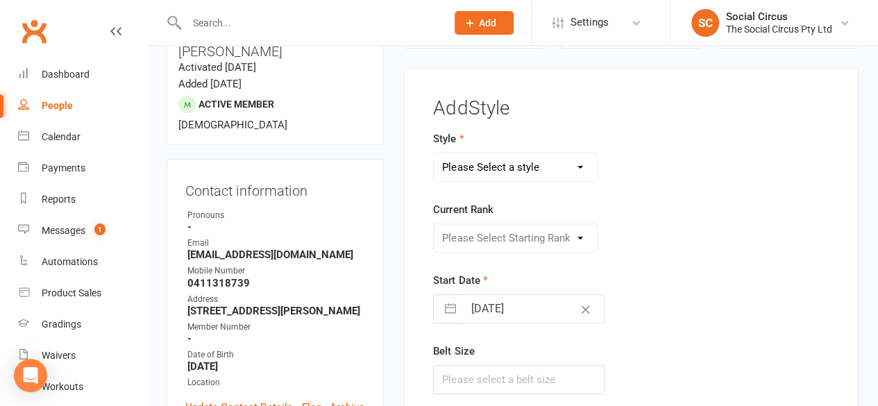
scroll to position [118, 0]
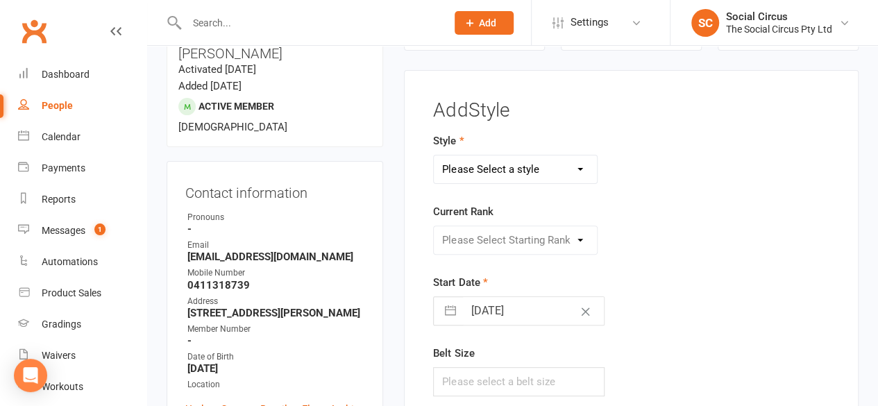
click at [491, 167] on select "Please Select a style Corde Lisse [PERSON_NAME] Silks Trapeze" at bounding box center [515, 169] width 163 height 28
select select "3468"
click at [434, 155] on select "Please Select a style Corde Lisse [PERSON_NAME] Silks Trapeze" at bounding box center [515, 169] width 163 height 28
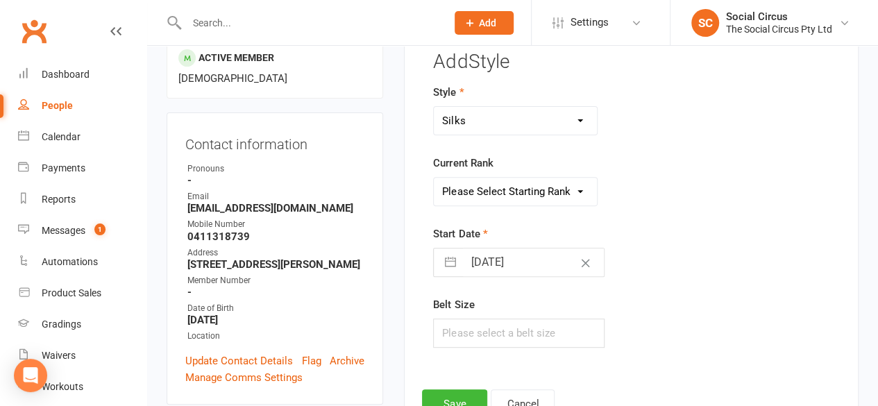
scroll to position [187, 0]
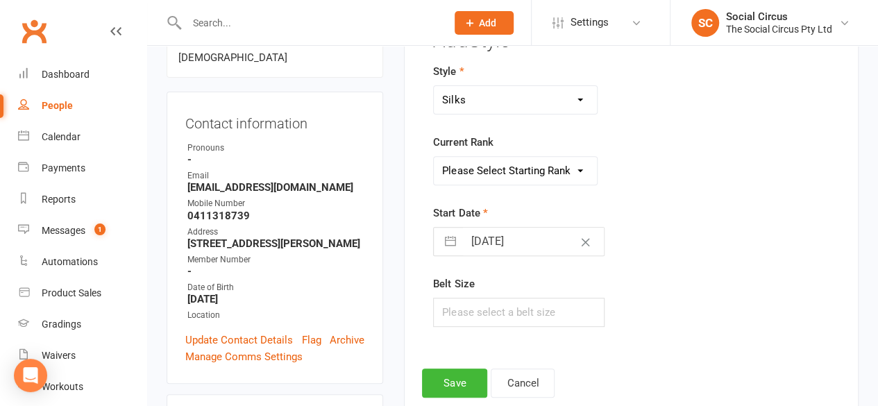
click at [525, 176] on select "Please Select Starting Rank Beginners Tech 1 Tech 2 Tech 3 Advanced" at bounding box center [515, 171] width 163 height 28
select select "43160"
click at [434, 157] on select "Please Select Starting Rank Beginners Tech 1 Tech 2 Tech 3 Advanced" at bounding box center [515, 171] width 163 height 28
click at [626, 196] on form "Style Corde Lisse [PERSON_NAME] Silks Trapeze Current Rank Please Select Starti…" at bounding box center [561, 195] width 257 height 264
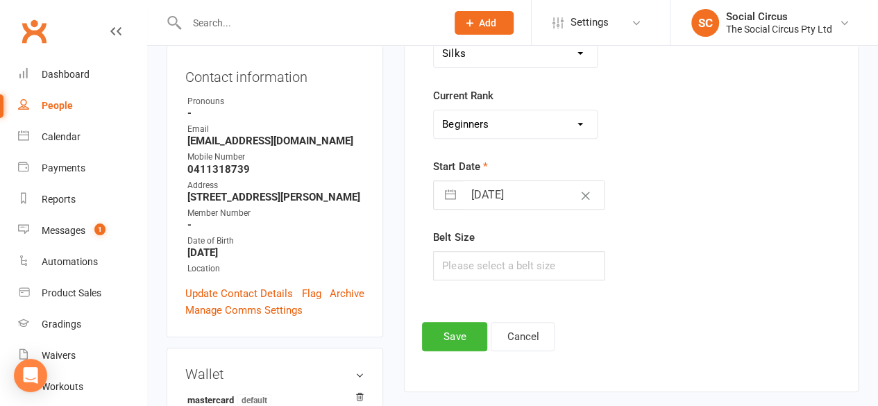
scroll to position [326, 0]
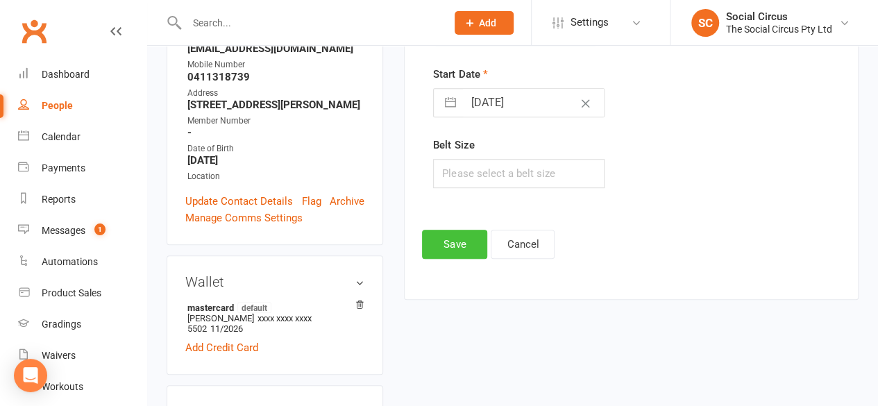
click at [469, 237] on button "Save" at bounding box center [454, 244] width 65 height 29
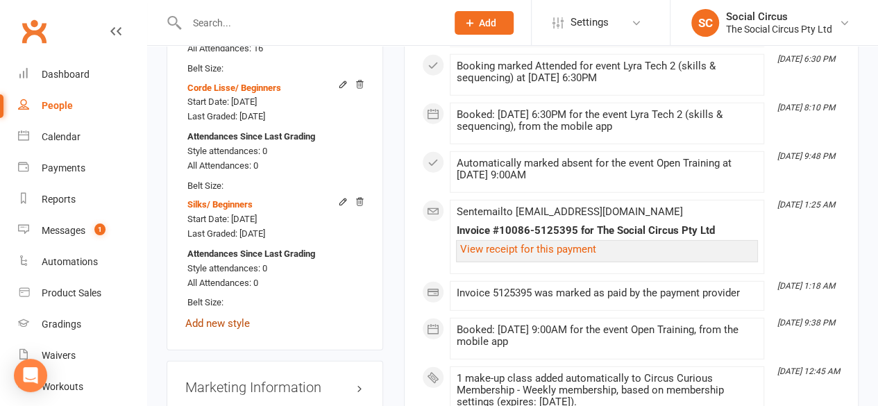
click at [207, 317] on link "Add new style" at bounding box center [217, 323] width 65 height 12
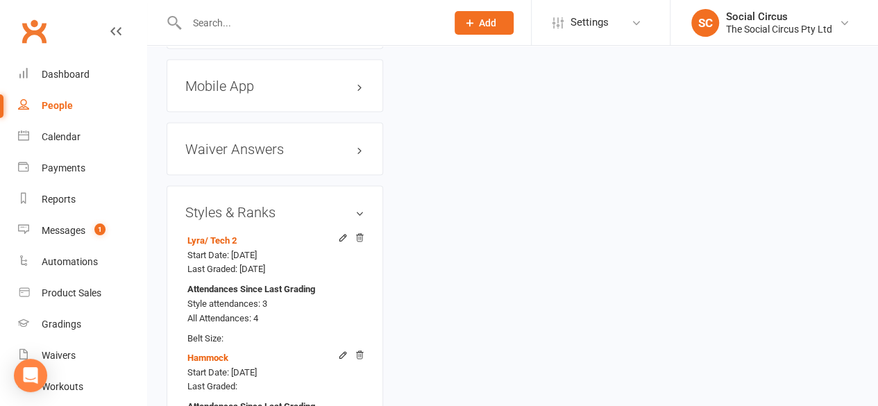
scroll to position [1298, 0]
